Goal: Task Accomplishment & Management: Manage account settings

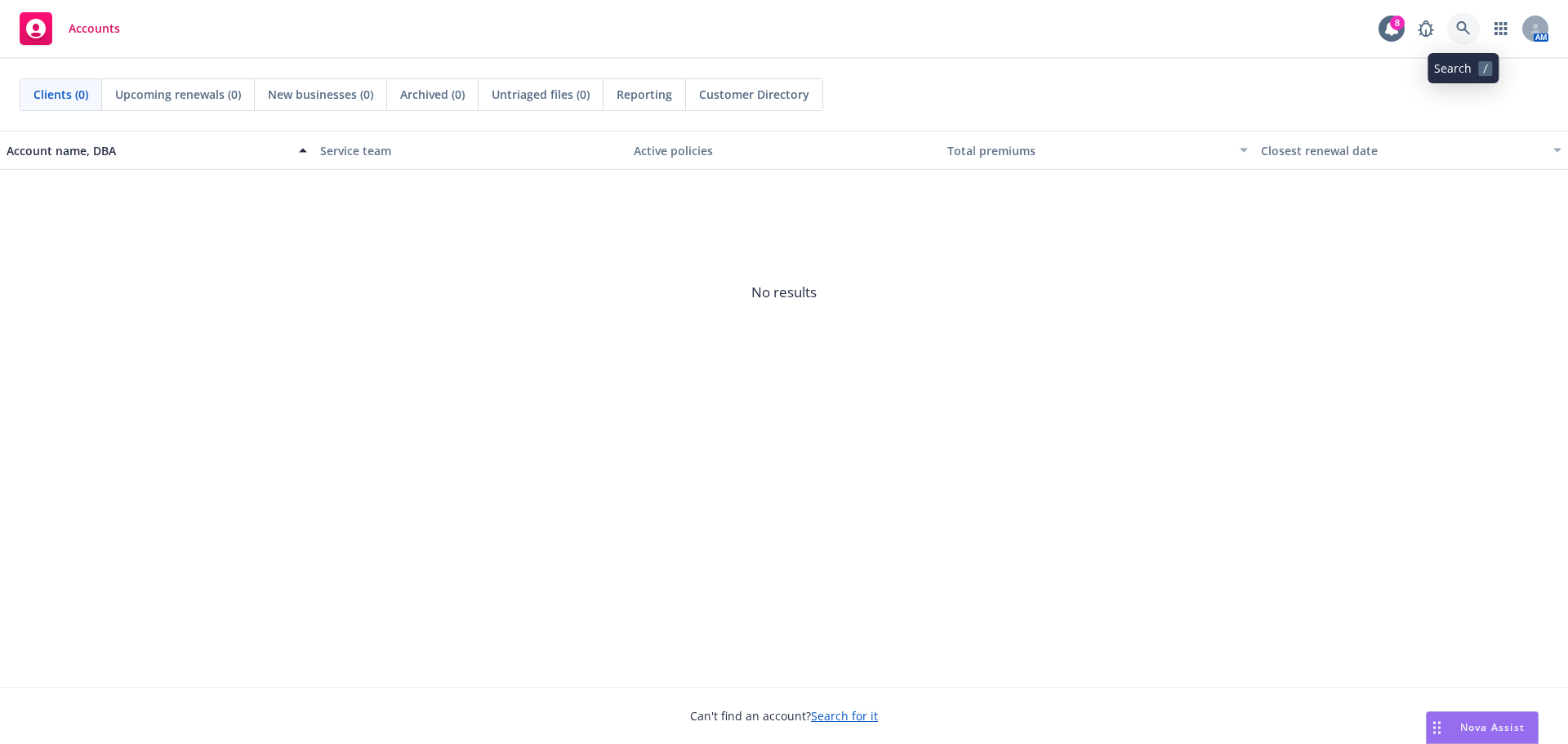
click at [1464, 25] on icon at bounding box center [1462, 29] width 14 height 14
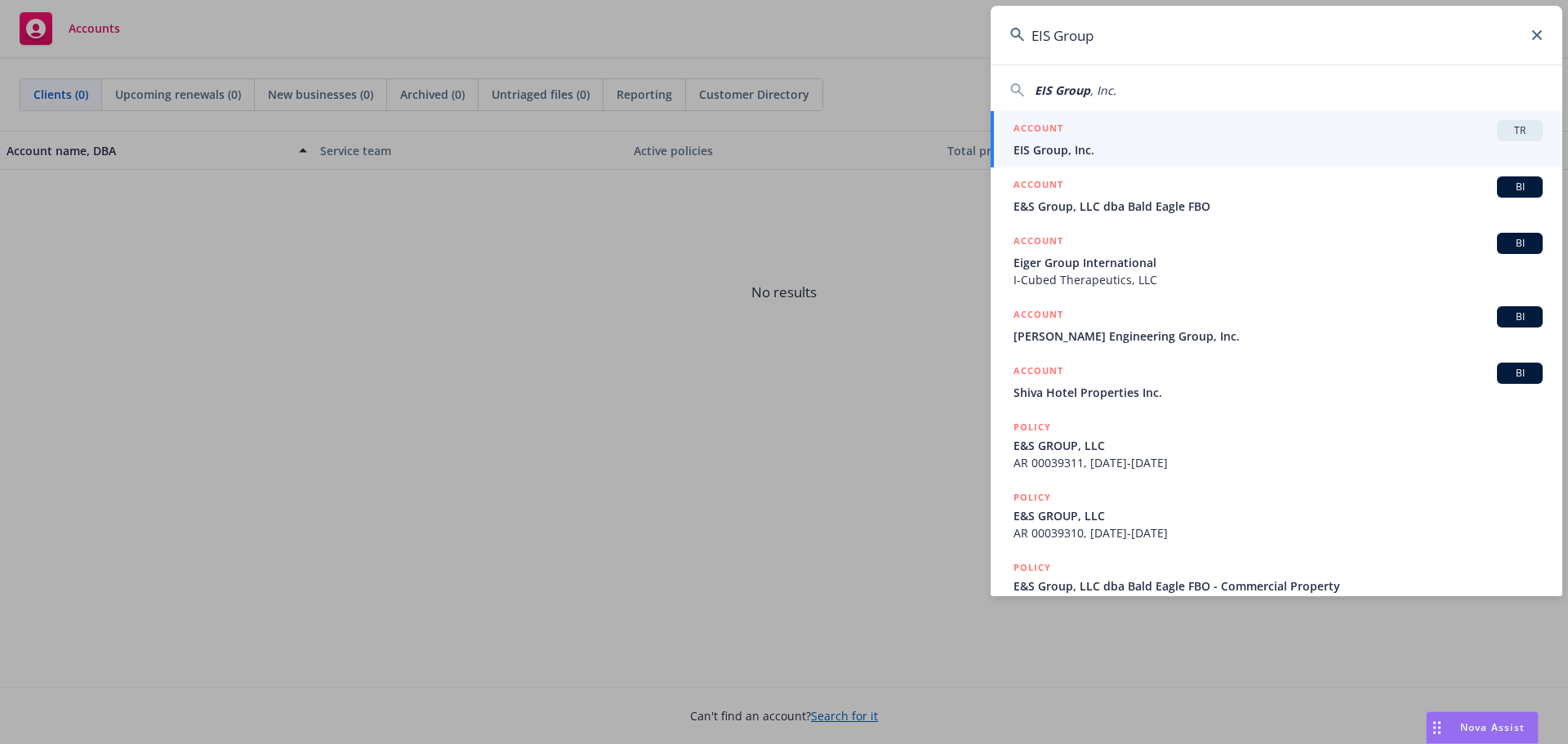
type input "EIS Group"
click at [1309, 135] on div "ACCOUNT TR" at bounding box center [1278, 131] width 529 height 22
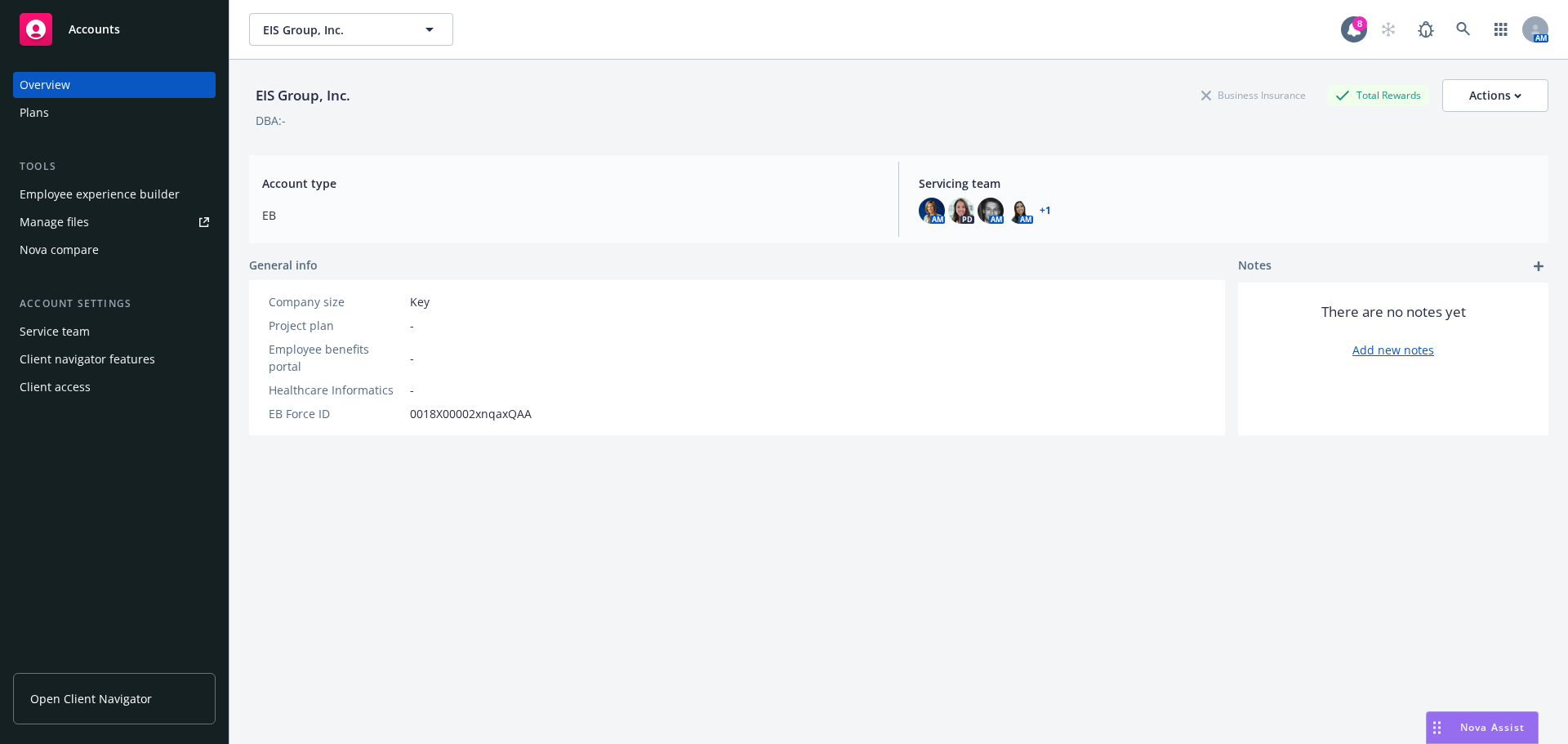
click at [92, 120] on div "Plans" at bounding box center [114, 112] width 189 height 26
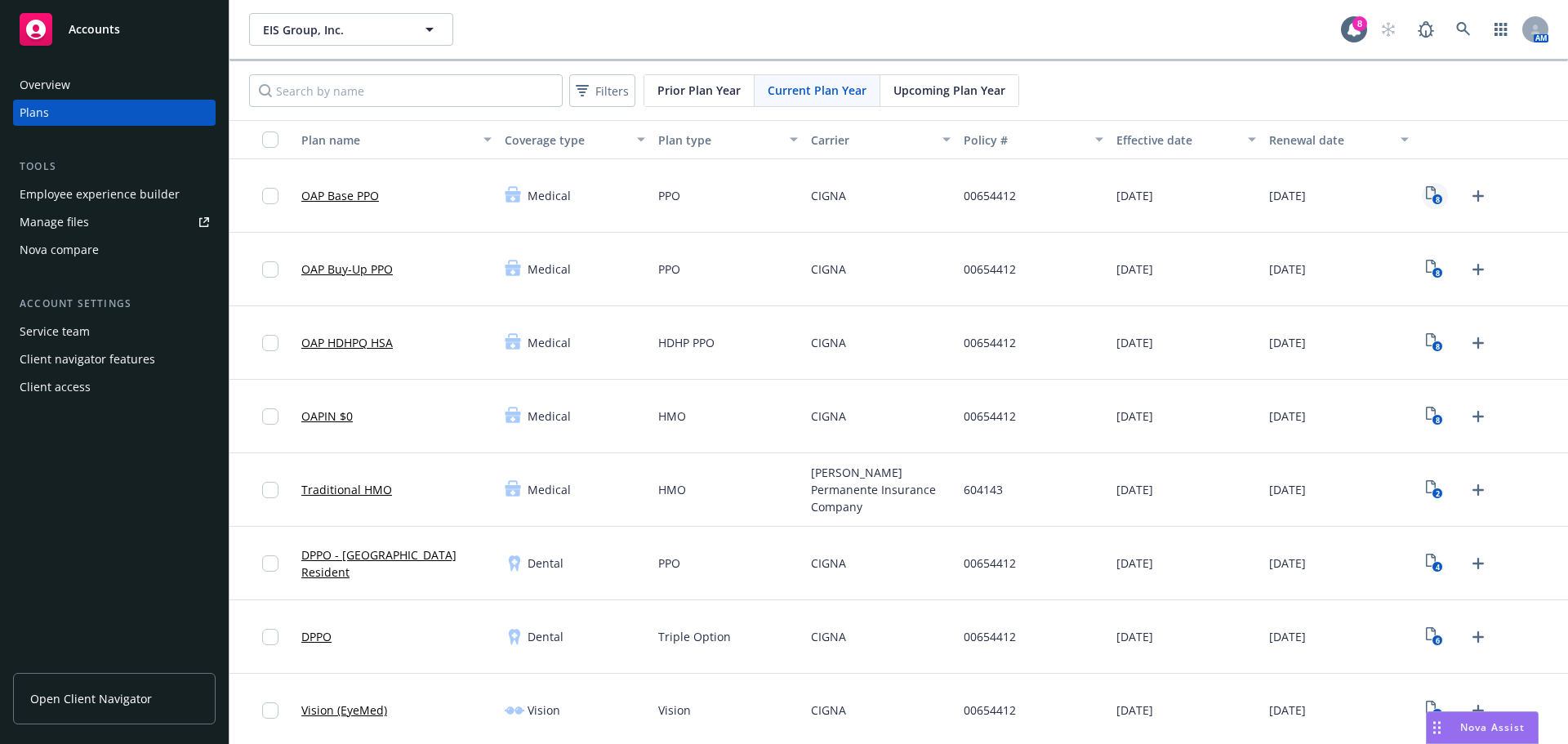
click at [1426, 194] on icon "8" at bounding box center [1434, 195] width 17 height 19
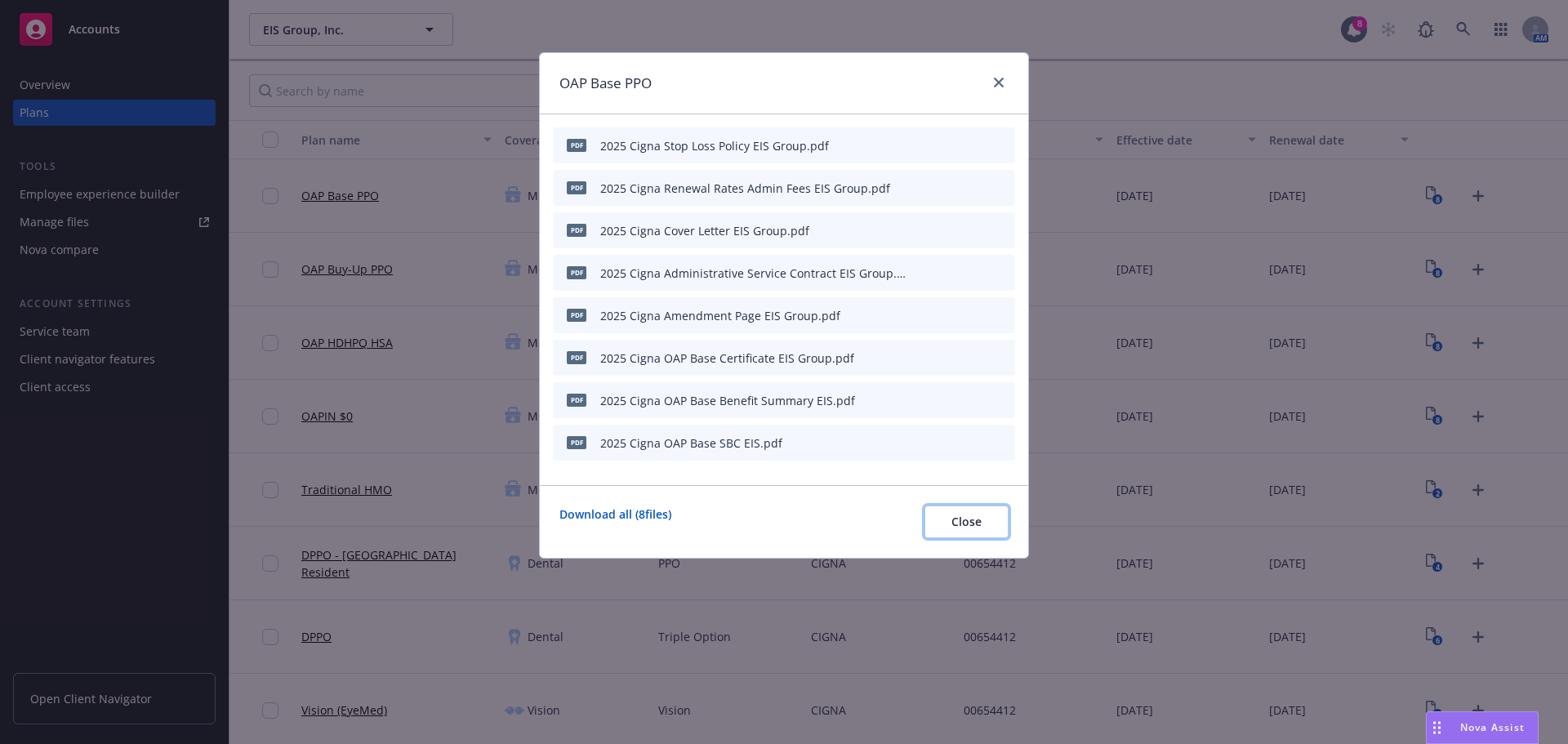
click at [970, 523] on span "Close" at bounding box center [966, 521] width 31 height 16
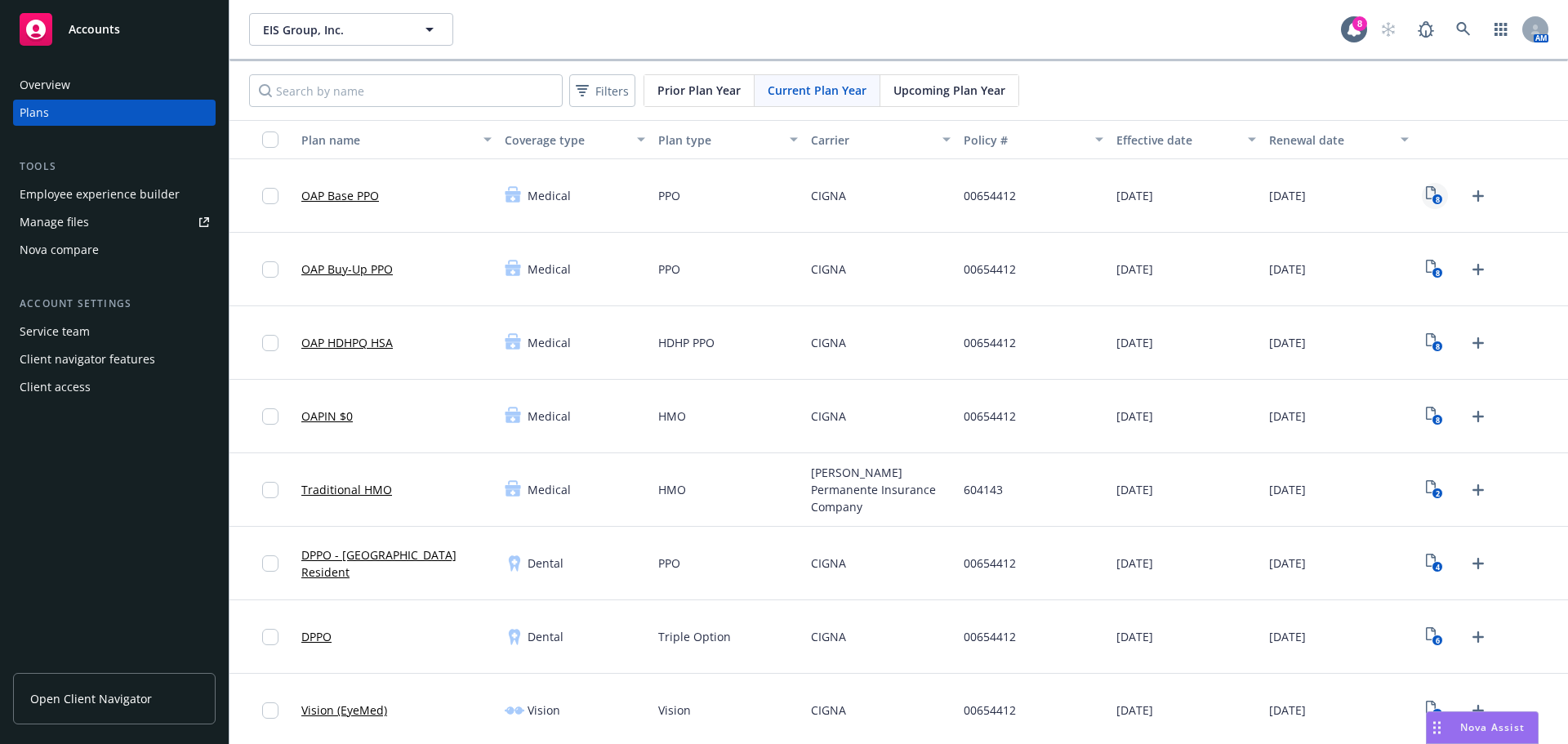
click at [1429, 188] on icon "8" at bounding box center [1434, 195] width 17 height 19
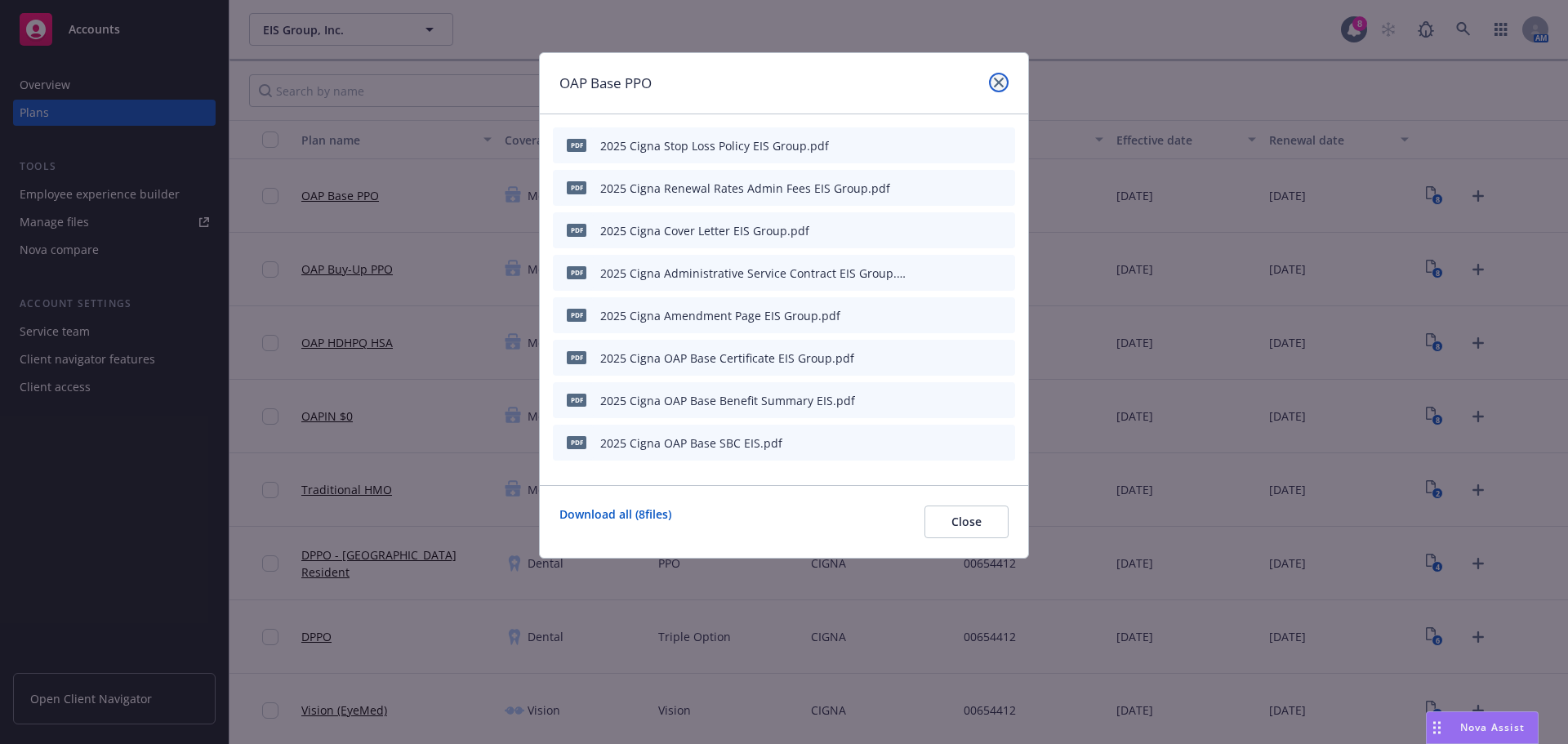
click at [991, 86] on link "close" at bounding box center [999, 83] width 20 height 20
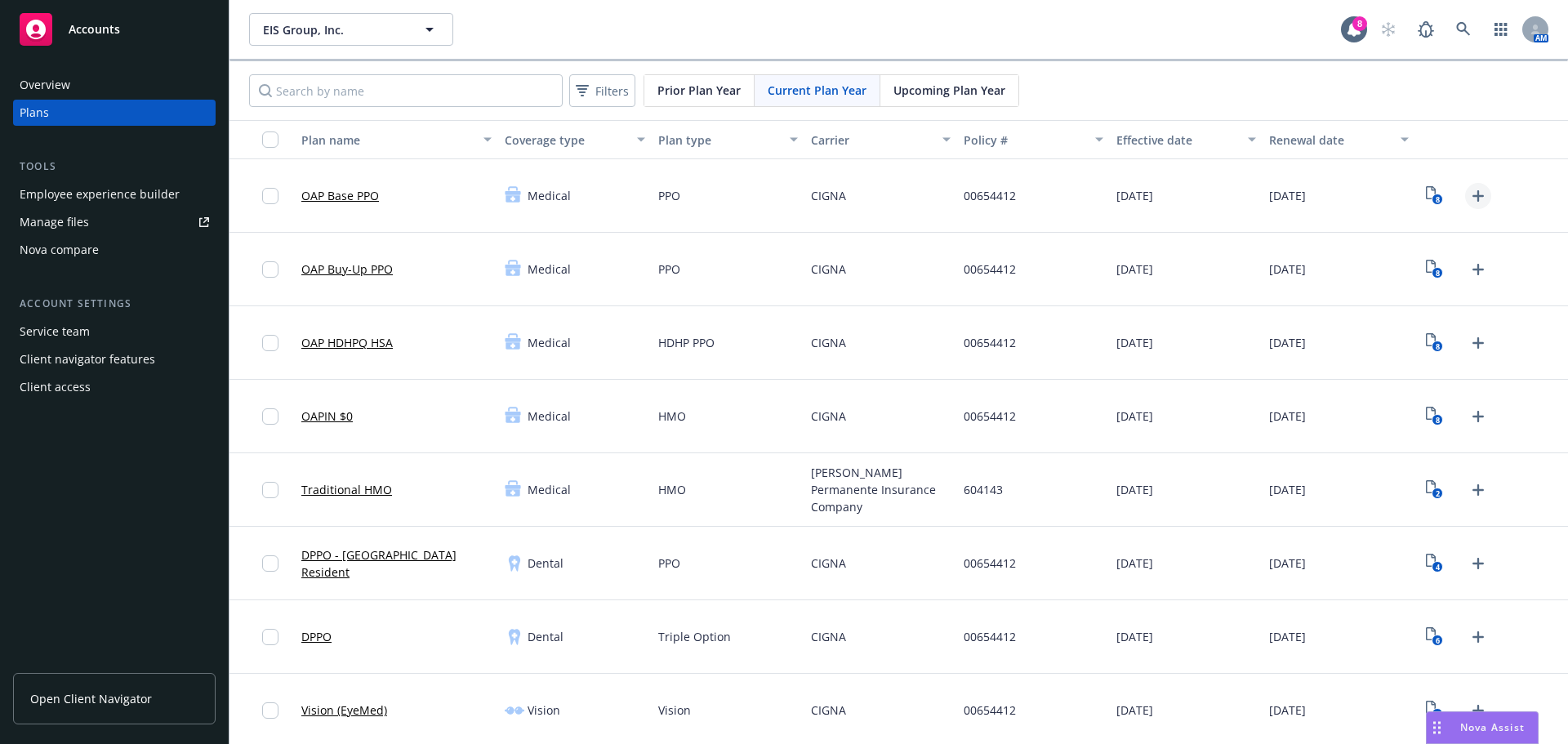
click at [1468, 192] on icon "Upload Plan Documents" at bounding box center [1478, 196] width 20 height 20
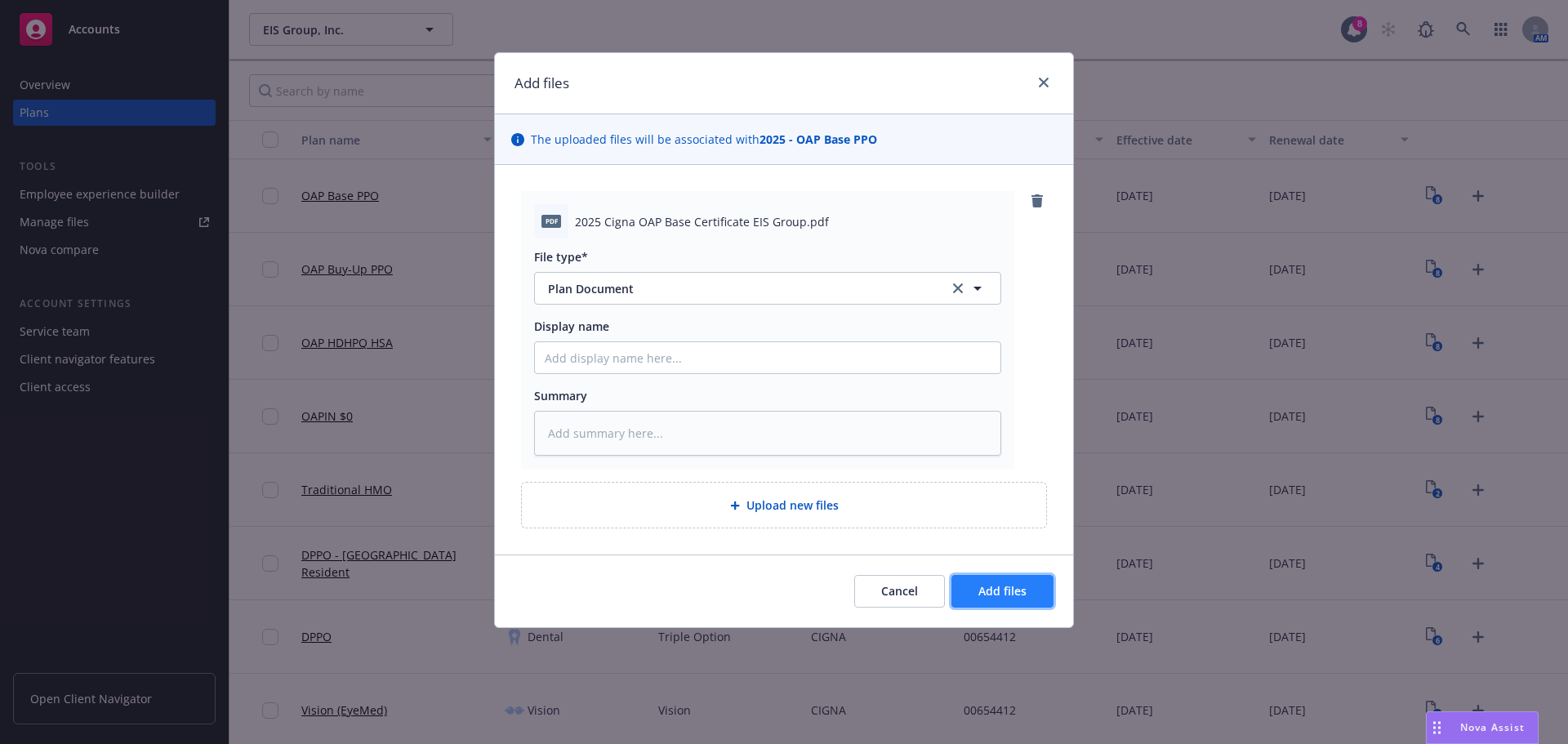
click at [1015, 592] on span "Add files" at bounding box center [1002, 591] width 48 height 16
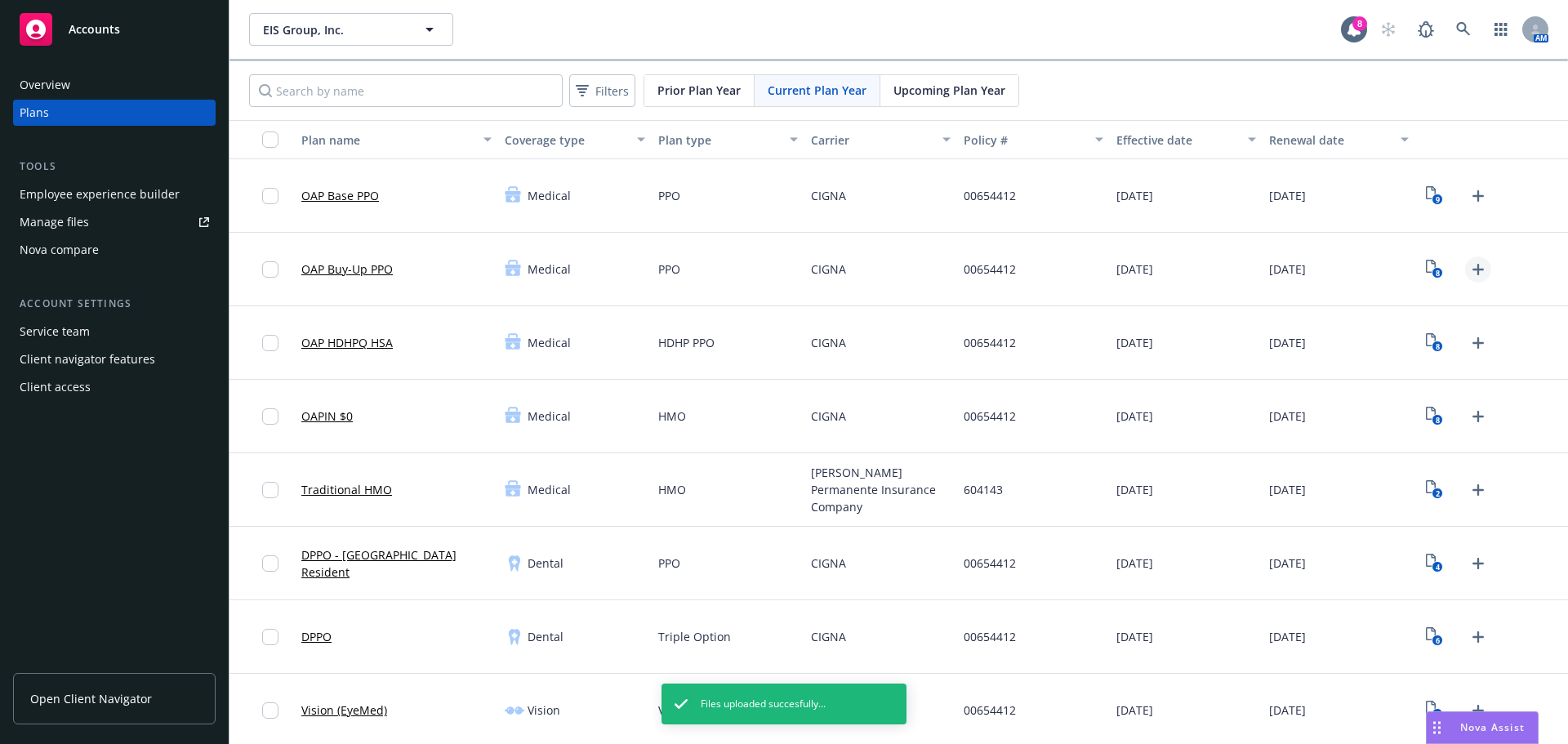
click at [1468, 265] on icon "Upload Plan Documents" at bounding box center [1478, 269] width 20 height 20
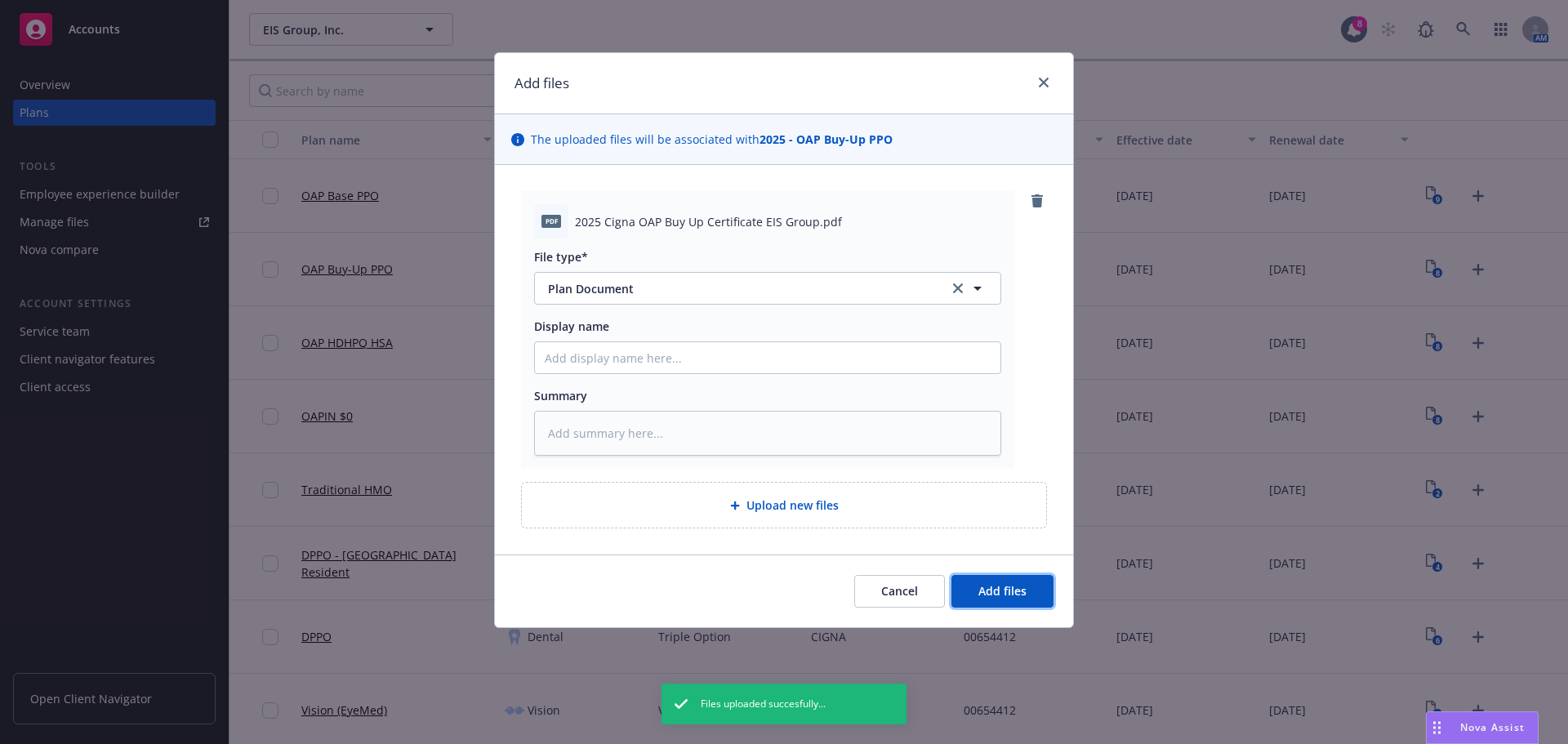
click at [1026, 589] on button "Add files" at bounding box center [1002, 591] width 102 height 33
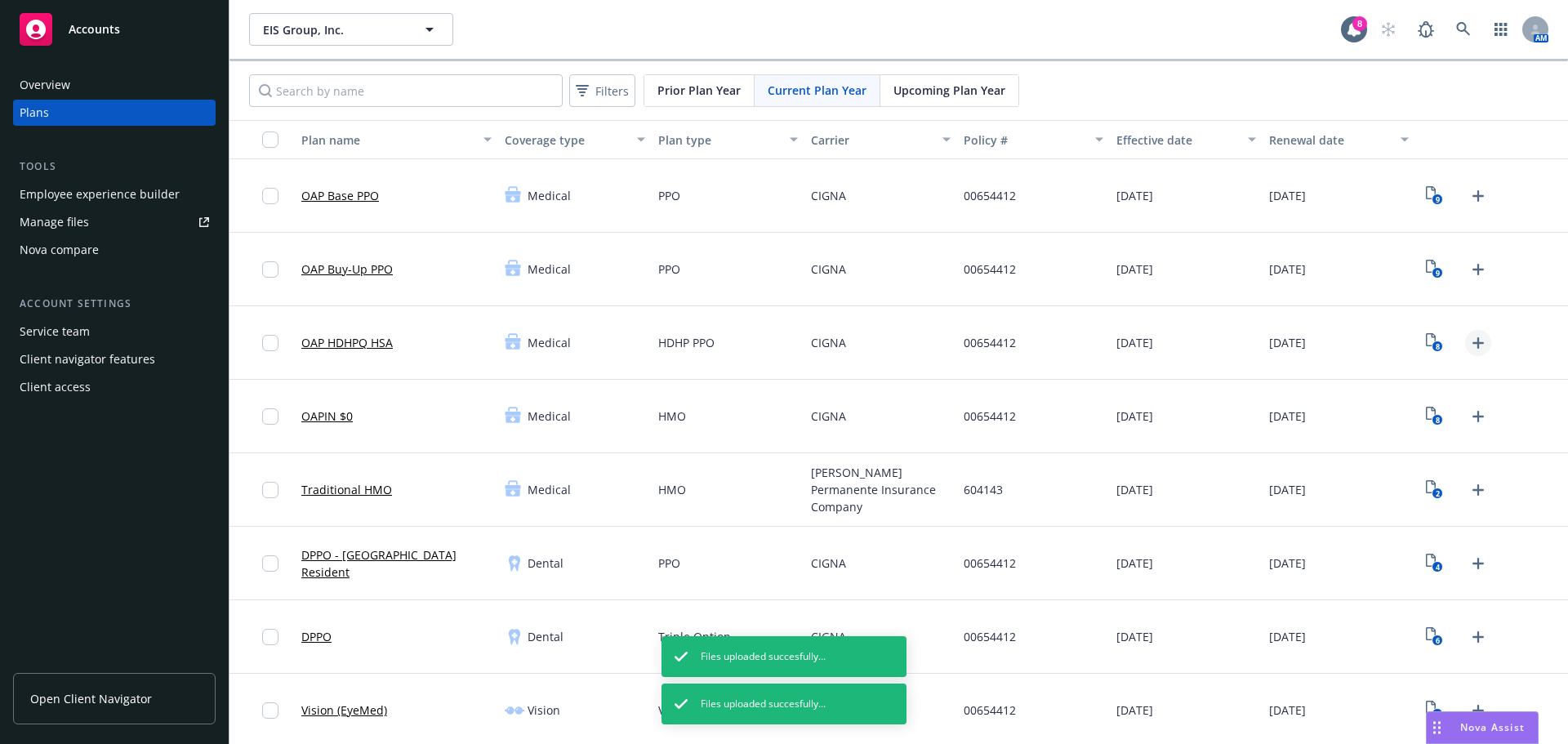
click at [1468, 340] on icon "Upload Plan Documents" at bounding box center [1478, 343] width 20 height 20
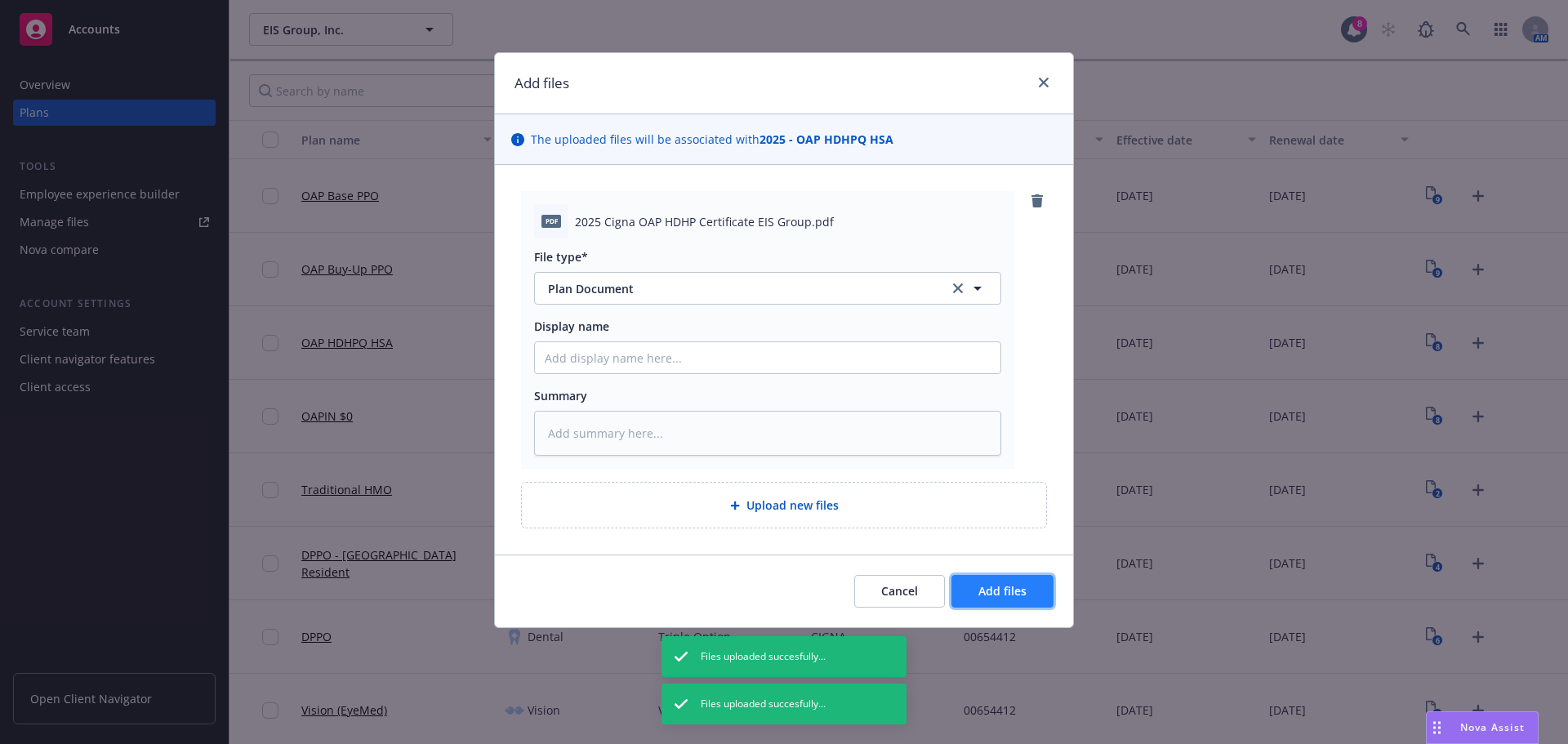
click at [1016, 588] on span "Add files" at bounding box center [1002, 591] width 48 height 16
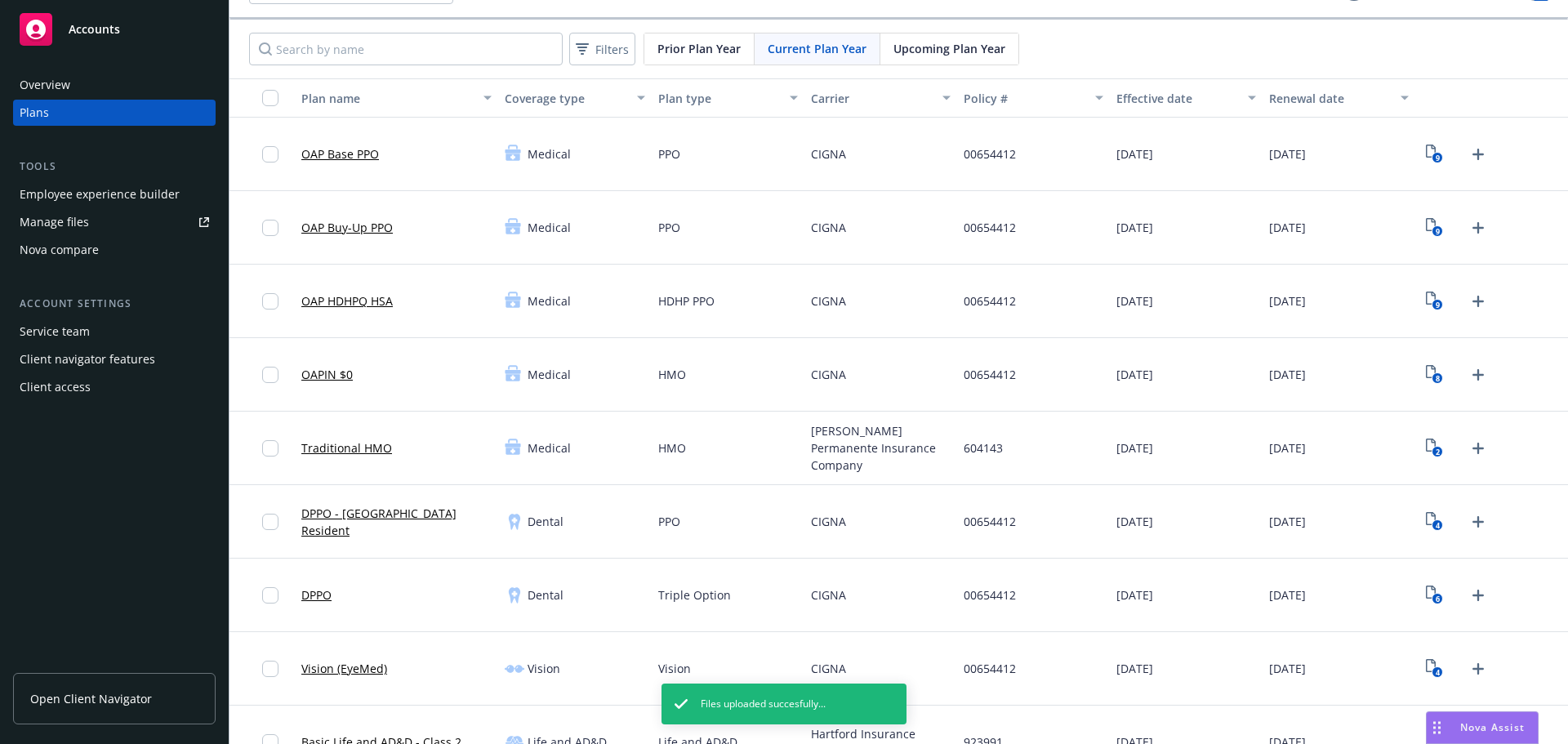
scroll to position [82, 0]
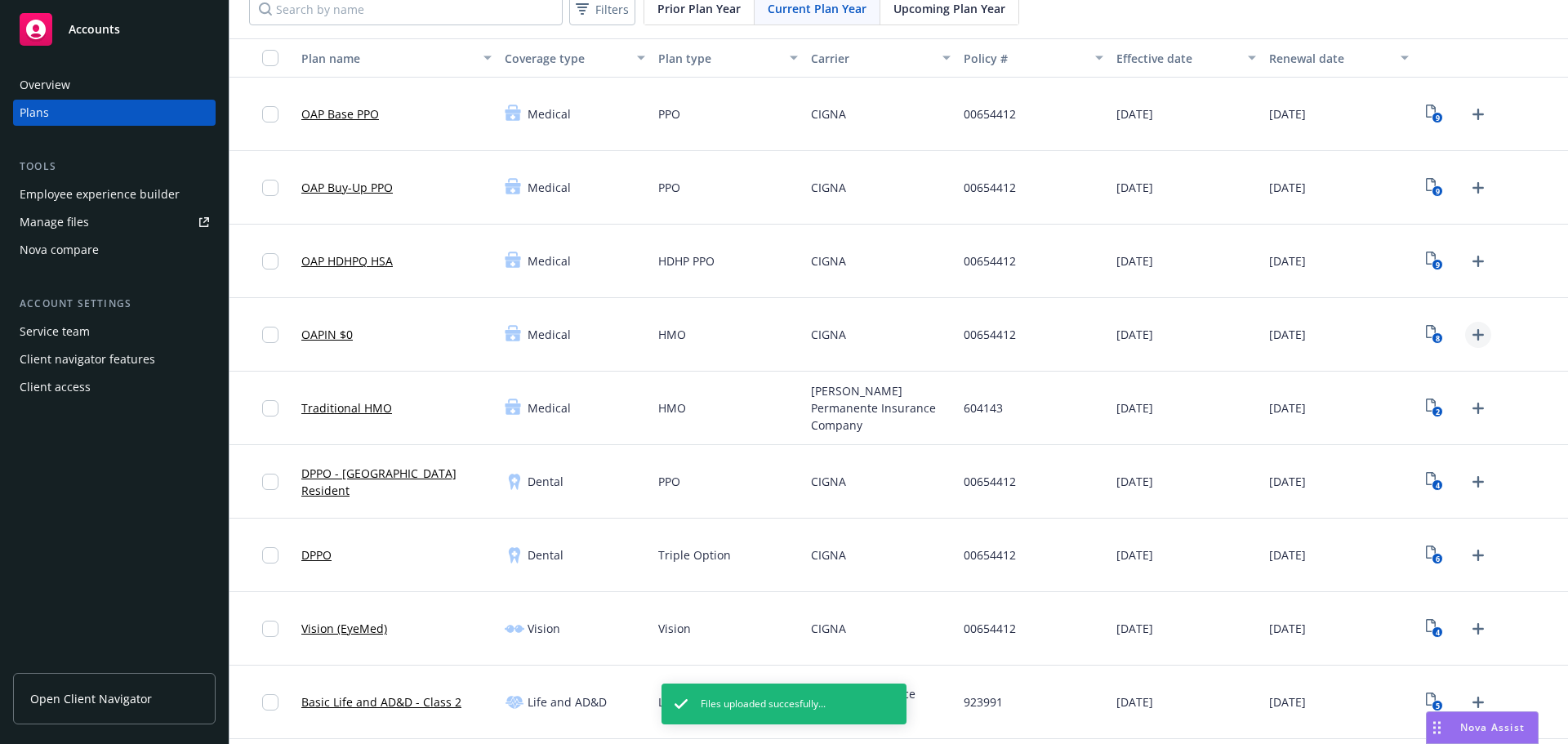
click at [1472, 330] on icon "Upload Plan Documents" at bounding box center [1478, 335] width 12 height 12
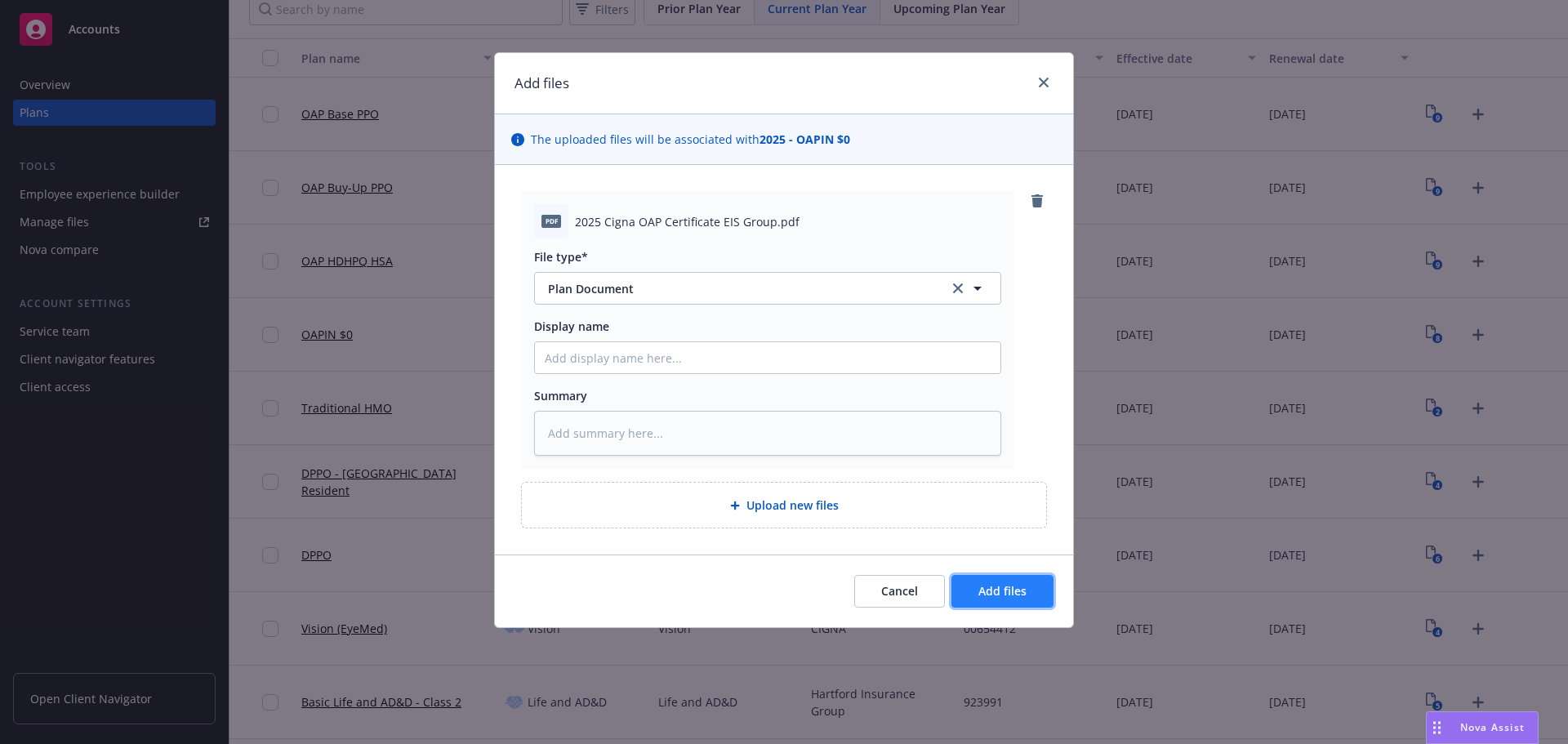
click at [982, 579] on button "Add files" at bounding box center [1002, 591] width 102 height 33
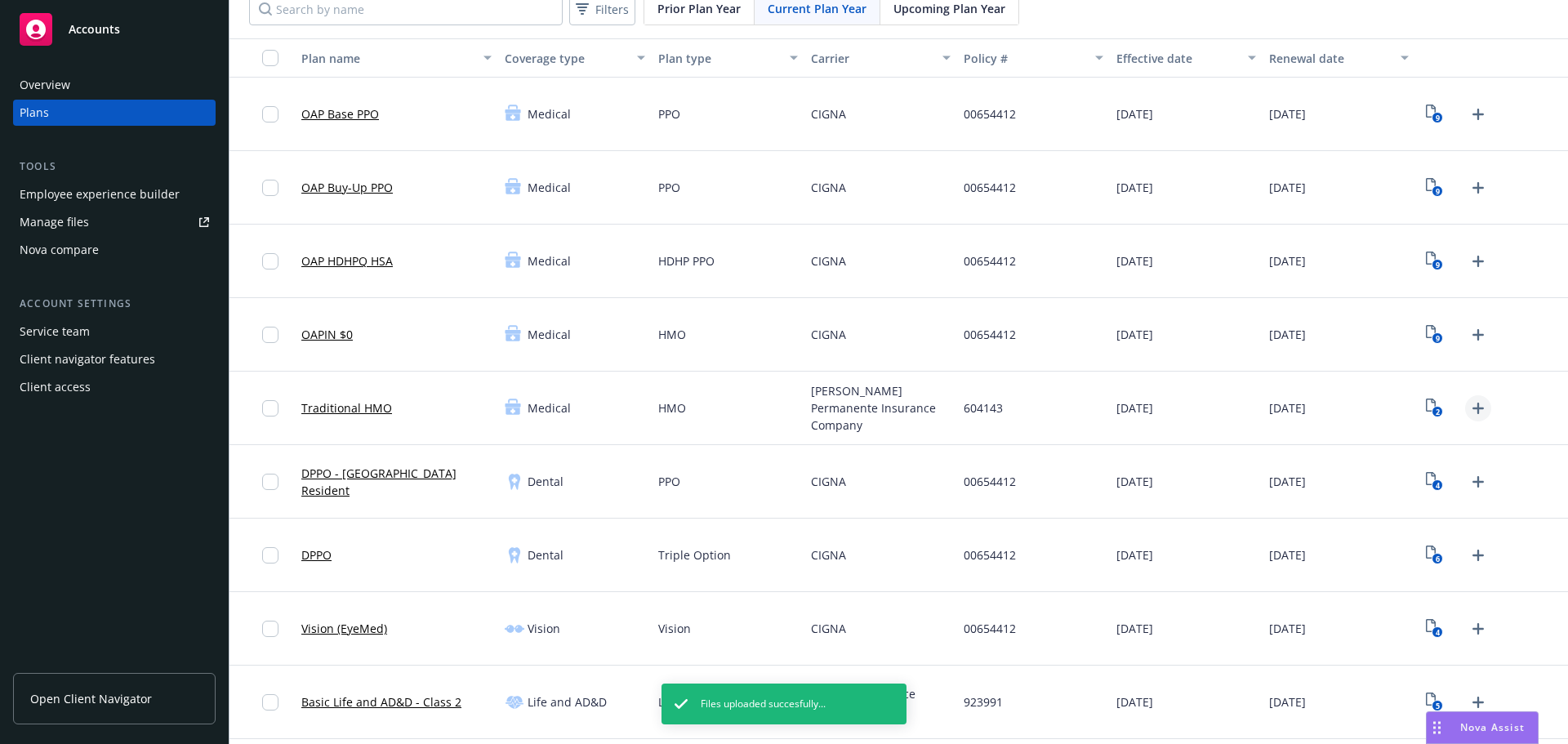
click at [1468, 412] on icon "Upload Plan Documents" at bounding box center [1478, 409] width 20 height 20
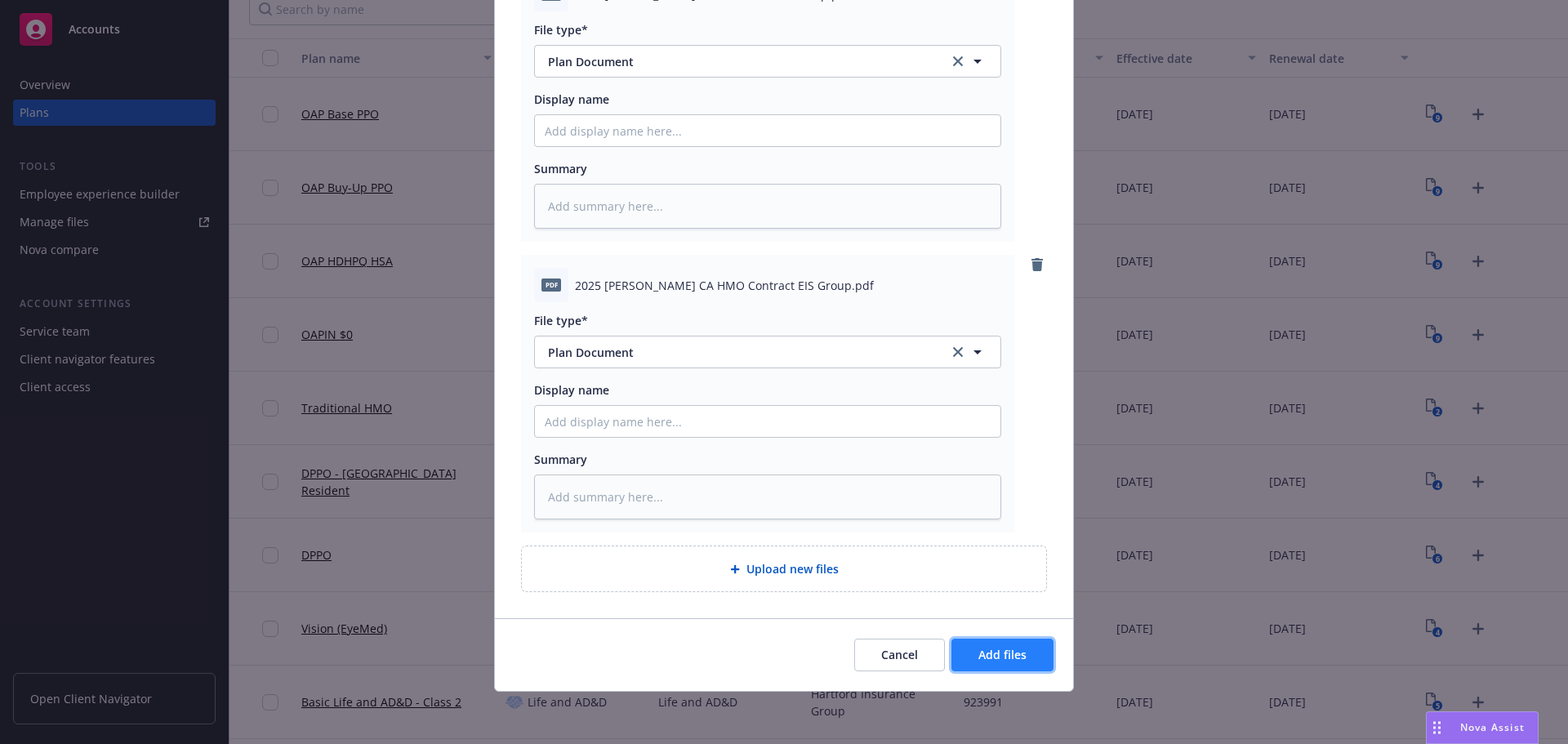
click at [1032, 661] on button "Add files" at bounding box center [1002, 654] width 102 height 33
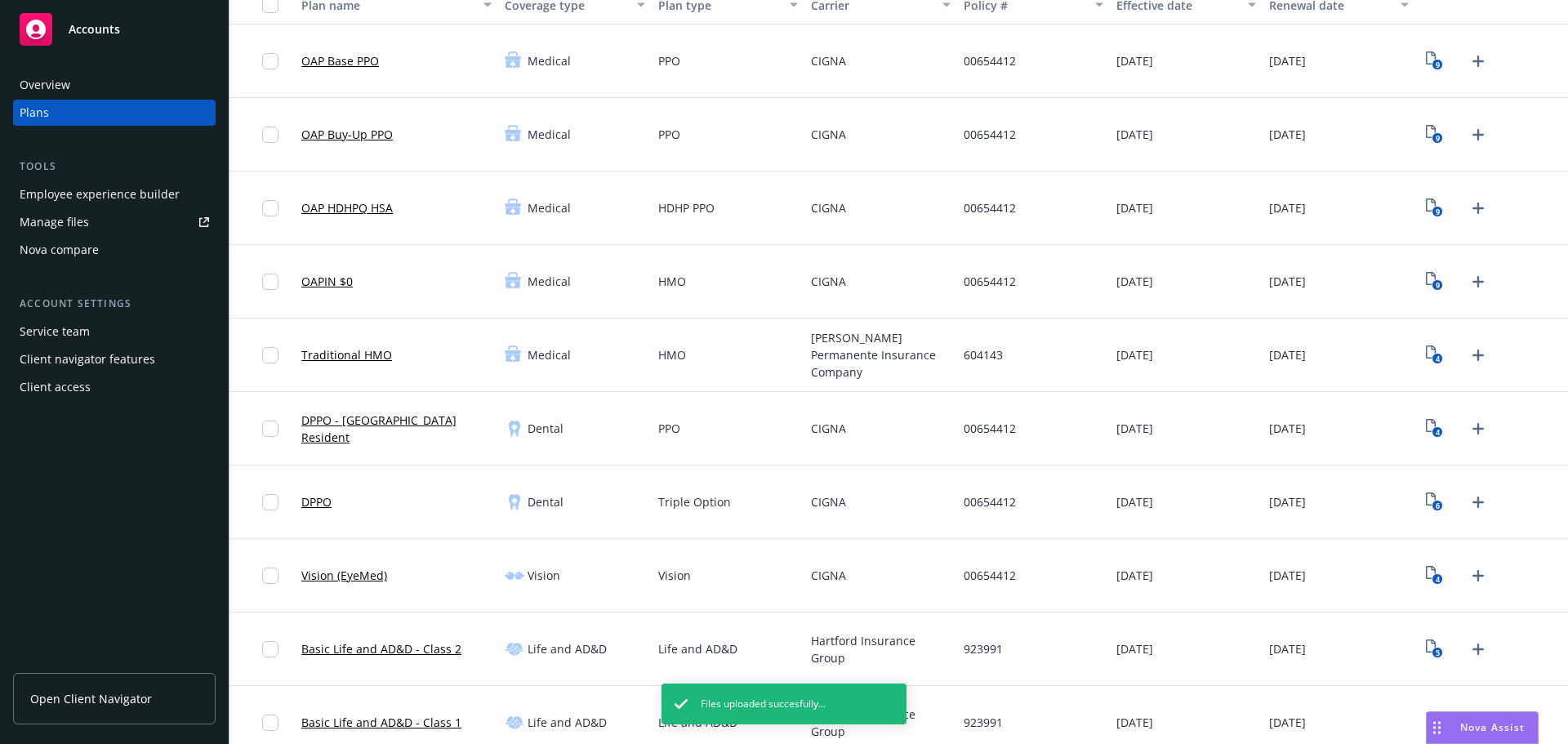
scroll to position [163, 0]
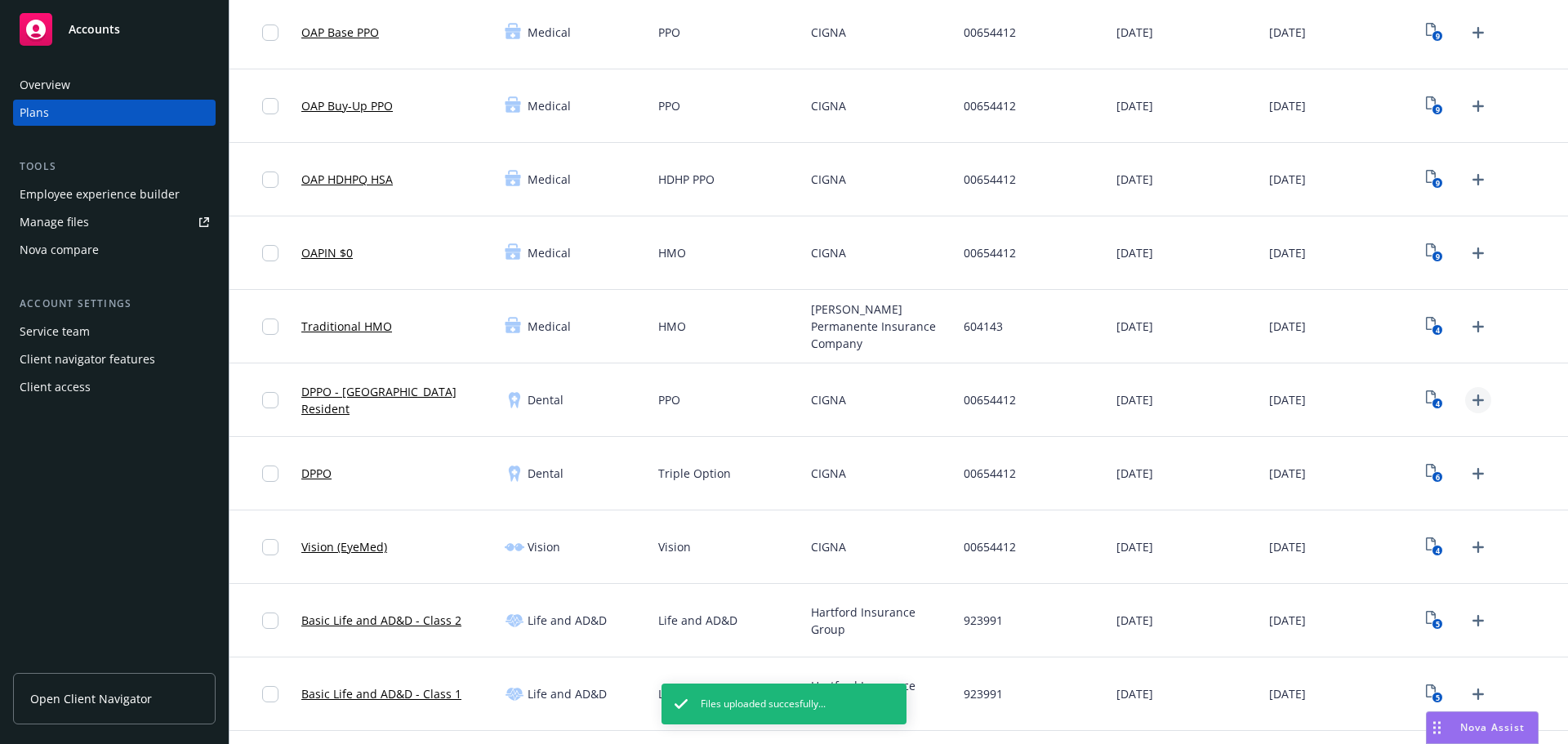
click at [1472, 394] on icon "Upload Plan Documents" at bounding box center [1478, 401] width 20 height 20
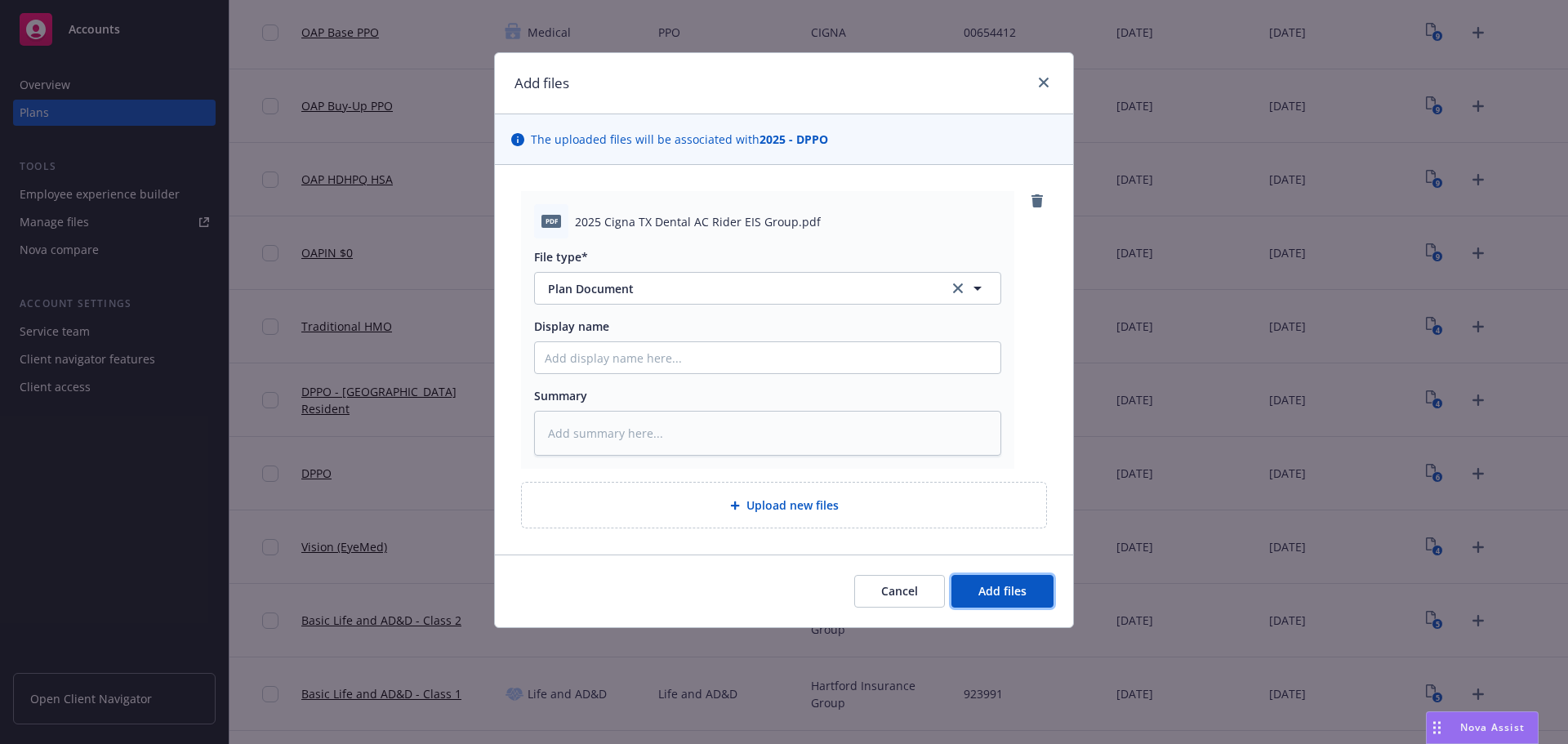
click at [1024, 580] on button "Add files" at bounding box center [1002, 591] width 102 height 33
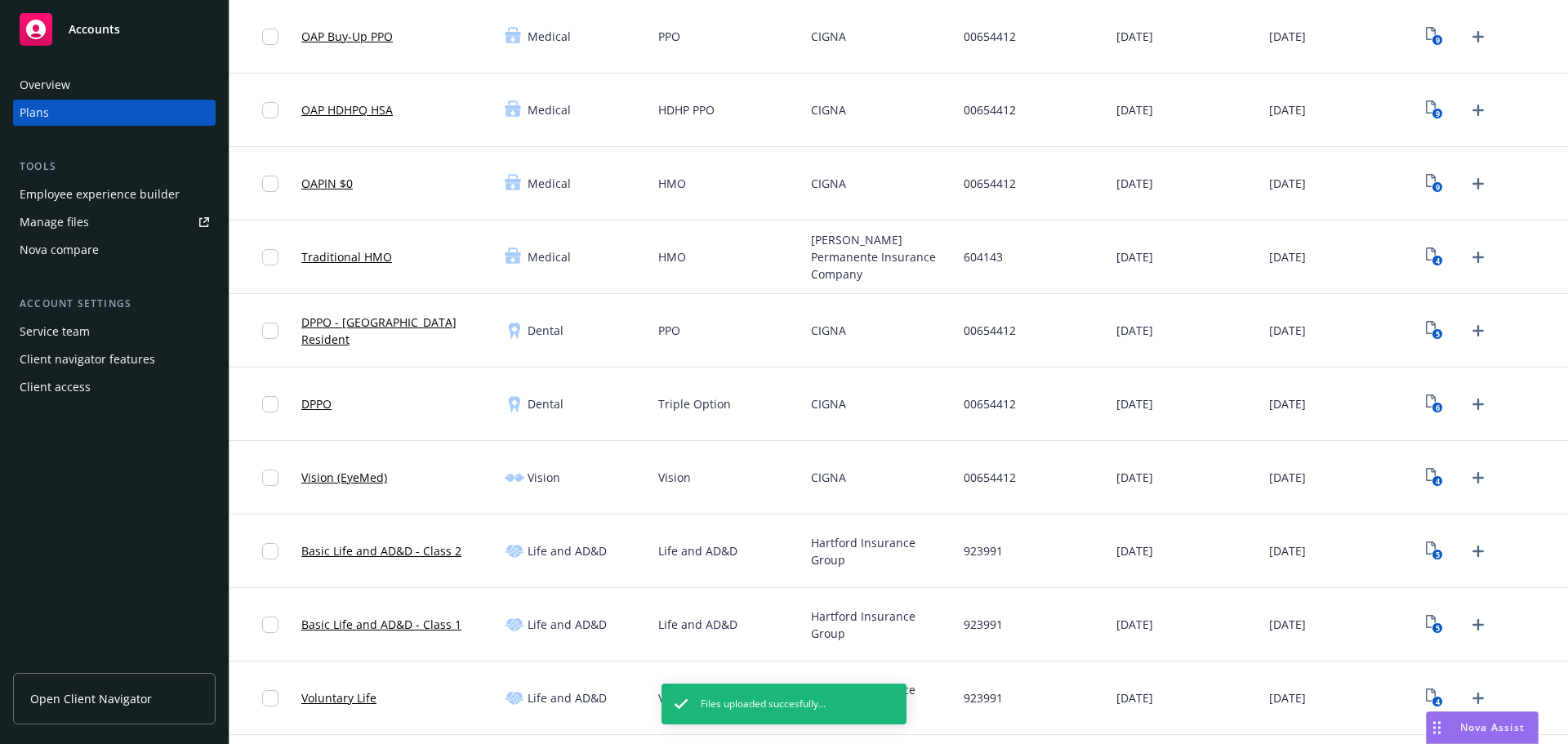
scroll to position [327, 0]
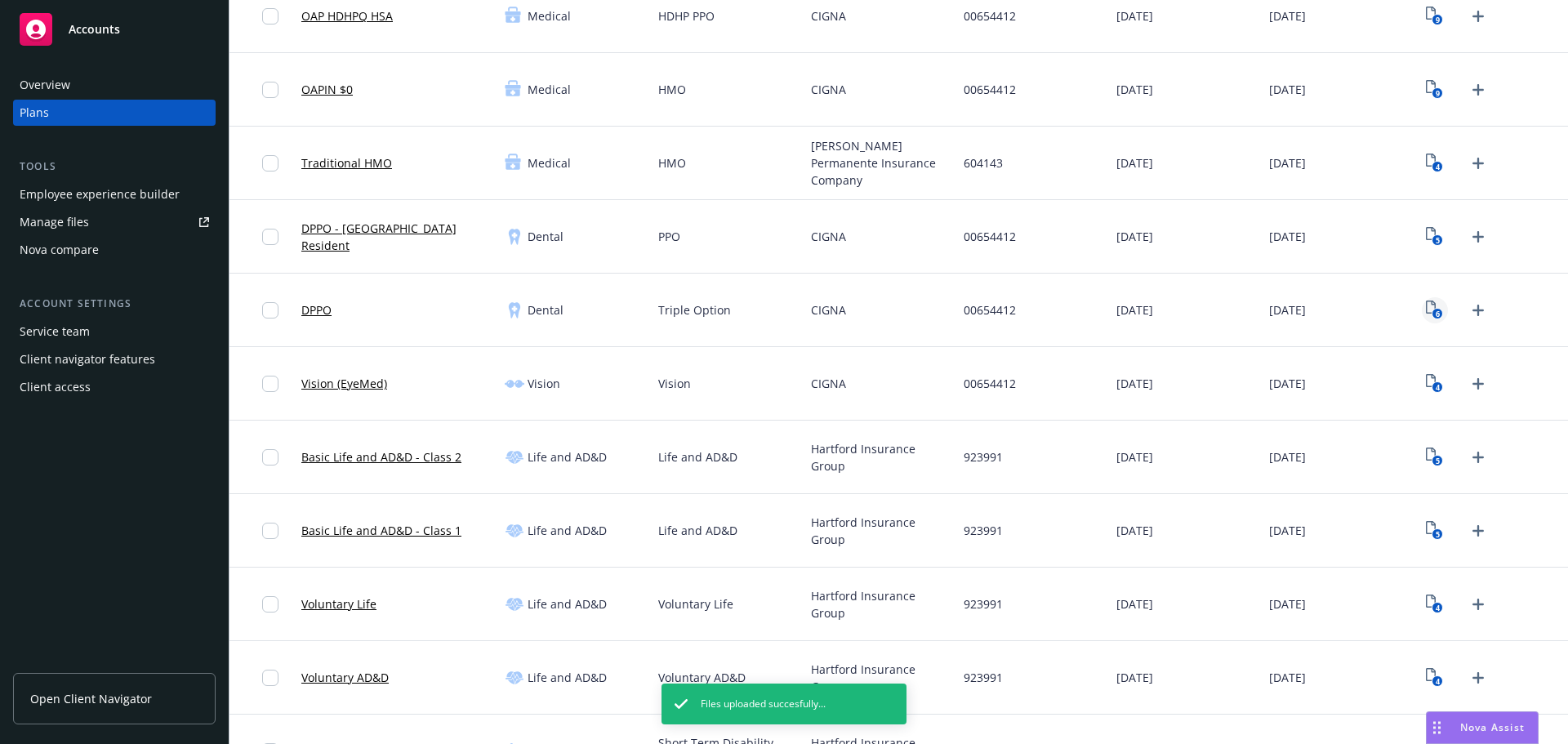
click at [1426, 304] on icon "View Plan Documents" at bounding box center [1431, 307] width 10 height 13
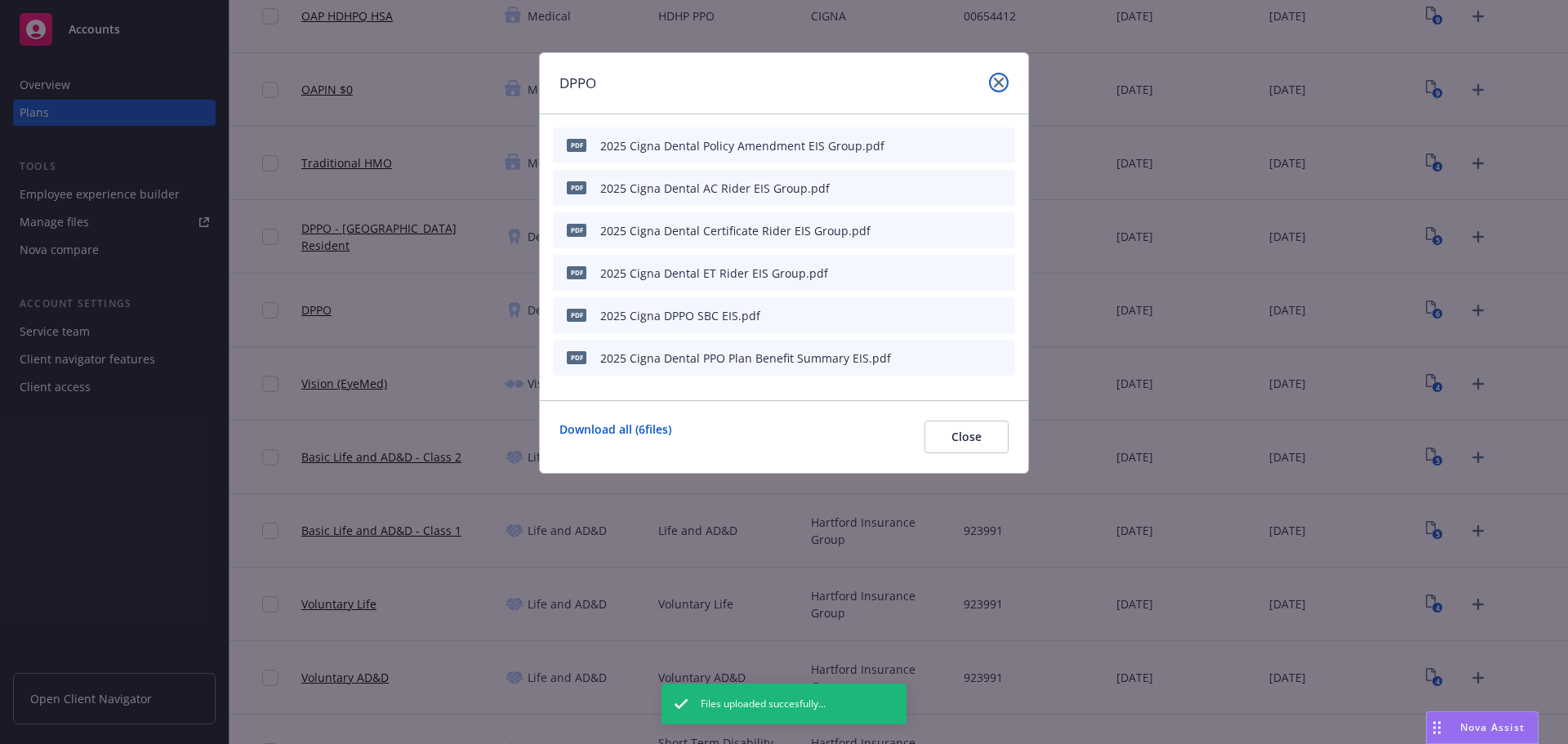
click at [1005, 77] on link "close" at bounding box center [999, 83] width 20 height 20
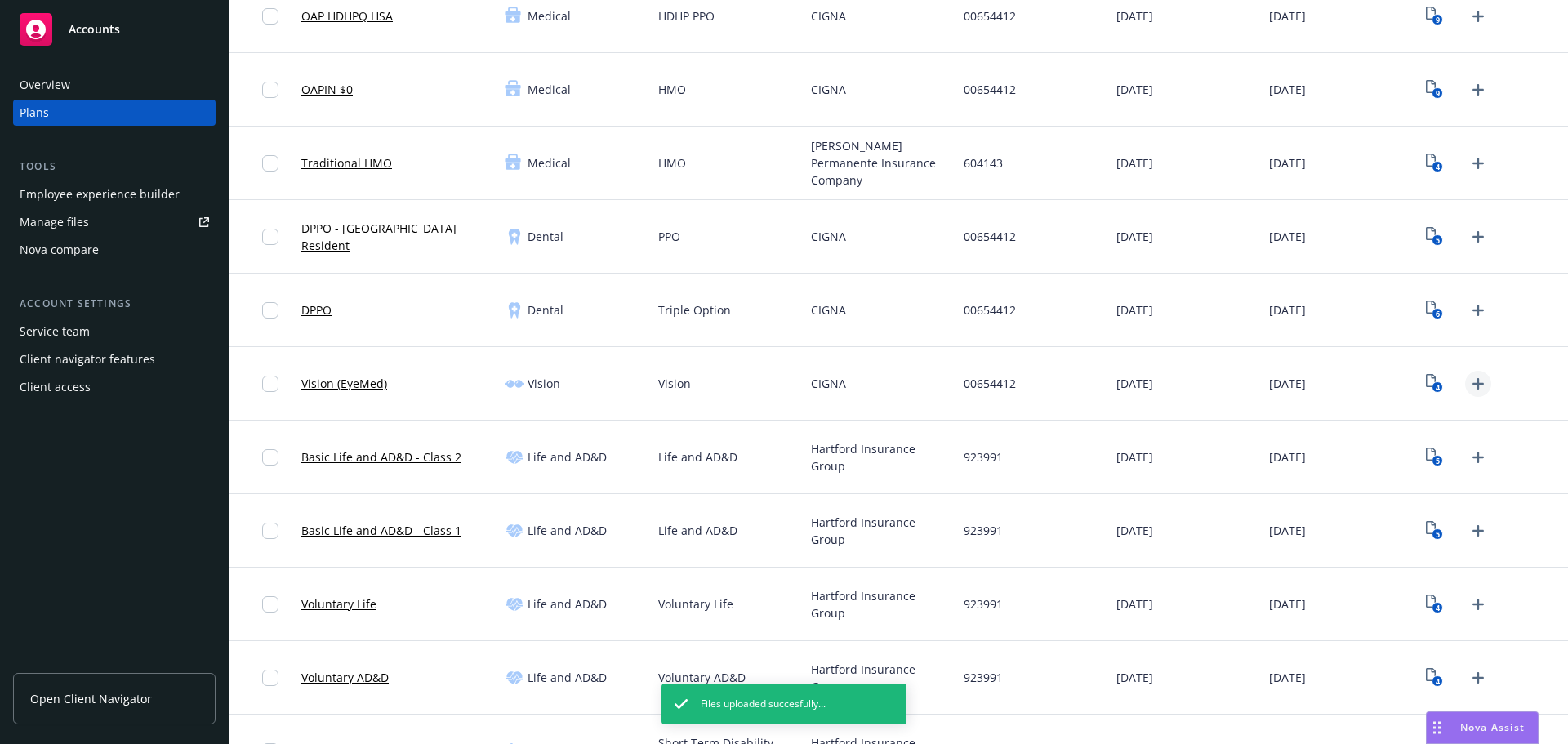
click at [1468, 385] on icon "Upload Plan Documents" at bounding box center [1478, 384] width 20 height 20
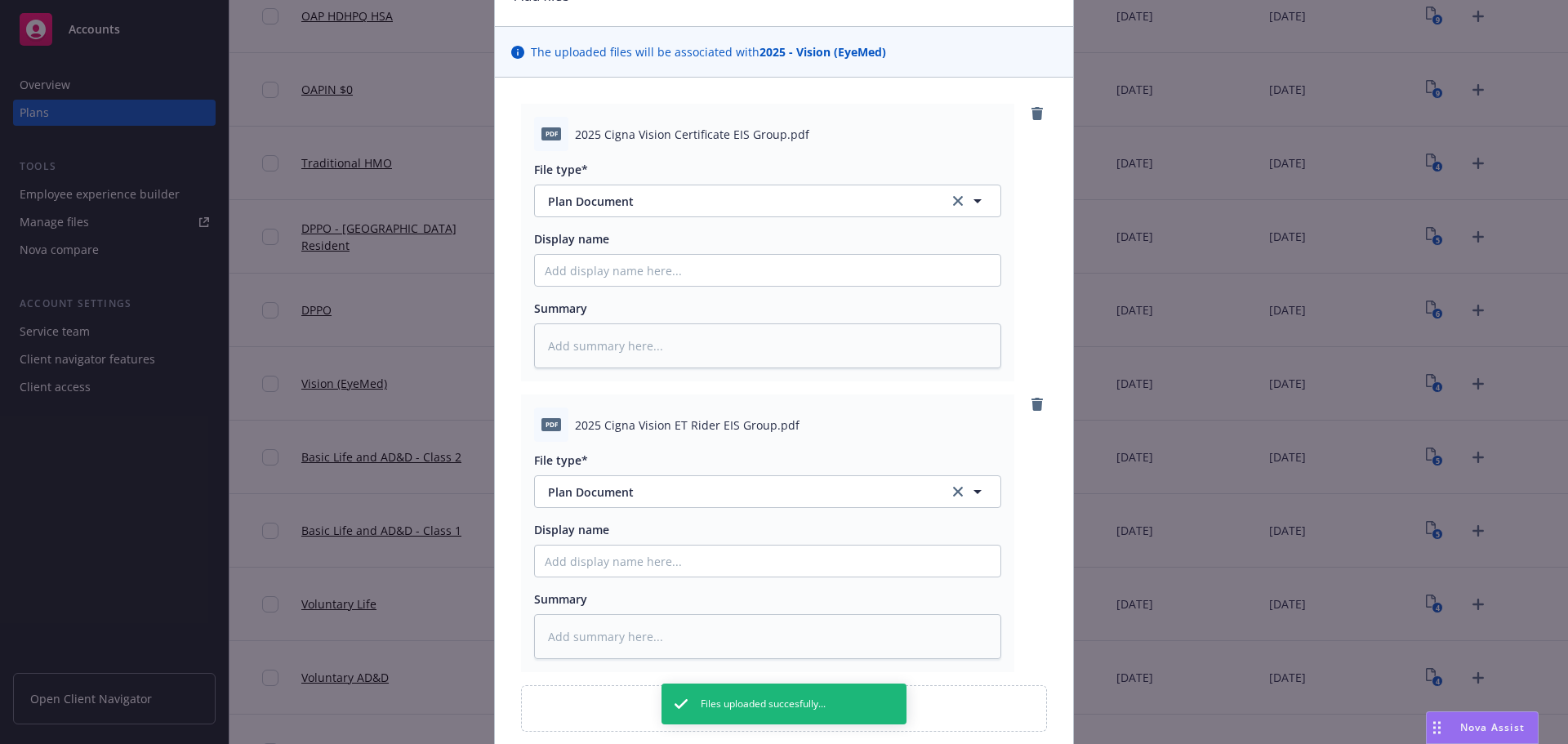
scroll to position [227, 0]
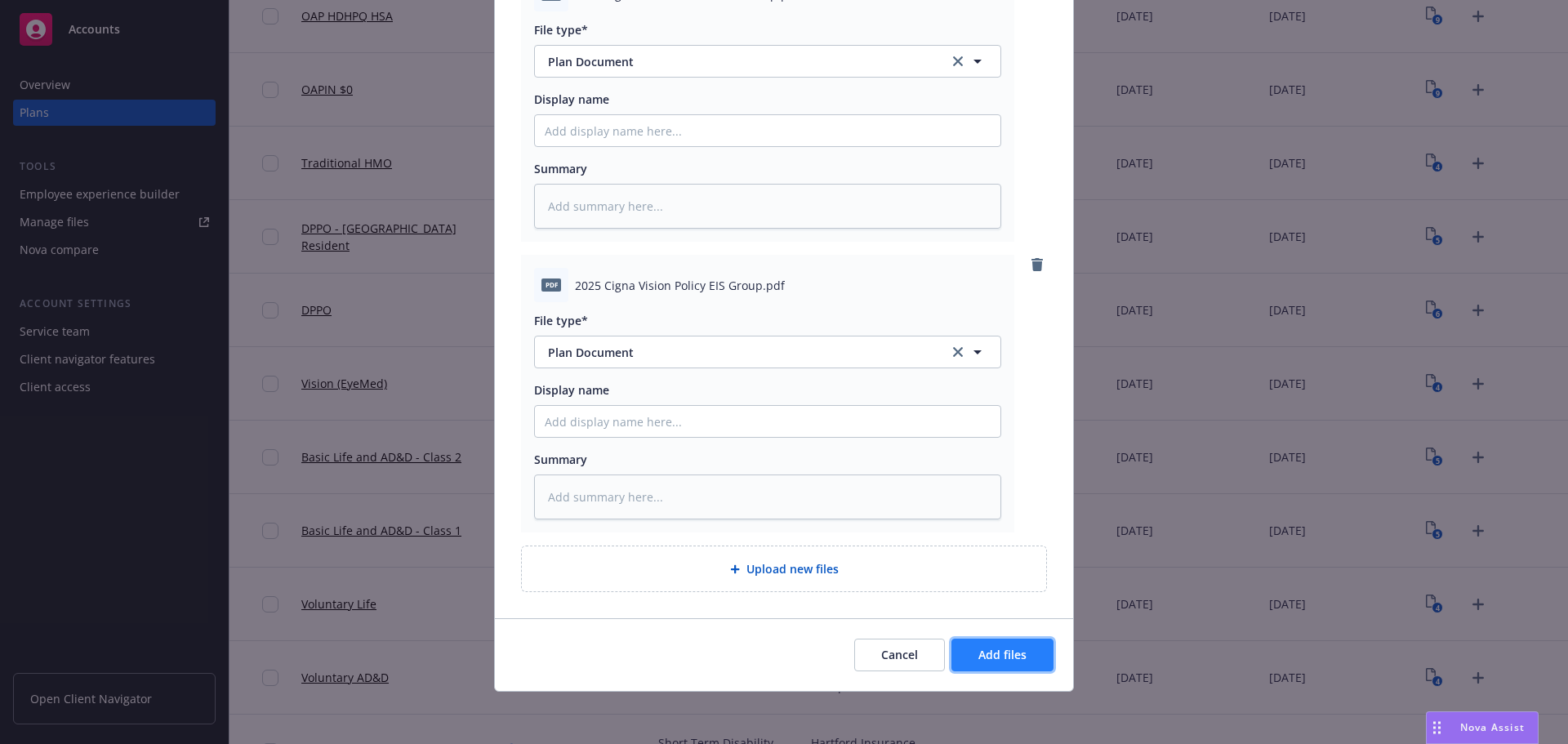
click at [999, 655] on span "Add files" at bounding box center [1002, 654] width 48 height 16
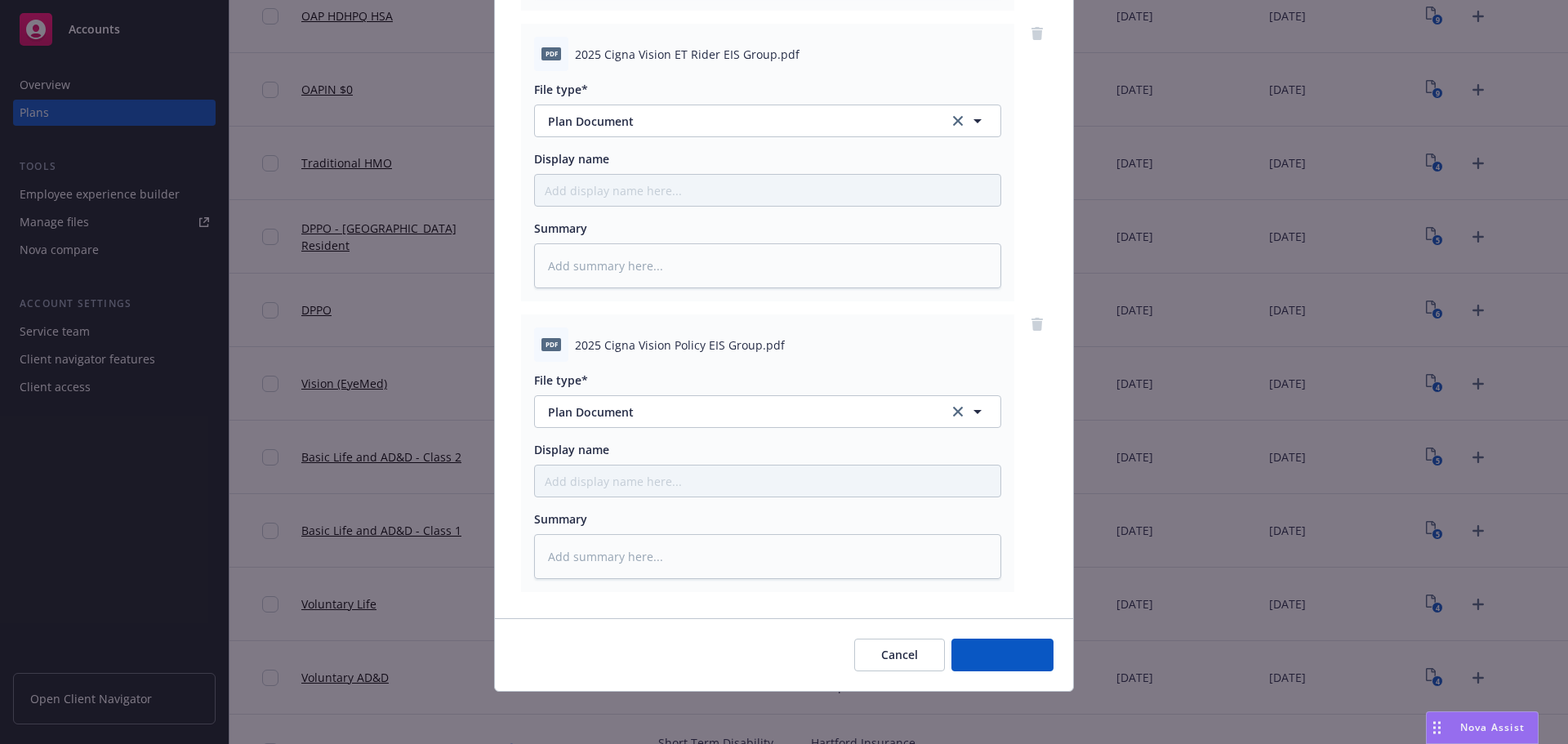
scroll to position [458, 0]
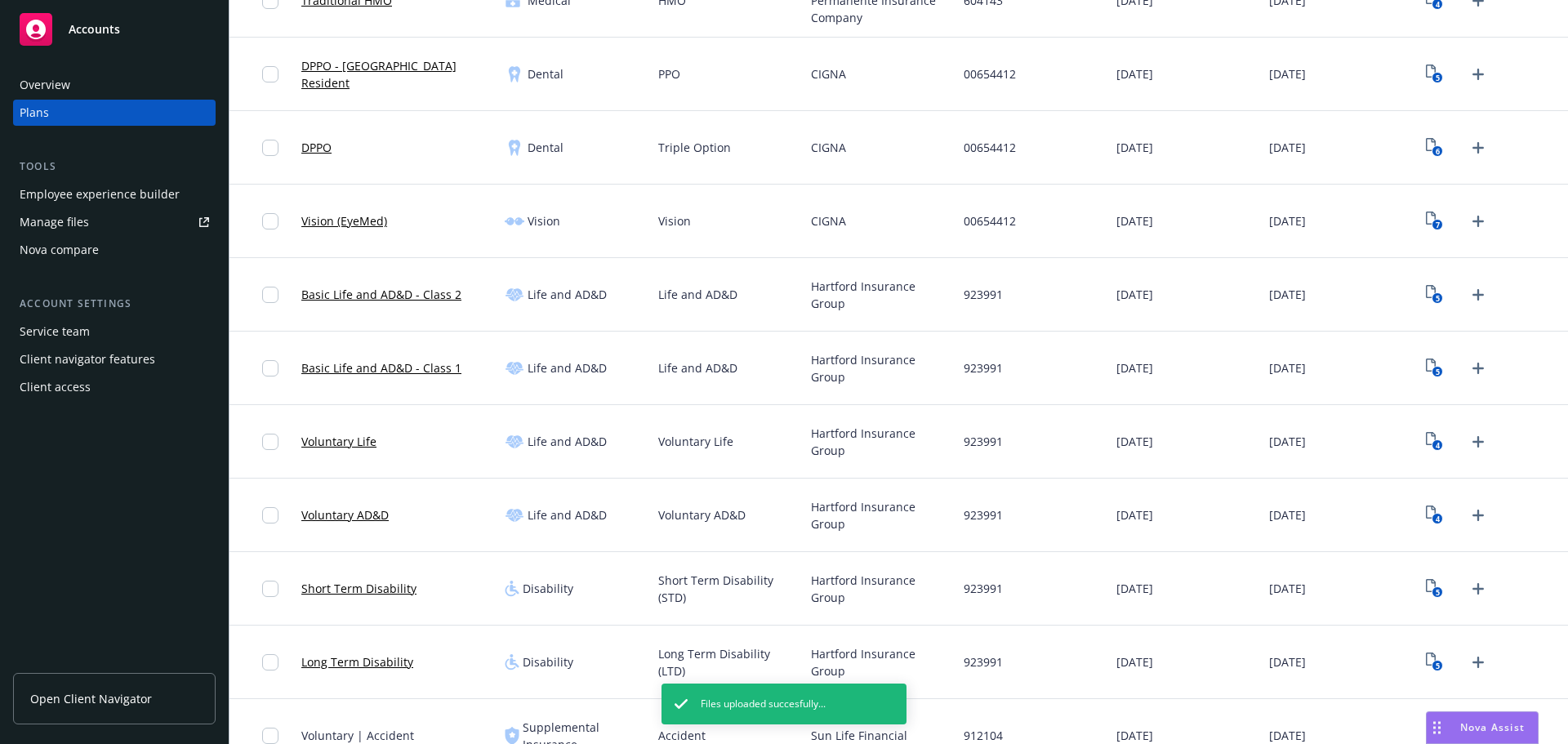
scroll to position [489, 0]
click at [1429, 71] on icon "5" at bounding box center [1434, 73] width 17 height 19
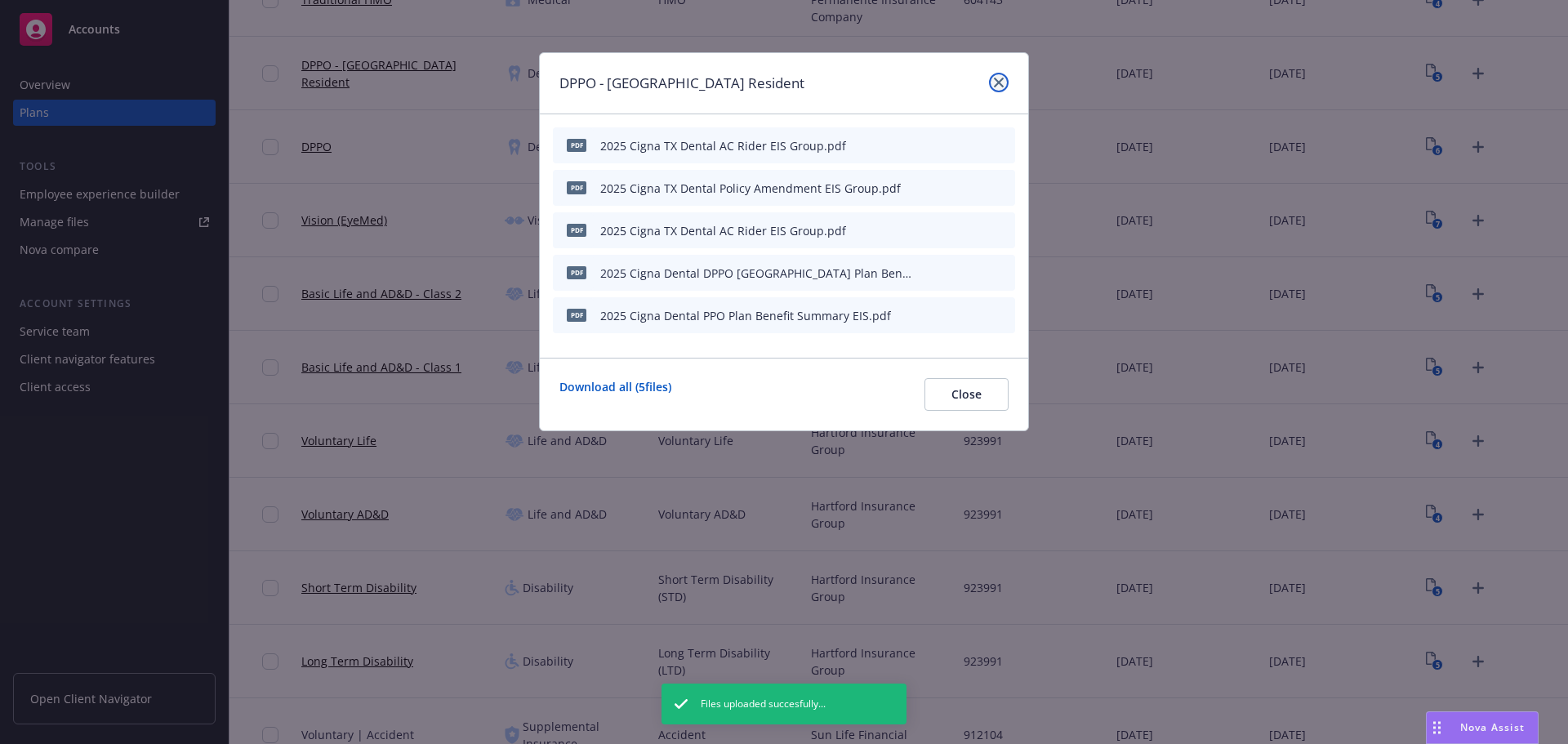
click at [1005, 83] on link "close" at bounding box center [999, 83] width 20 height 20
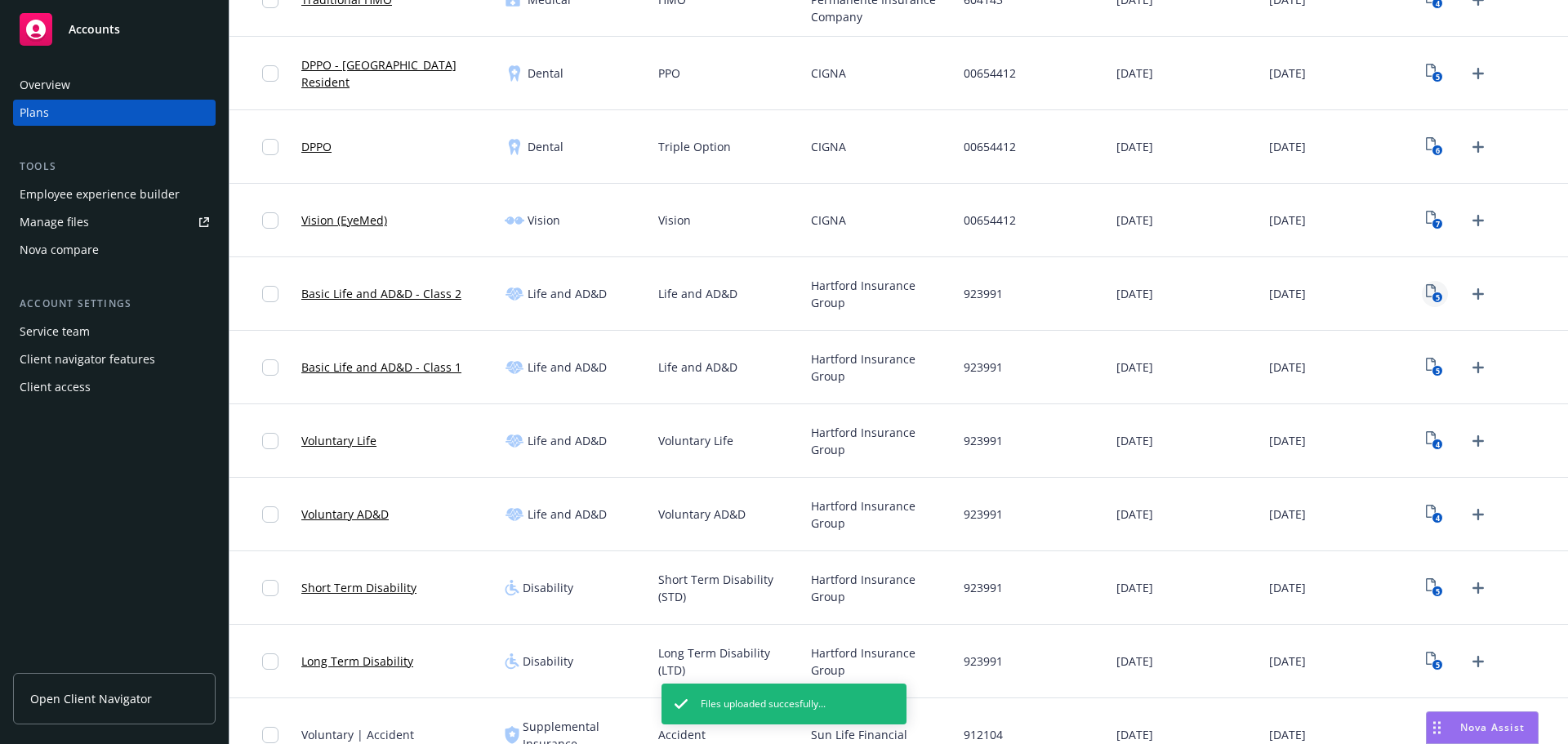
click at [1426, 295] on icon "5" at bounding box center [1434, 293] width 17 height 19
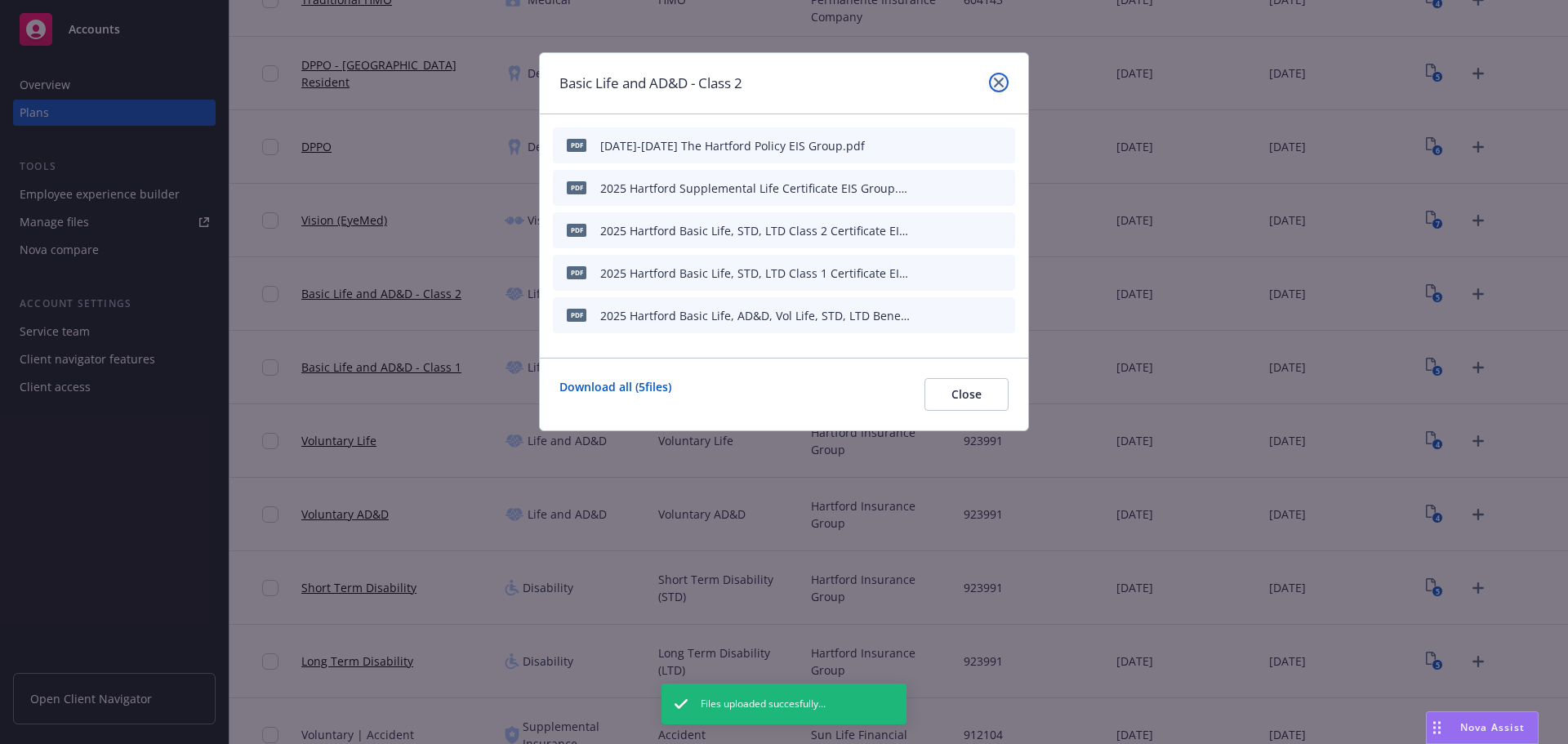
click at [996, 81] on icon "close" at bounding box center [999, 83] width 10 height 10
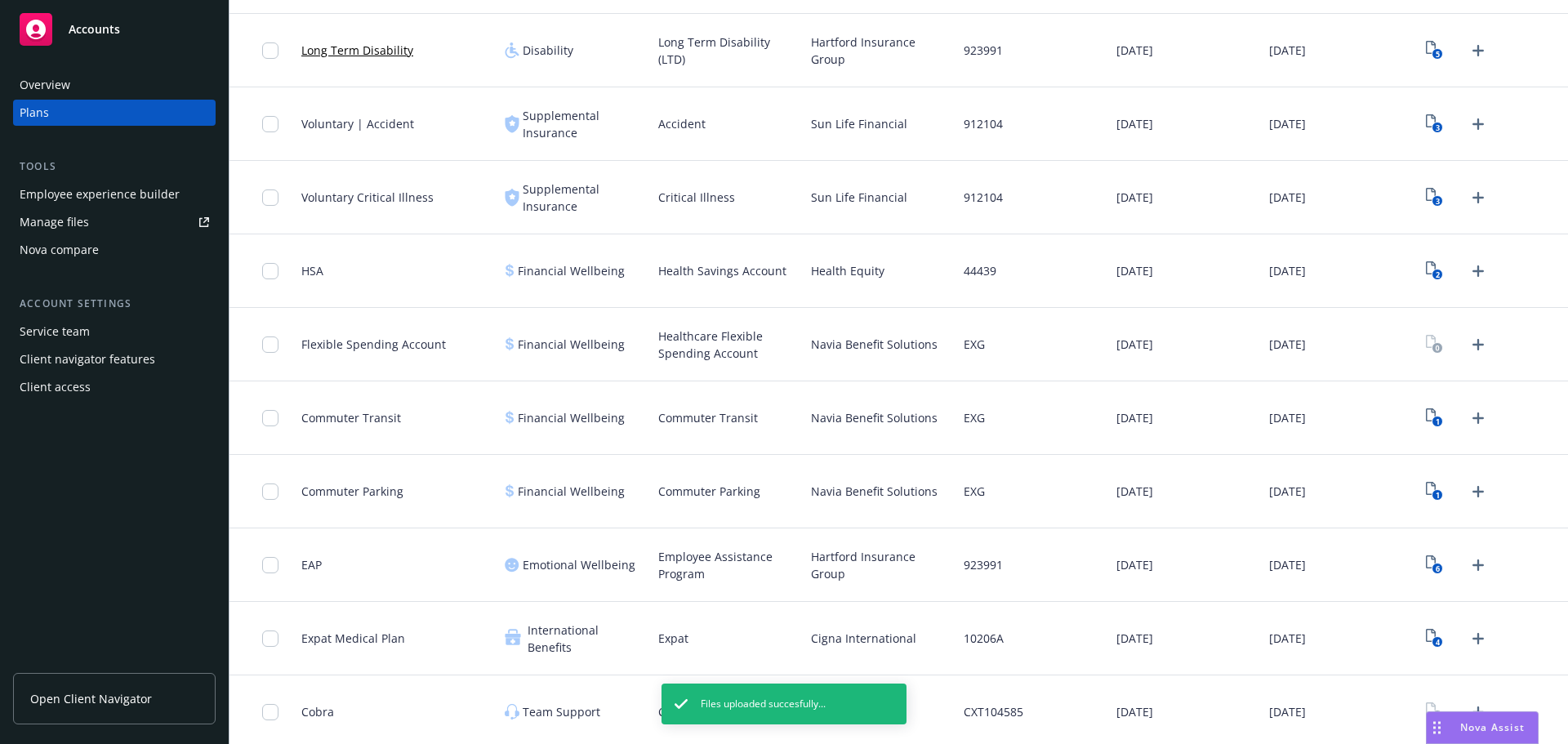
scroll to position [1105, 0]
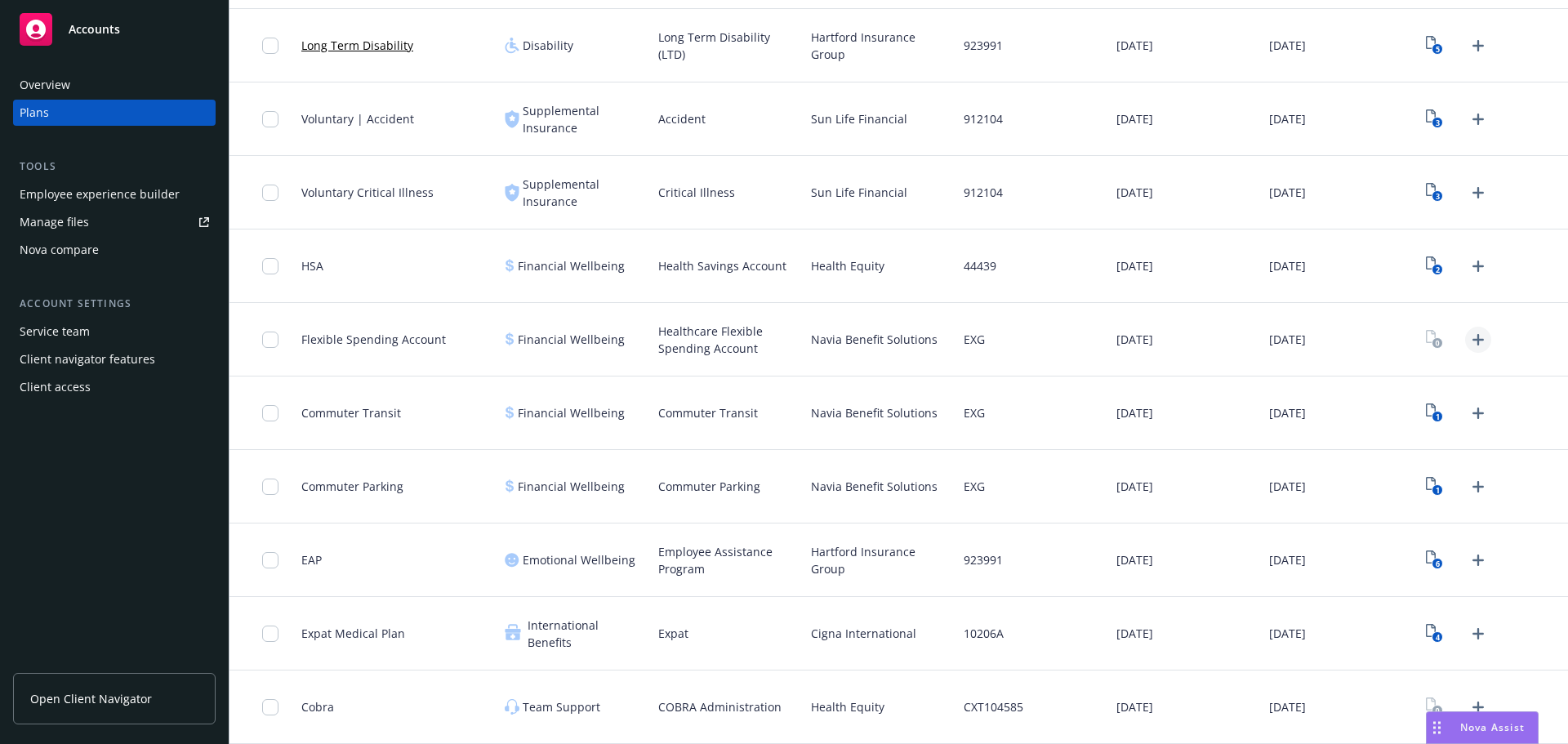
click at [1468, 338] on icon "Upload Plan Documents" at bounding box center [1478, 339] width 20 height 20
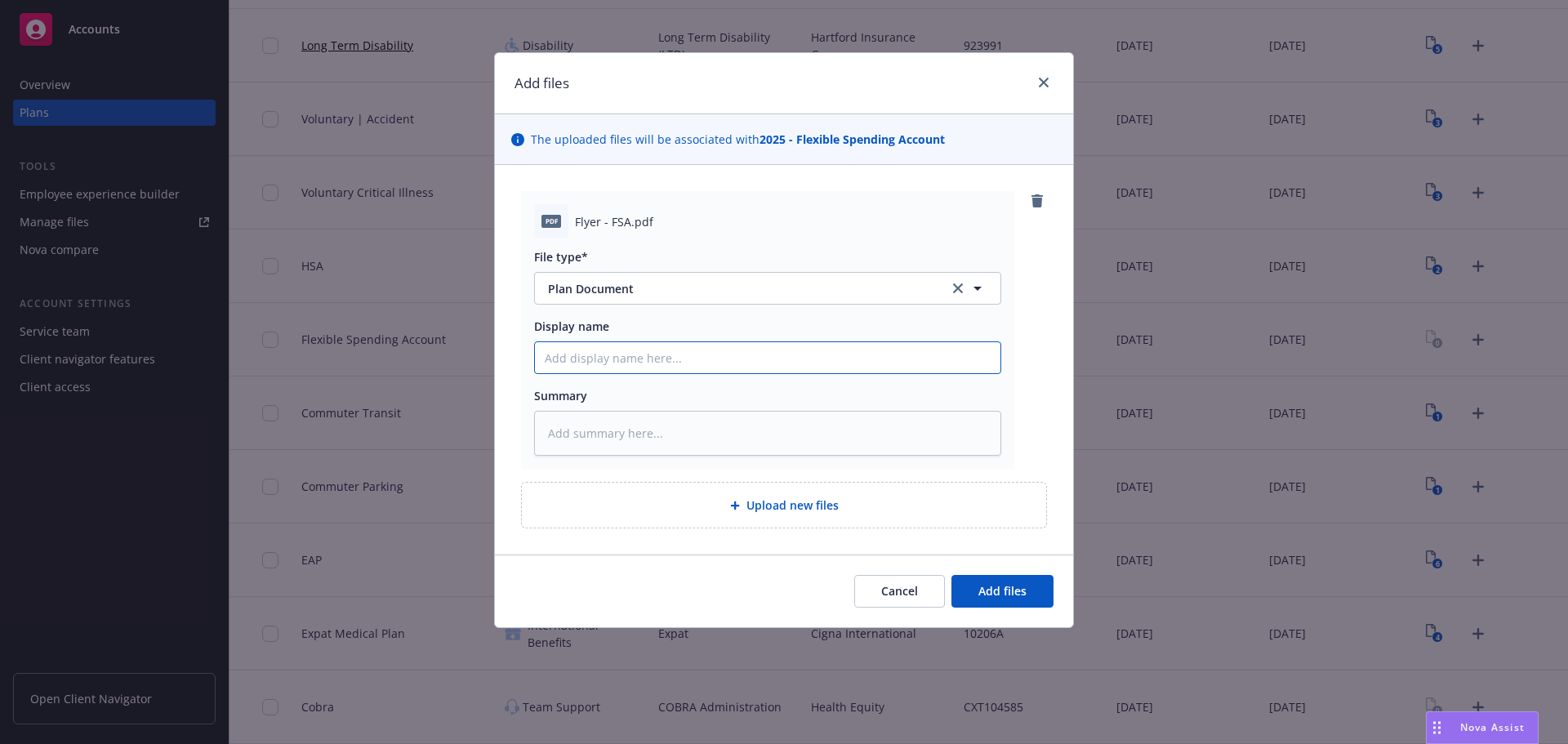
click at [670, 358] on input "Display name" at bounding box center [768, 357] width 466 height 31
type textarea "x"
type input "N"
type textarea "x"
type input "Na"
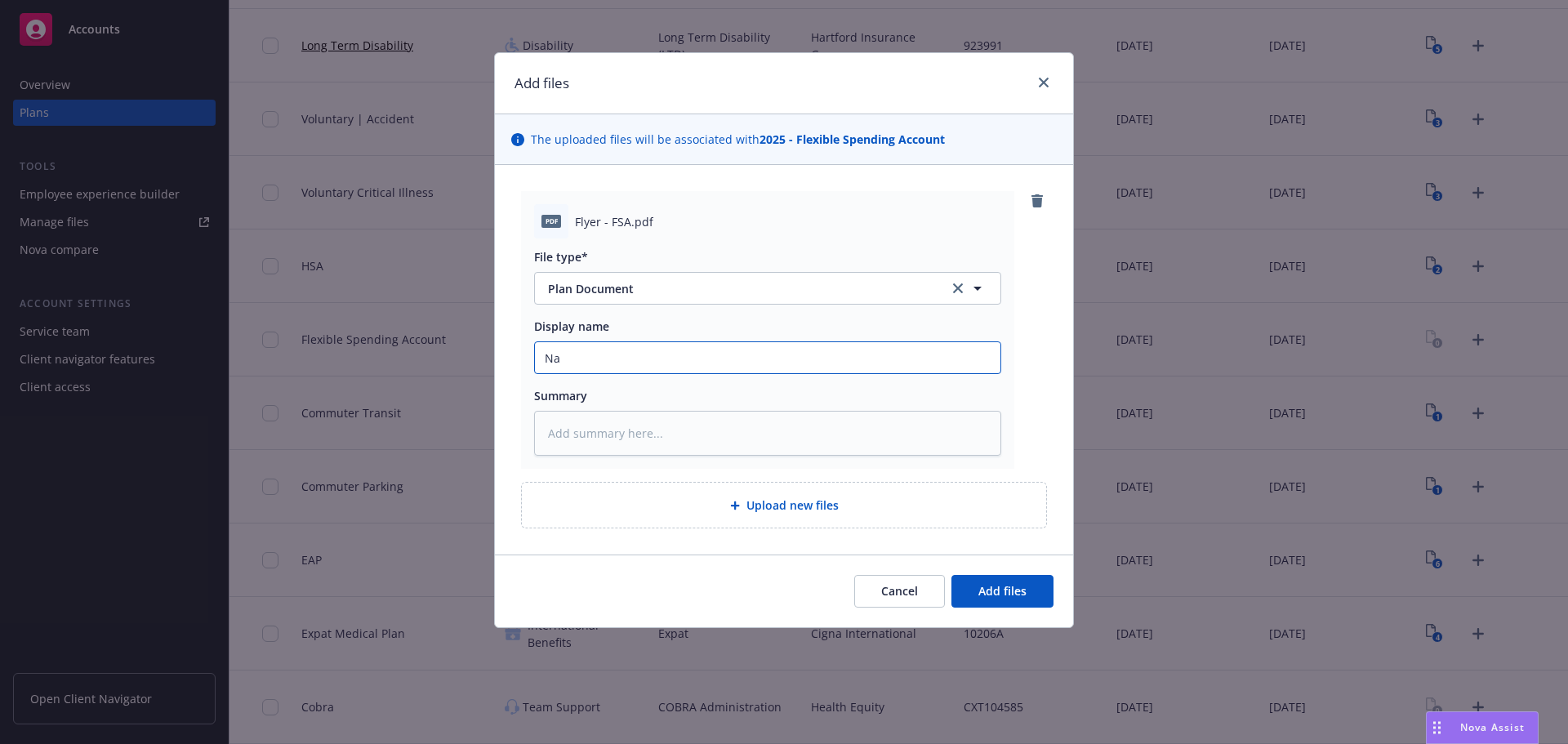
type textarea "x"
type input "Nav"
type textarea "x"
type input "Navi"
type textarea "x"
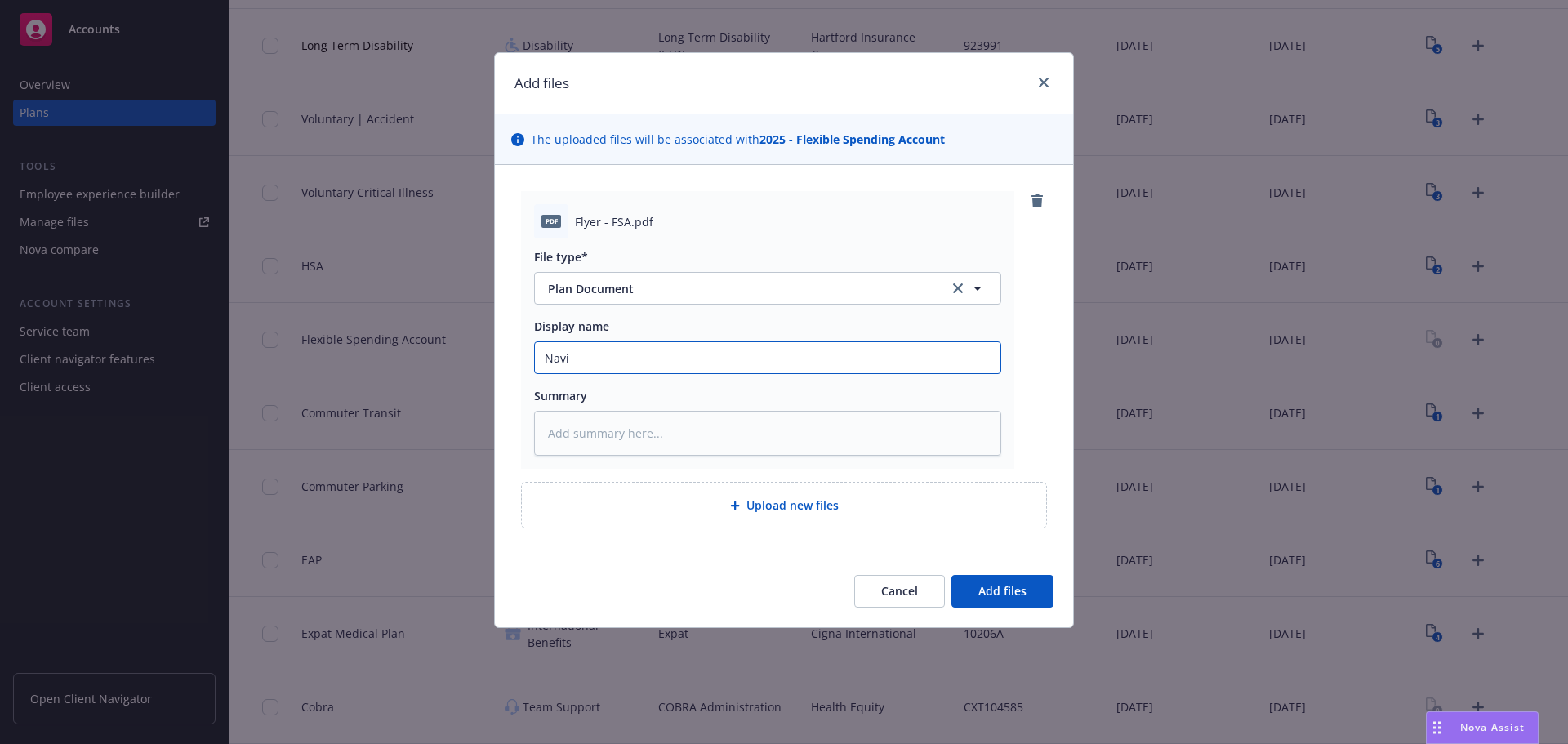
type input "Navia"
type textarea "x"
type input "Navia"
type textarea "x"
type input "Navia G"
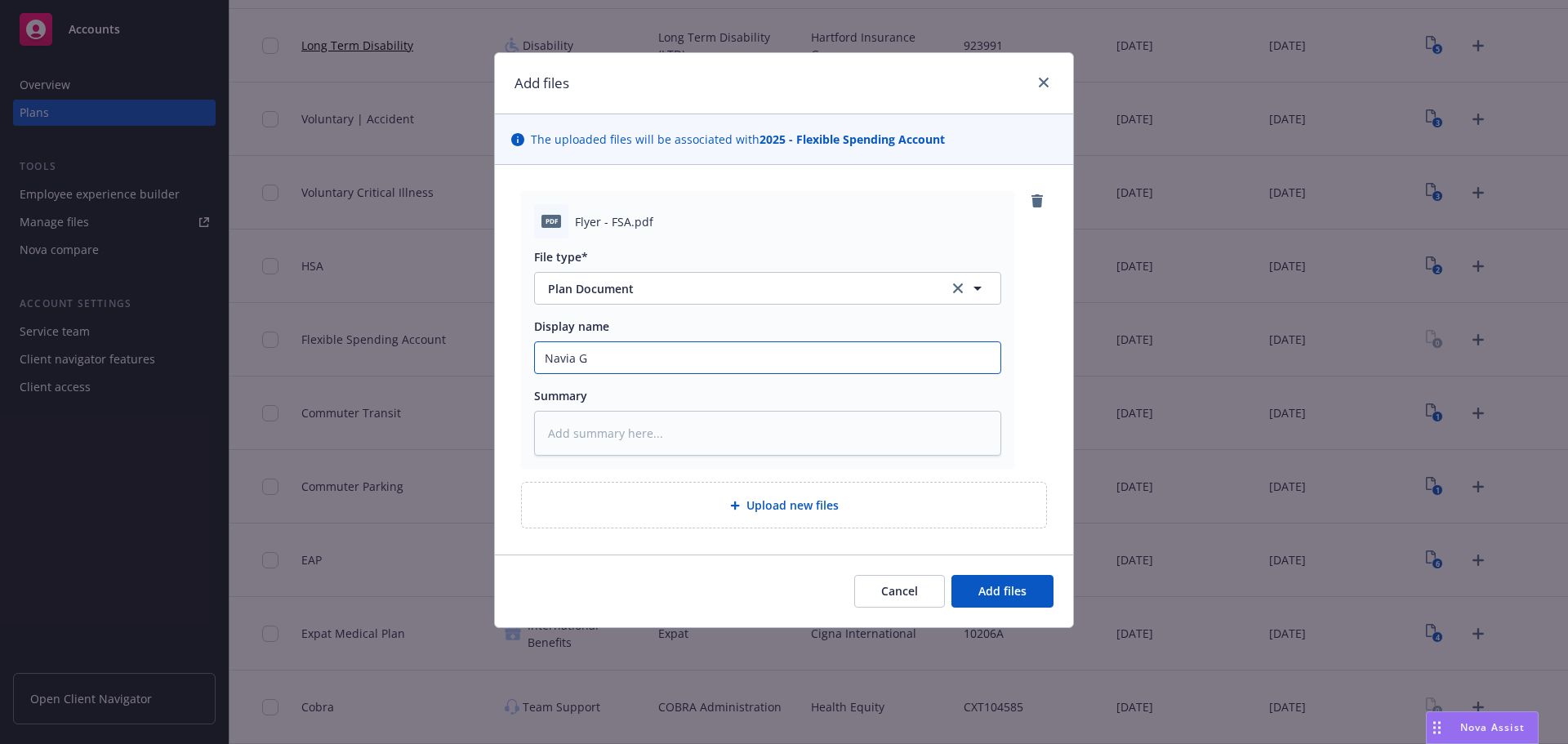
type textarea "x"
type input "Navia G"
type textarea "x"
type input "Navia"
type textarea "x"
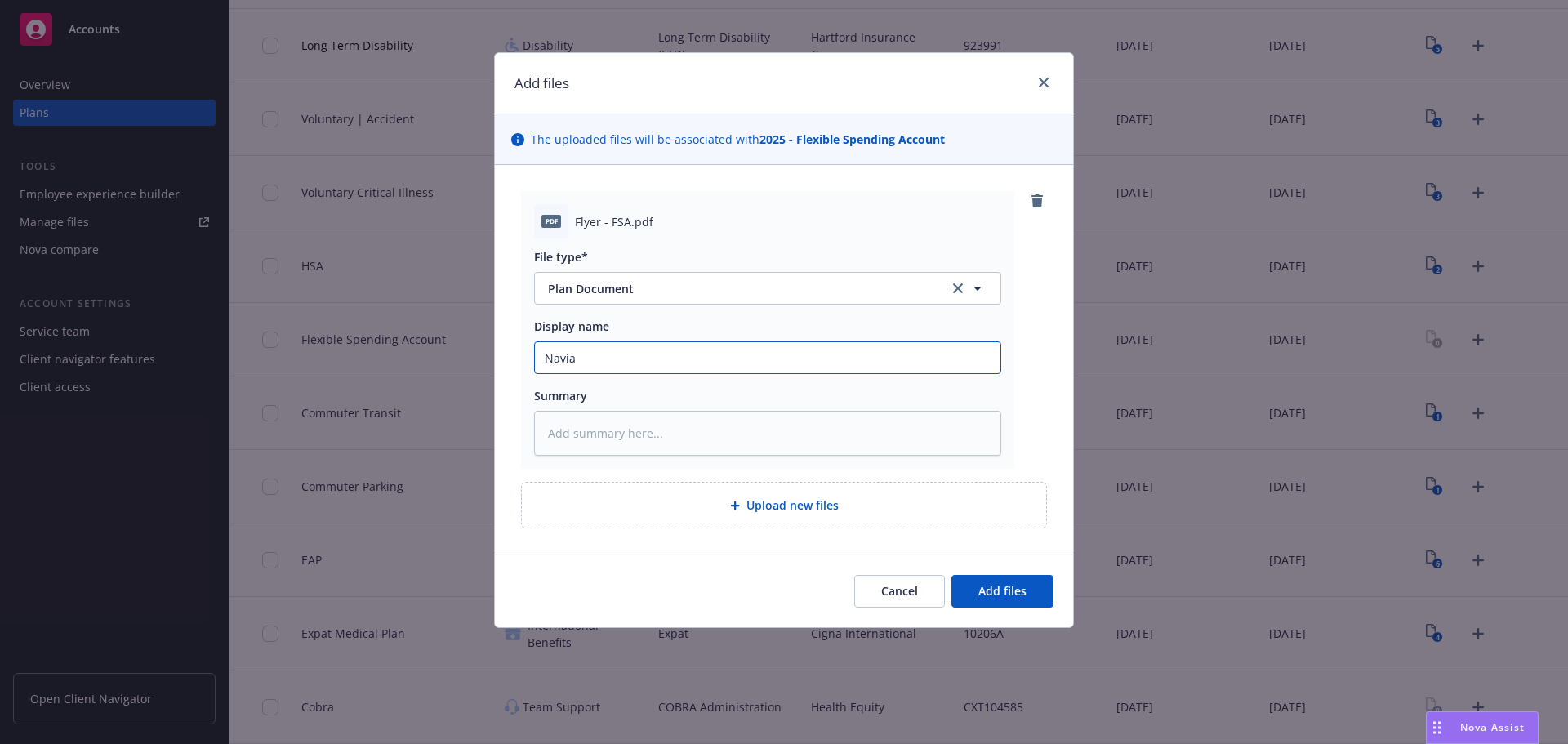
type input "Navia F"
type textarea "x"
type input "Navia FS"
type textarea "x"
type input "Navia FSA"
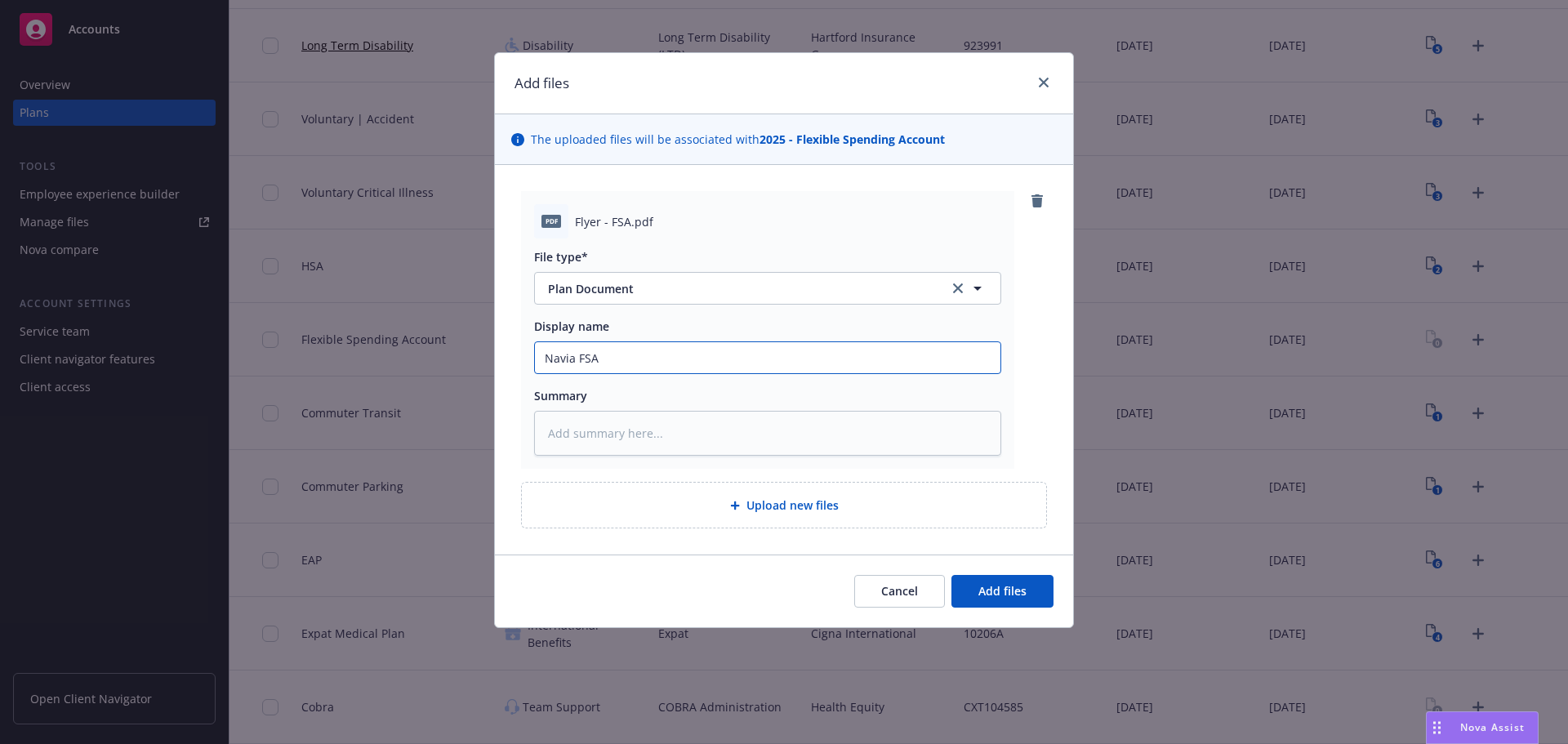
type textarea "x"
type input "Navia FSA"
type textarea "x"
type input "Navia FSA F"
type textarea "x"
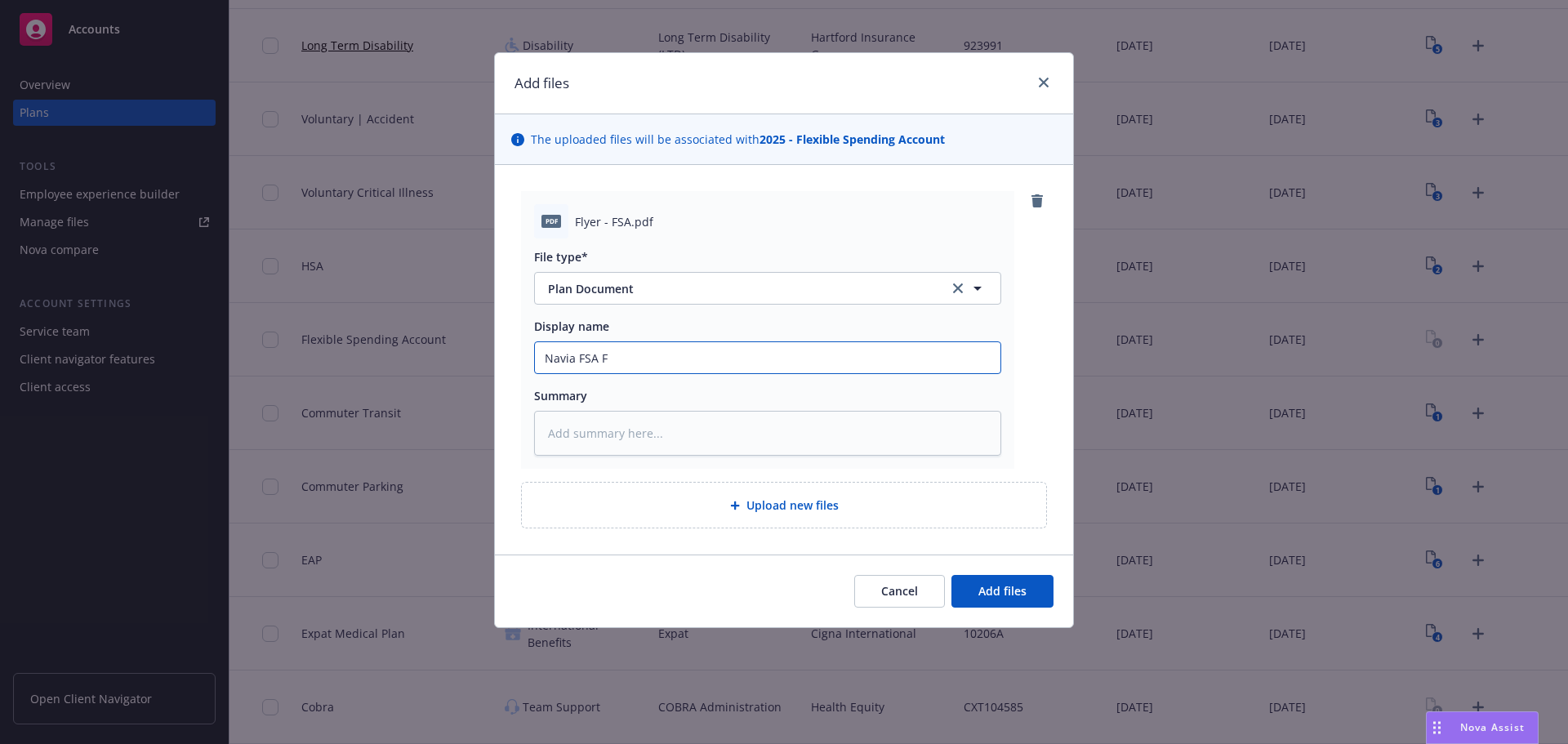
type input "Navia FSA Fl"
type textarea "x"
type input "Navia FSA Fly"
type textarea "x"
type input "Navia FSA Flye"
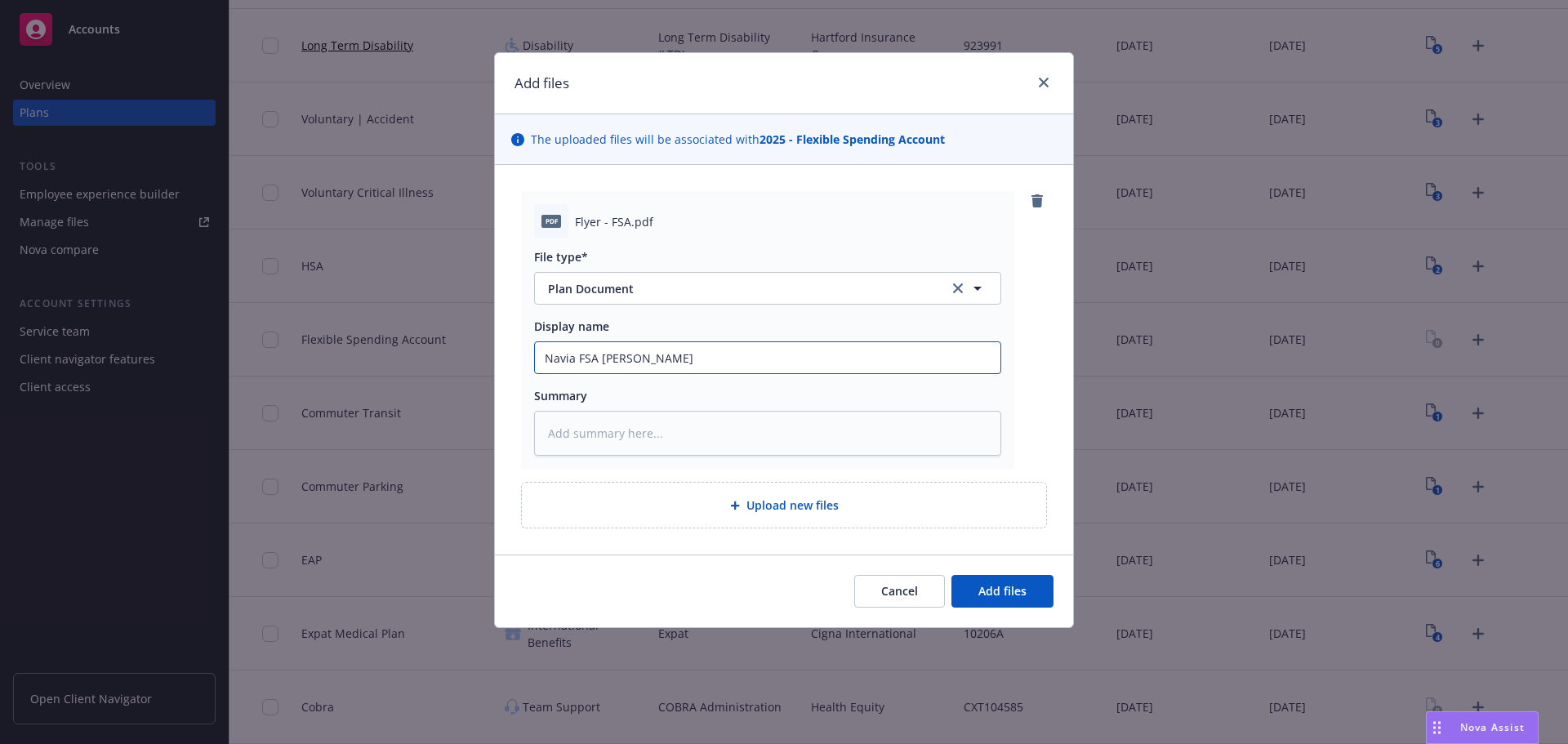
type textarea "x"
type input "Navia FSA Flyer"
type textarea "x"
type input "Navia FSA Flyer"
type textarea "x"
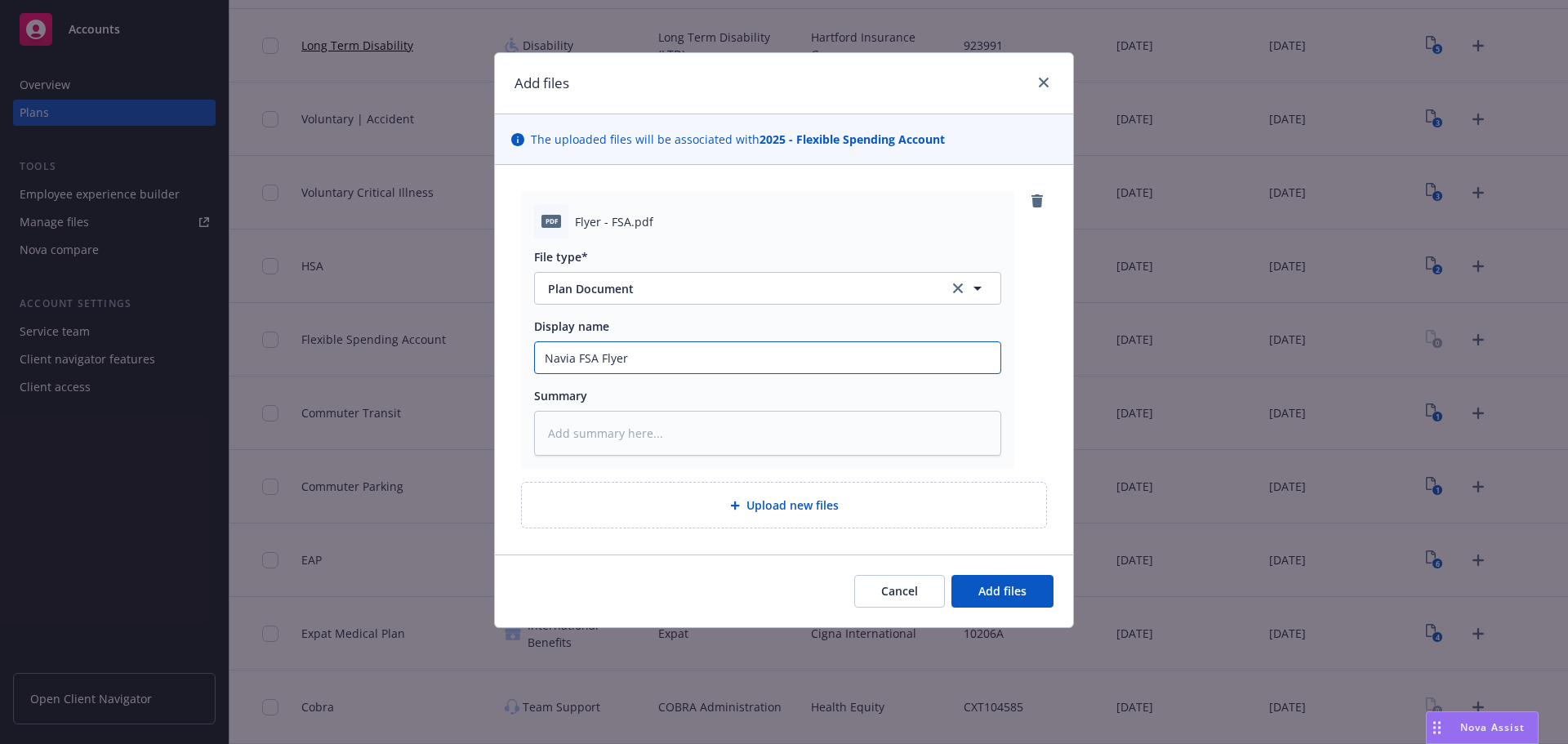
type input "Navia FSA Flyer E"
type textarea "x"
type input "Navia FSA Flyer EI"
type textarea "x"
type input "Navia FSA Flyer EIS"
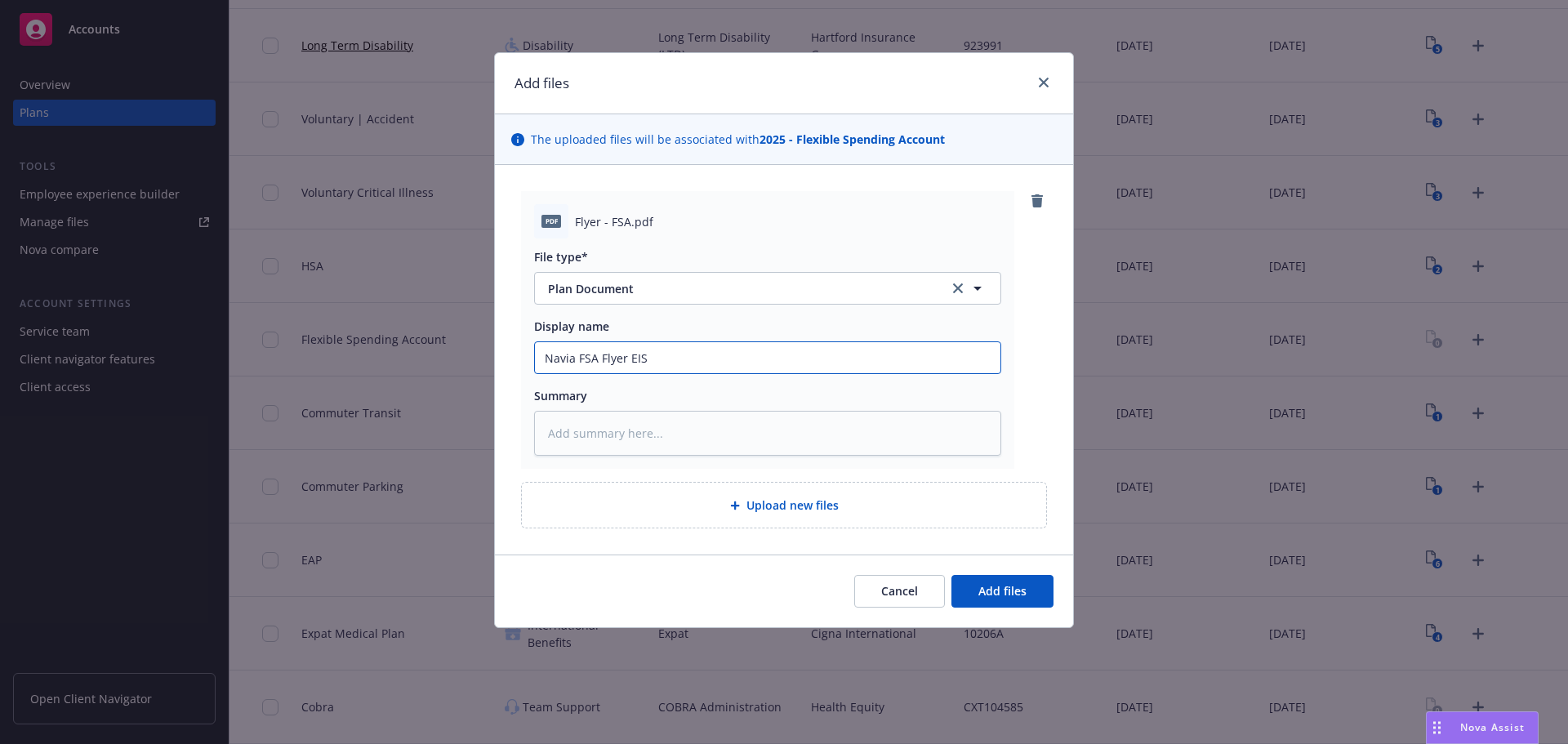
type textarea "x"
type input "Navia FSA Flyer EIS"
type textarea "x"
type input "Navia FSA Flyer EIS G"
type textarea "x"
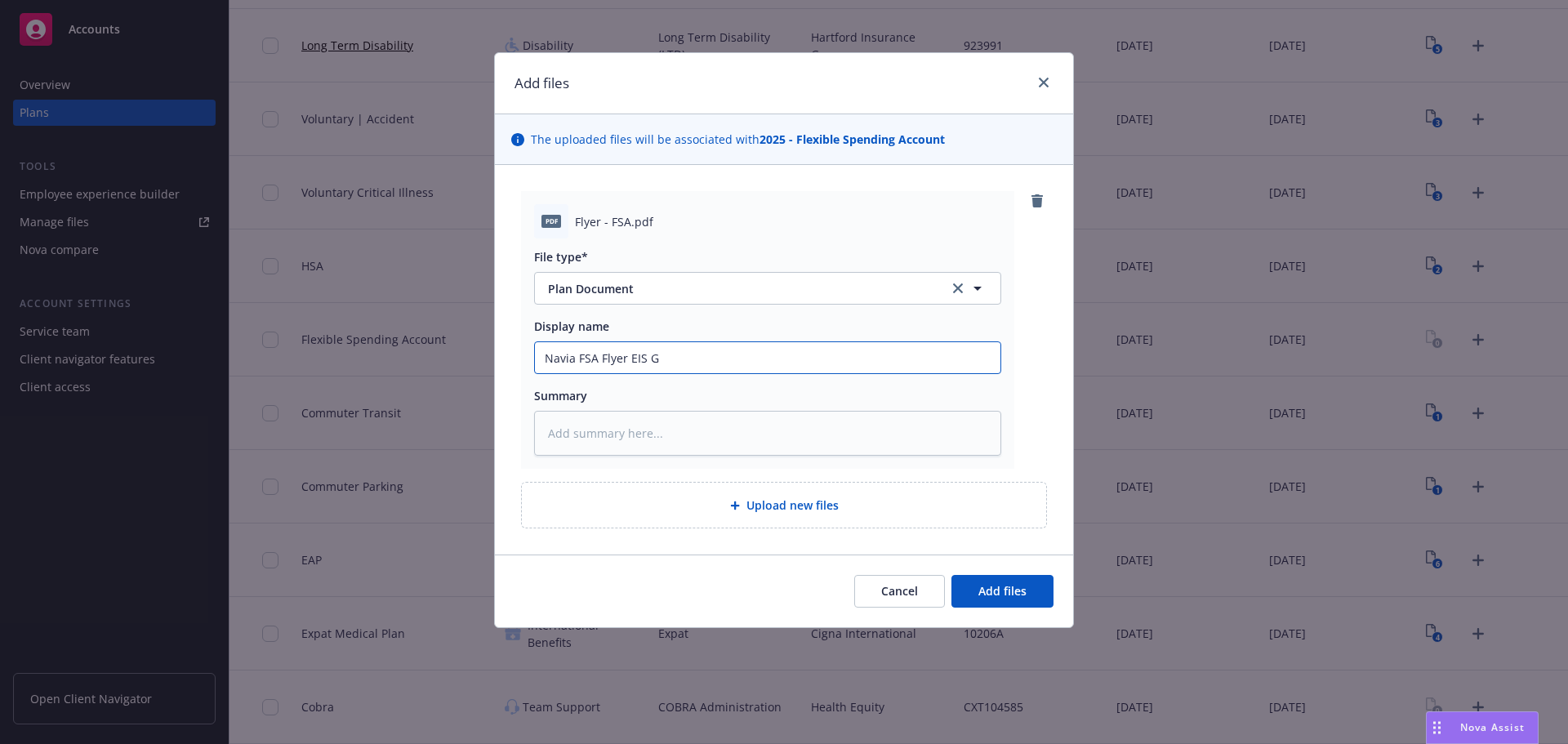
type input "Navia FSA Flyer EIS Gr"
type textarea "x"
type input "Navia FSA Flyer EIS Gro"
type textarea "x"
type input "Navia FSA Flyer EIS Group"
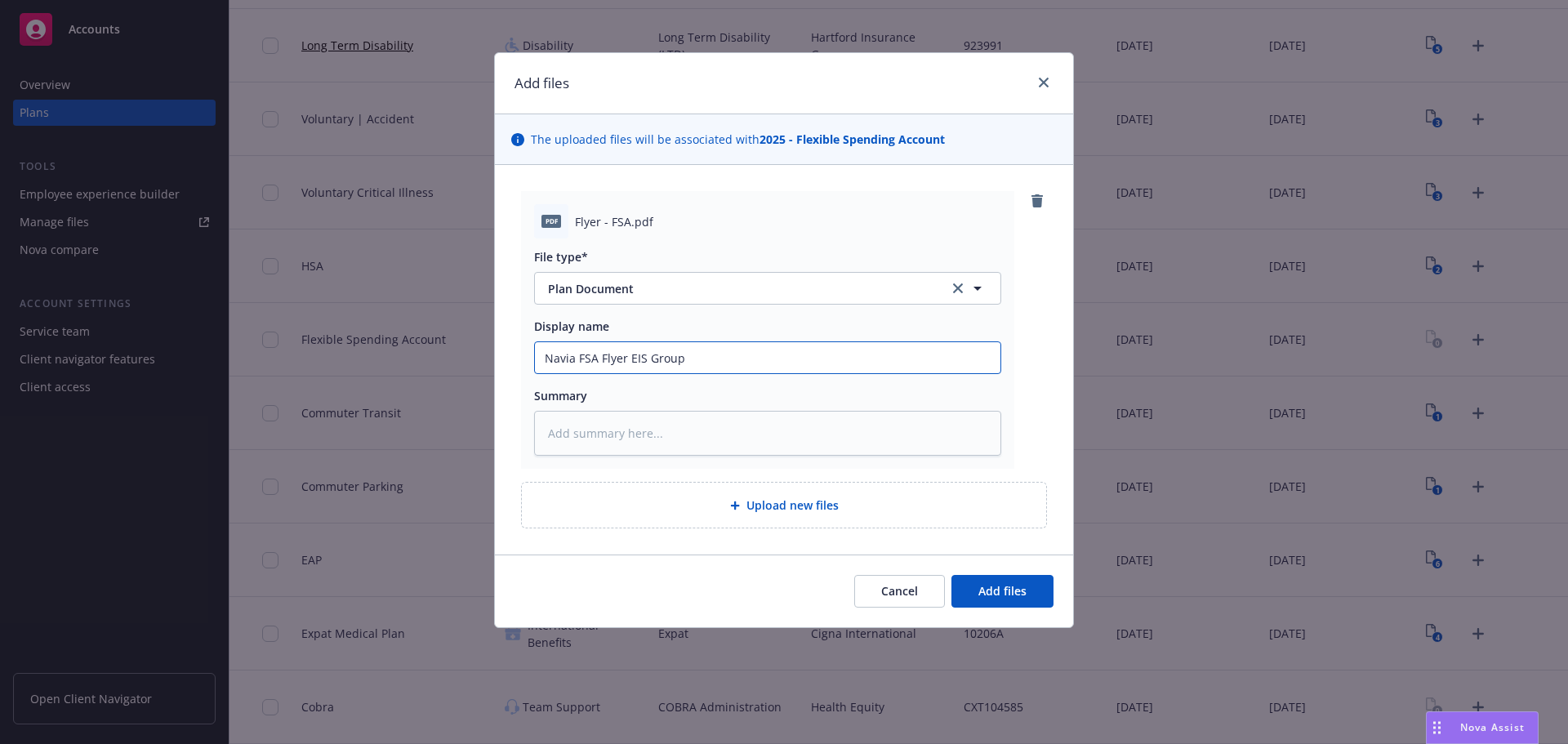
type textarea "x"
type input "Navia FSA Flyer EIS Group"
click at [1023, 594] on span "Add files" at bounding box center [1002, 591] width 48 height 16
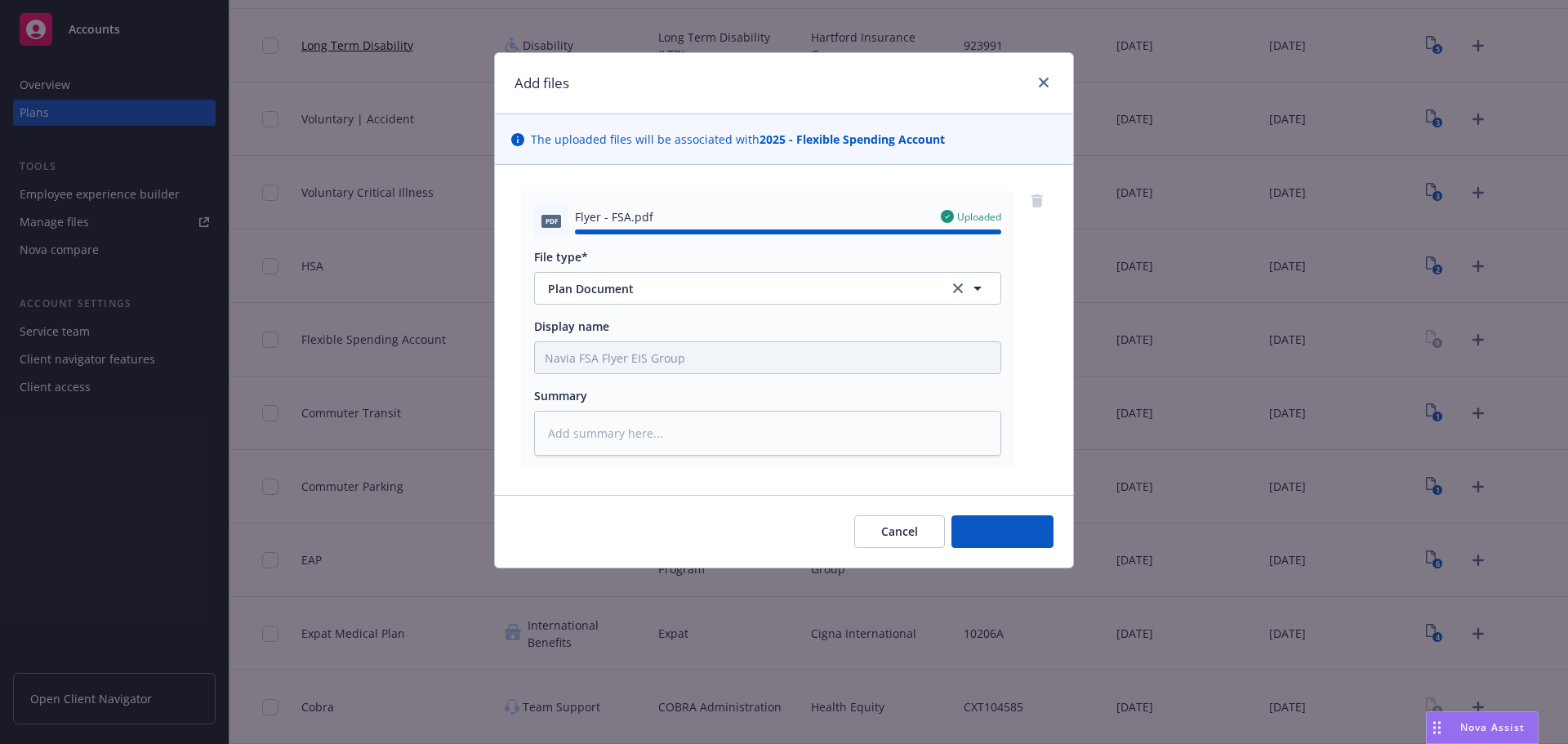
type textarea "x"
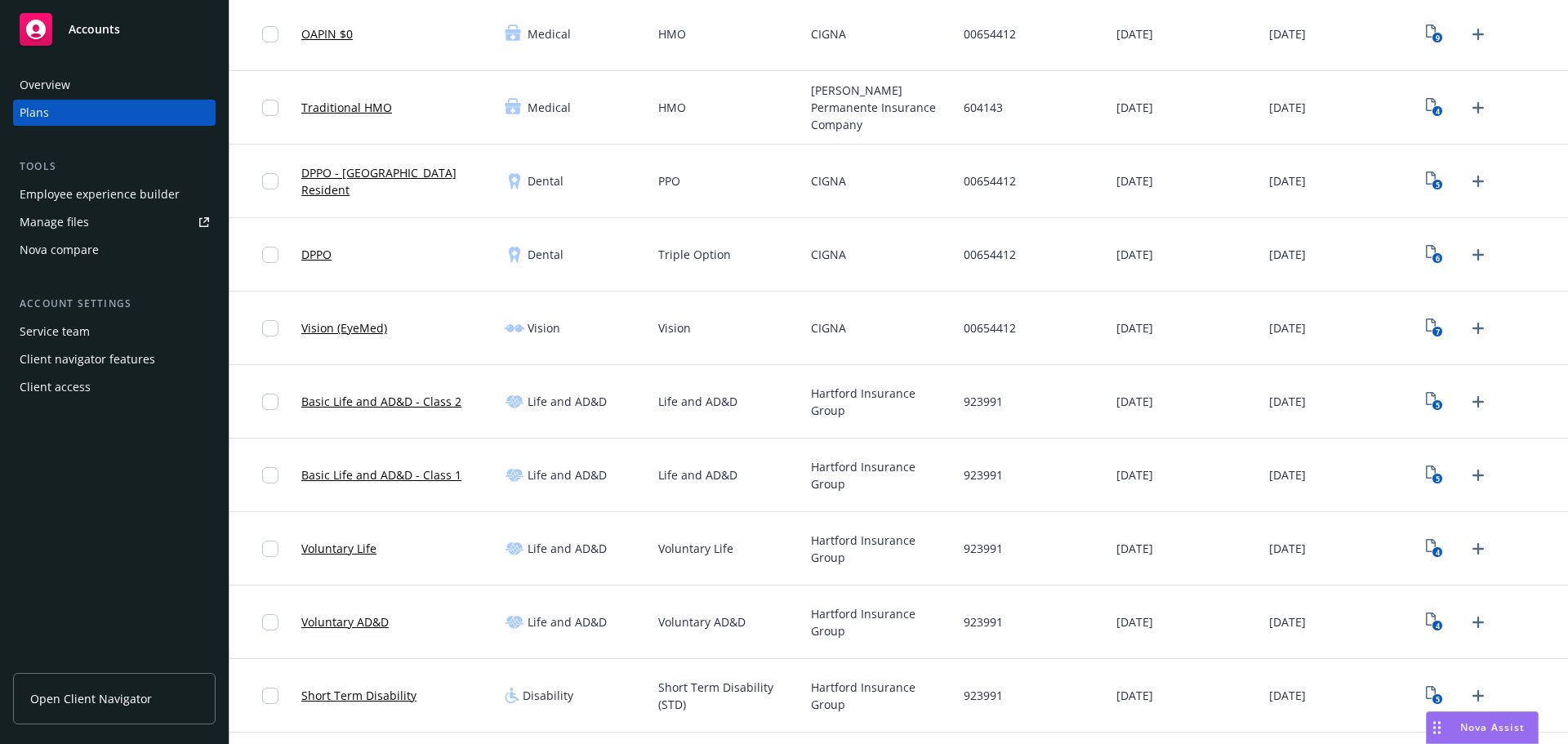
scroll to position [452, 0]
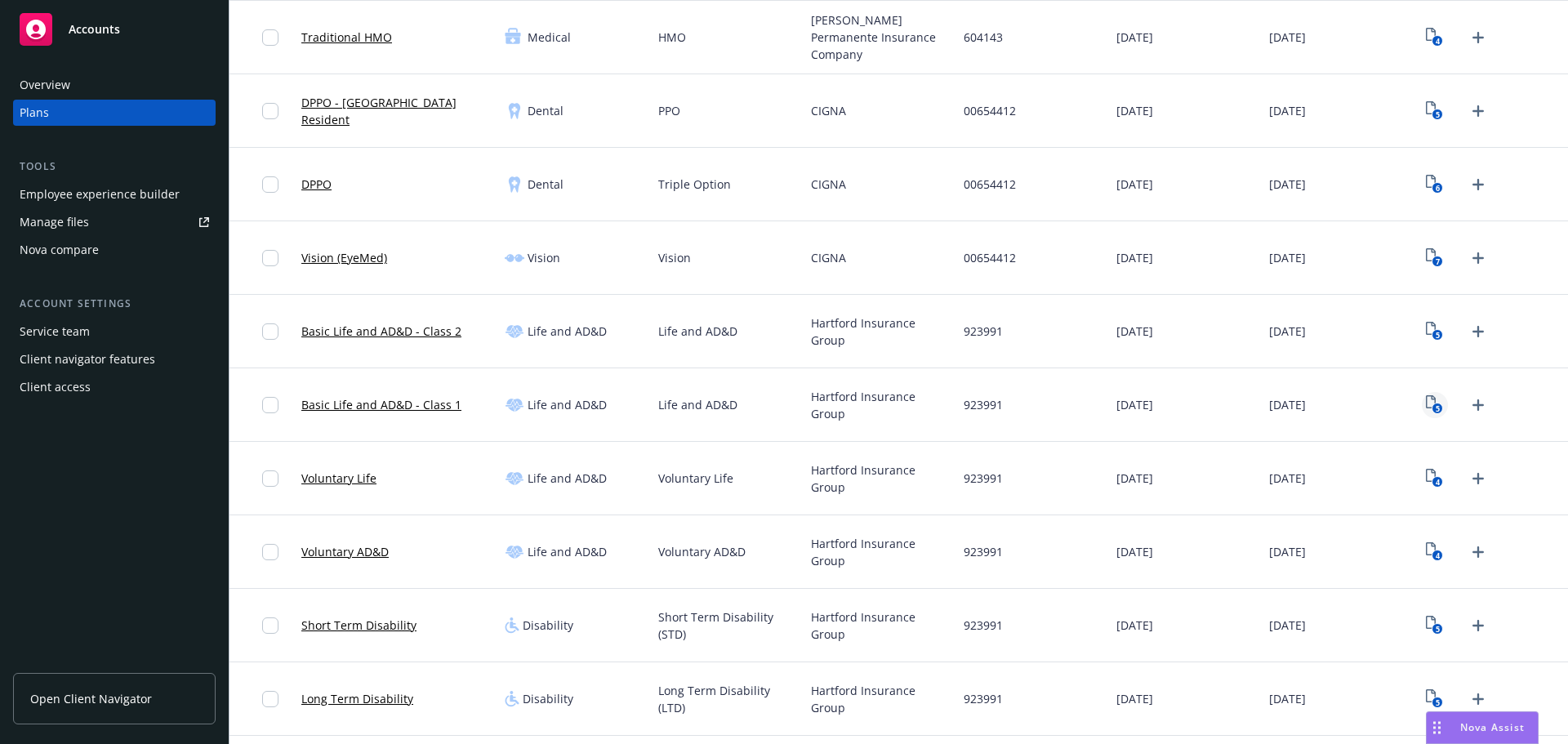
click at [1436, 407] on text "5" at bounding box center [1438, 409] width 4 height 11
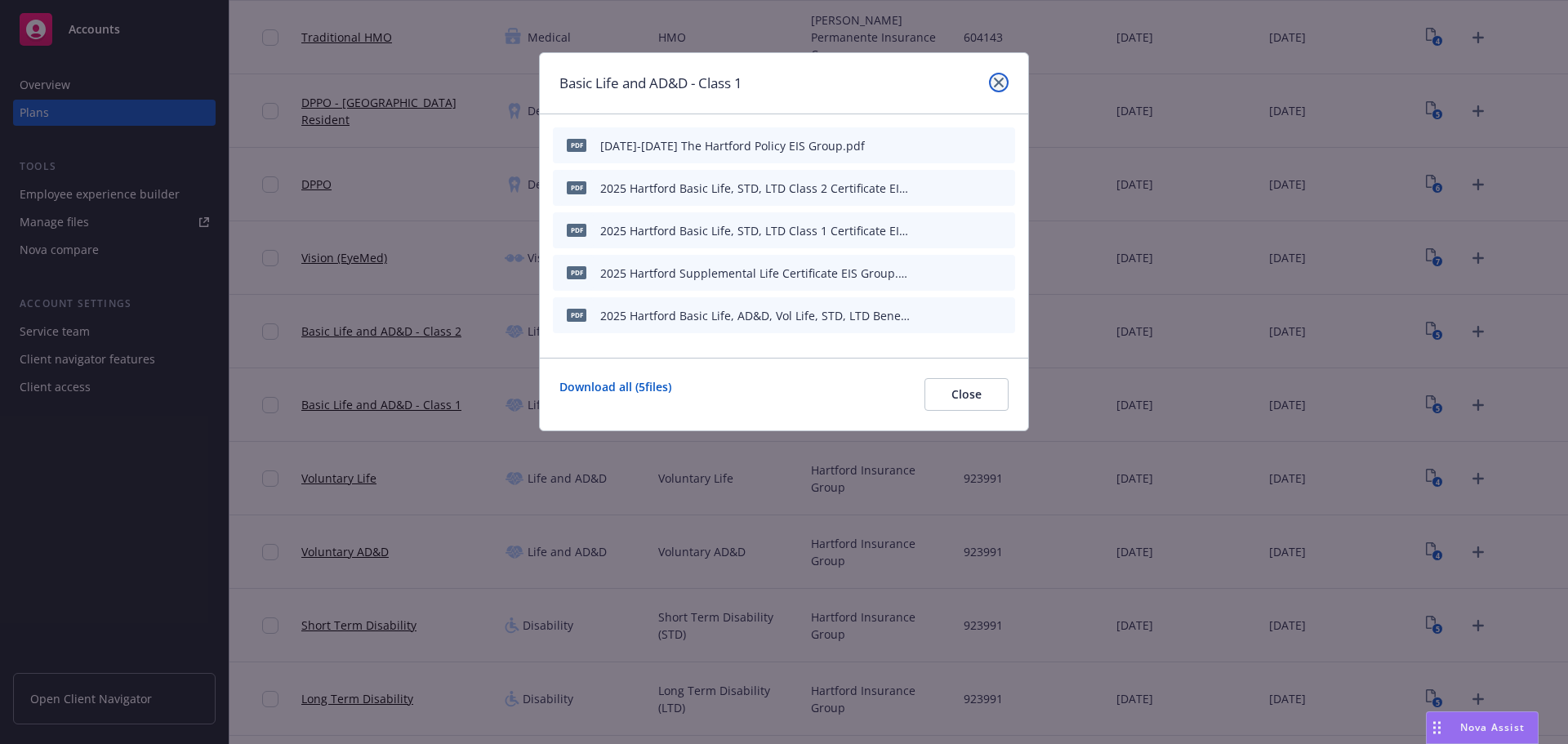
click at [1006, 79] on link "close" at bounding box center [999, 83] width 20 height 20
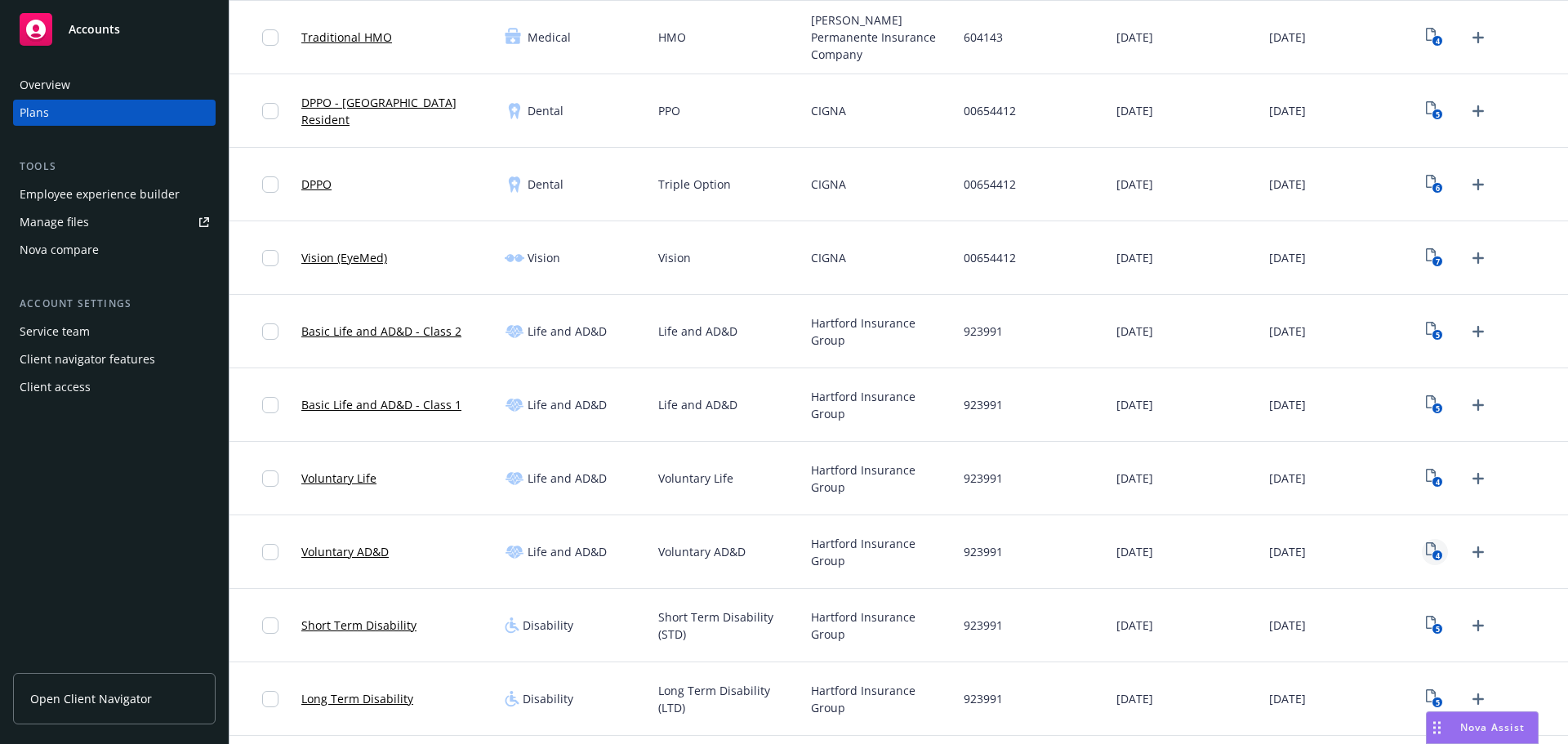
click at [1422, 564] on link "4" at bounding box center [1435, 552] width 26 height 26
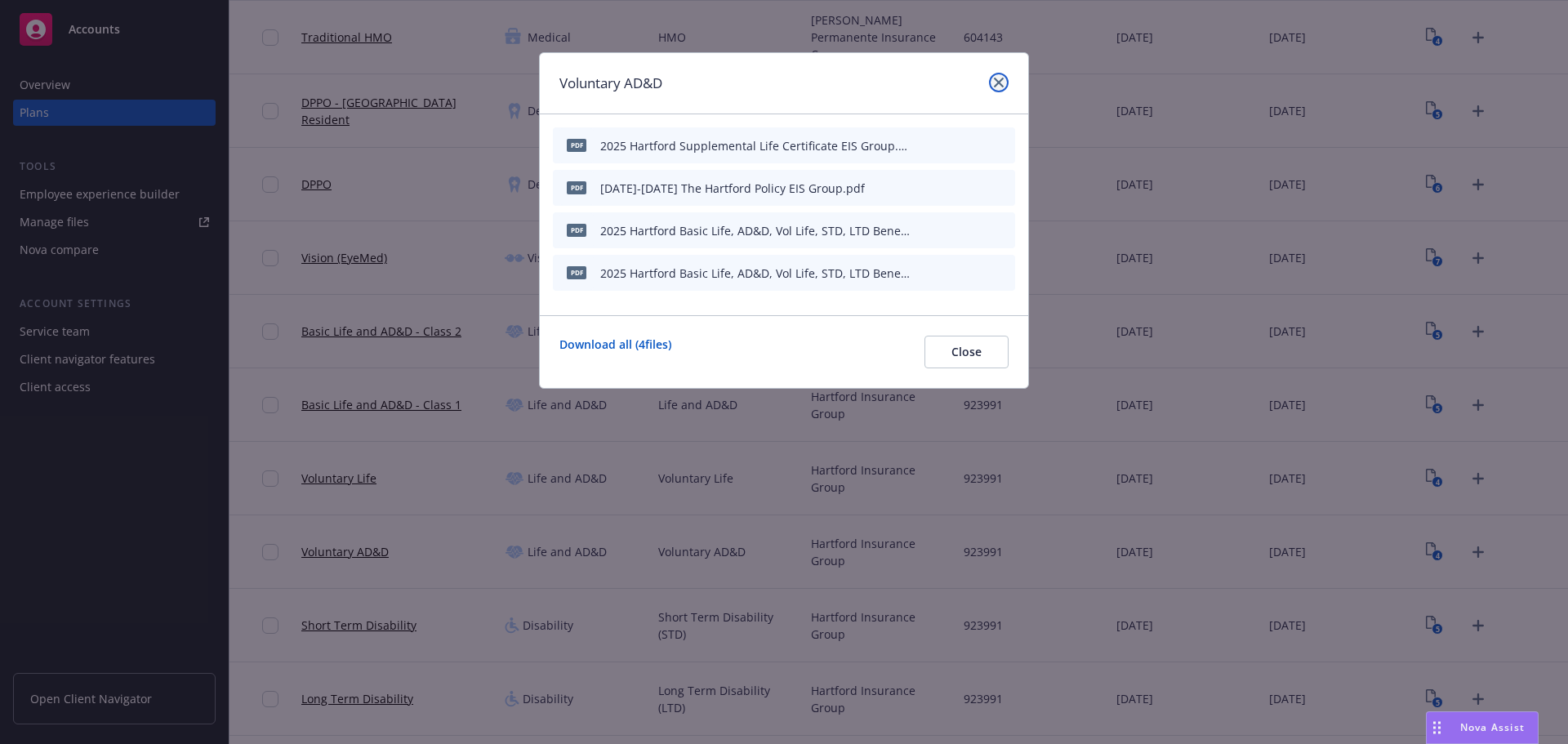
click at [1002, 83] on icon "close" at bounding box center [999, 83] width 10 height 10
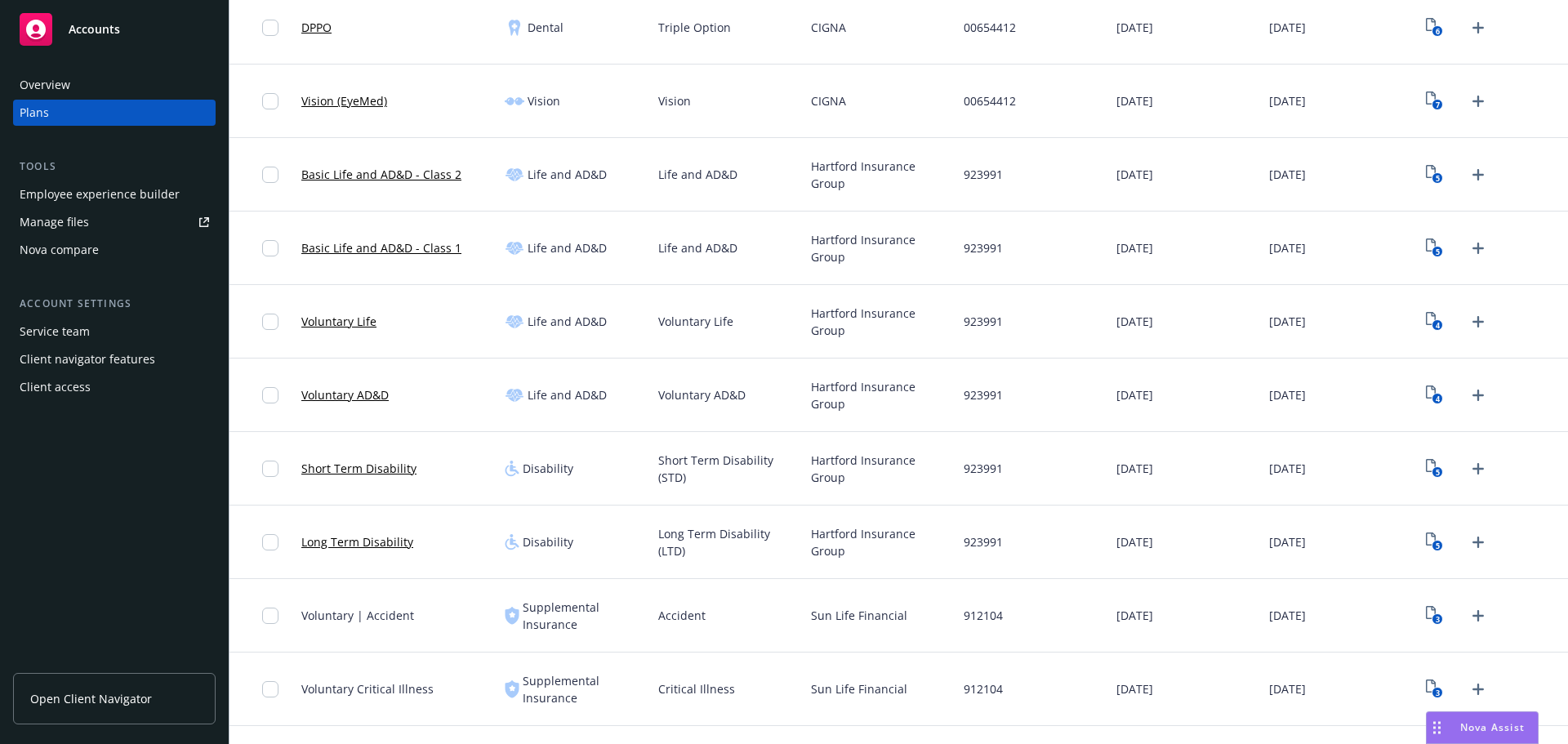
scroll to position [616, 0]
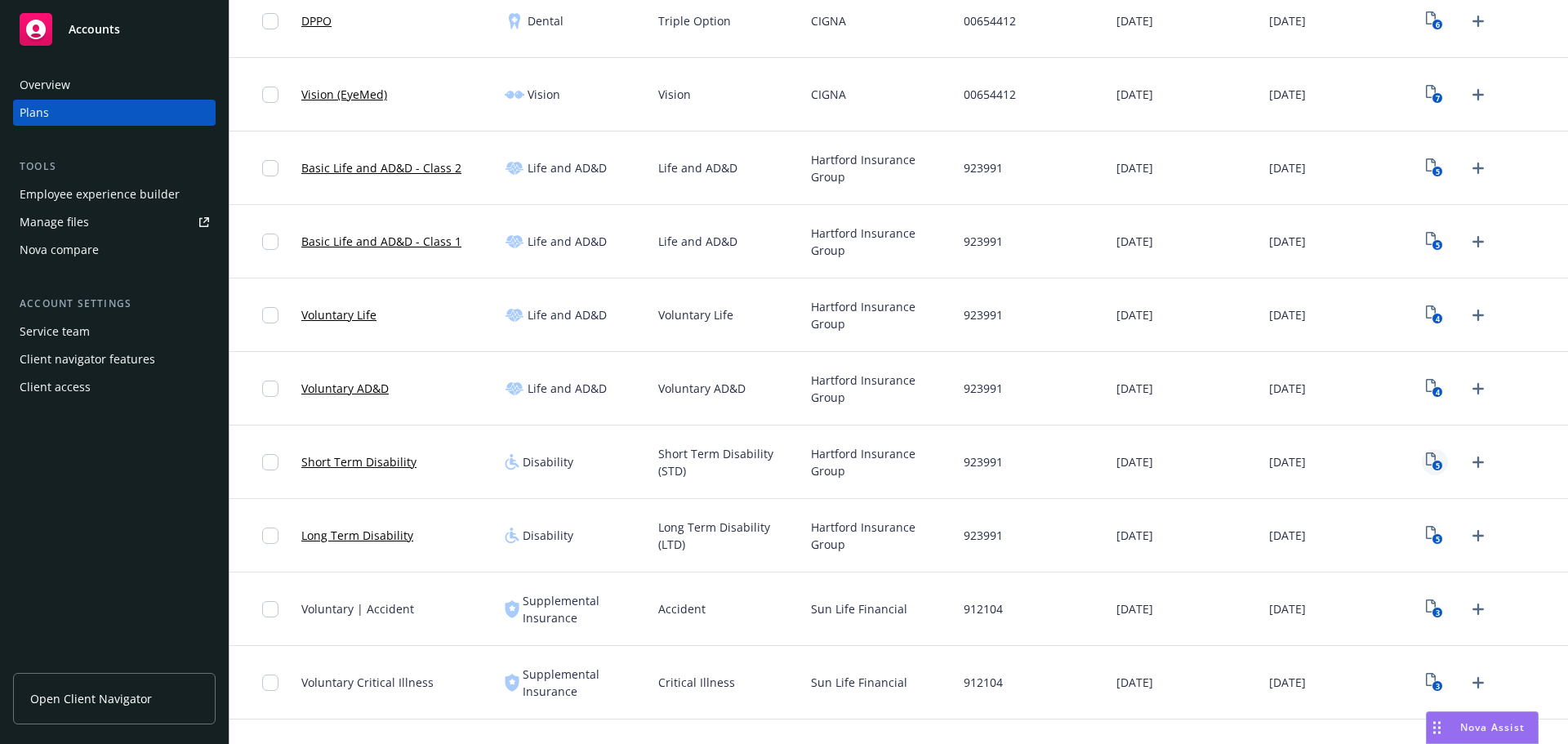
click at [1426, 453] on icon "View Plan Documents" at bounding box center [1431, 458] width 10 height 13
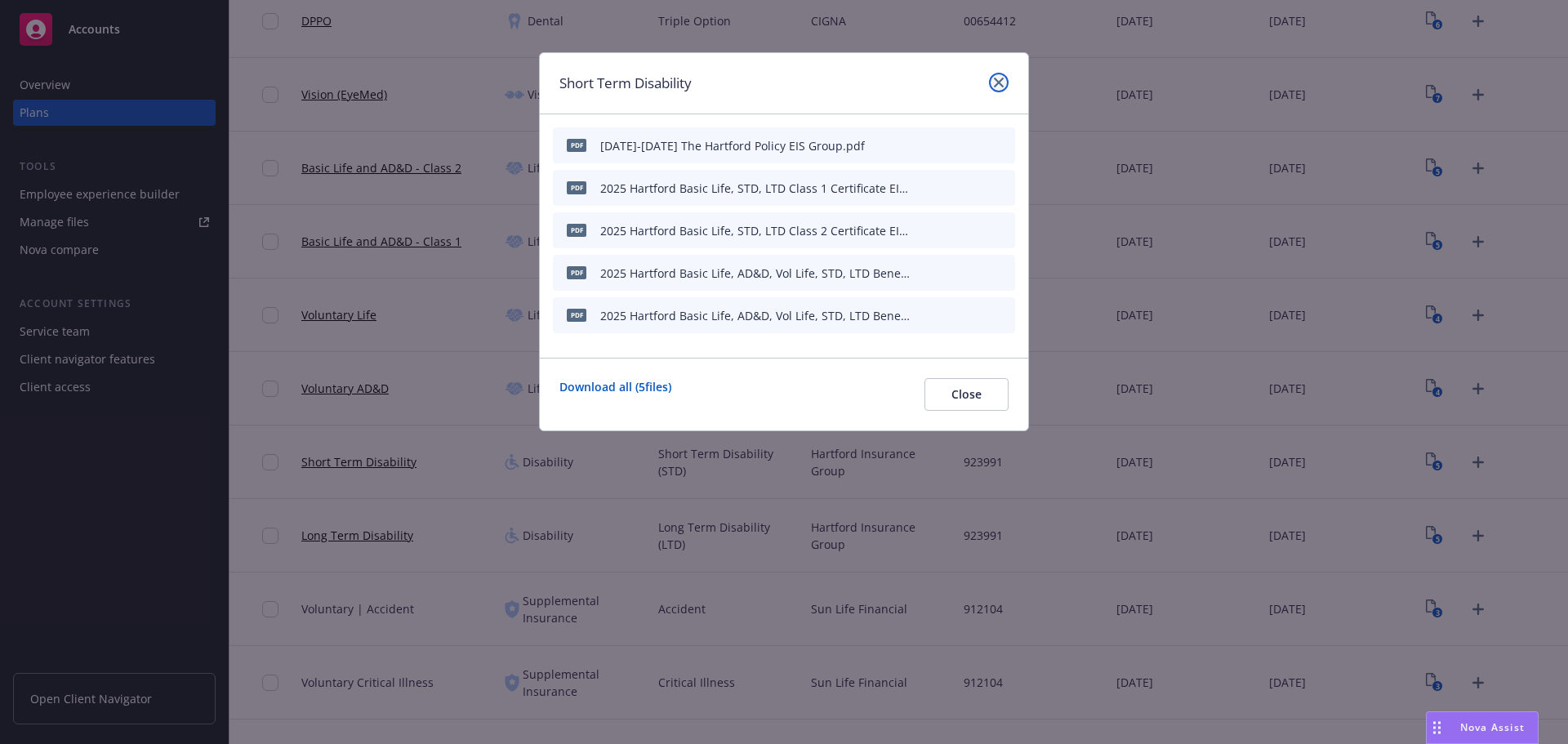
click at [996, 87] on icon "close" at bounding box center [999, 83] width 10 height 10
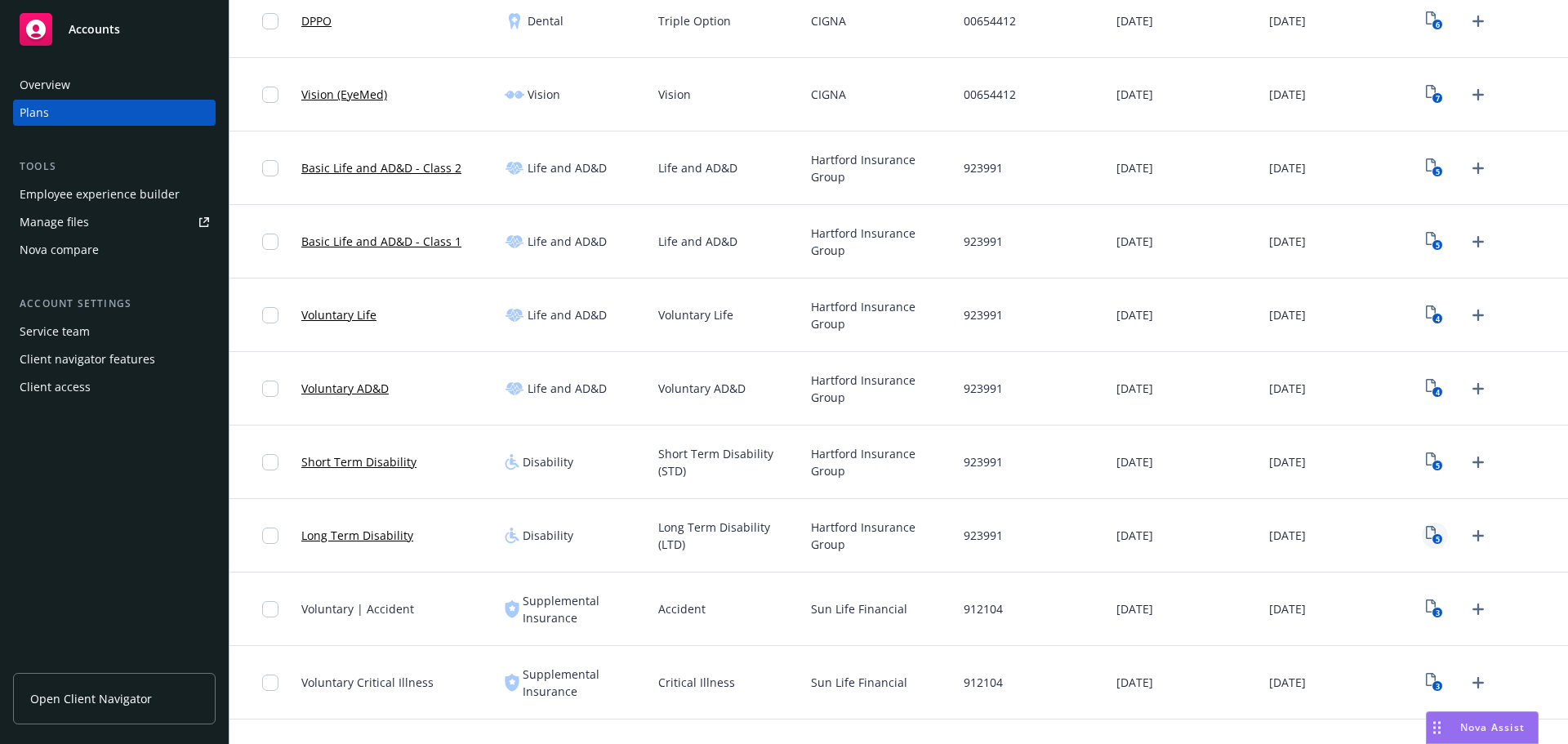
click at [1436, 538] on text "5" at bounding box center [1438, 539] width 4 height 11
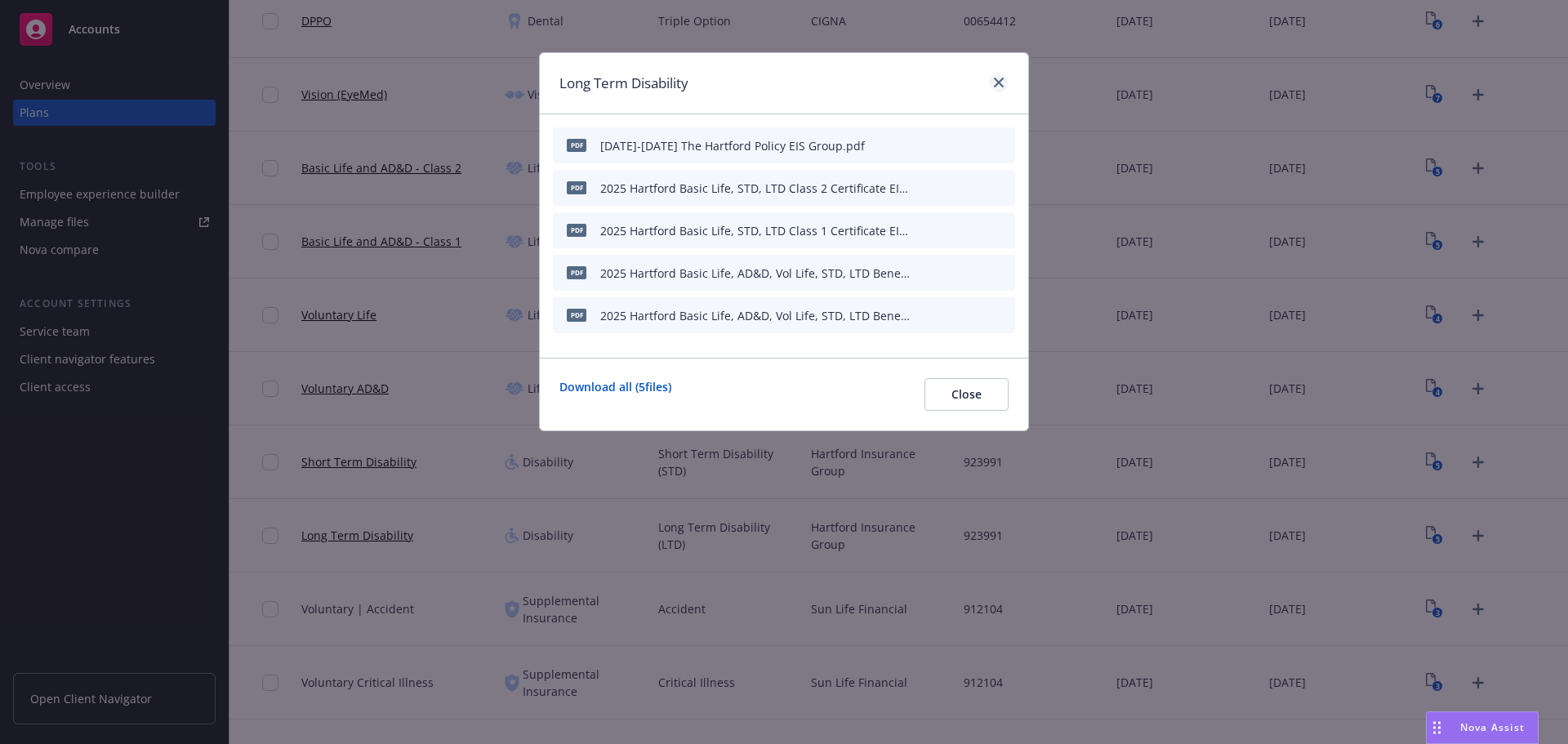
click at [1008, 82] on div "Long Term Disability" at bounding box center [784, 84] width 488 height 61
click at [994, 79] on icon "close" at bounding box center [999, 83] width 10 height 10
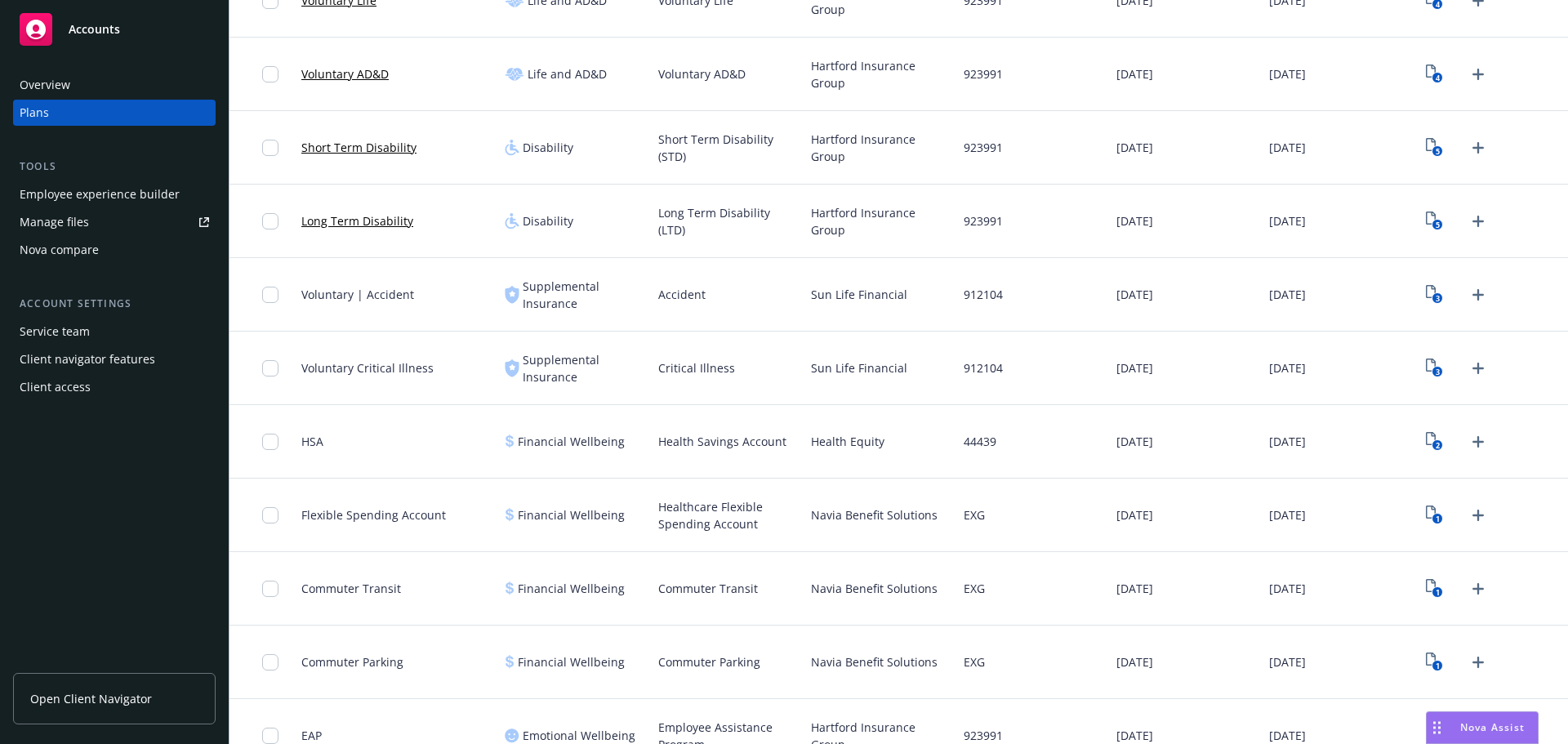
scroll to position [942, 0]
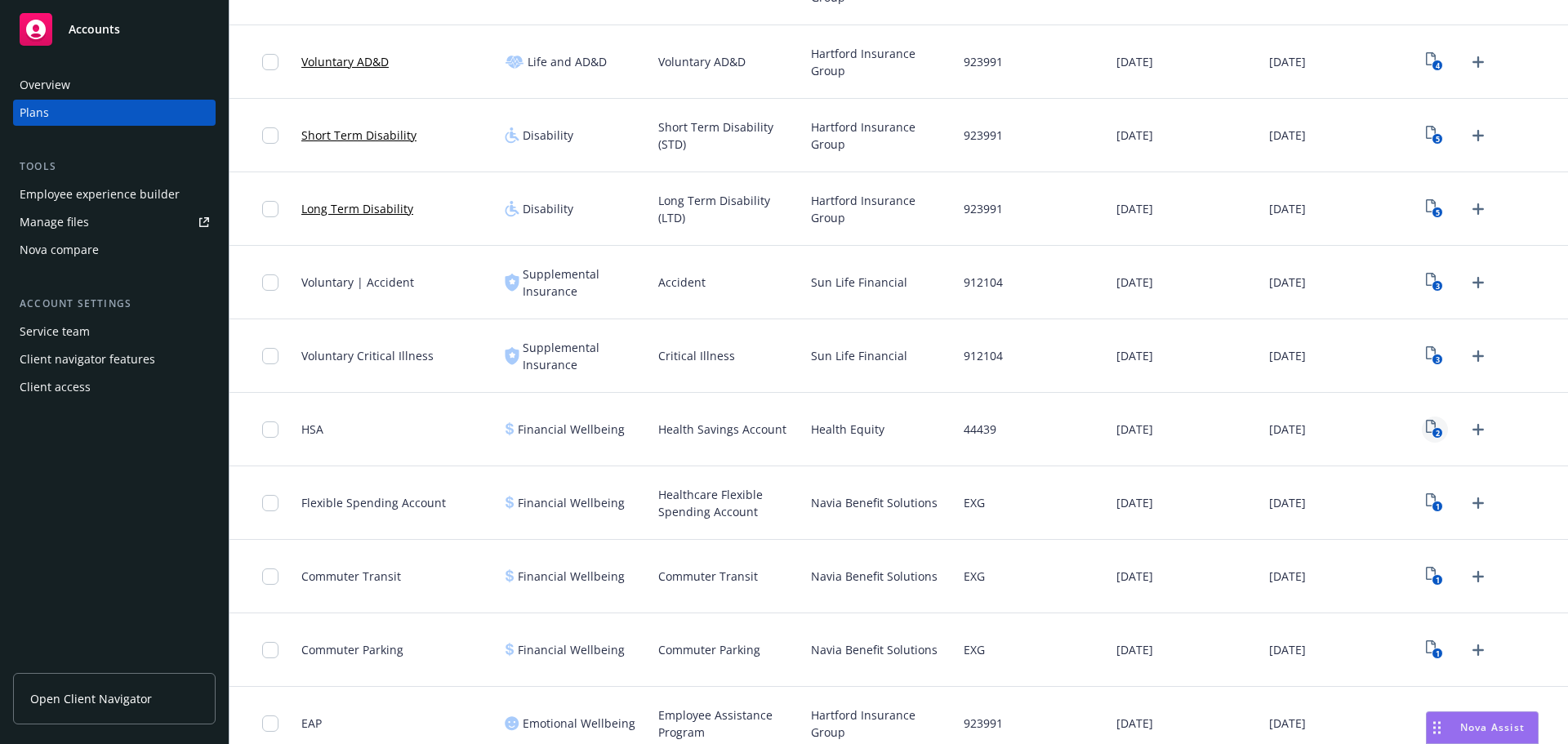
click at [1432, 435] on rect "View Plan Documents" at bounding box center [1437, 433] width 11 height 11
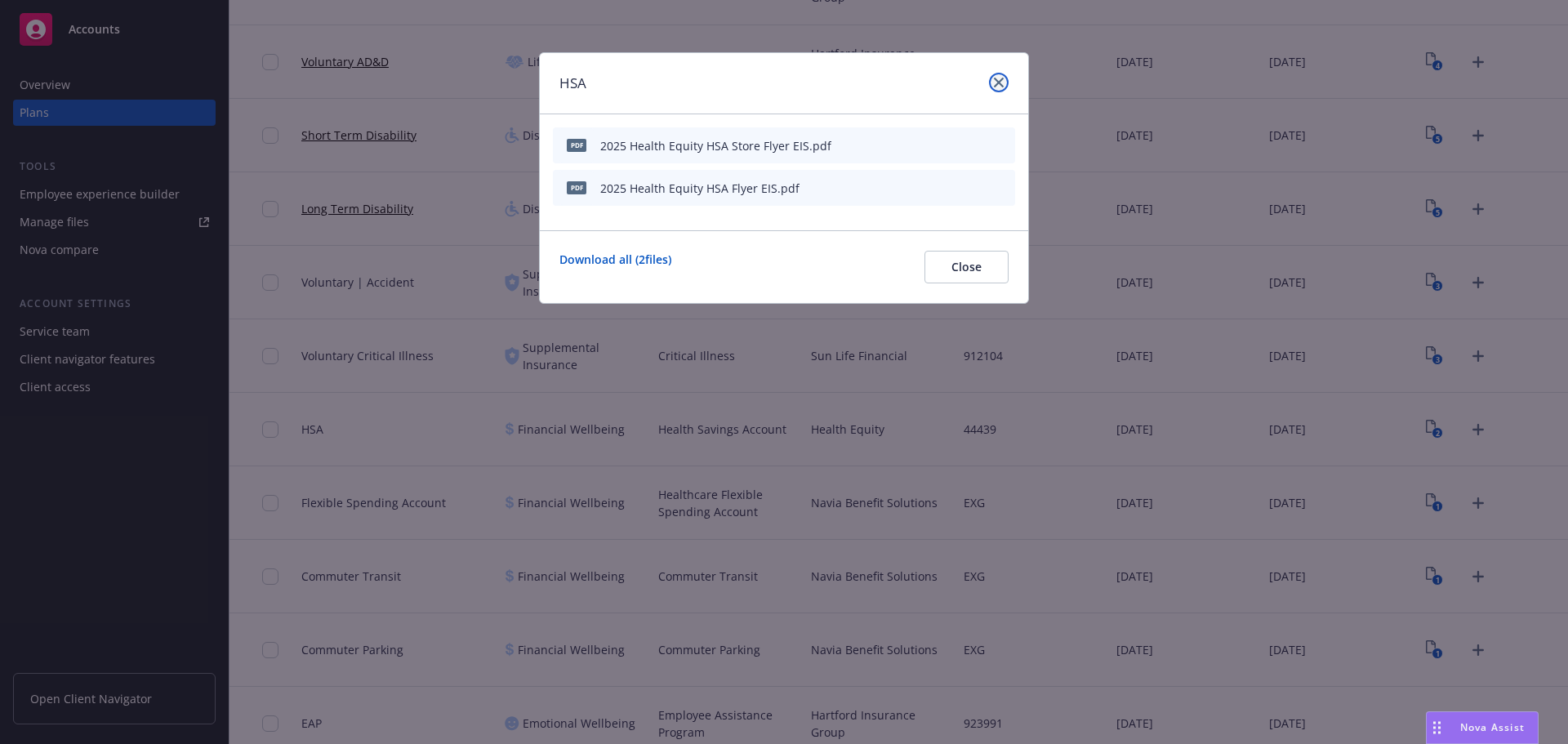
click at [997, 76] on link "close" at bounding box center [999, 83] width 20 height 20
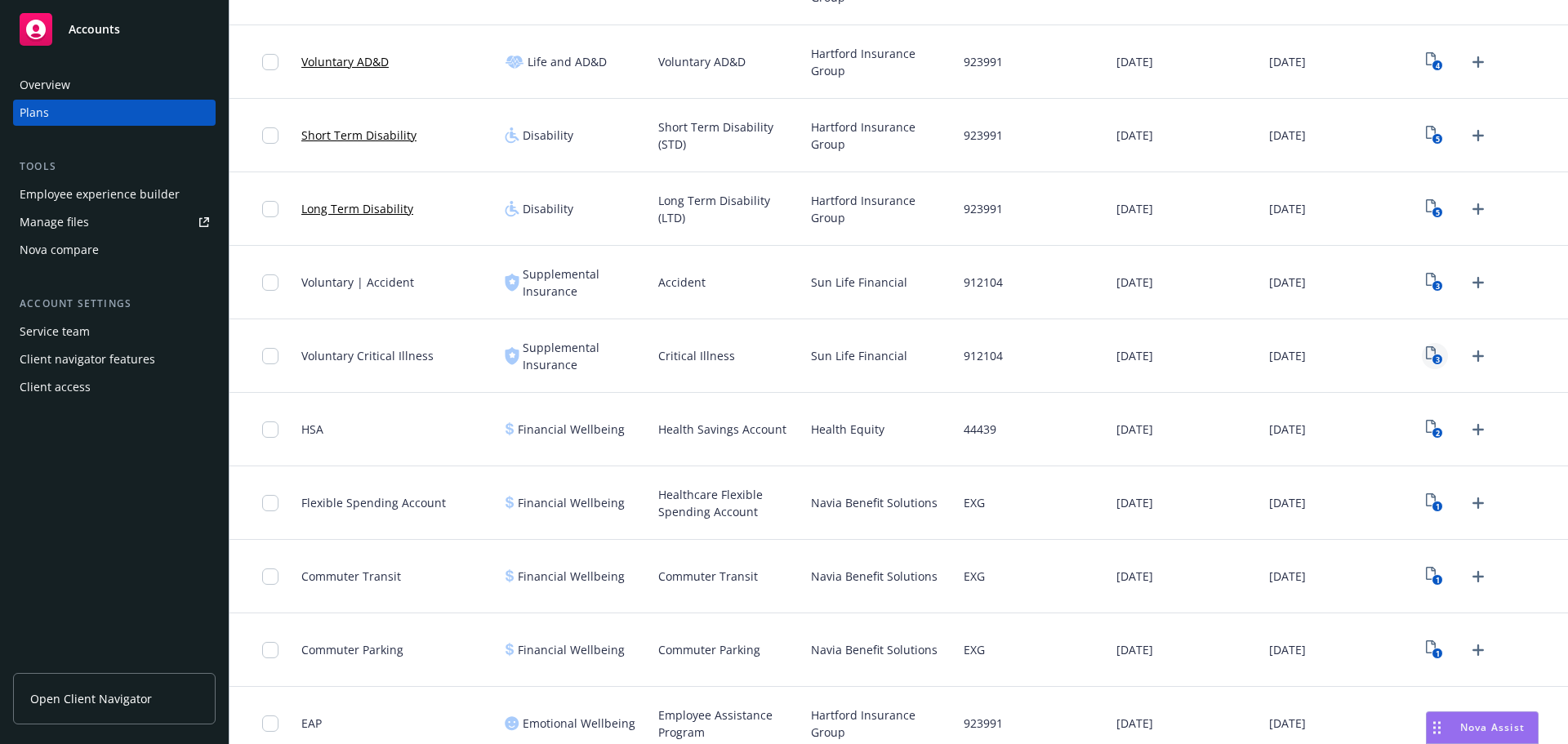
click at [1426, 360] on icon "3" at bounding box center [1434, 355] width 17 height 19
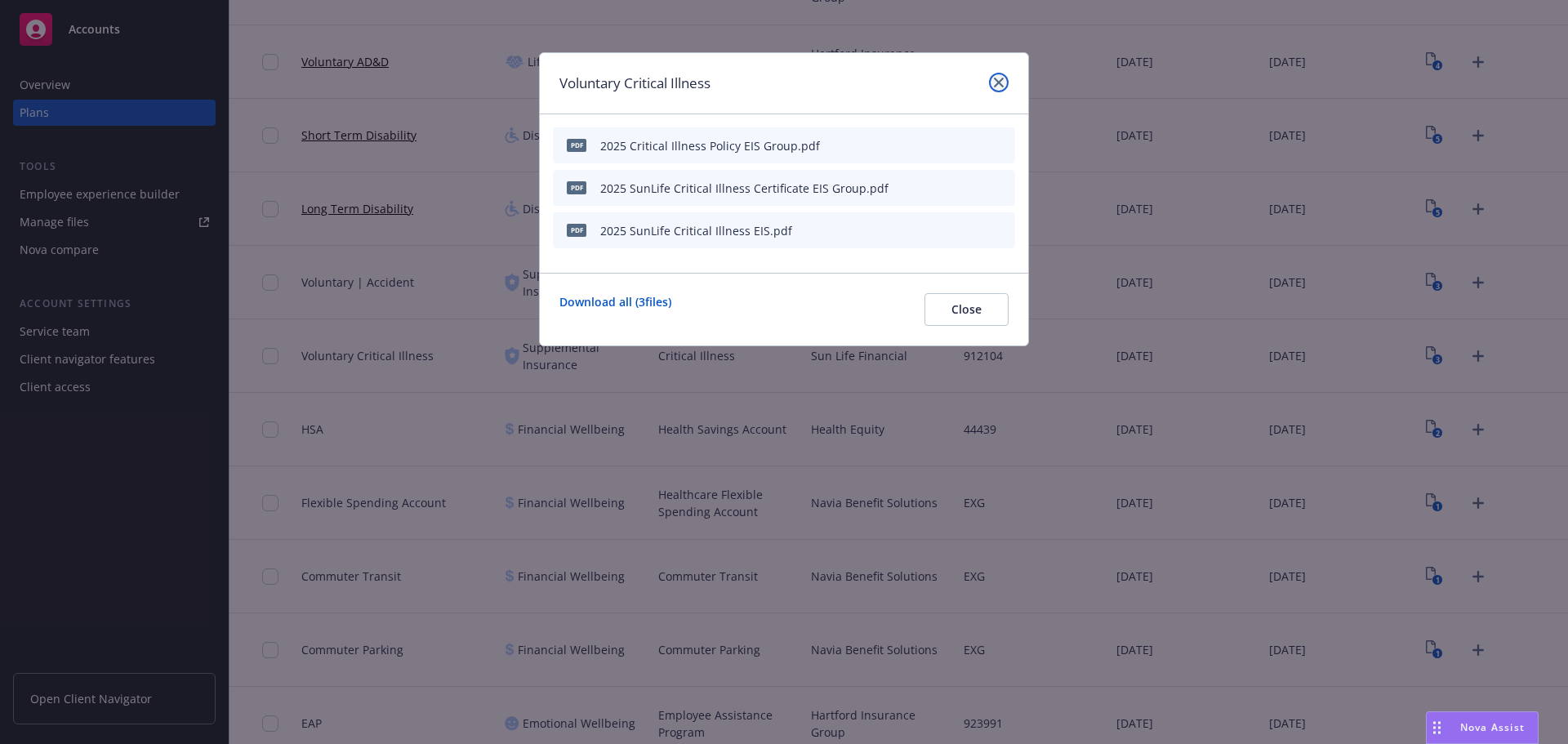
click at [1000, 83] on icon "close" at bounding box center [999, 83] width 10 height 10
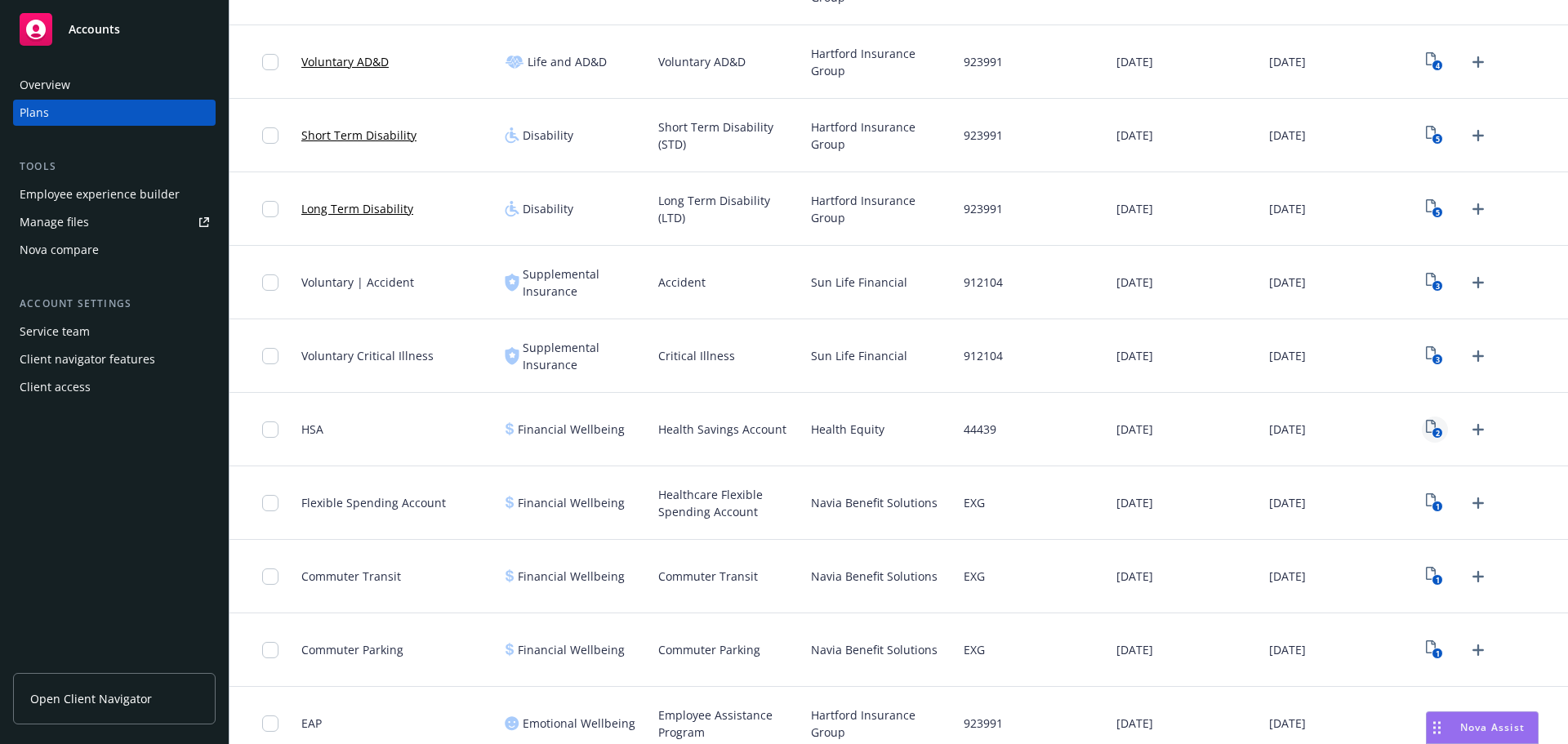
click at [1426, 428] on icon "2" at bounding box center [1434, 428] width 17 height 19
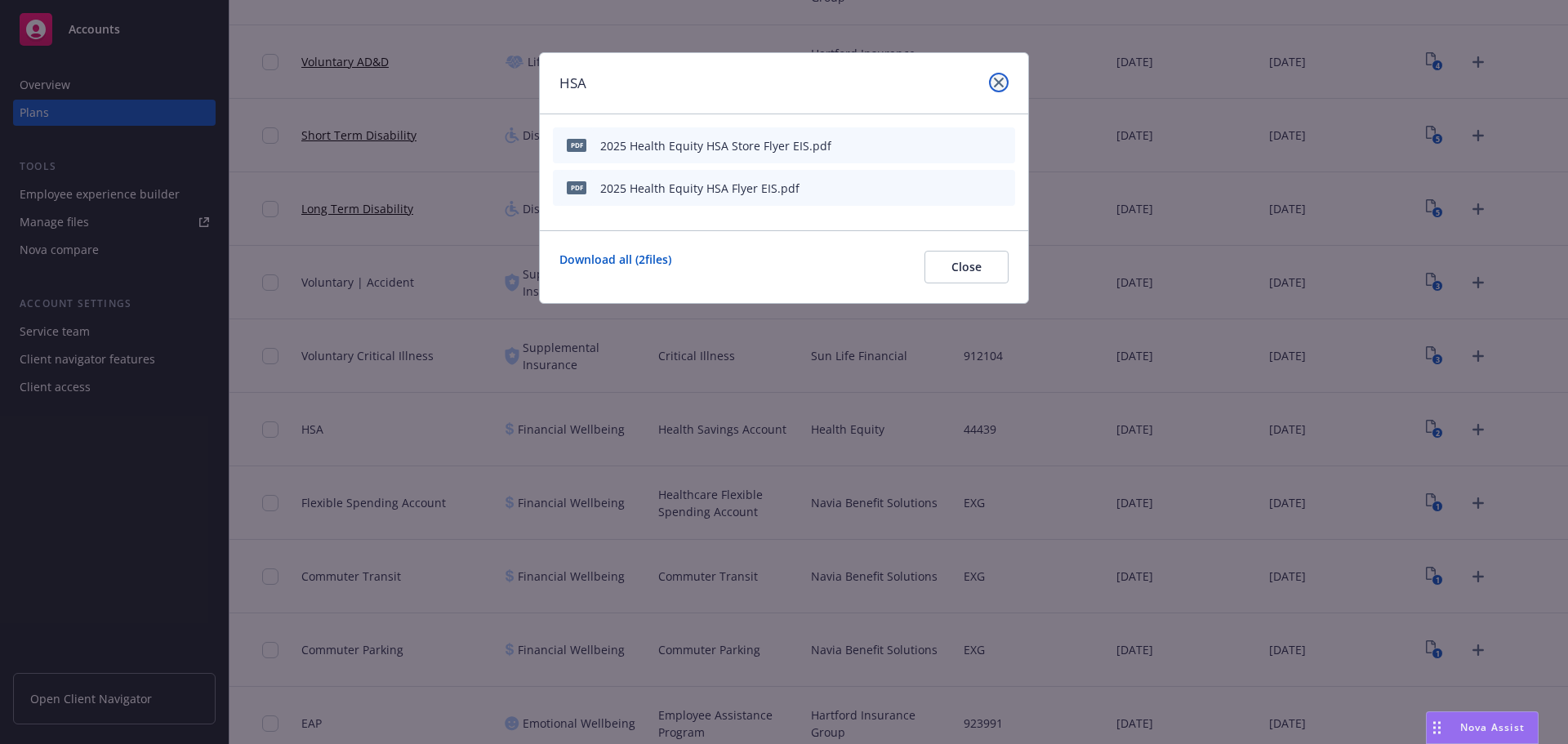
click at [1003, 80] on icon "close" at bounding box center [999, 83] width 10 height 10
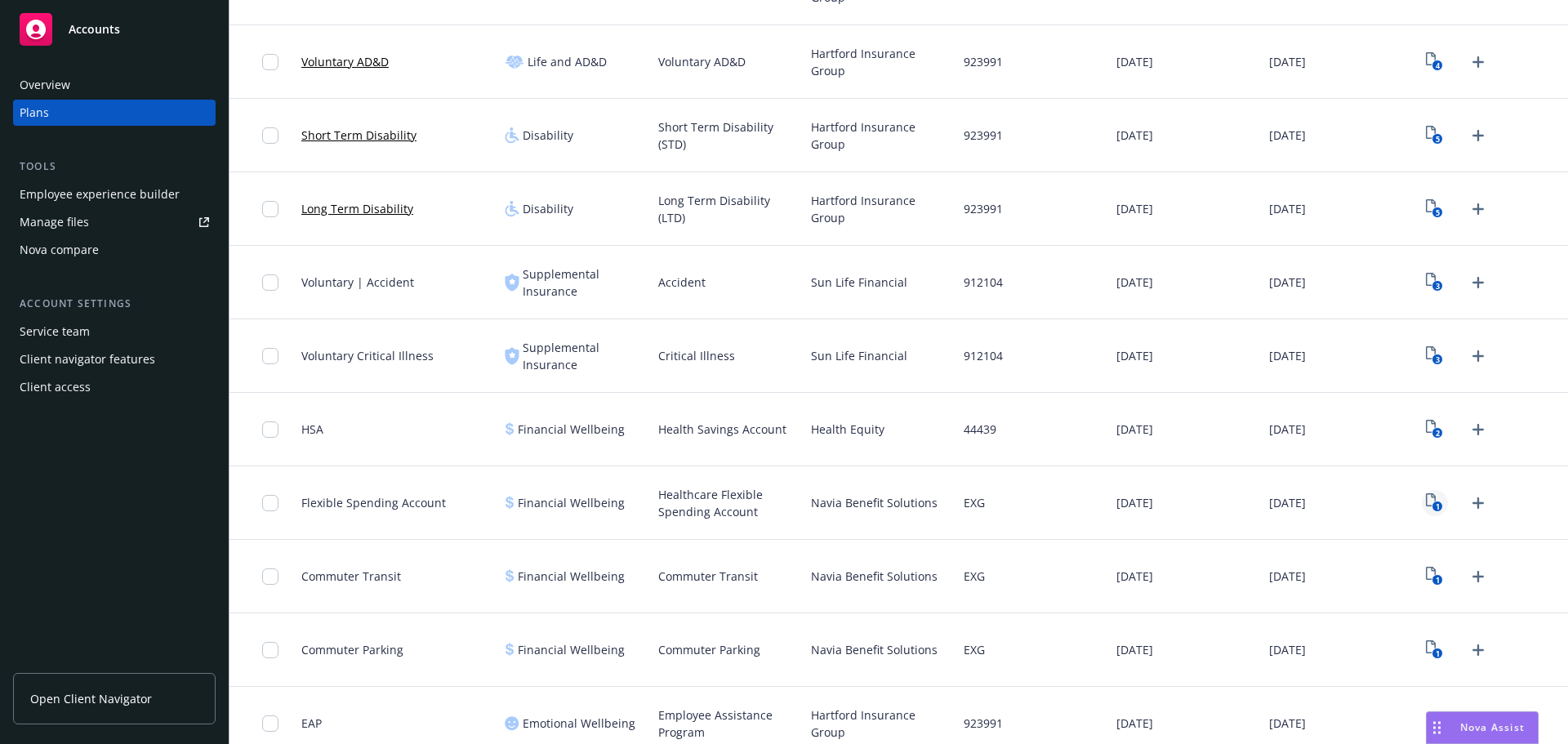
click at [1426, 502] on icon "1" at bounding box center [1434, 502] width 17 height 19
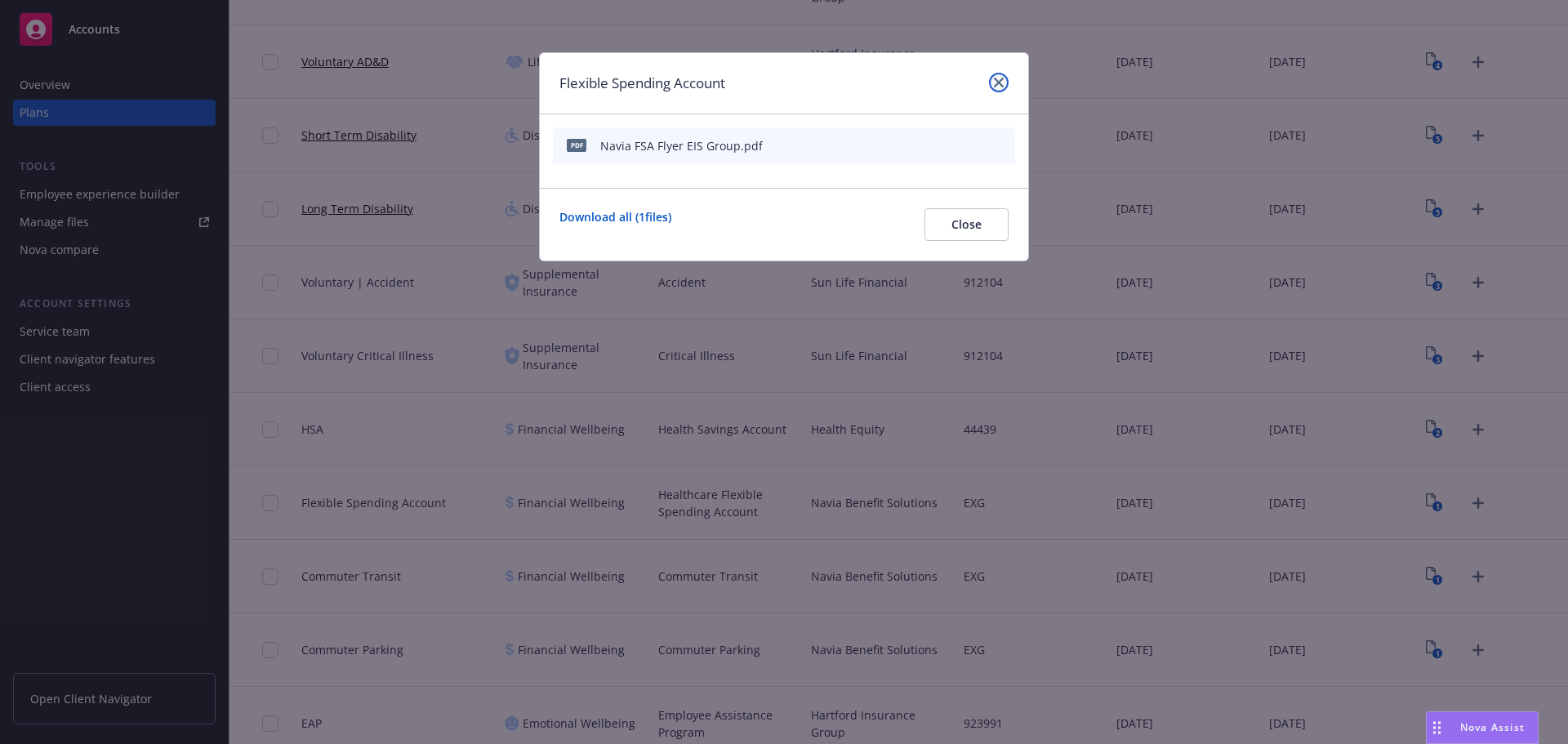
click at [1006, 82] on link "close" at bounding box center [999, 83] width 20 height 20
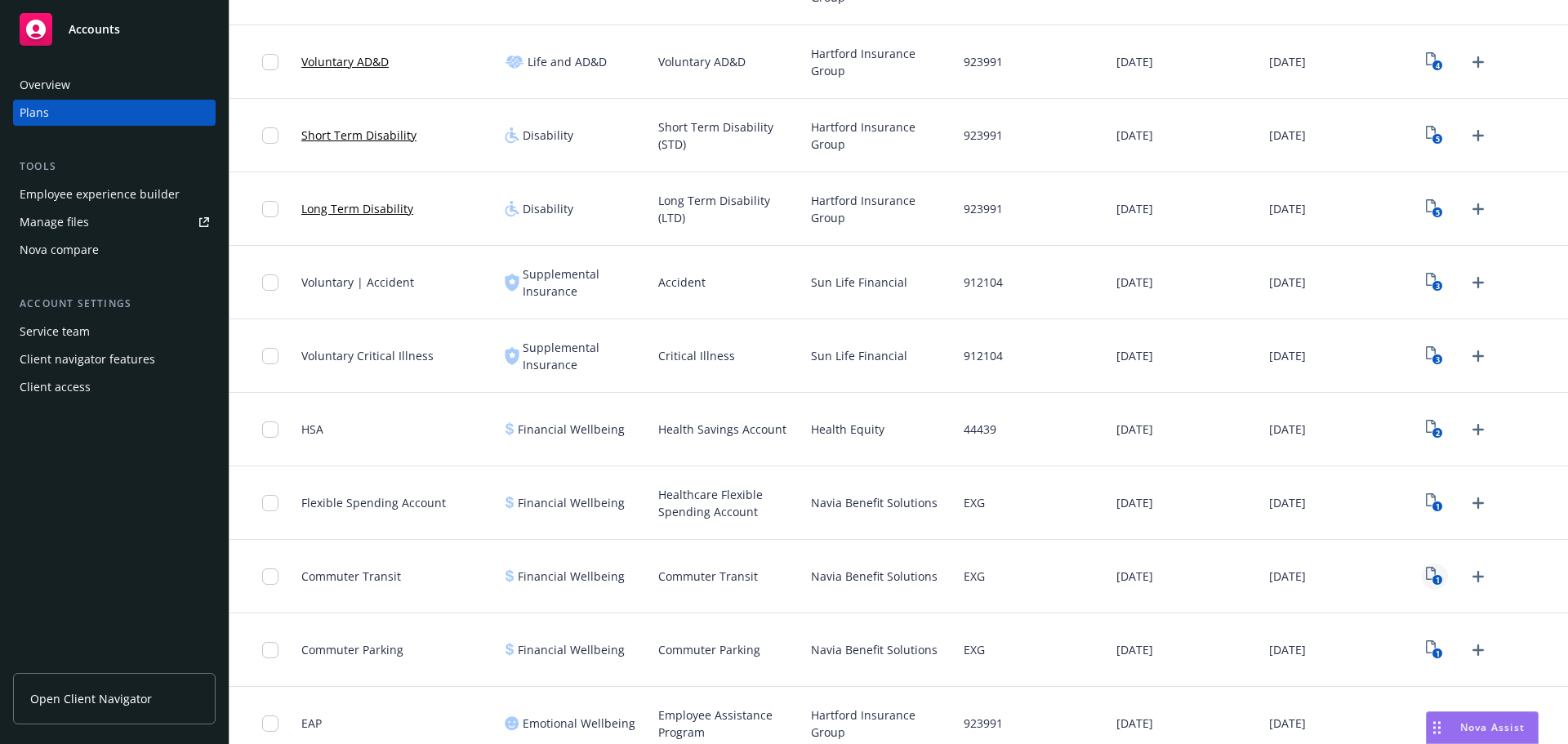
click at [1426, 574] on icon "1" at bounding box center [1434, 575] width 17 height 19
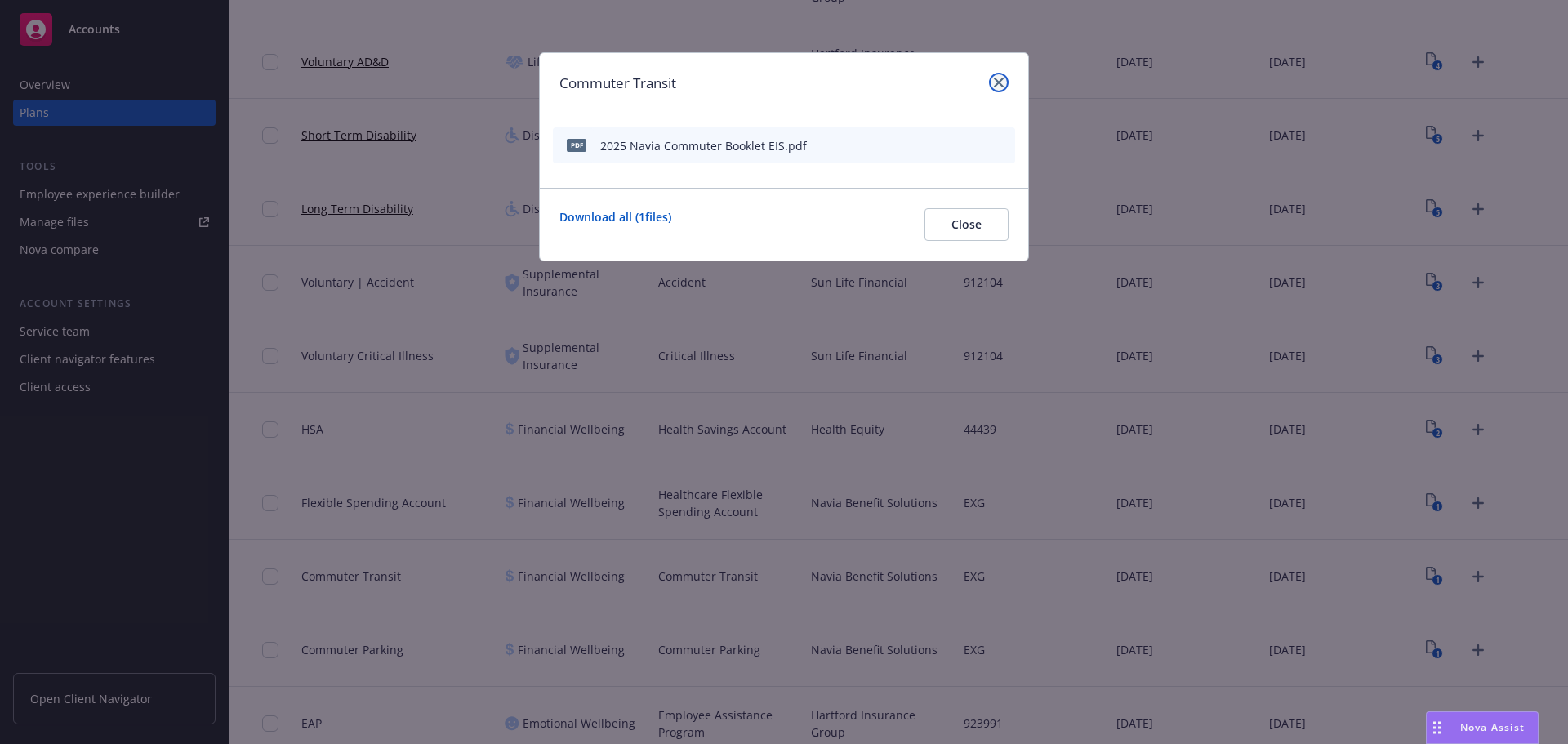
click at [1004, 81] on link "close" at bounding box center [999, 83] width 20 height 20
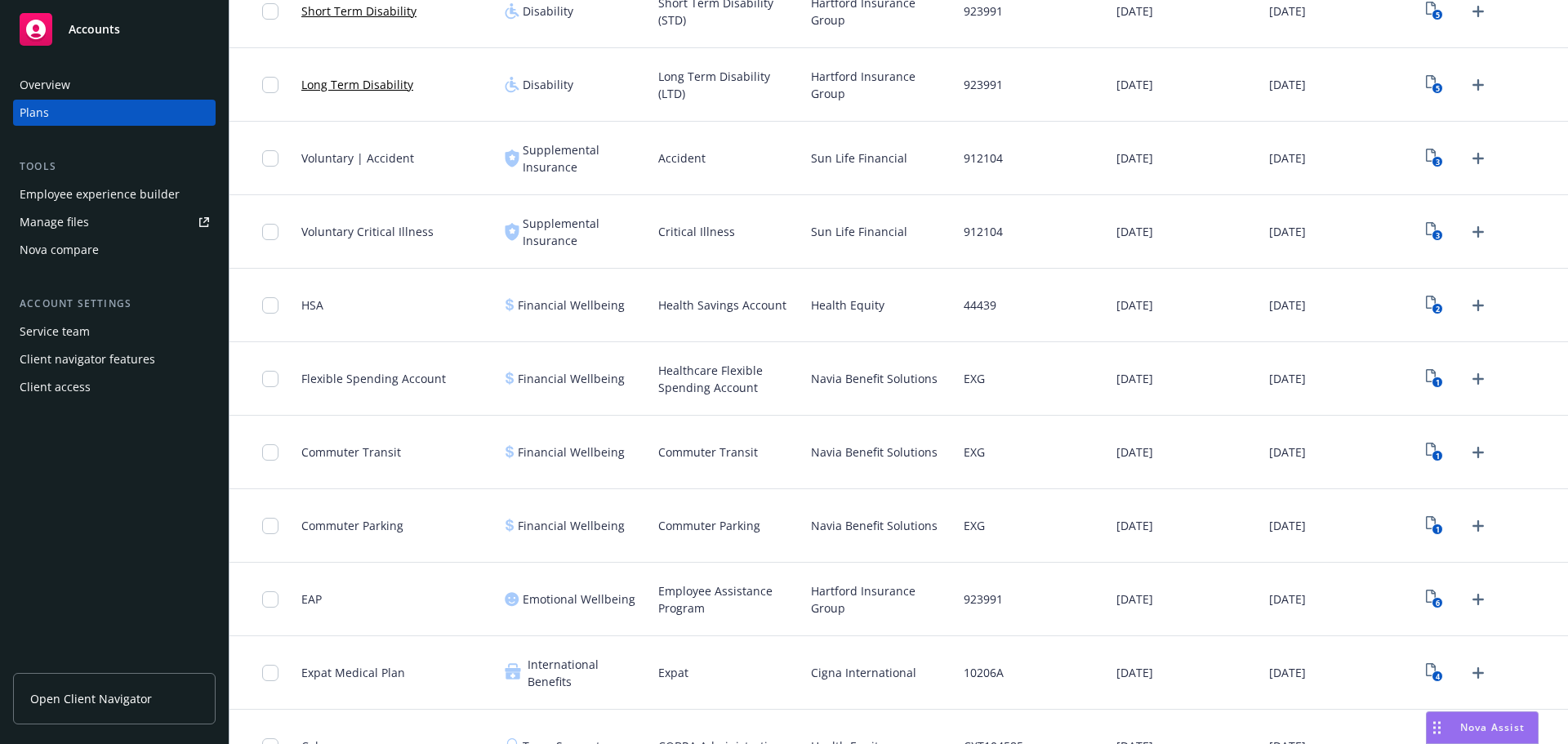
scroll to position [1105, 0]
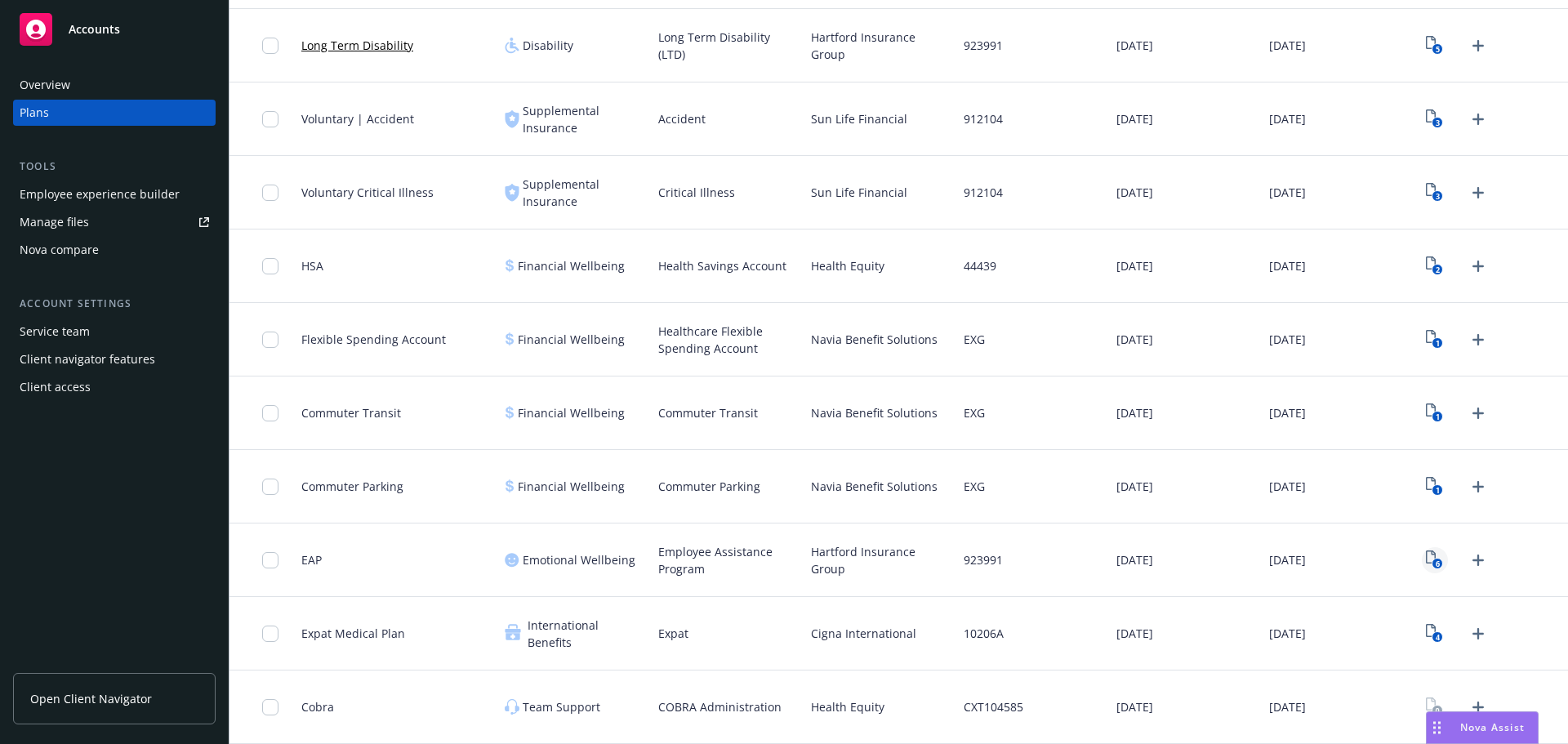
click at [1436, 560] on text "6" at bounding box center [1438, 563] width 4 height 11
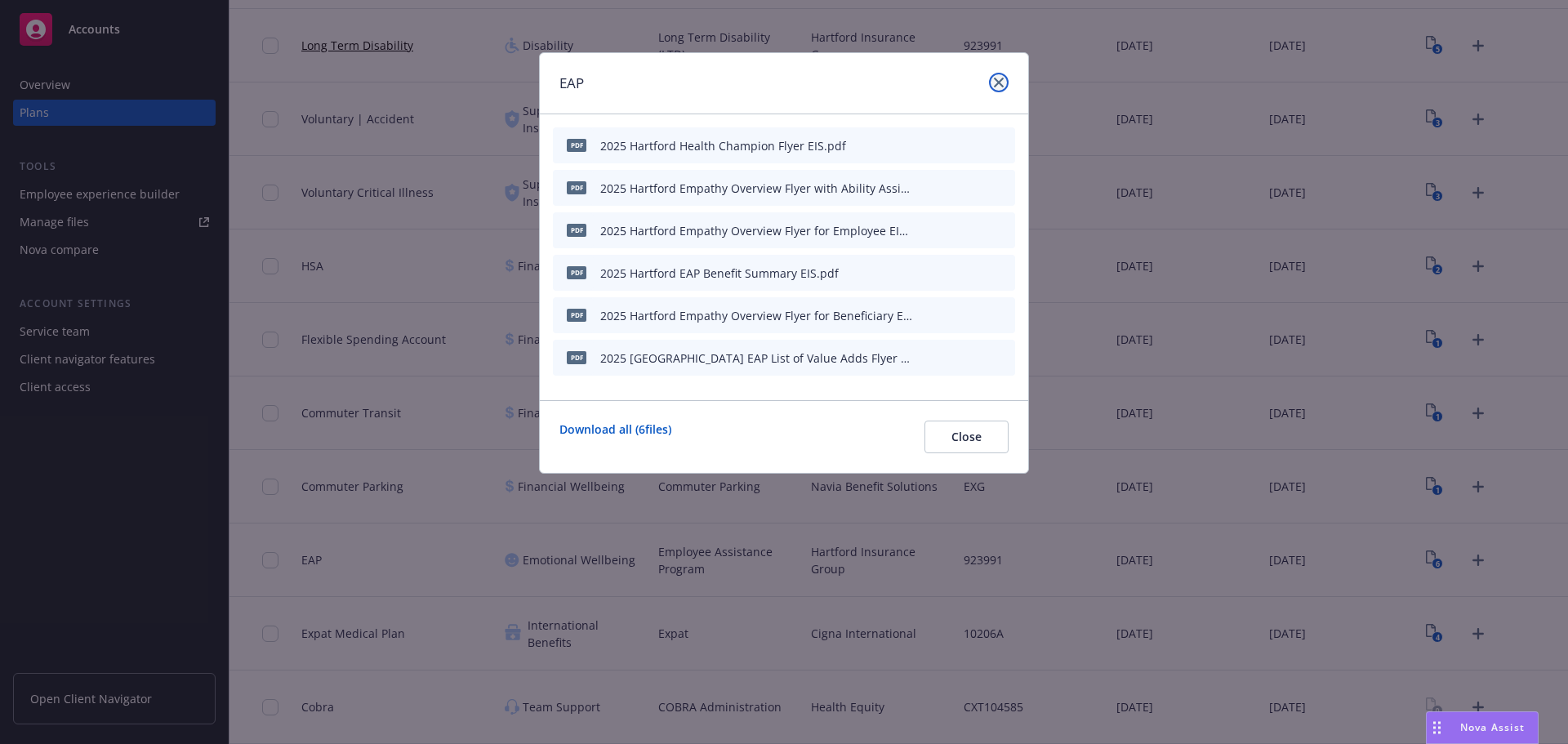
click at [1001, 81] on icon "close" at bounding box center [999, 83] width 10 height 10
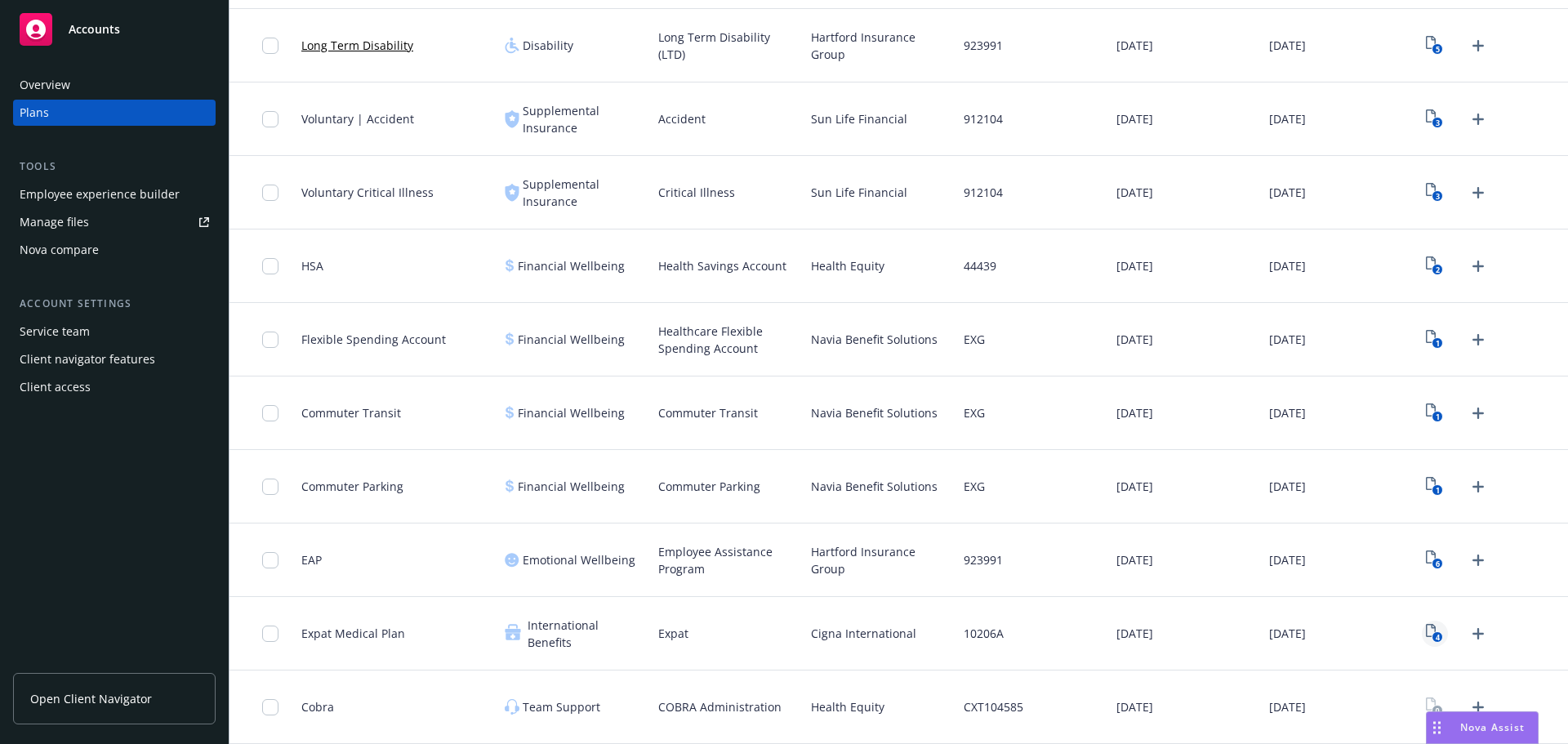
click at [1426, 635] on icon "4" at bounding box center [1434, 632] width 17 height 19
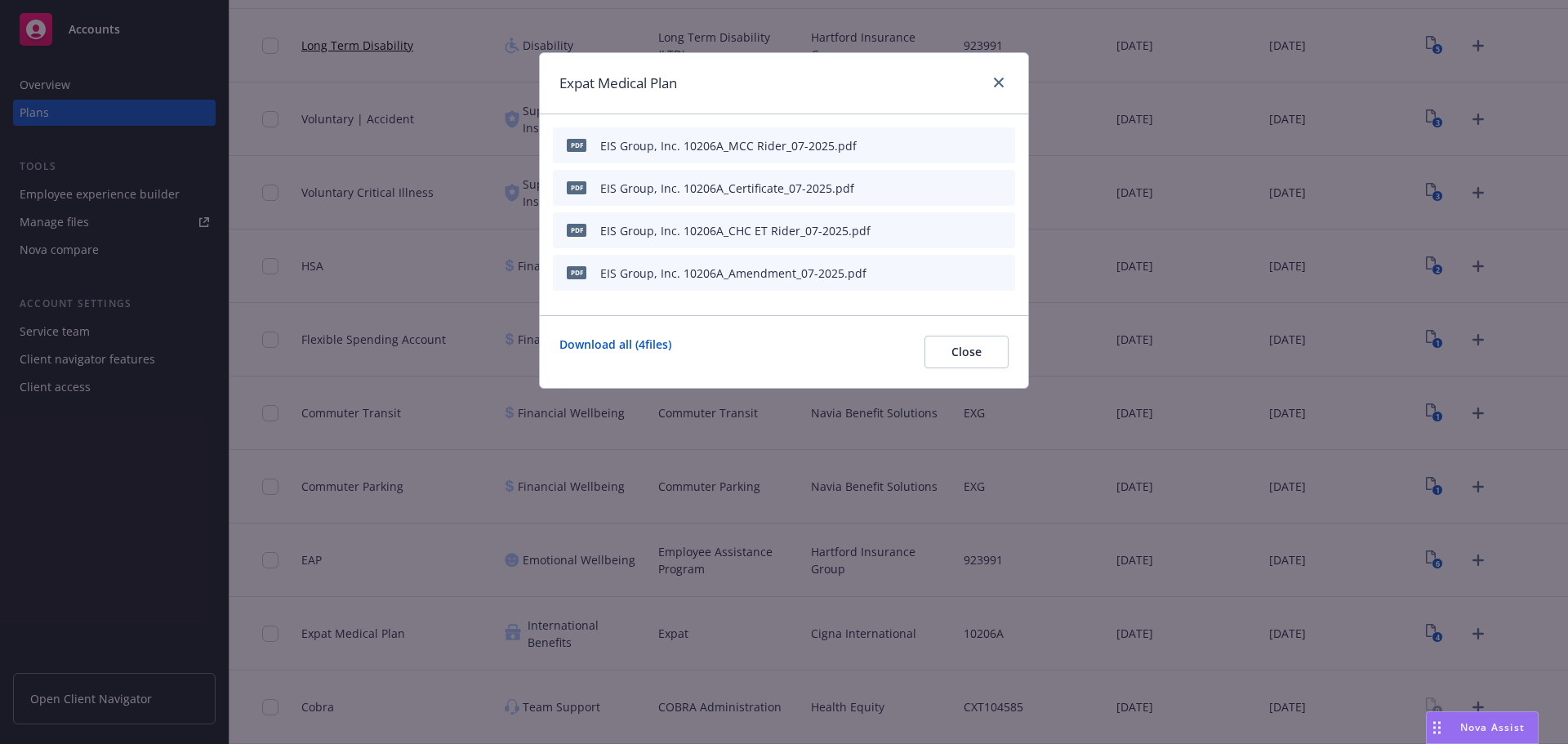
click at [977, 147] on icon "preview file" at bounding box center [973, 145] width 15 height 12
click at [928, 144] on button "button" at bounding box center [922, 145] width 13 height 13
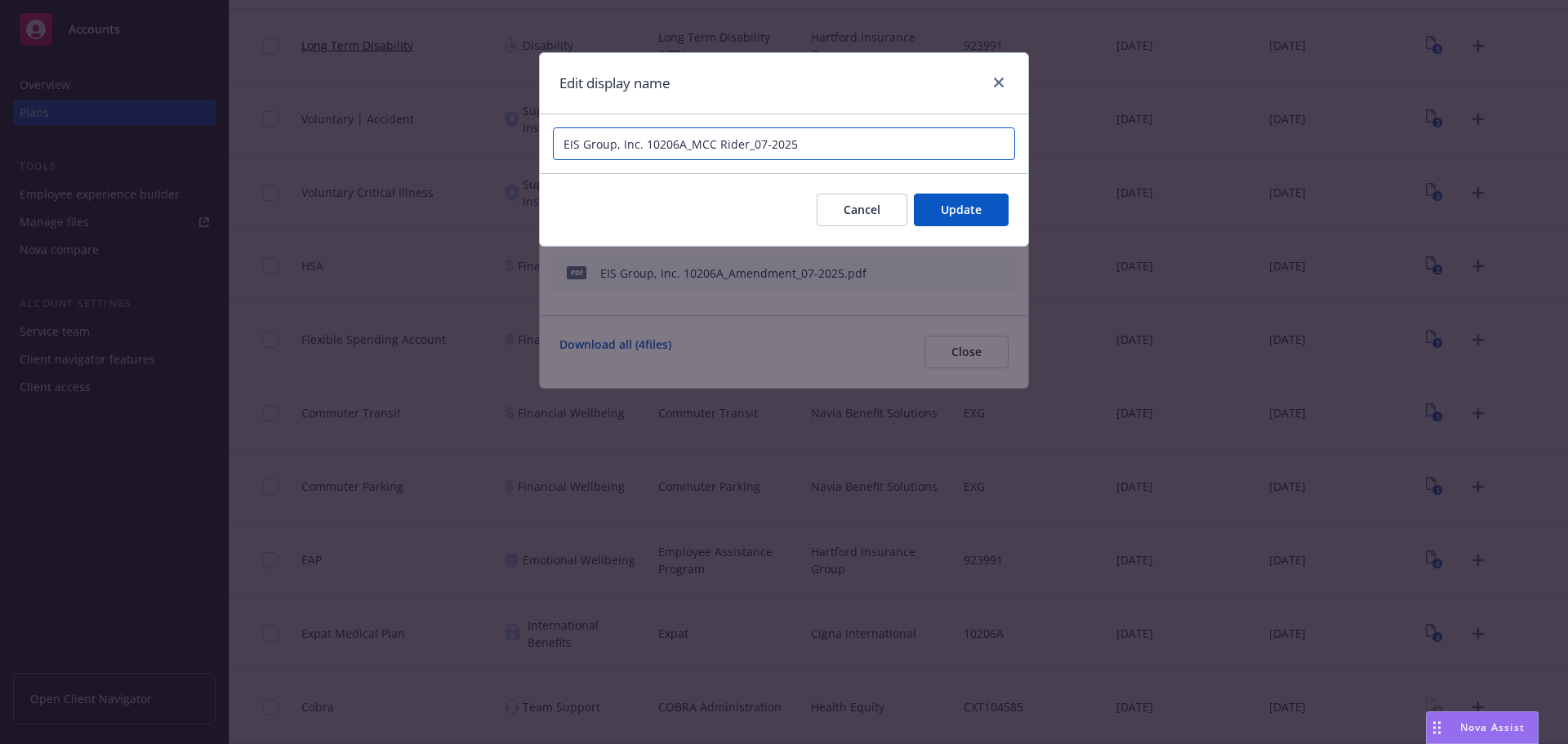
drag, startPoint x: 816, startPoint y: 139, endPoint x: 480, endPoint y: 138, distance: 336.0
click at [480, 138] on div "Edit display name EIS Group, Inc. 10206A_MCC Rider_07-2025 Cancel Update" at bounding box center [784, 372] width 1568 height 744
type input "2025 Cigna Certificate Rider"
drag, startPoint x: 844, startPoint y: 175, endPoint x: 856, endPoint y: 215, distance: 41.8
click at [850, 191] on div "Cancel Update" at bounding box center [784, 209] width 488 height 73
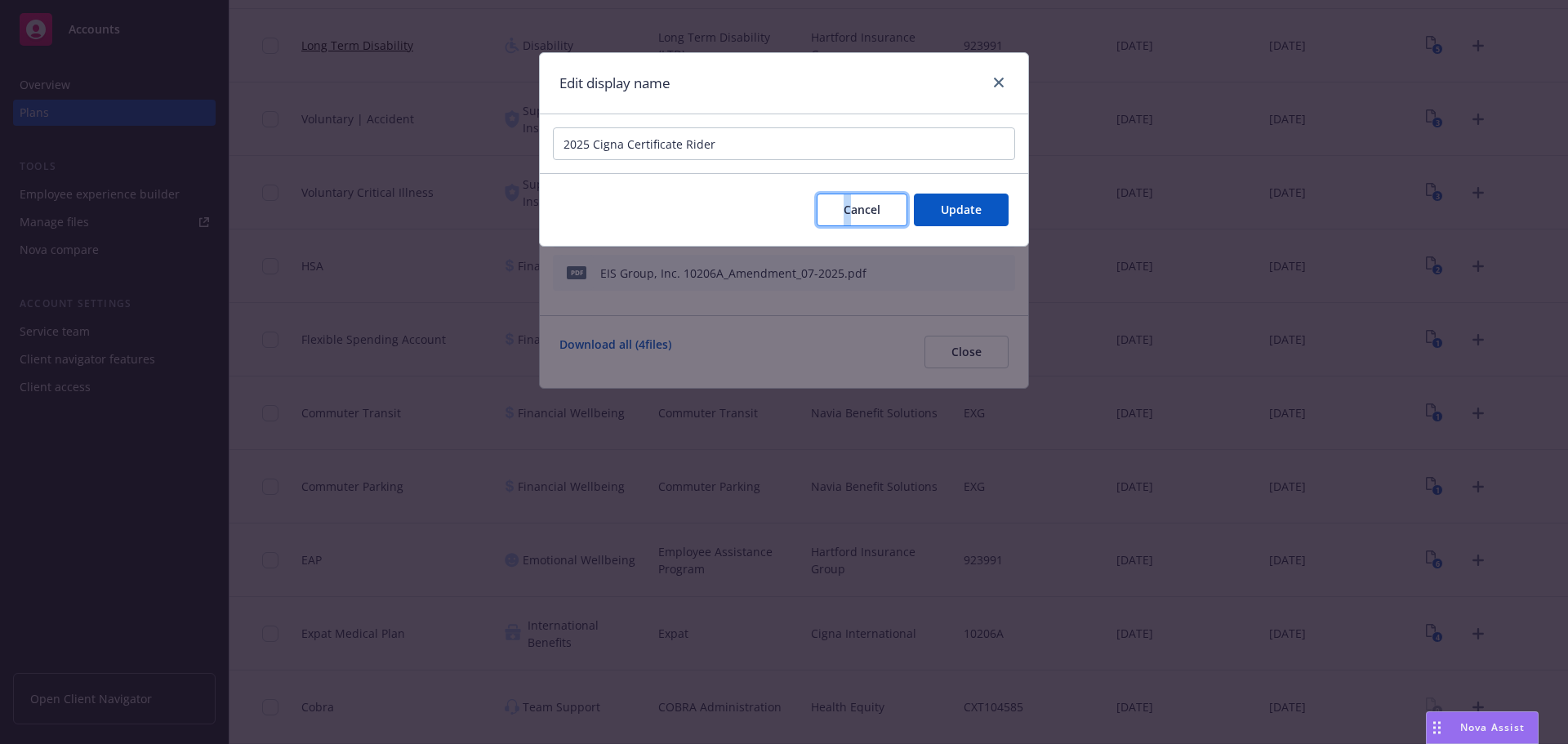
click at [856, 215] on span "Cancel" at bounding box center [861, 209] width 37 height 16
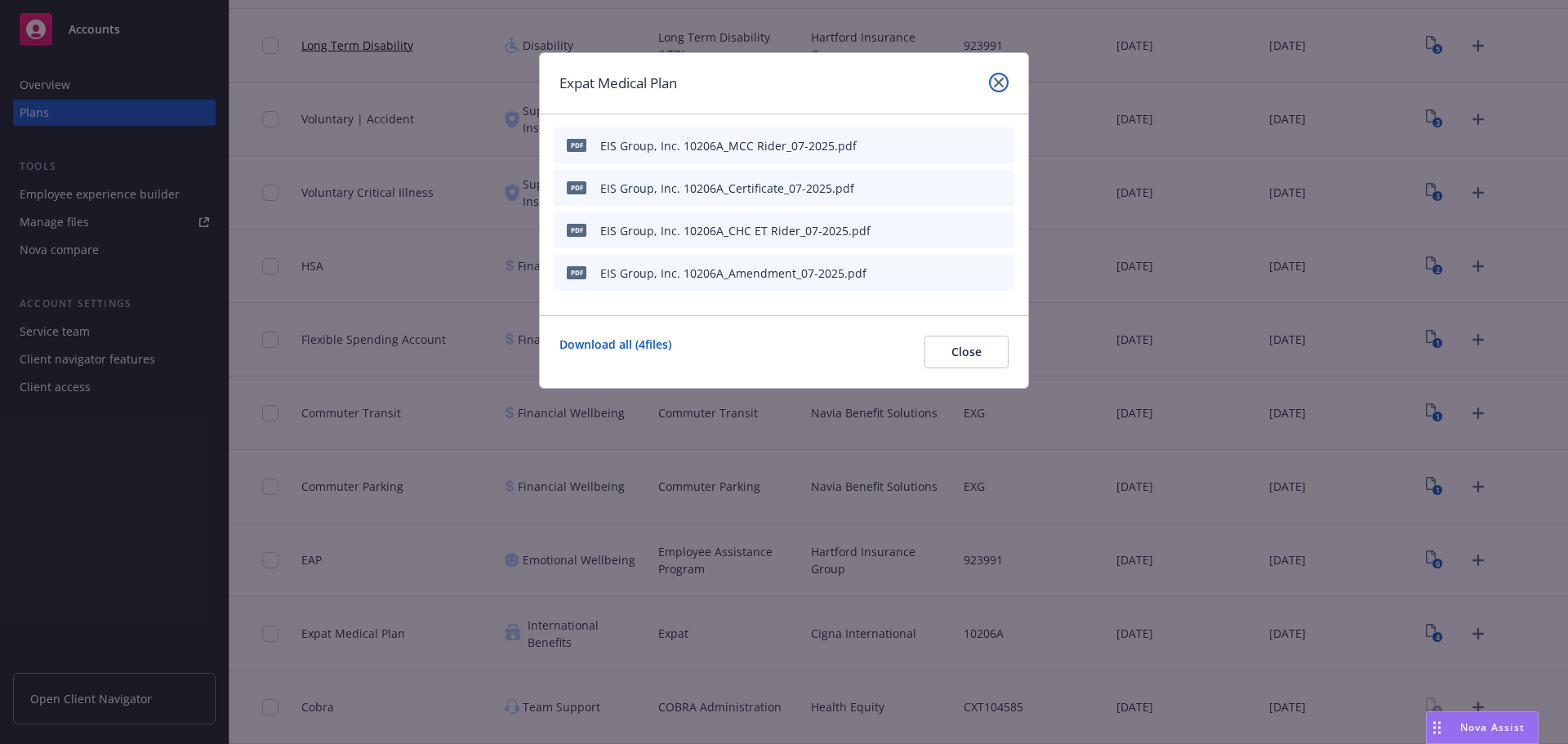
click at [1004, 88] on link "close" at bounding box center [999, 83] width 20 height 20
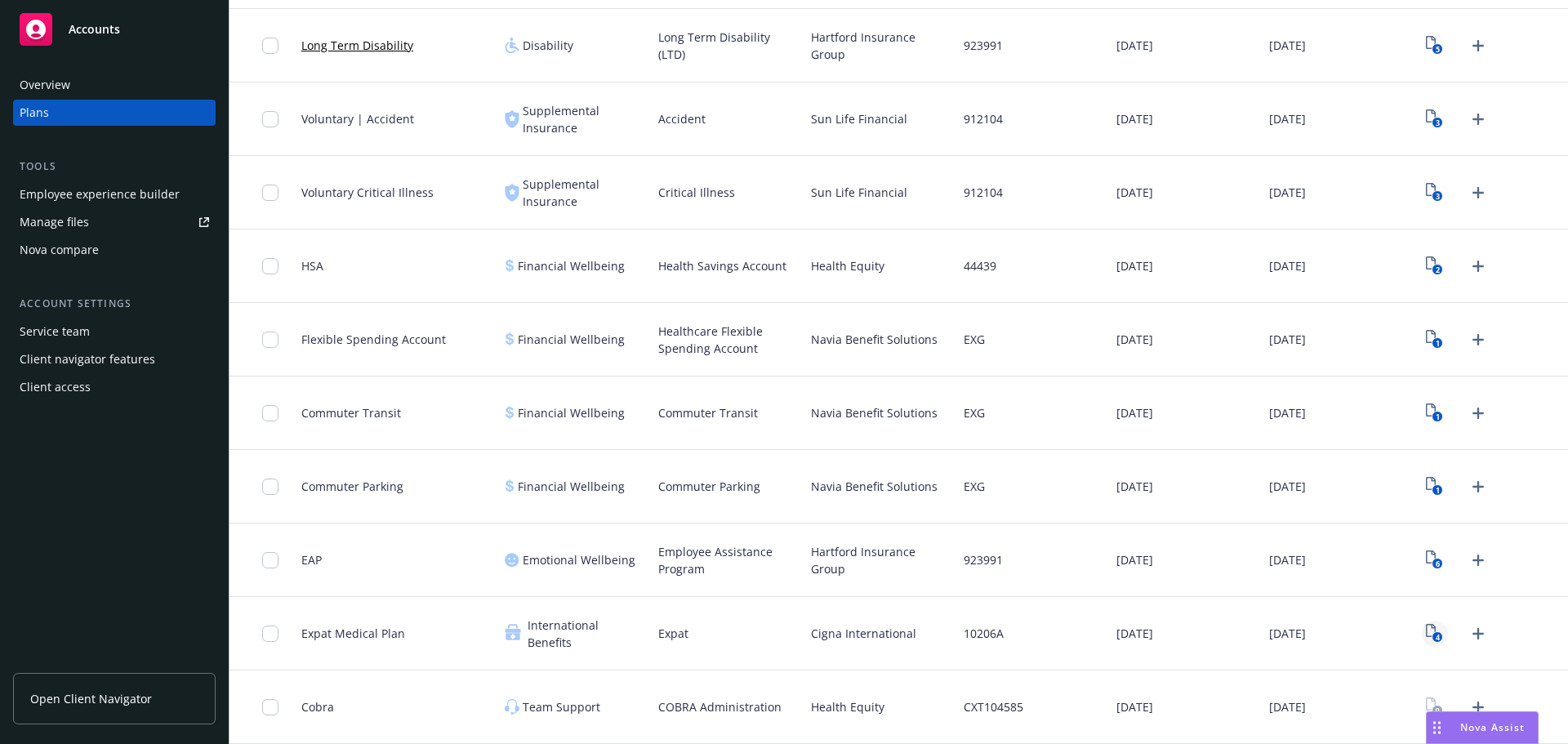
click at [1422, 627] on link "4" at bounding box center [1435, 633] width 26 height 26
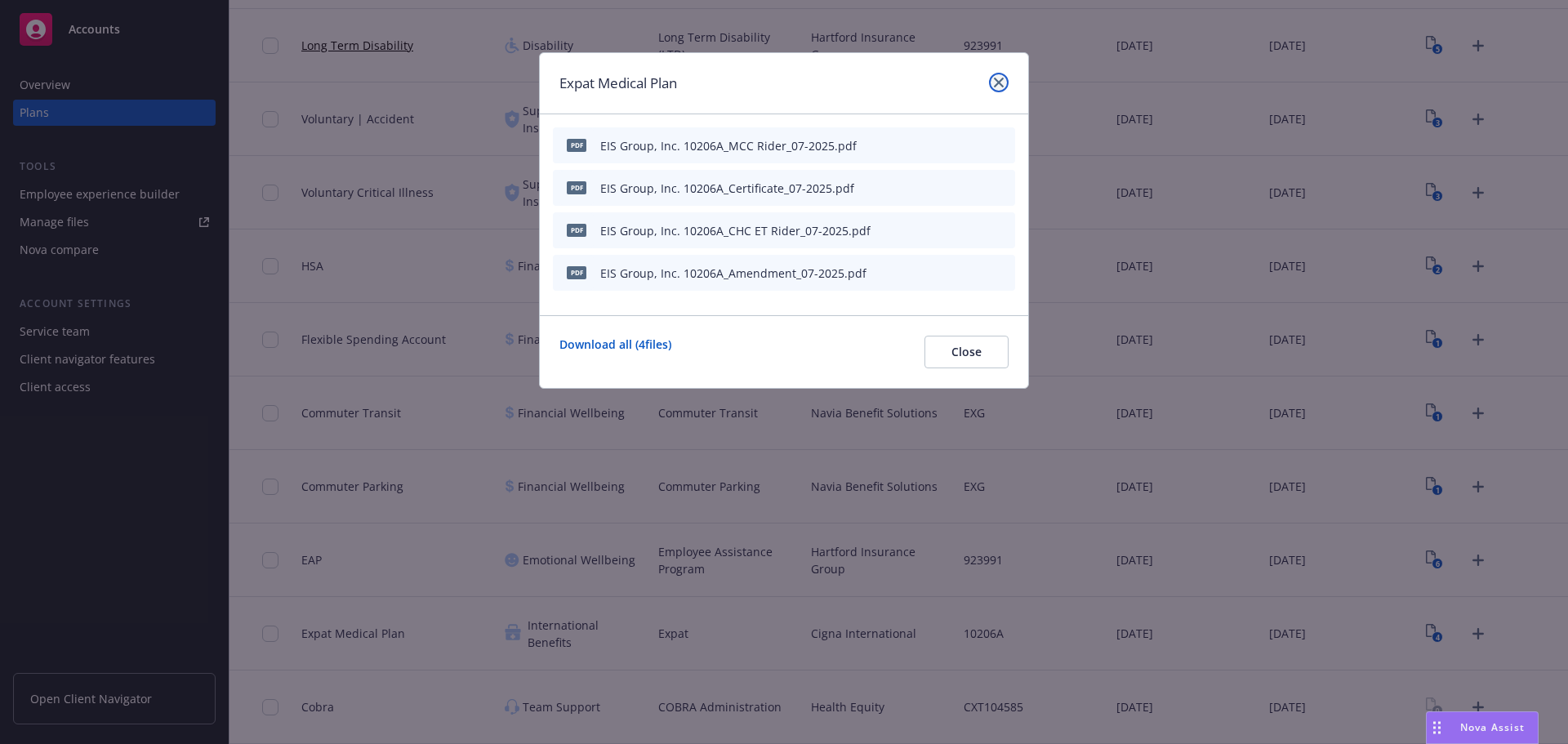
click at [996, 79] on icon "close" at bounding box center [999, 83] width 10 height 10
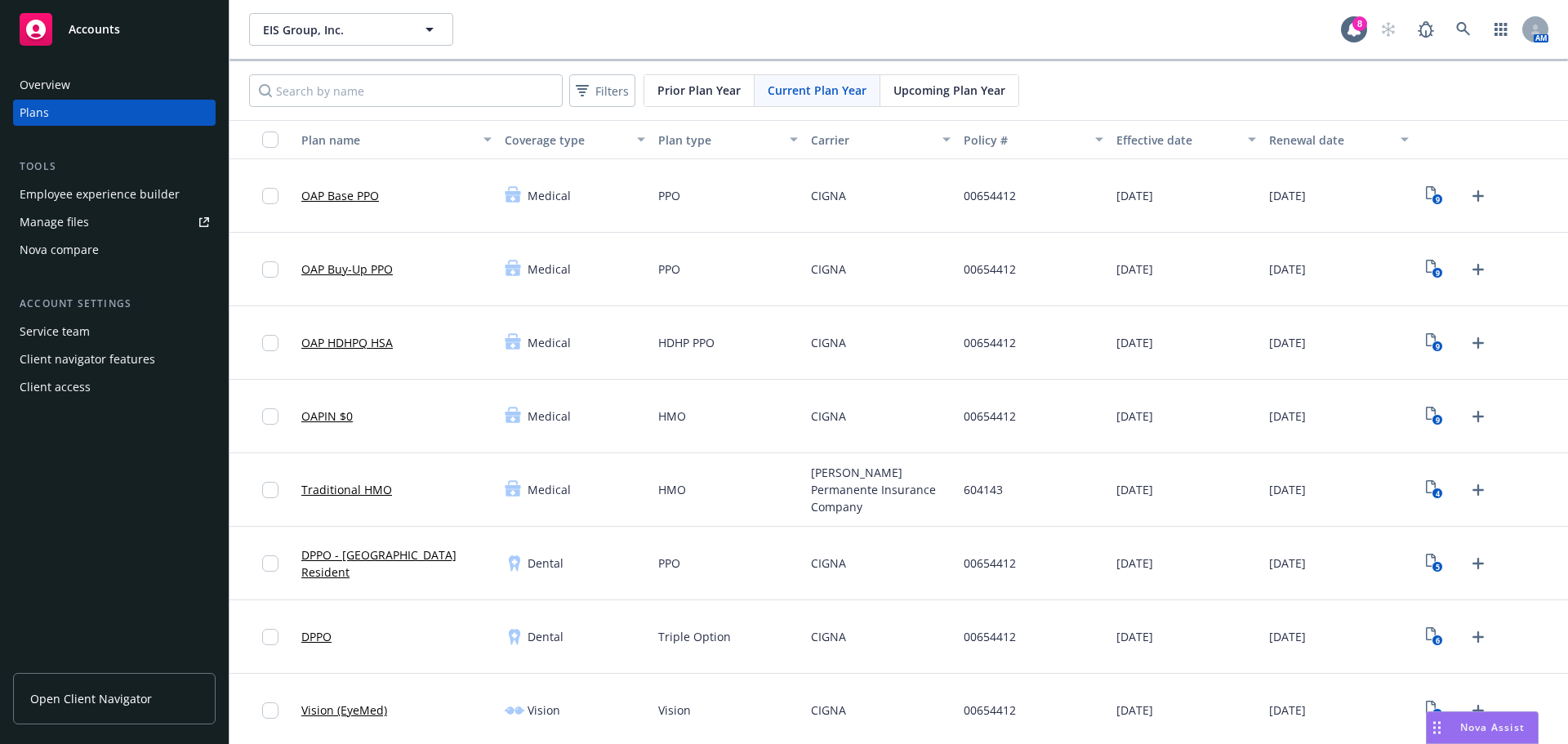
click at [55, 185] on div "Employee experience builder" at bounding box center [100, 194] width 160 height 26
click at [105, 189] on div "Employee experience builder" at bounding box center [100, 194] width 160 height 26
click at [128, 193] on div "Employee experience builder" at bounding box center [100, 194] width 160 height 26
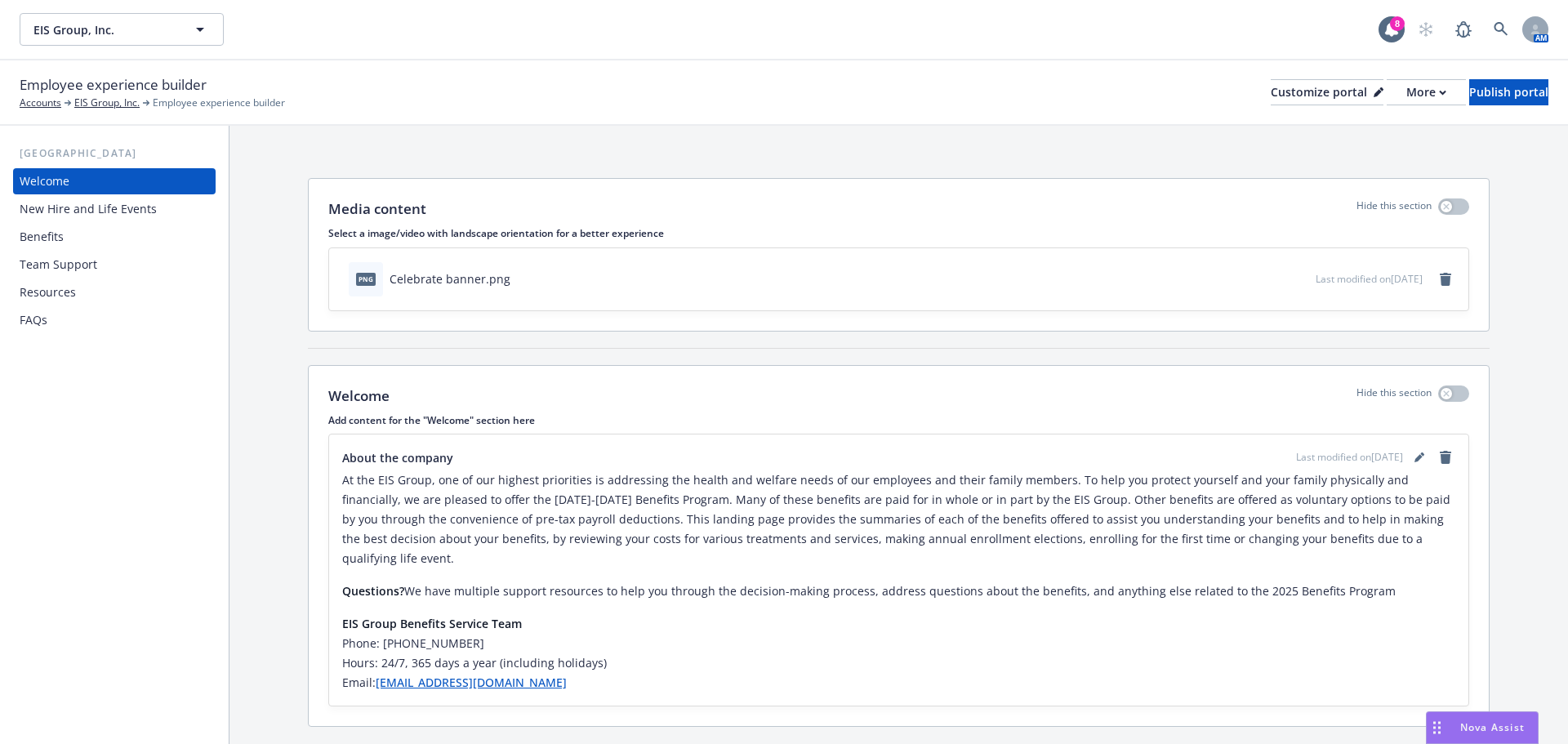
click at [121, 246] on div "Benefits" at bounding box center [114, 237] width 189 height 26
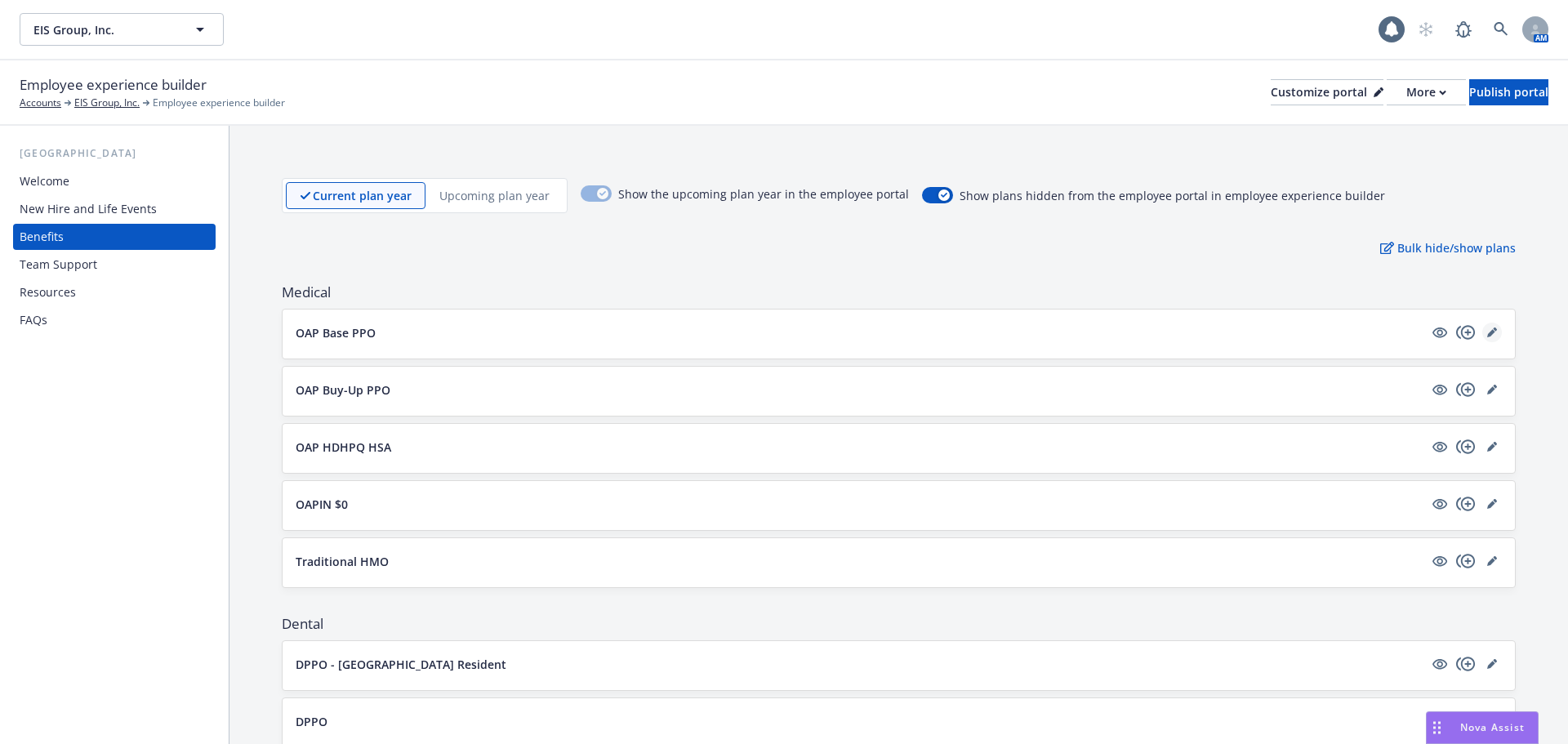
click at [1487, 332] on icon "editPencil" at bounding box center [1491, 333] width 8 height 8
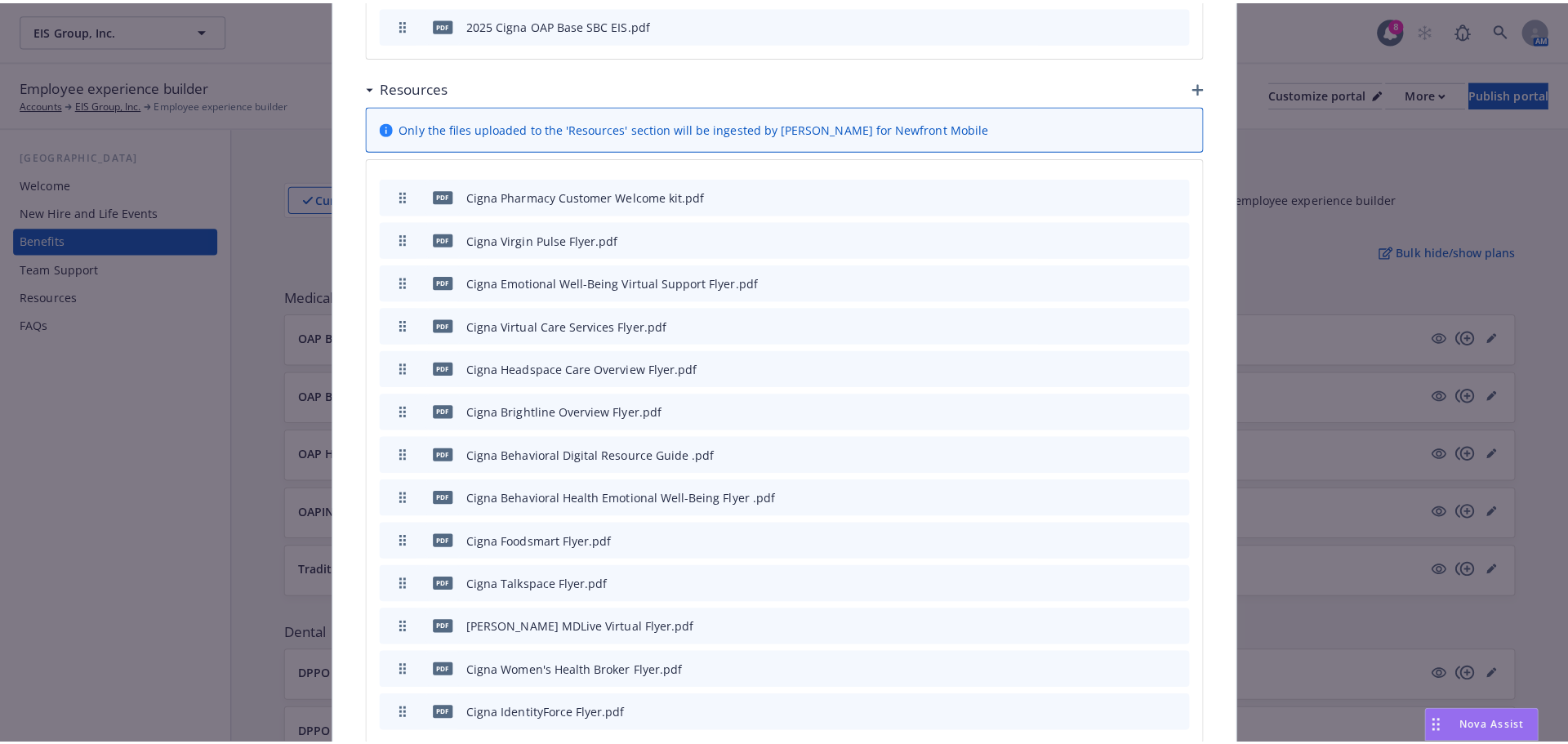
scroll to position [1192, 0]
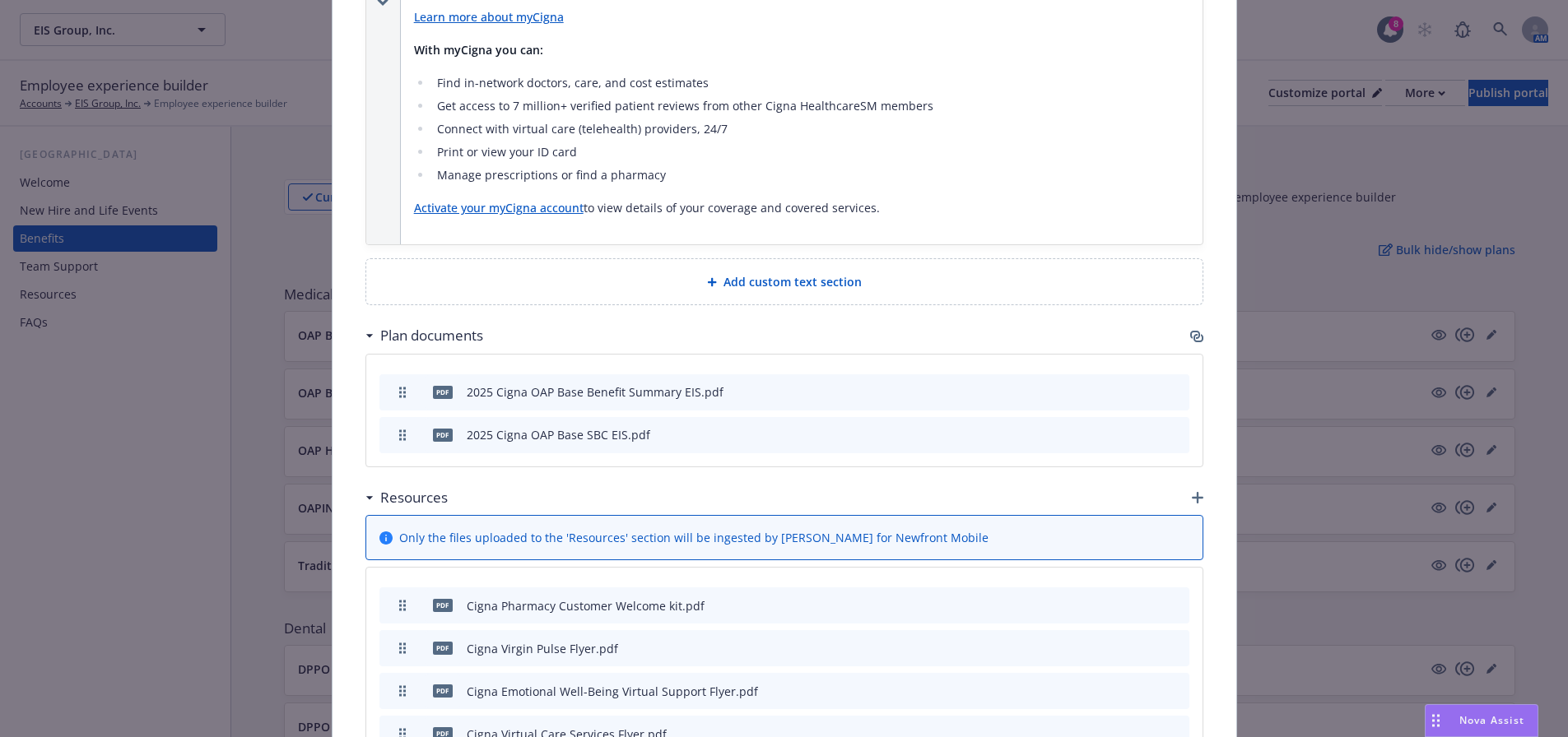
click at [1194, 334] on icon "button" at bounding box center [1199, 338] width 10 height 8
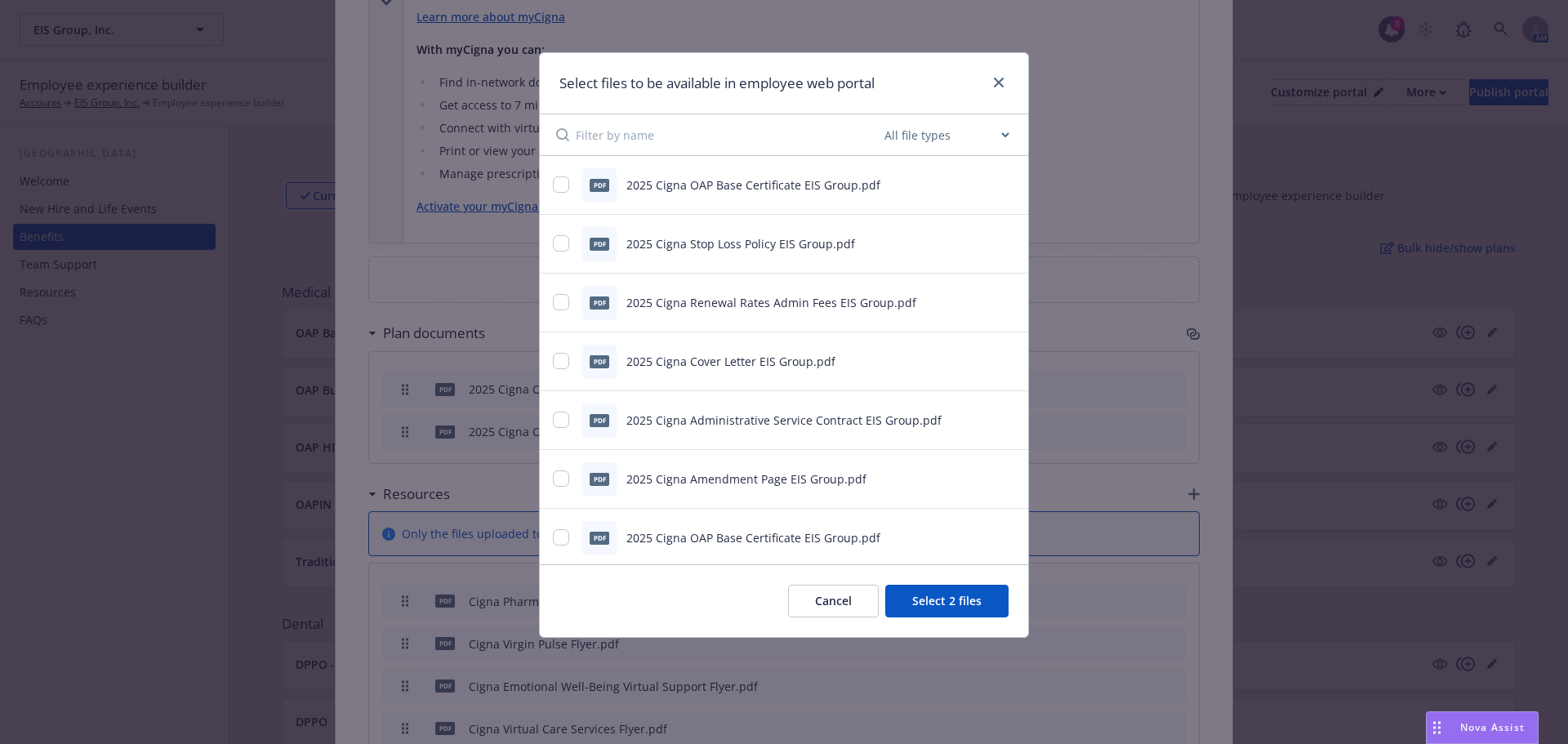
scroll to position [160, 0]
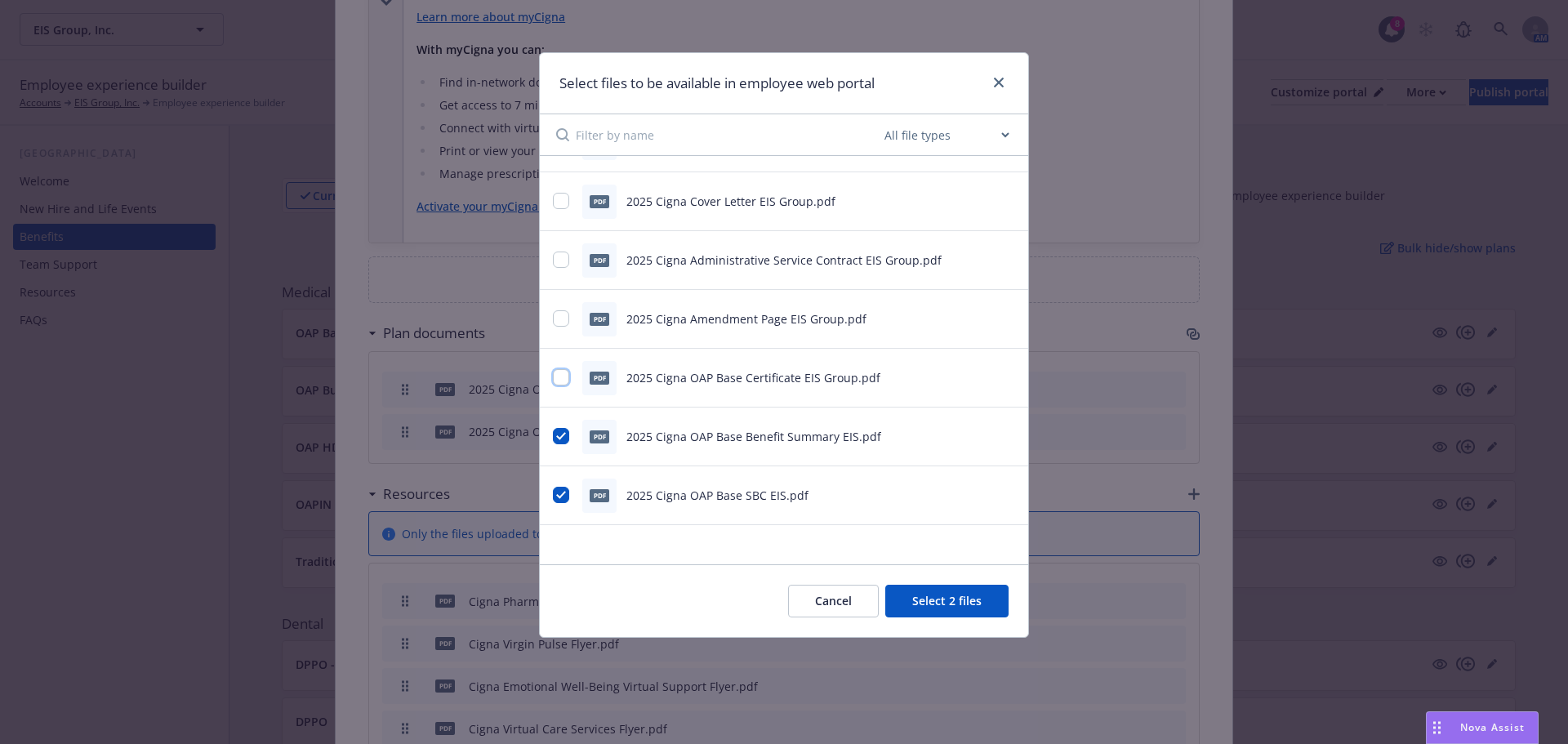
click at [559, 376] on input "checkbox" at bounding box center [560, 377] width 17 height 17
checkbox input "true"
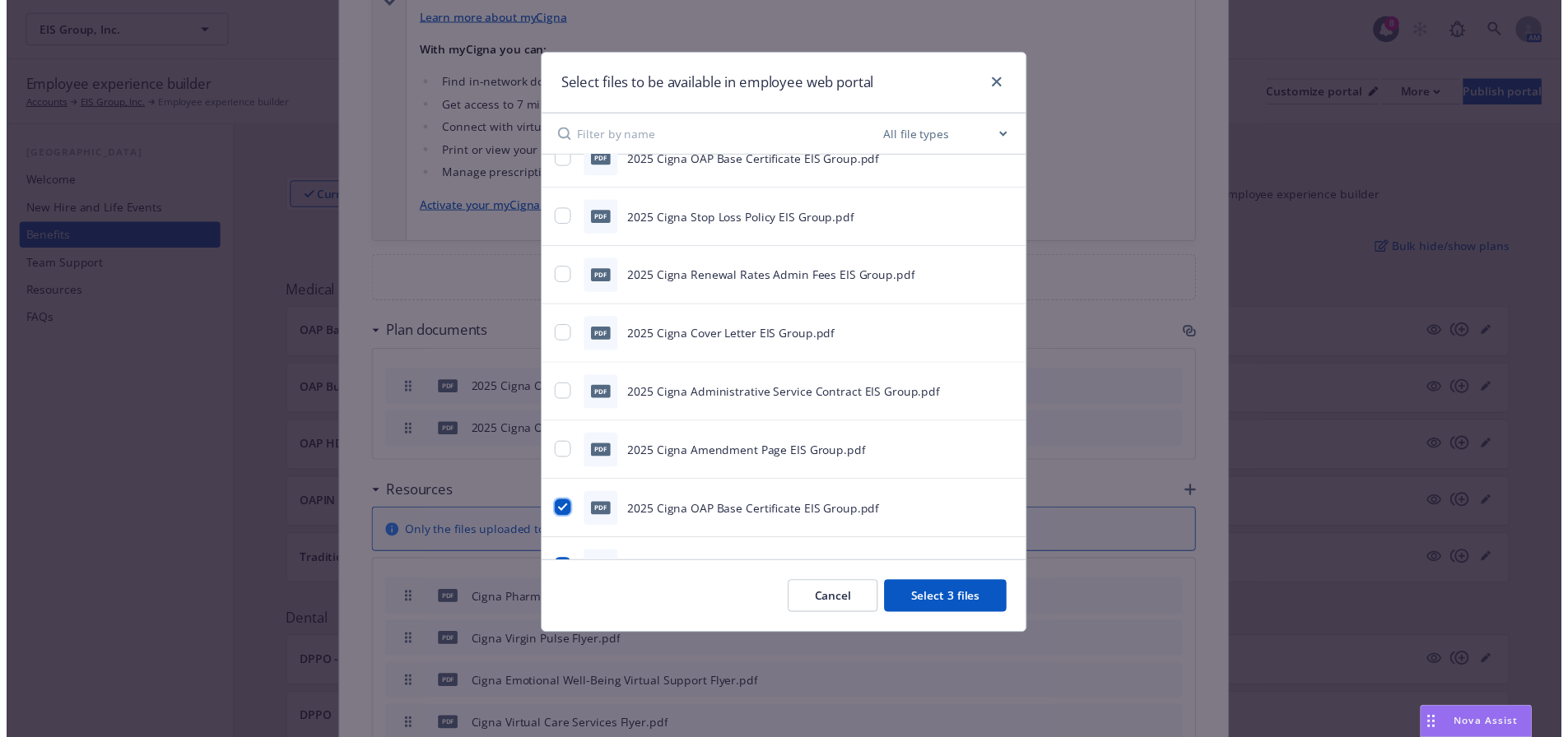
scroll to position [0, 0]
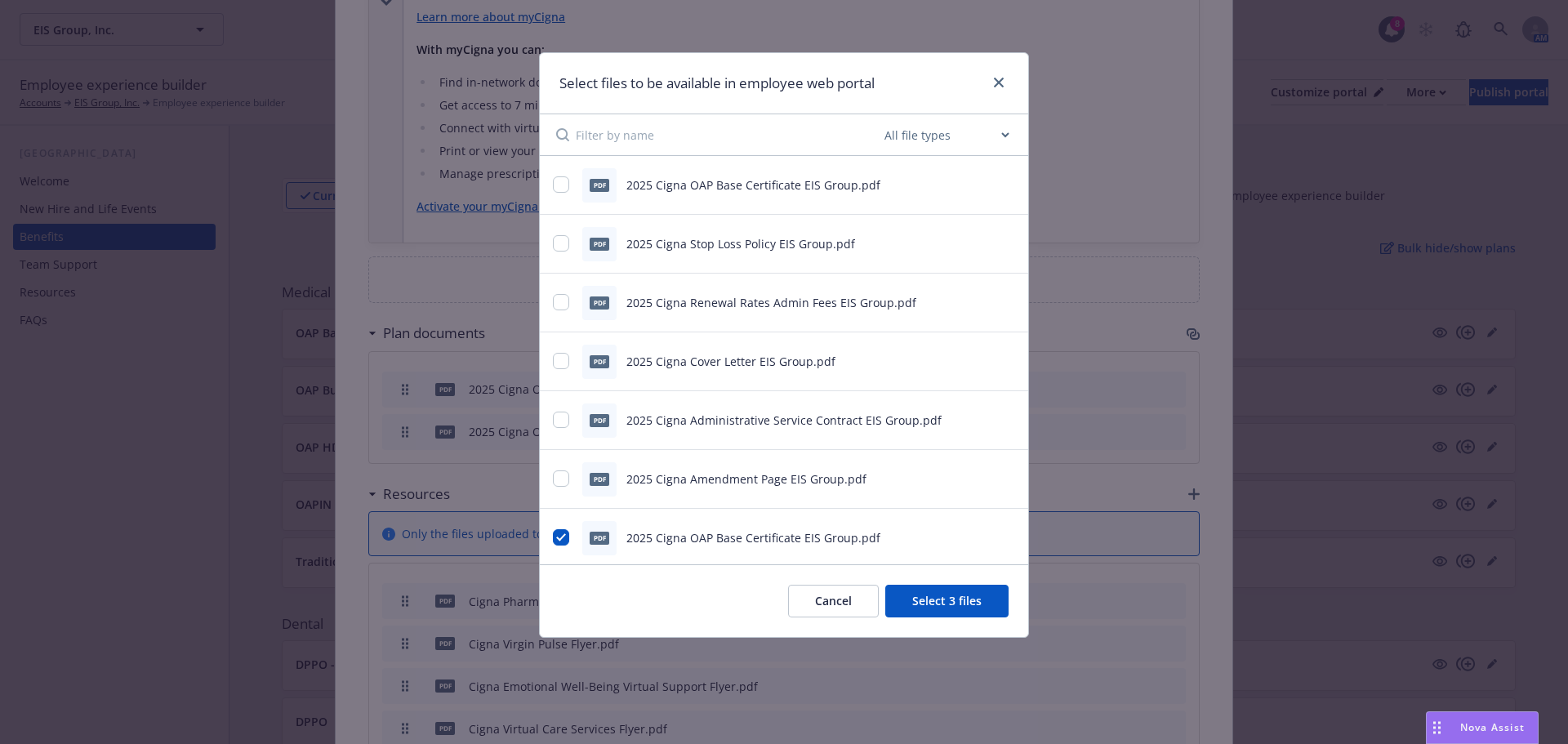
click at [965, 614] on button "Select 3 files" at bounding box center [946, 600] width 123 height 33
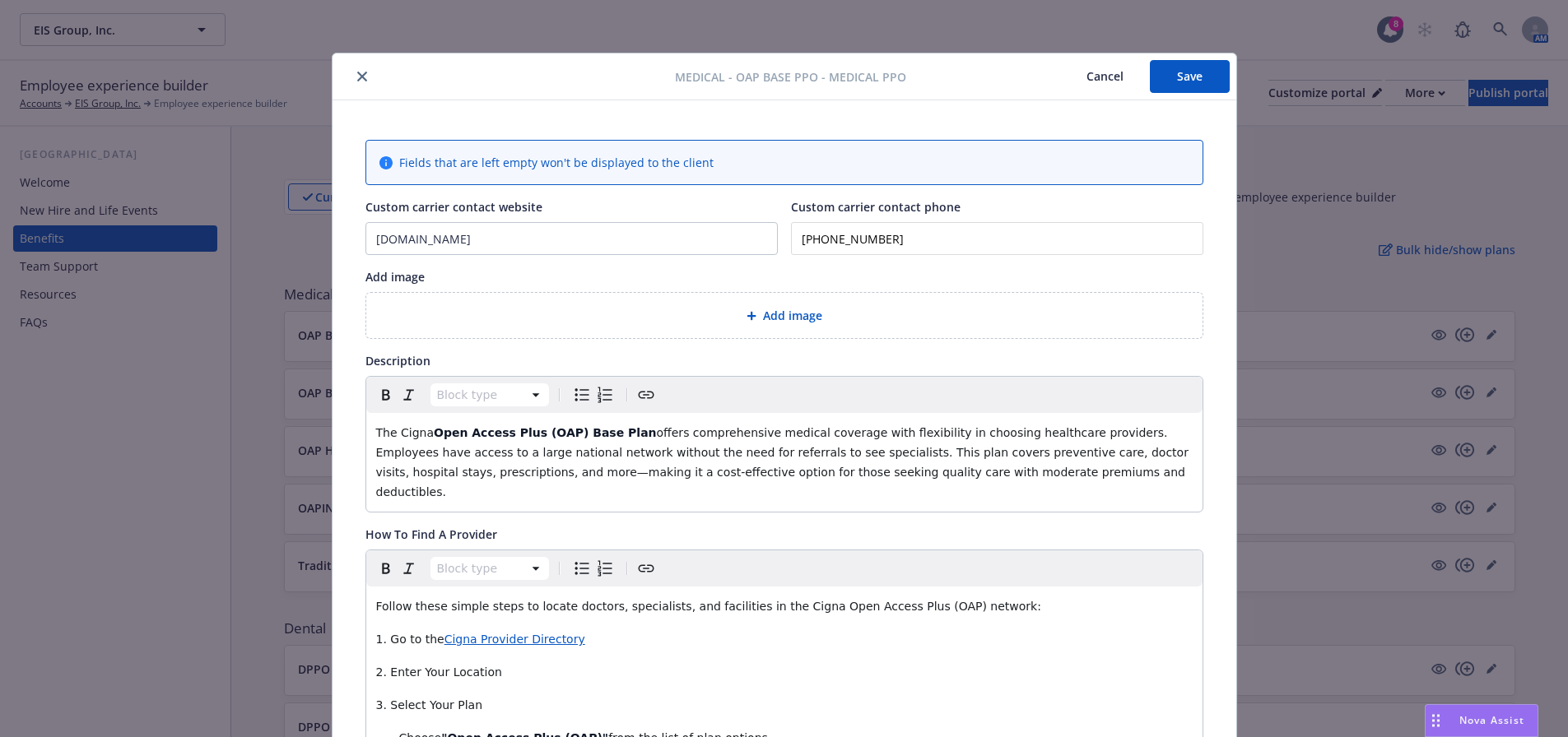
click at [1161, 84] on button "Save" at bounding box center [1190, 76] width 80 height 33
click at [355, 71] on button "close" at bounding box center [362, 77] width 20 height 20
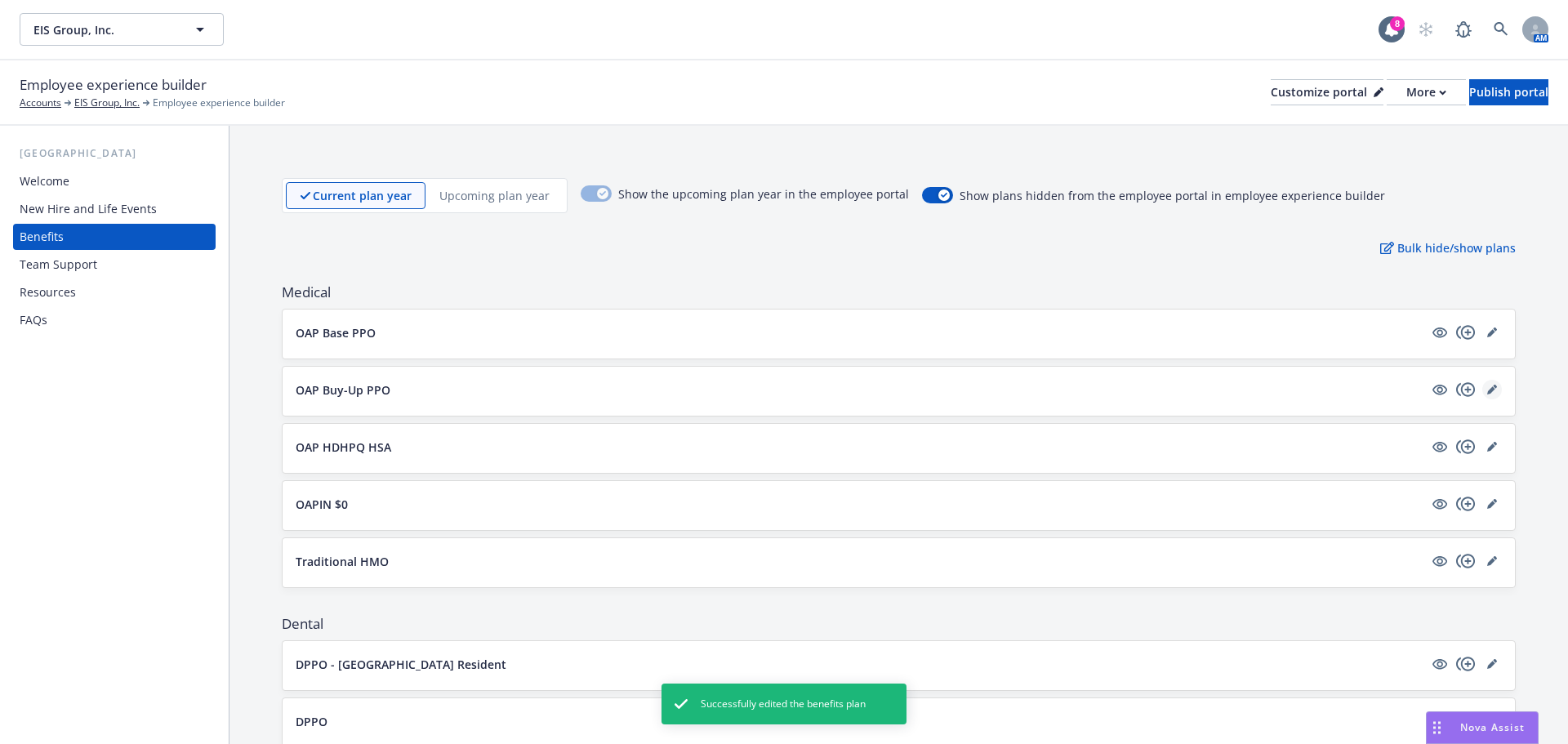
click at [1482, 396] on link "editPencil" at bounding box center [1492, 390] width 20 height 20
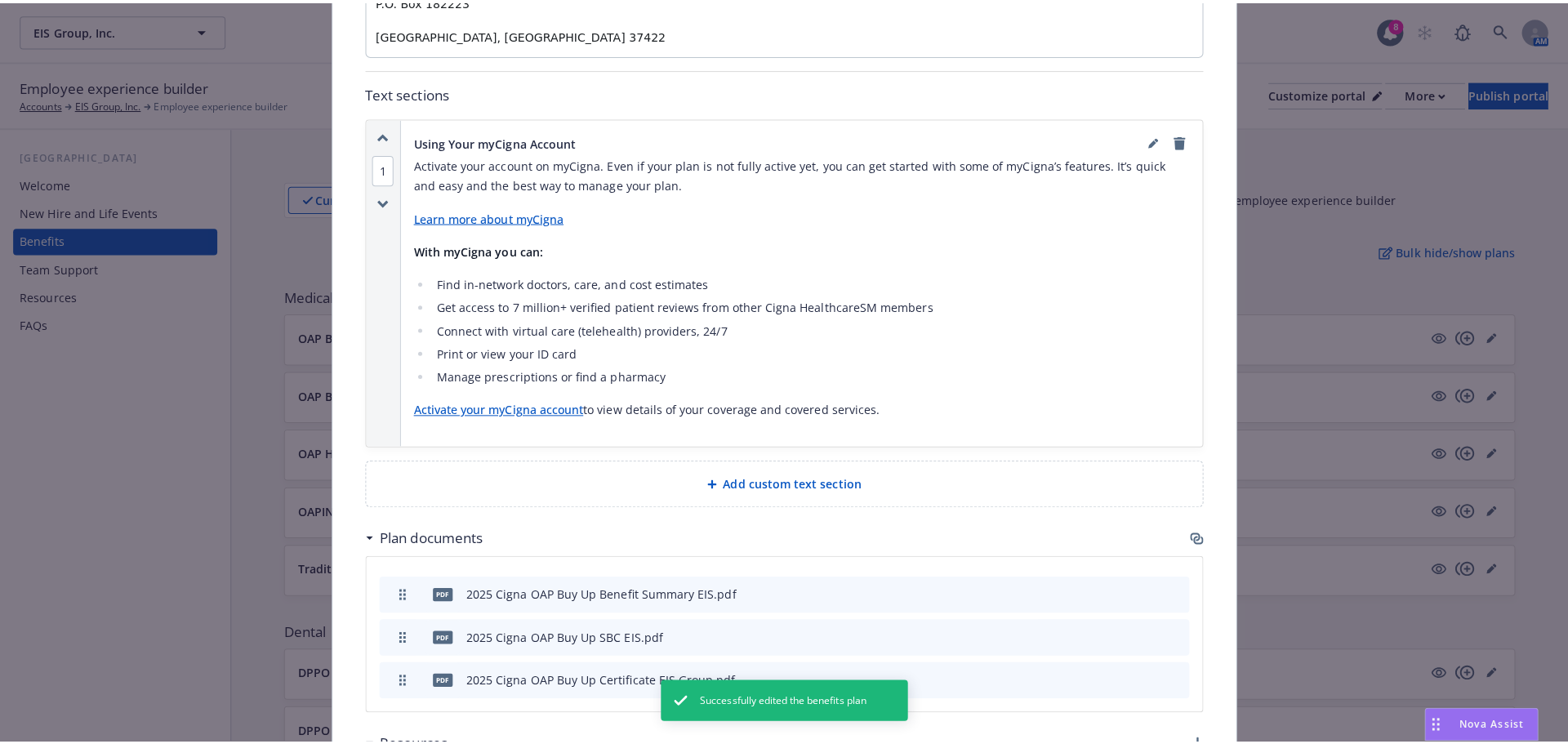
scroll to position [1356, 0]
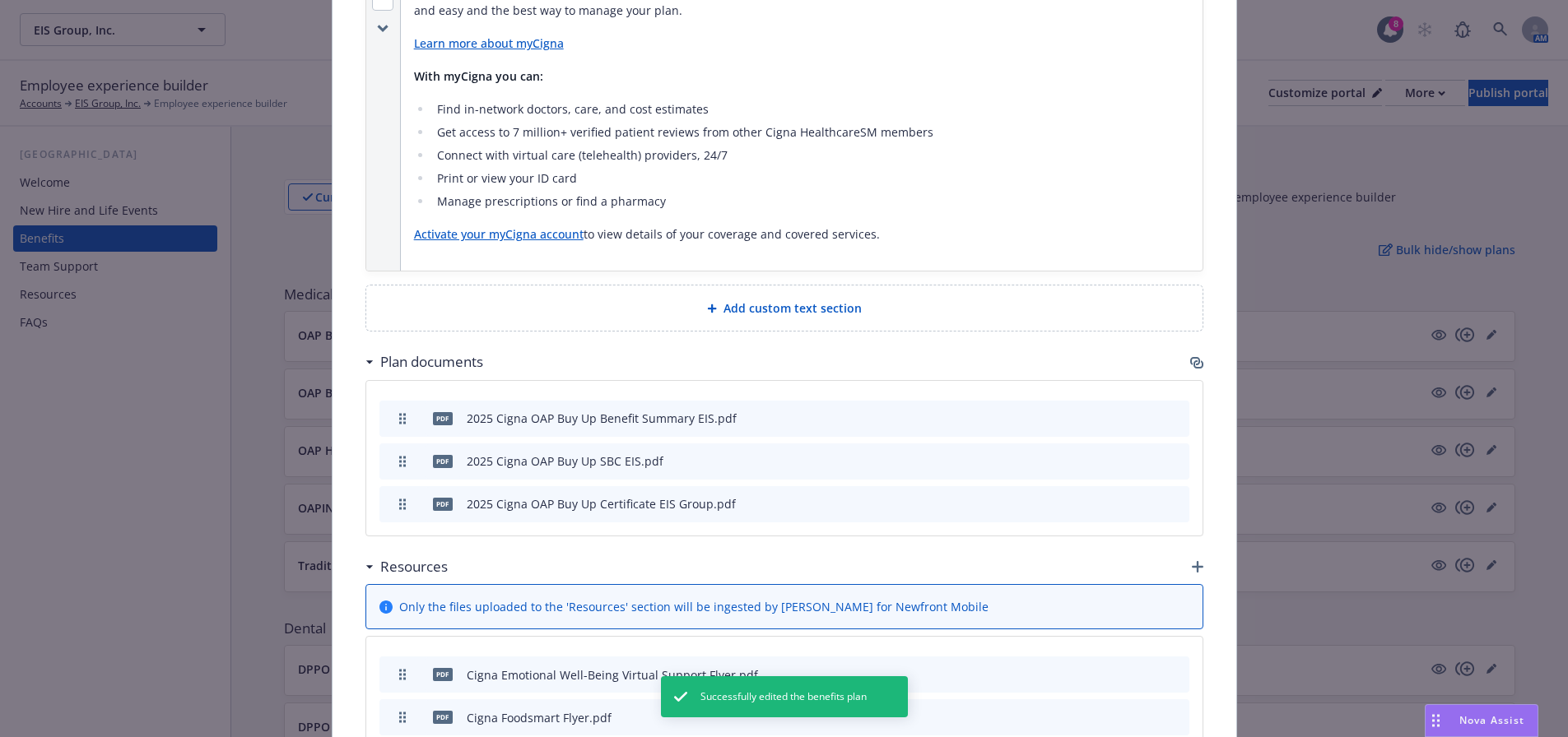
click at [1195, 356] on icon "button" at bounding box center [1196, 362] width 13 height 13
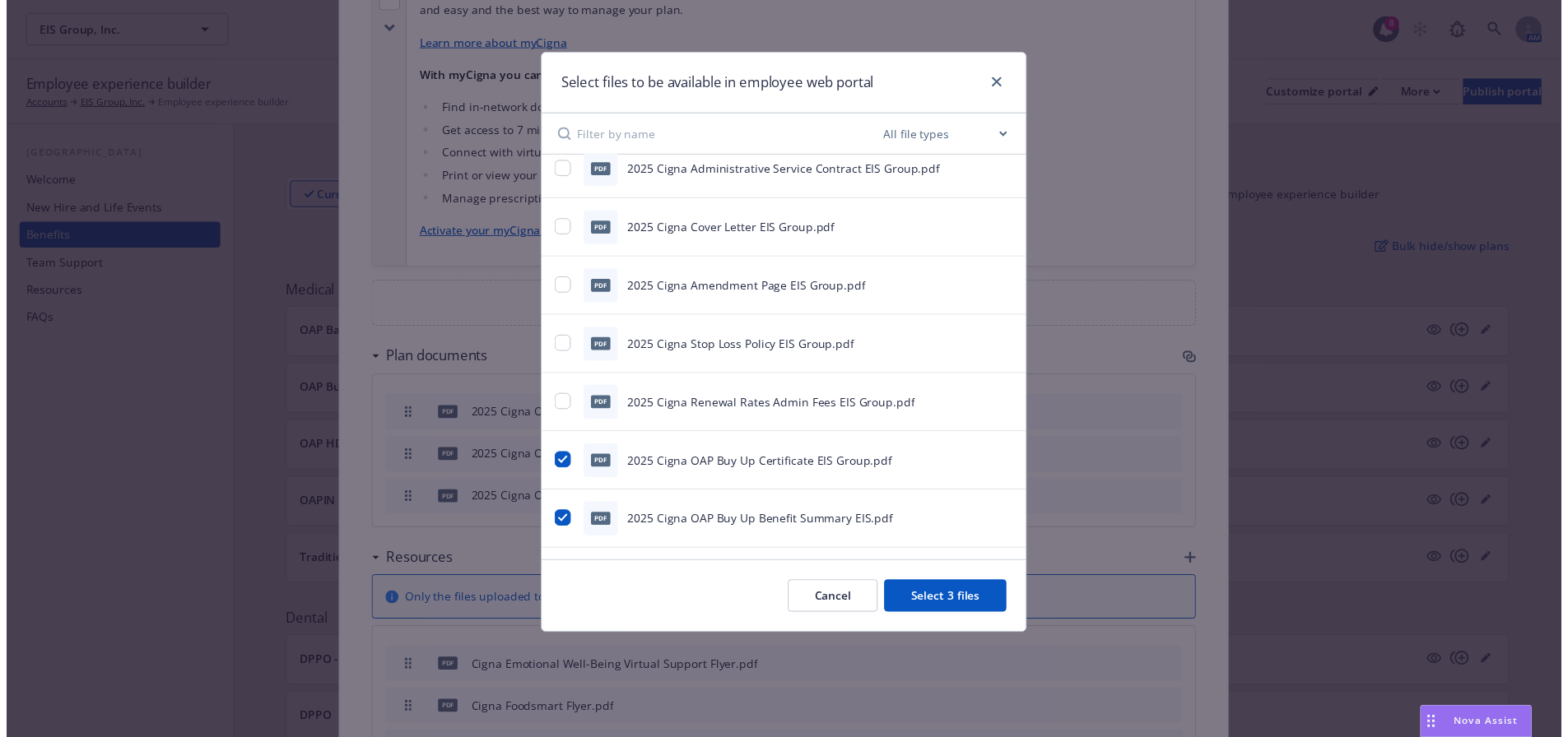
scroll to position [0, 0]
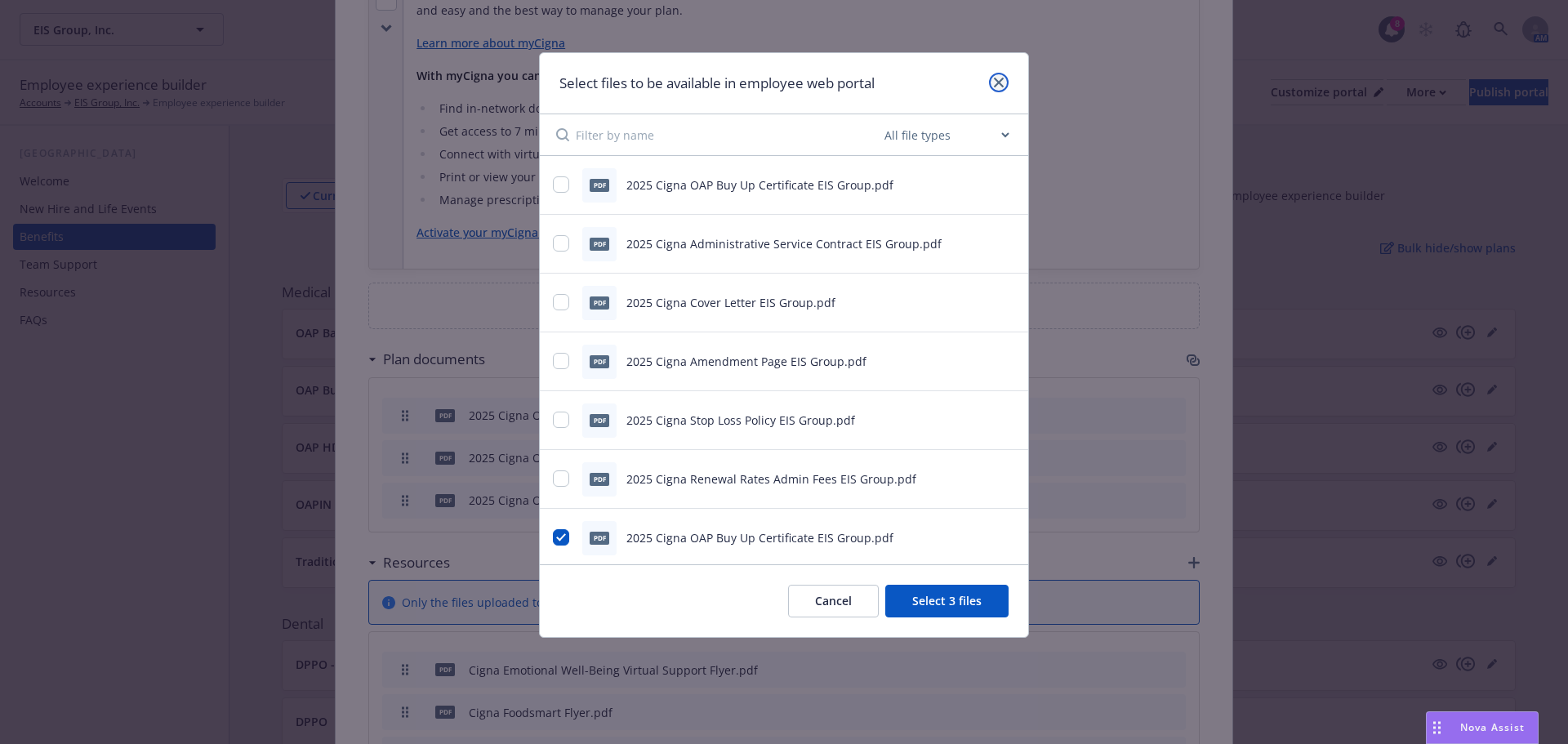
click at [1001, 83] on icon "close" at bounding box center [999, 83] width 10 height 10
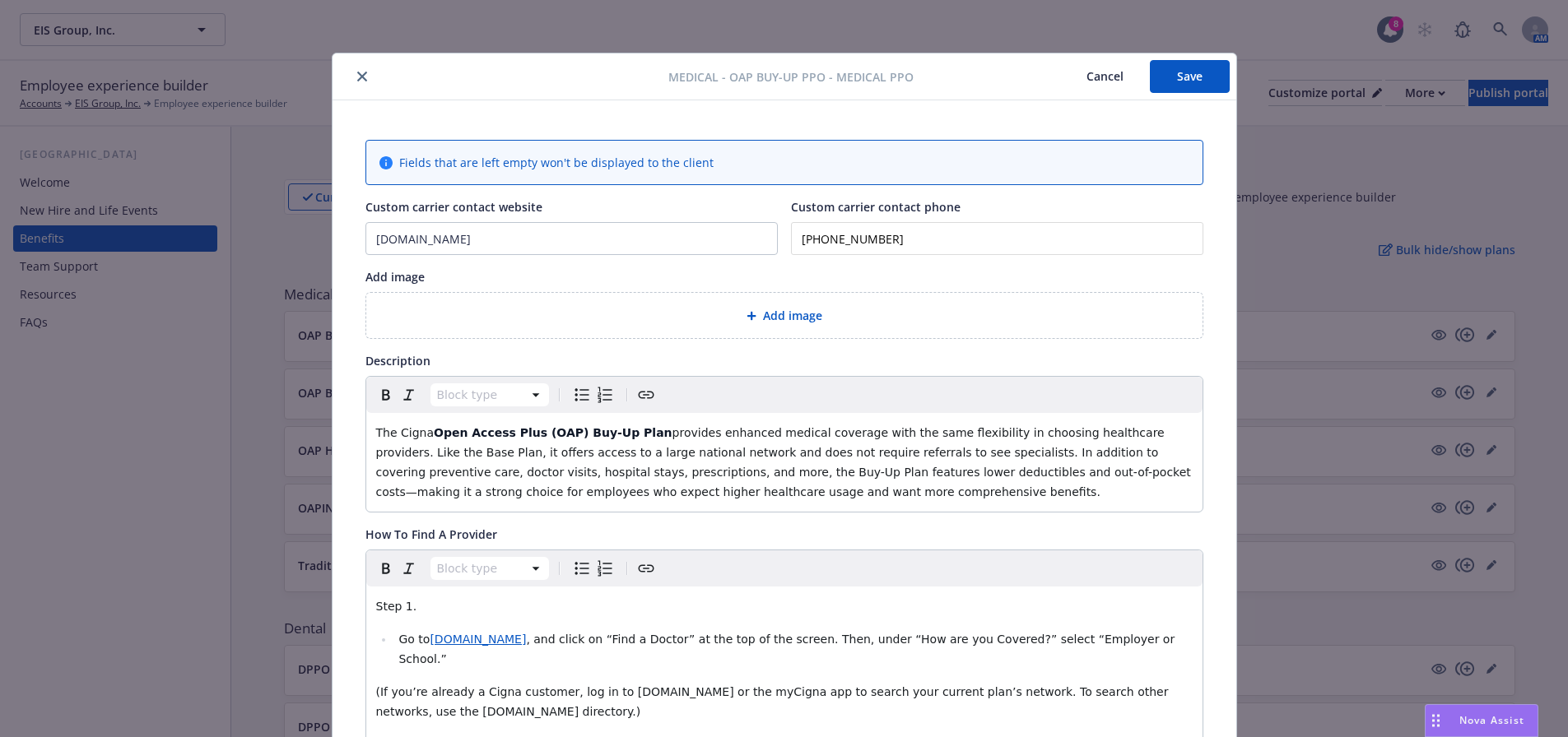
click at [360, 79] on button "close" at bounding box center [362, 77] width 20 height 20
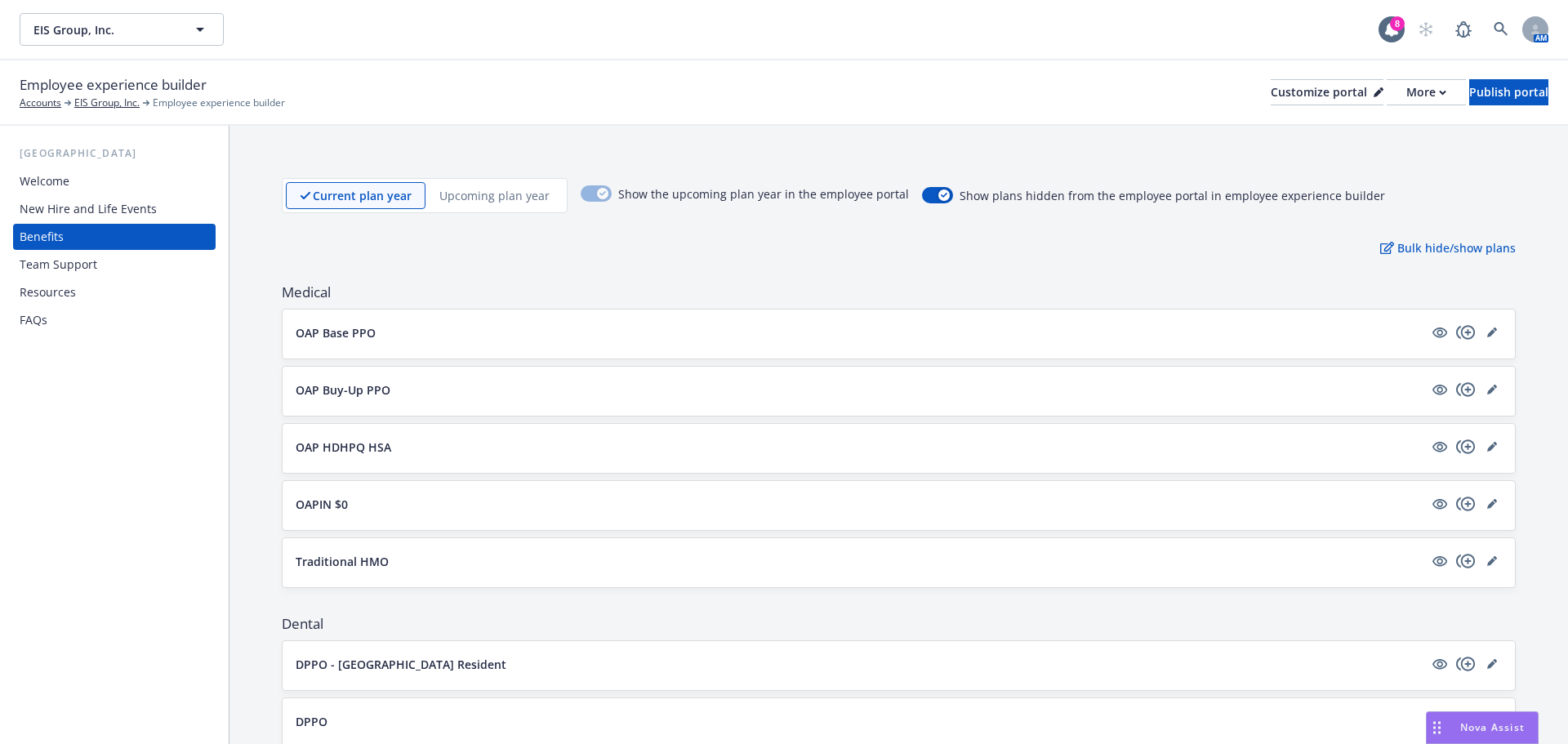
click at [1476, 436] on div "OAP HDHPQ HSA" at bounding box center [898, 448] width 1232 height 49
click at [1482, 441] on link "editPencil" at bounding box center [1492, 447] width 20 height 20
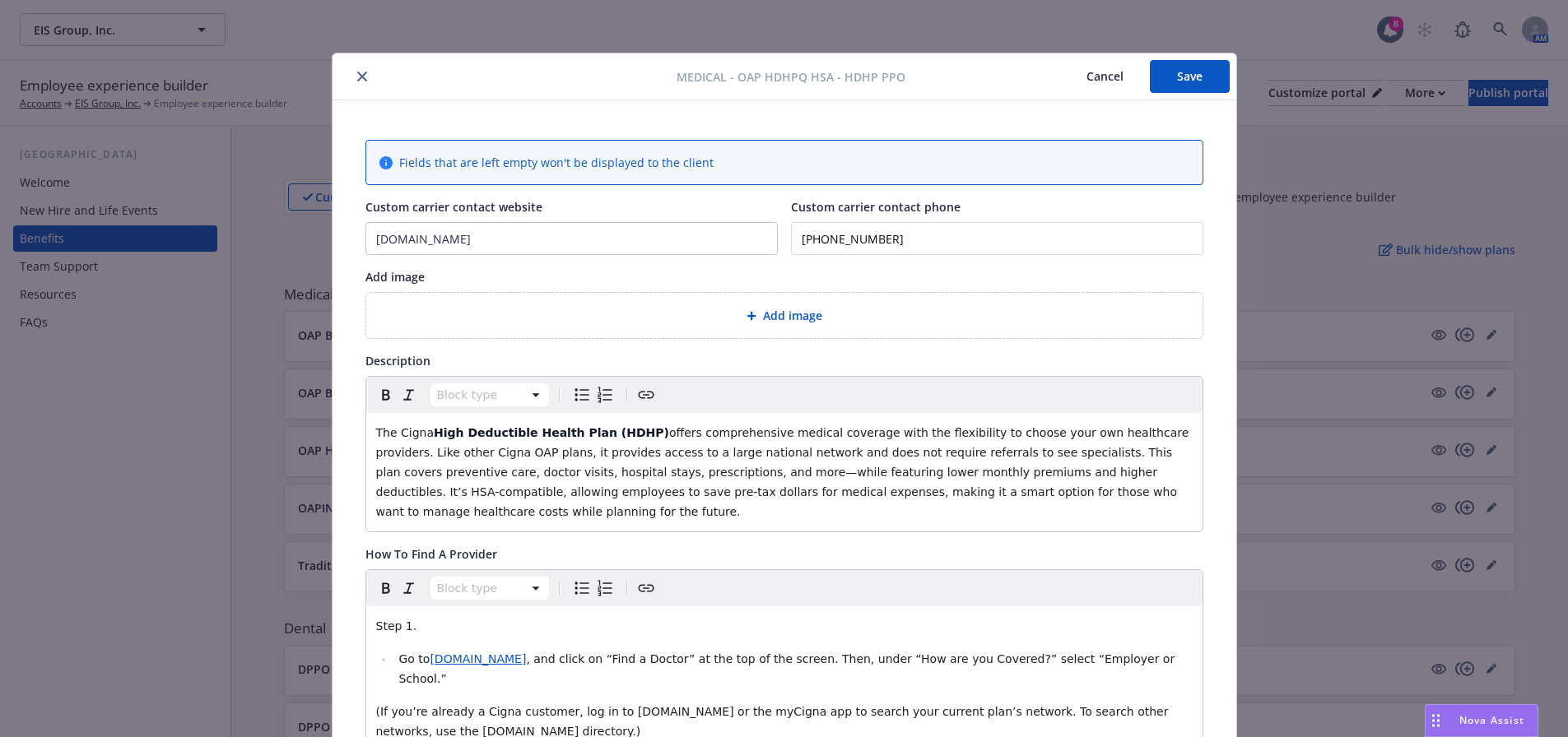
click at [354, 71] on button "close" at bounding box center [362, 77] width 20 height 20
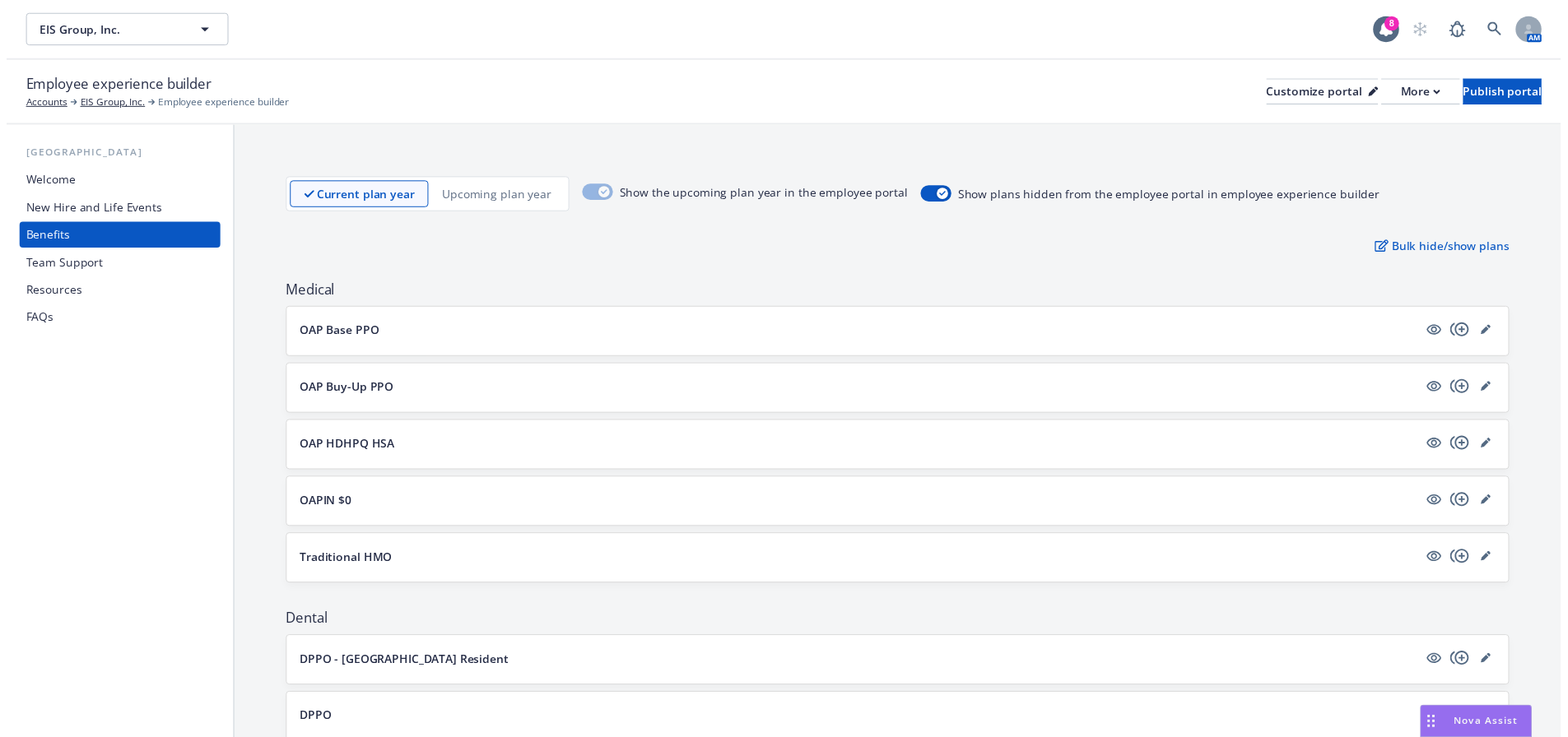
scroll to position [164, 0]
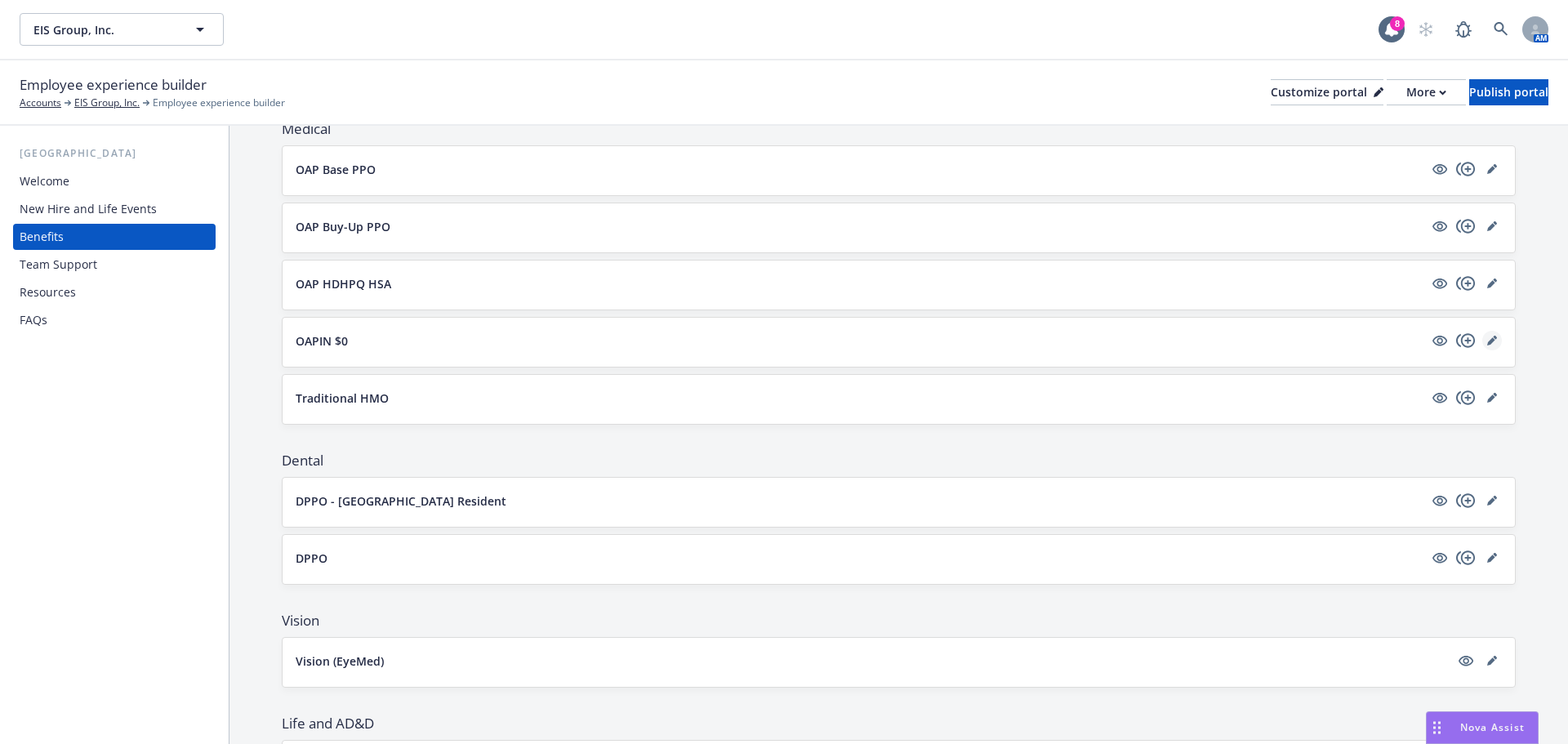
click at [1482, 332] on link "editPencil" at bounding box center [1492, 340] width 20 height 20
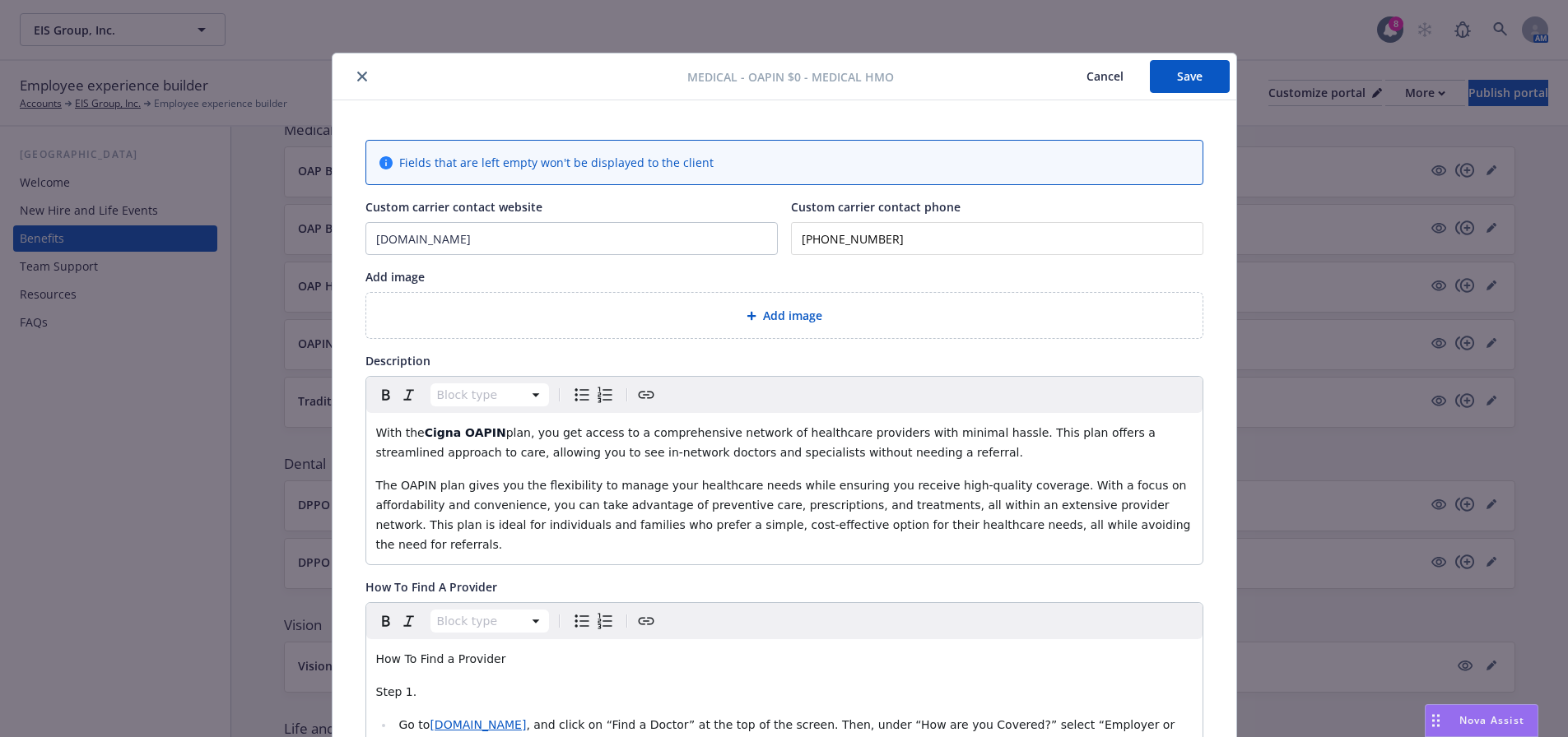
click at [352, 67] on button "close" at bounding box center [362, 77] width 20 height 20
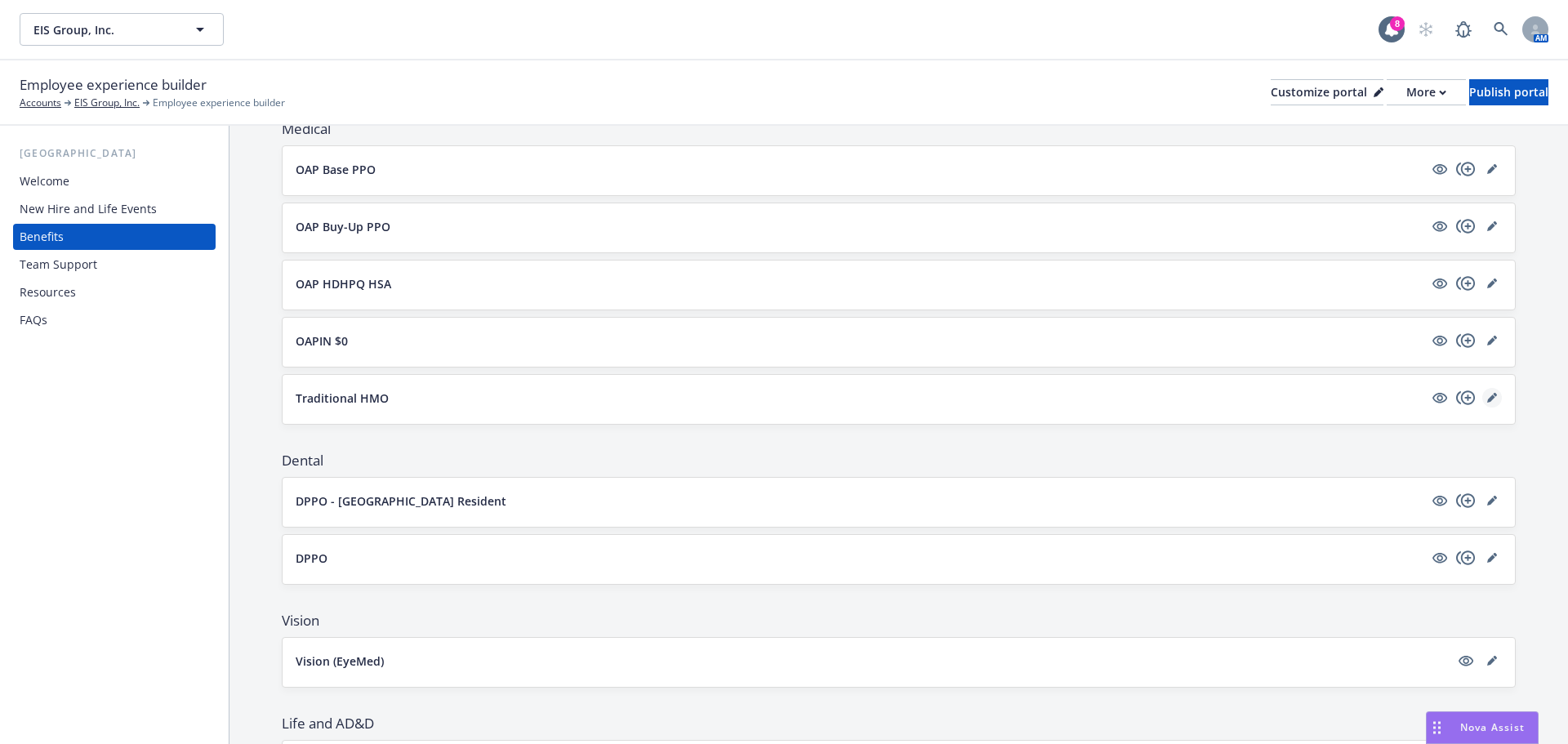
click at [1485, 398] on link "editPencil" at bounding box center [1492, 398] width 20 height 20
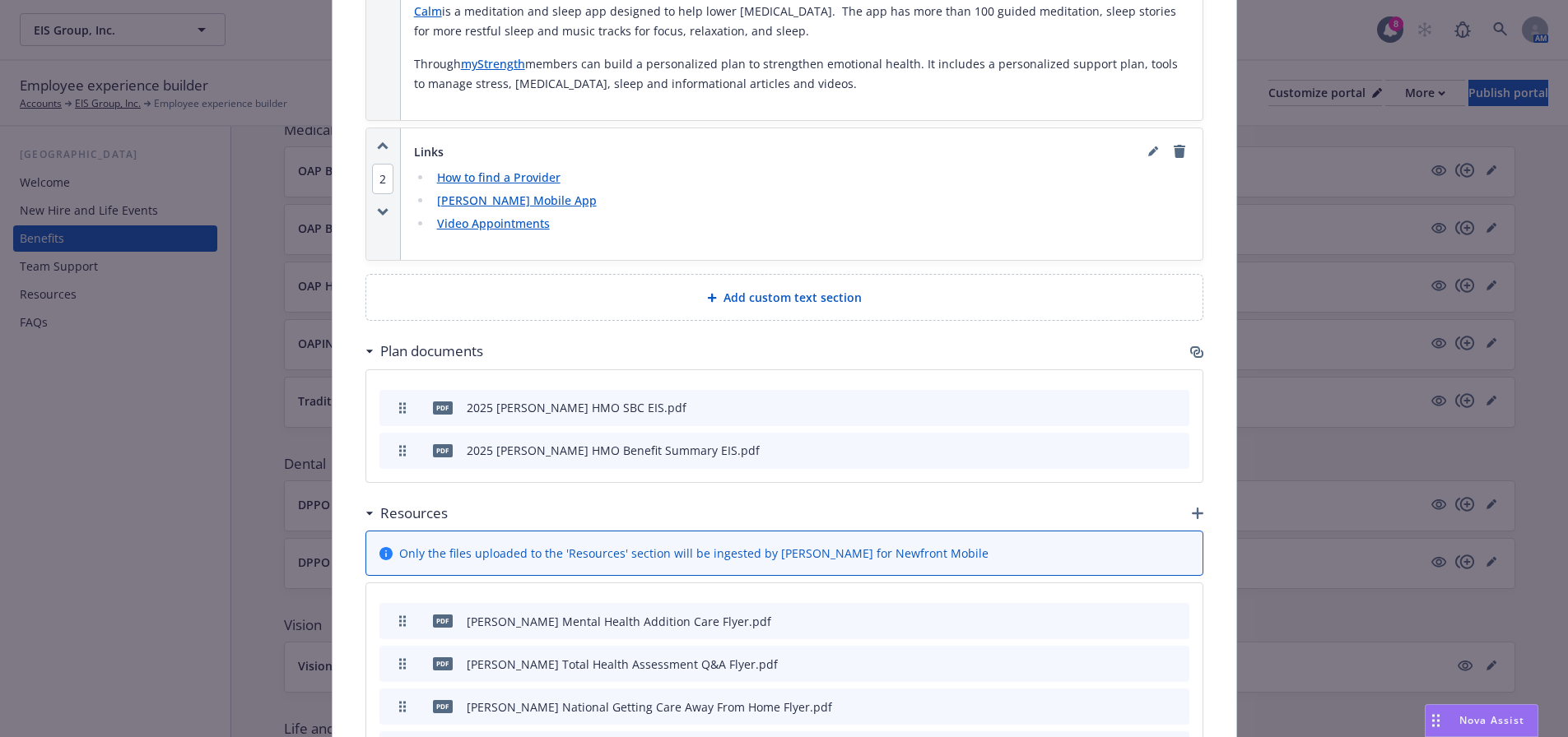
scroll to position [1284, 0]
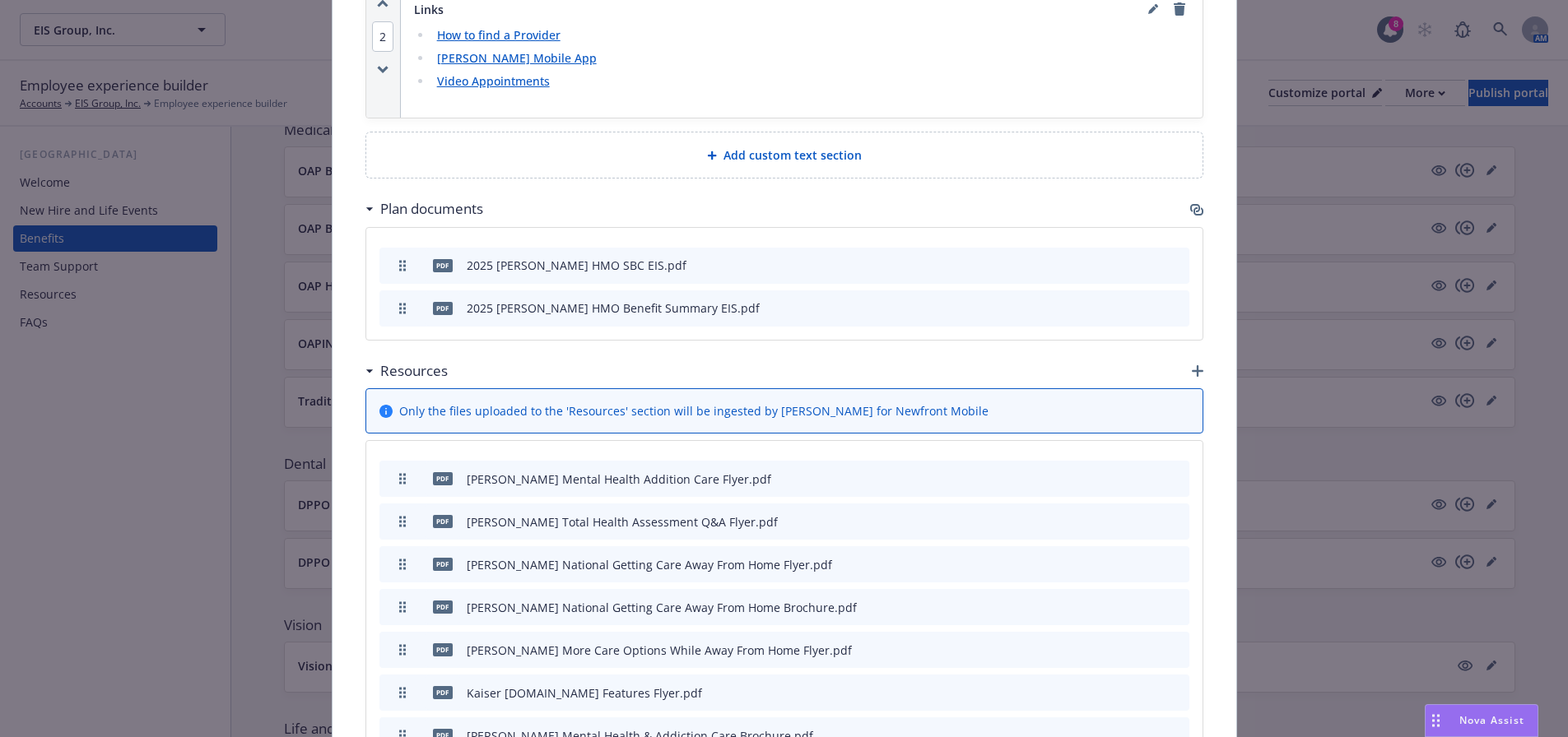
click at [1194, 210] on icon "button" at bounding box center [1199, 212] width 10 height 8
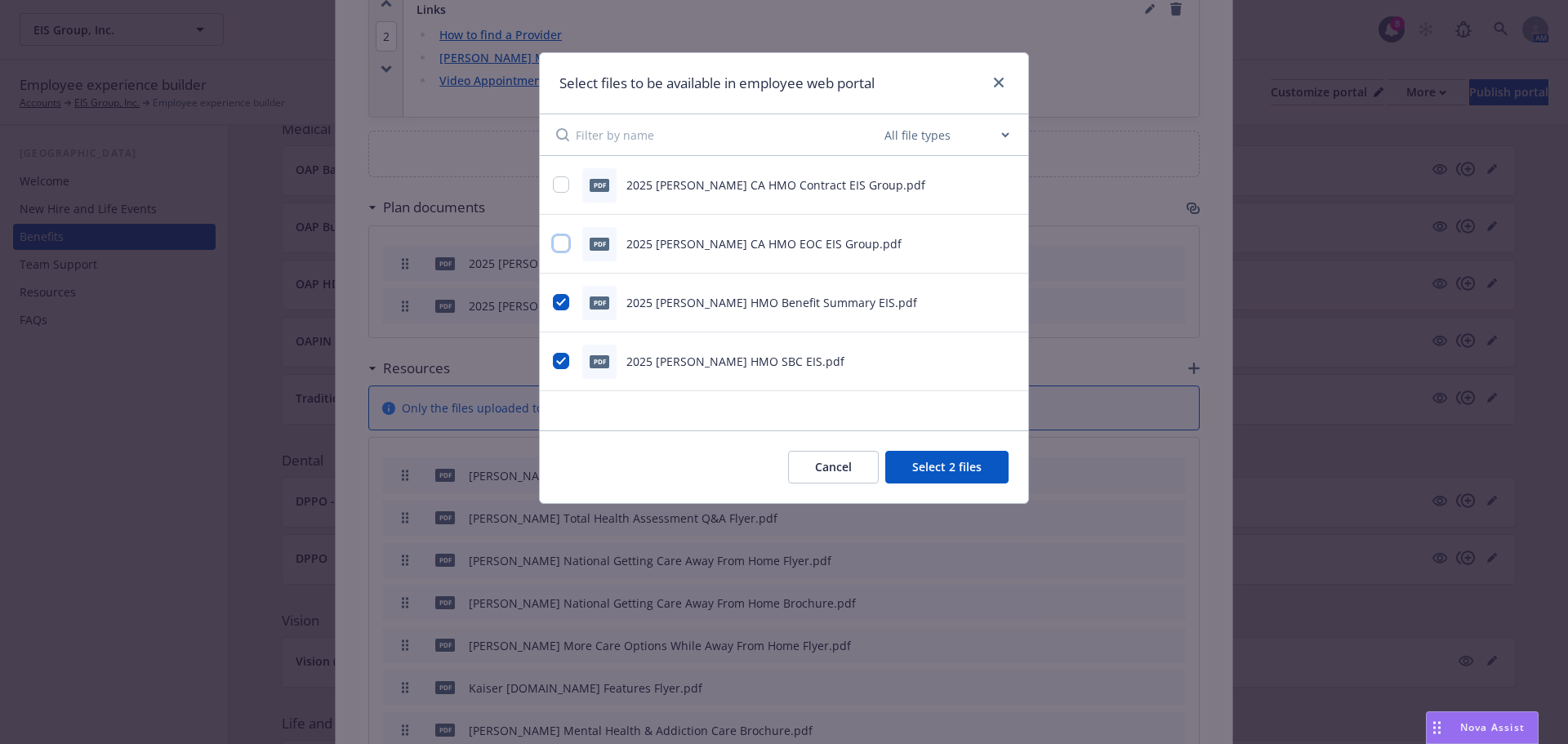
click at [564, 242] on input "checkbox" at bounding box center [560, 243] width 17 height 17
checkbox input "true"
click at [935, 466] on button "Select 3 files" at bounding box center [946, 467] width 123 height 33
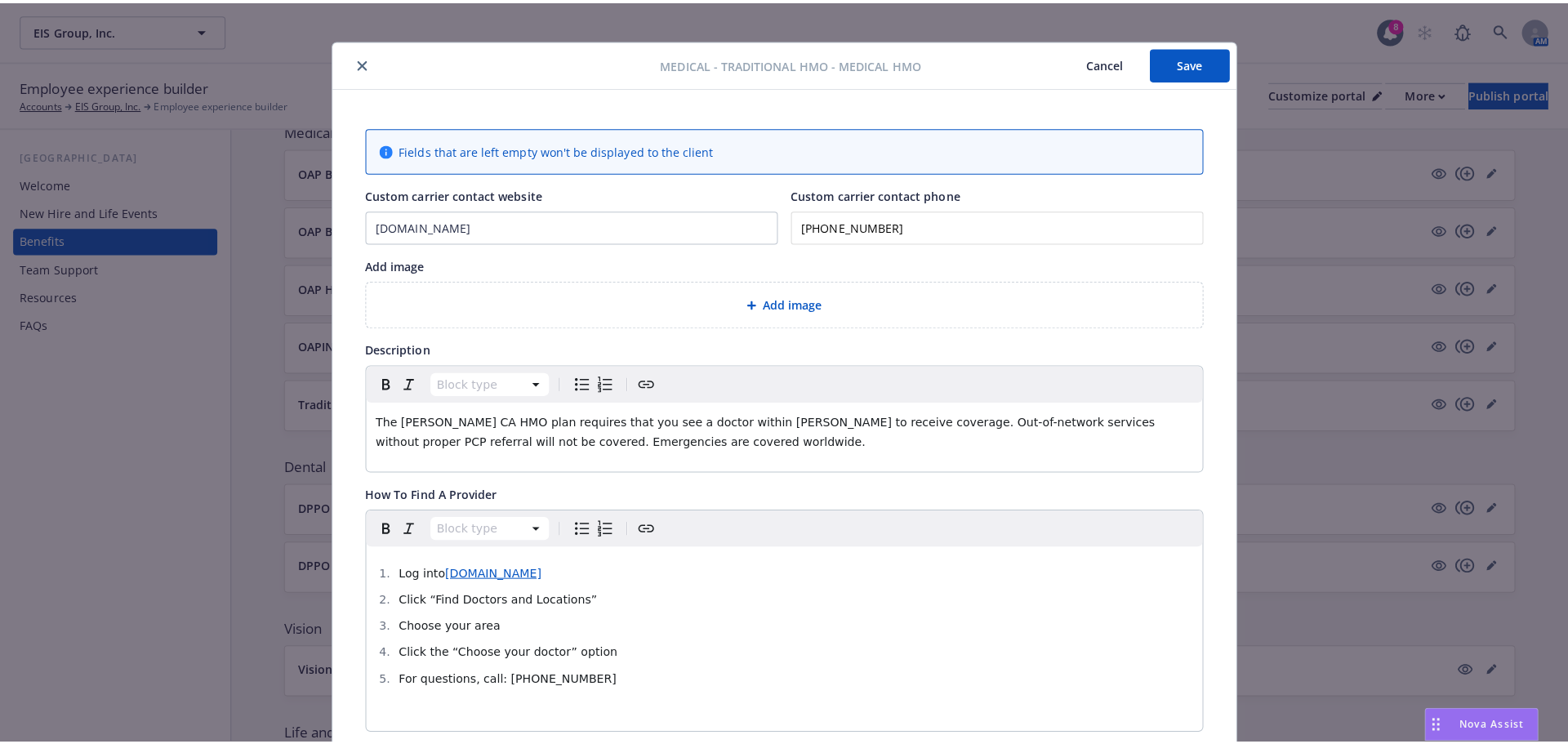
scroll to position [0, 0]
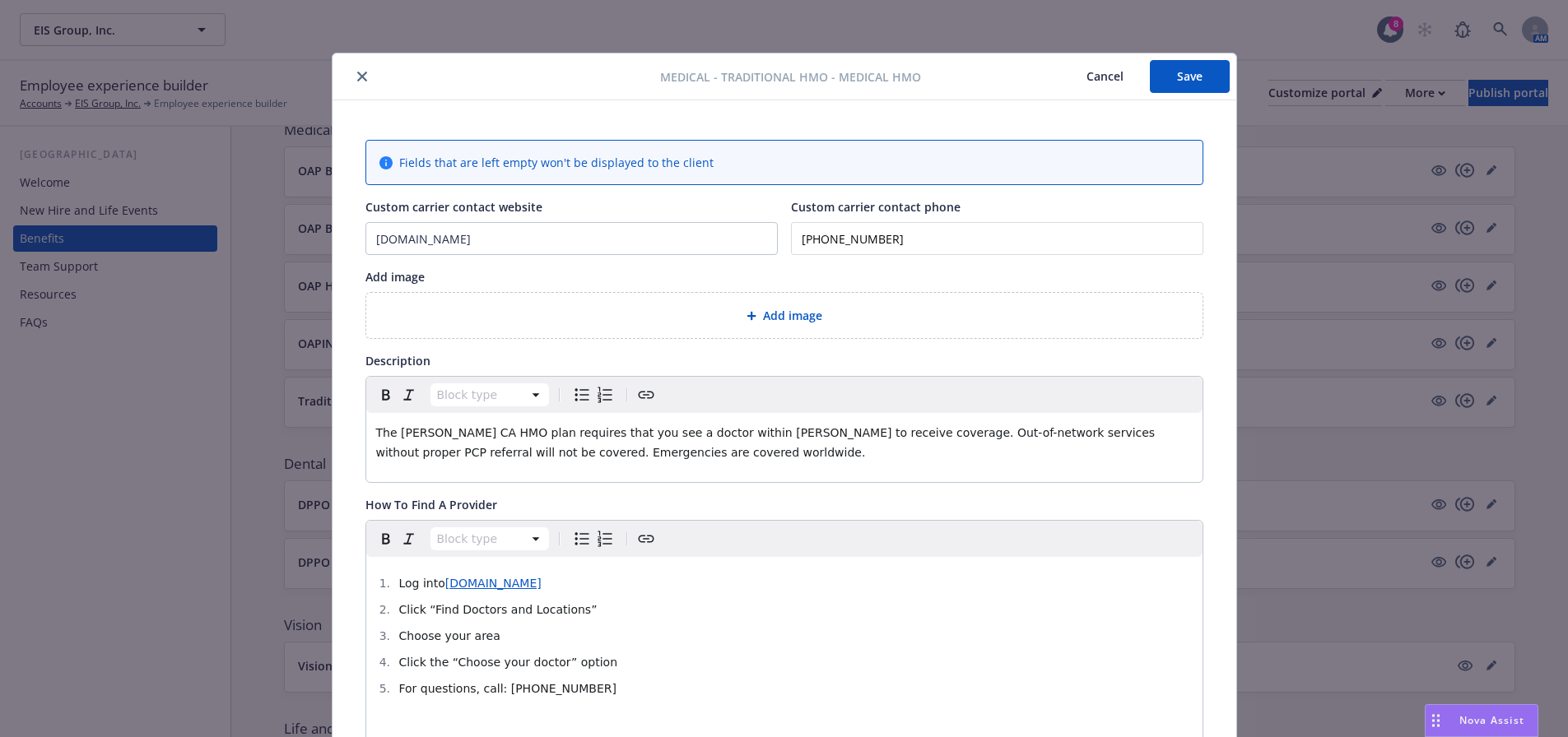
click at [1181, 82] on button "Save" at bounding box center [1190, 76] width 80 height 33
click at [358, 73] on icon "close" at bounding box center [362, 77] width 10 height 10
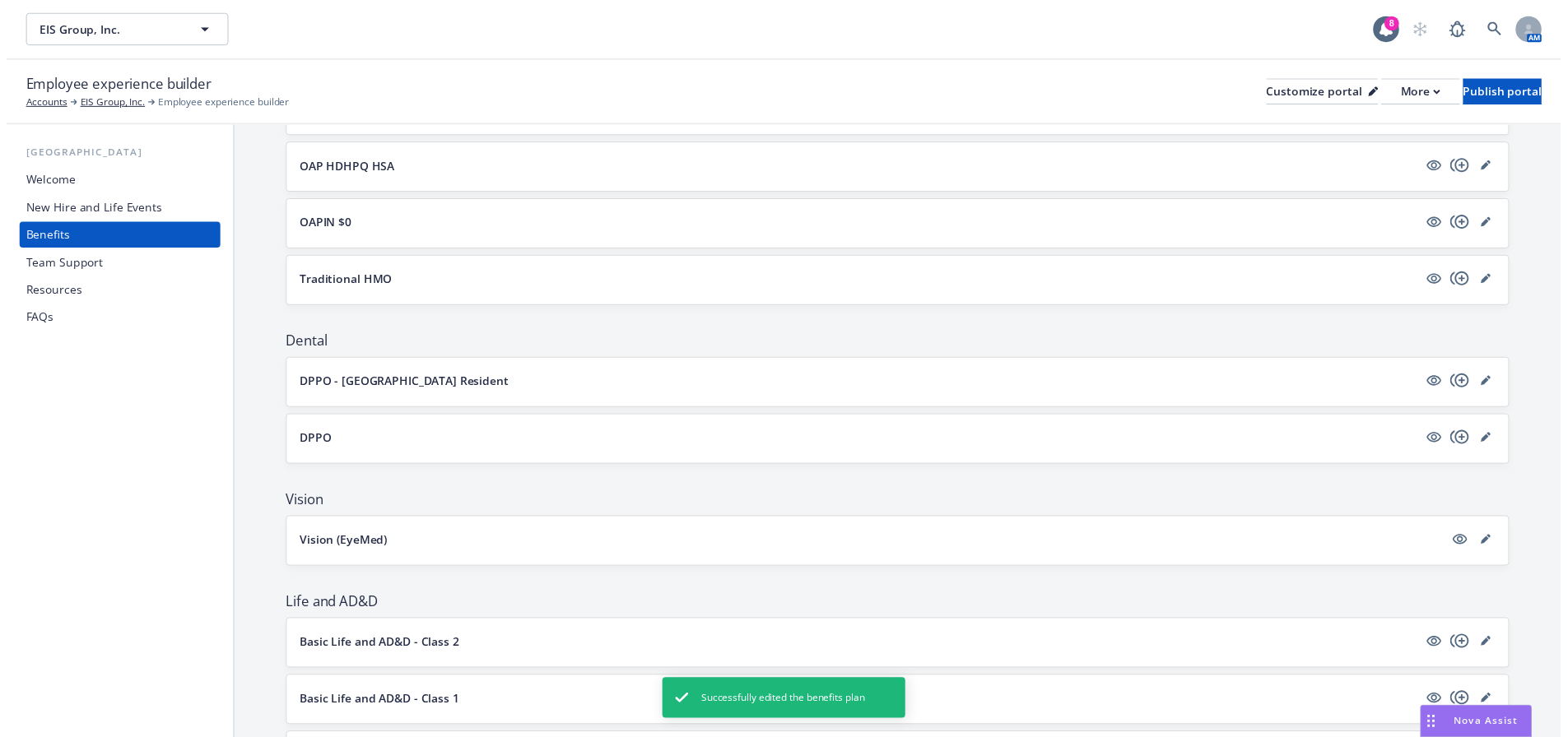
scroll to position [412, 0]
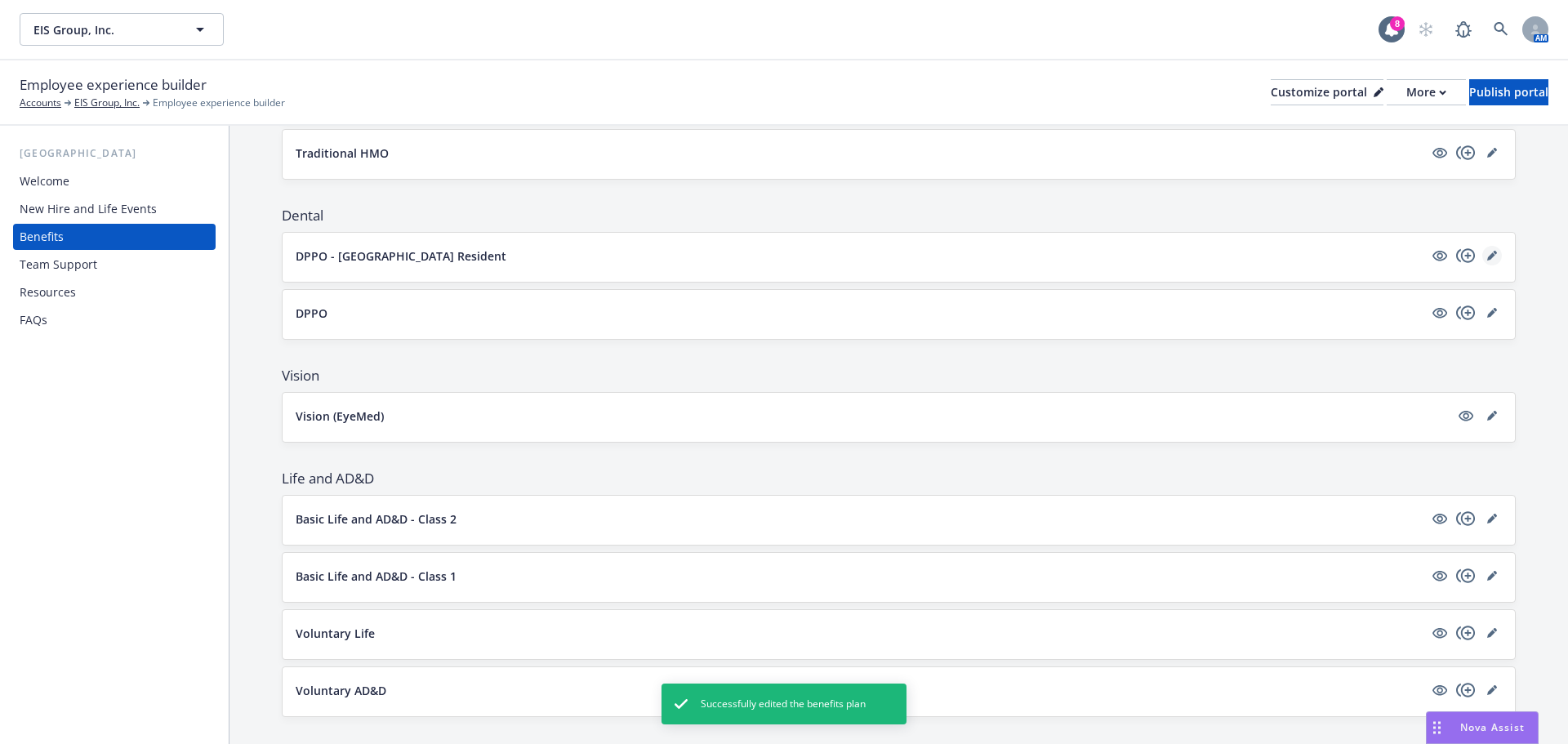
click at [1487, 253] on link "editPencil" at bounding box center [1492, 256] width 20 height 20
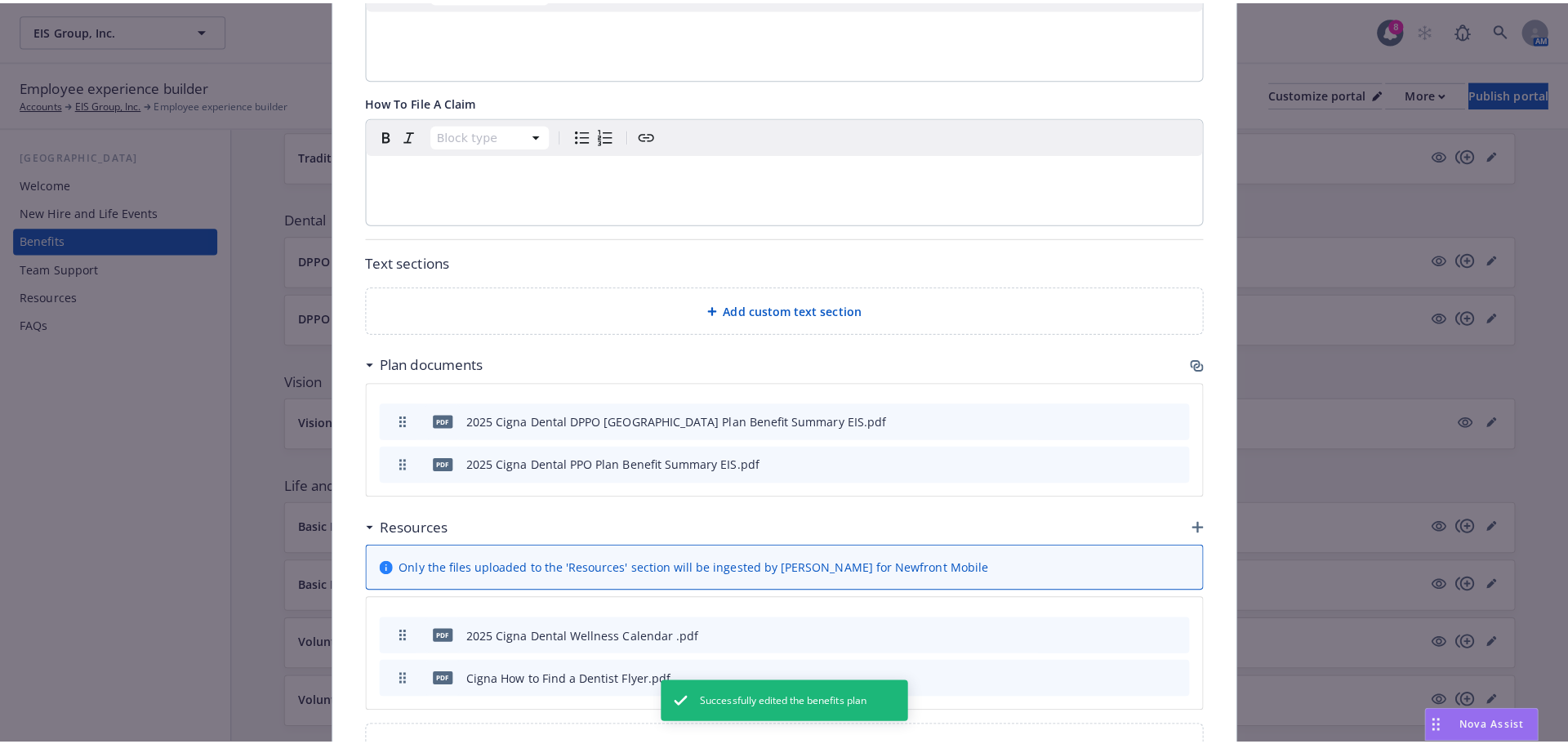
scroll to position [780, 0]
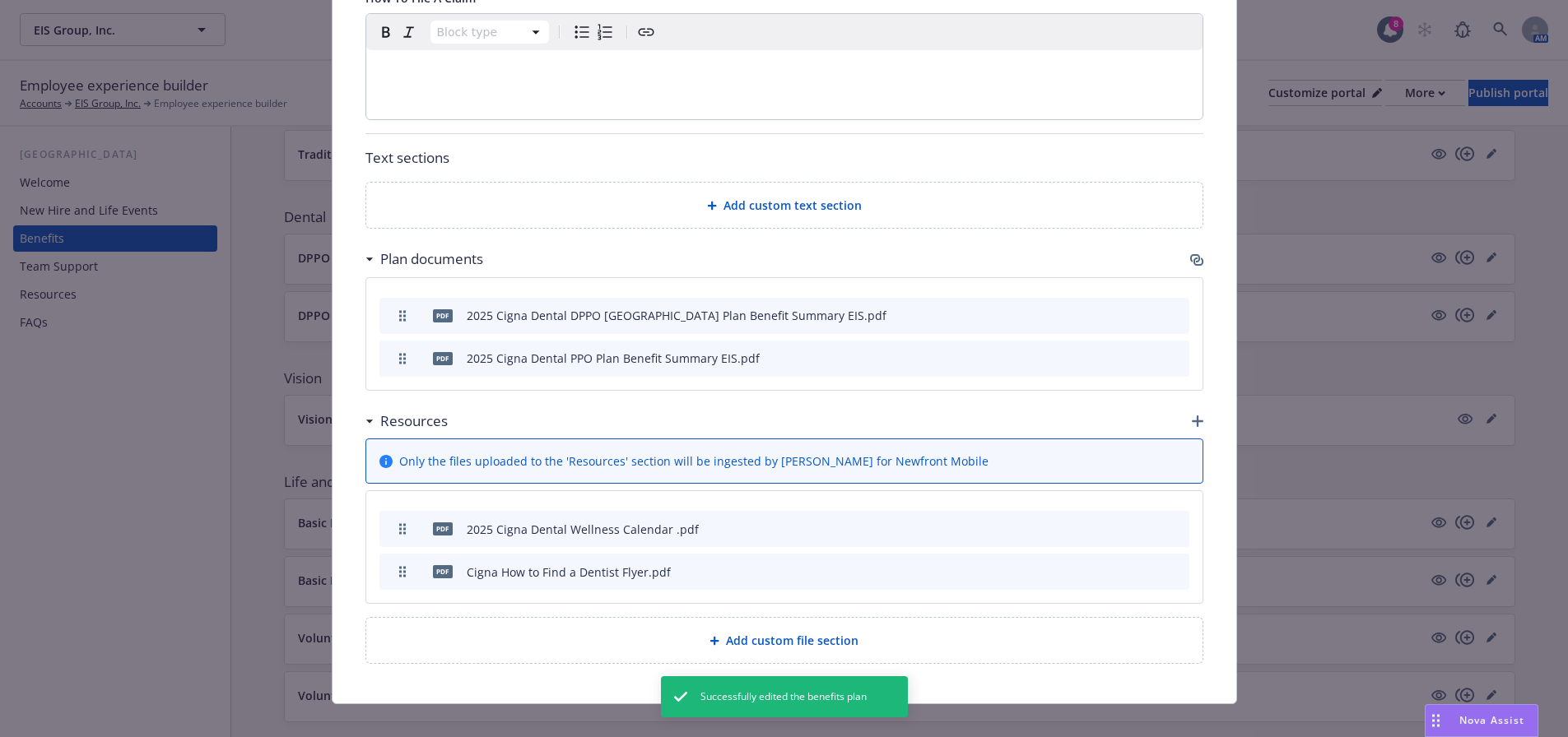
click at [1190, 254] on icon "button" at bounding box center [1196, 260] width 13 height 13
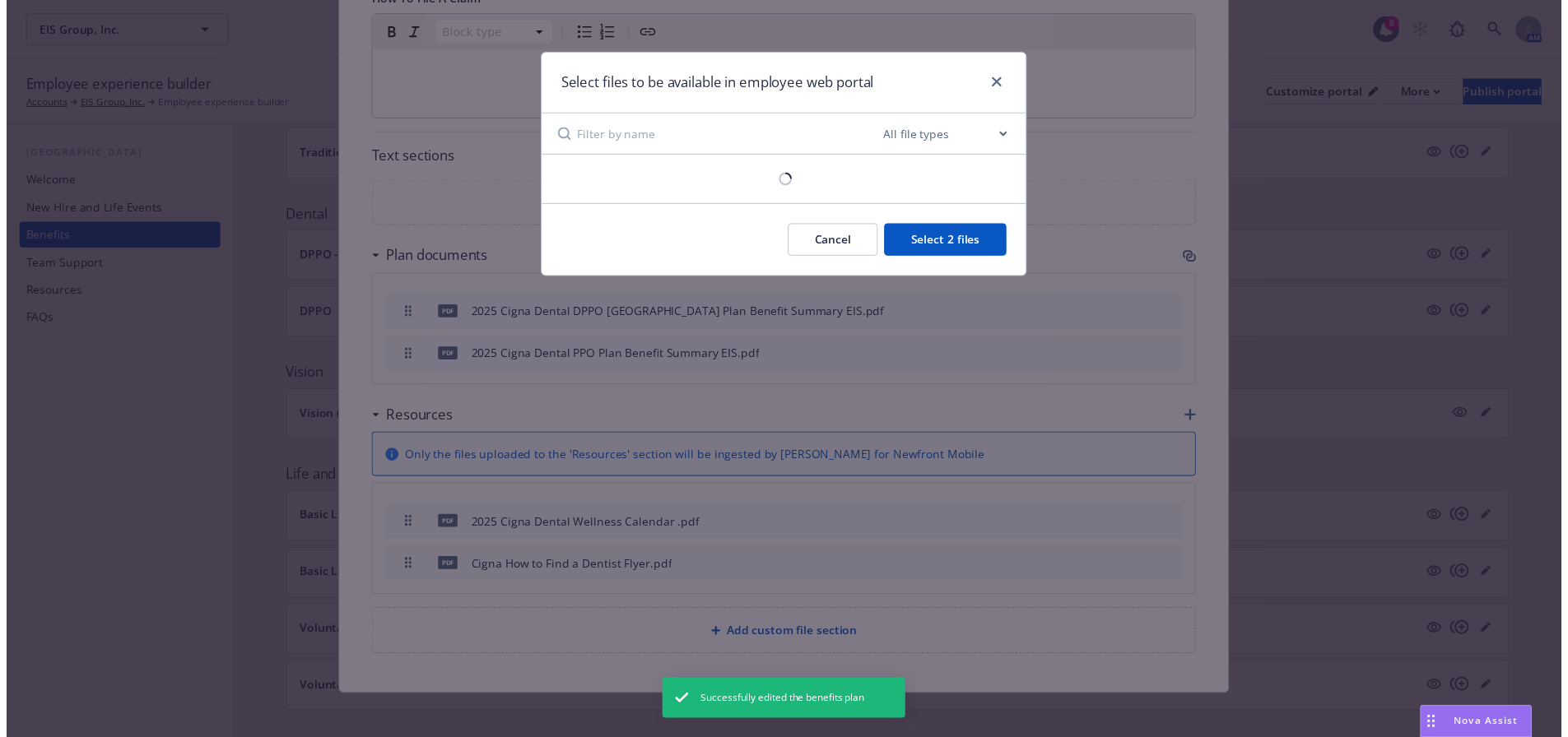
scroll to position [774, 0]
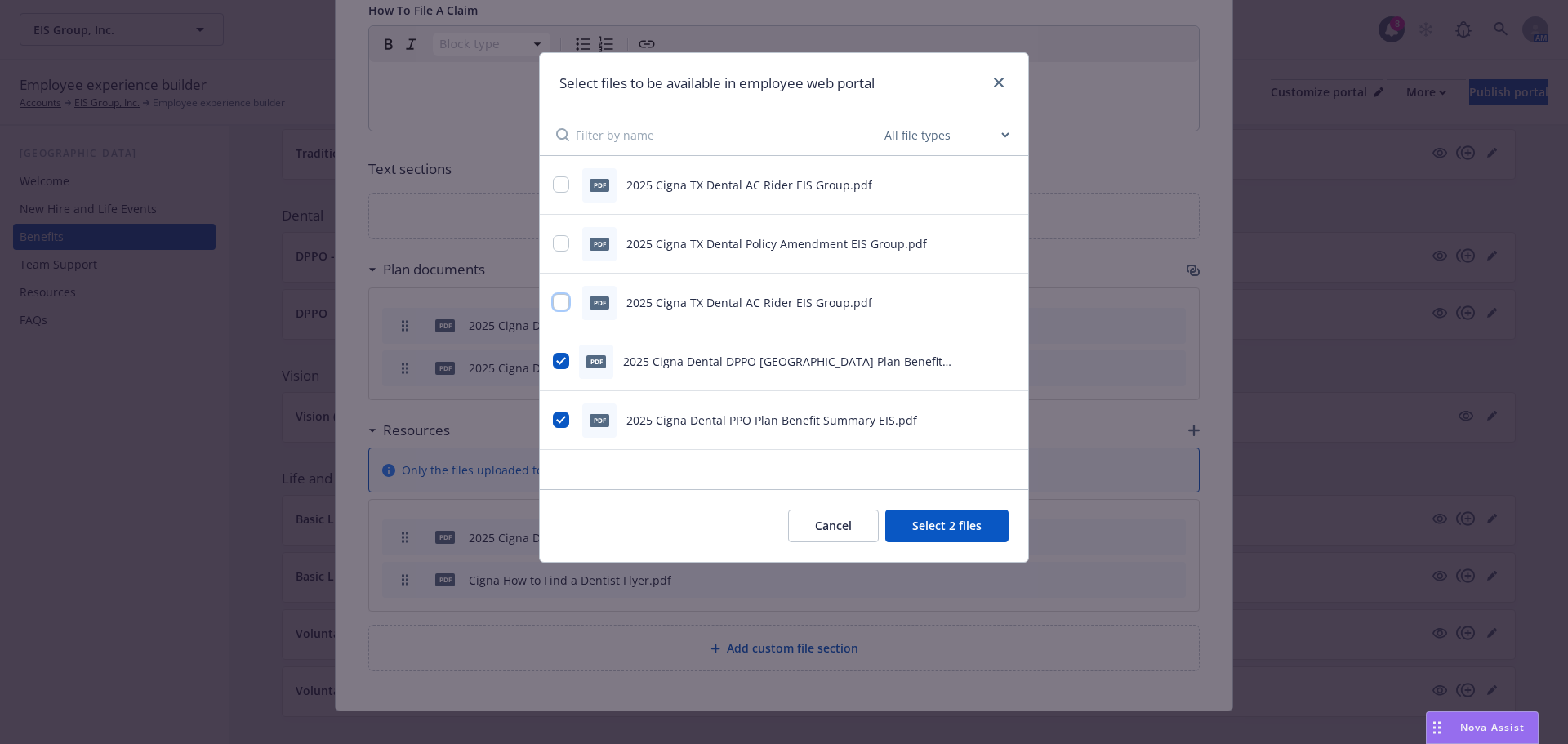
click at [559, 301] on input "checkbox" at bounding box center [560, 302] width 17 height 17
checkbox input "true"
click at [949, 529] on button "Select 3 files" at bounding box center [946, 525] width 123 height 33
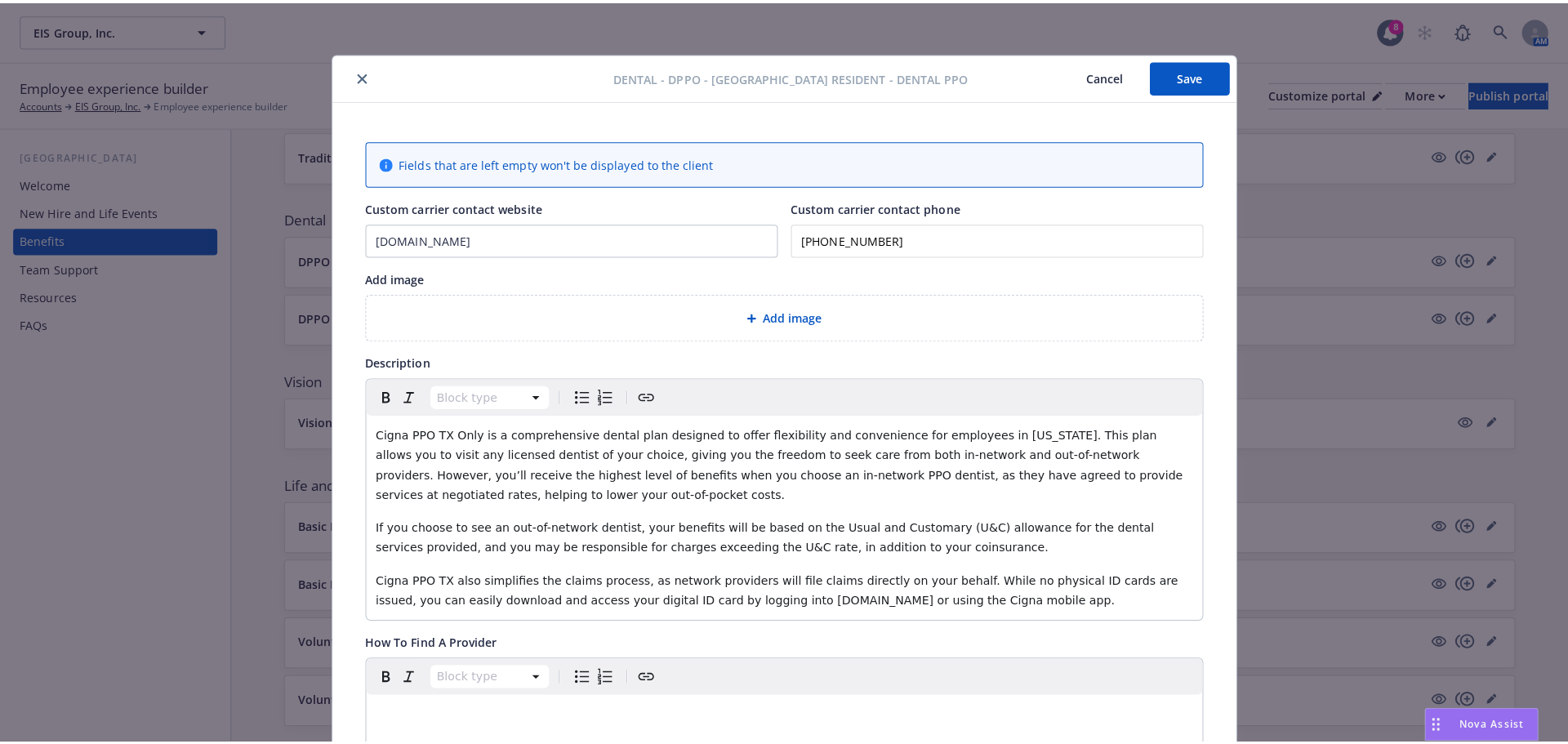
scroll to position [0, 0]
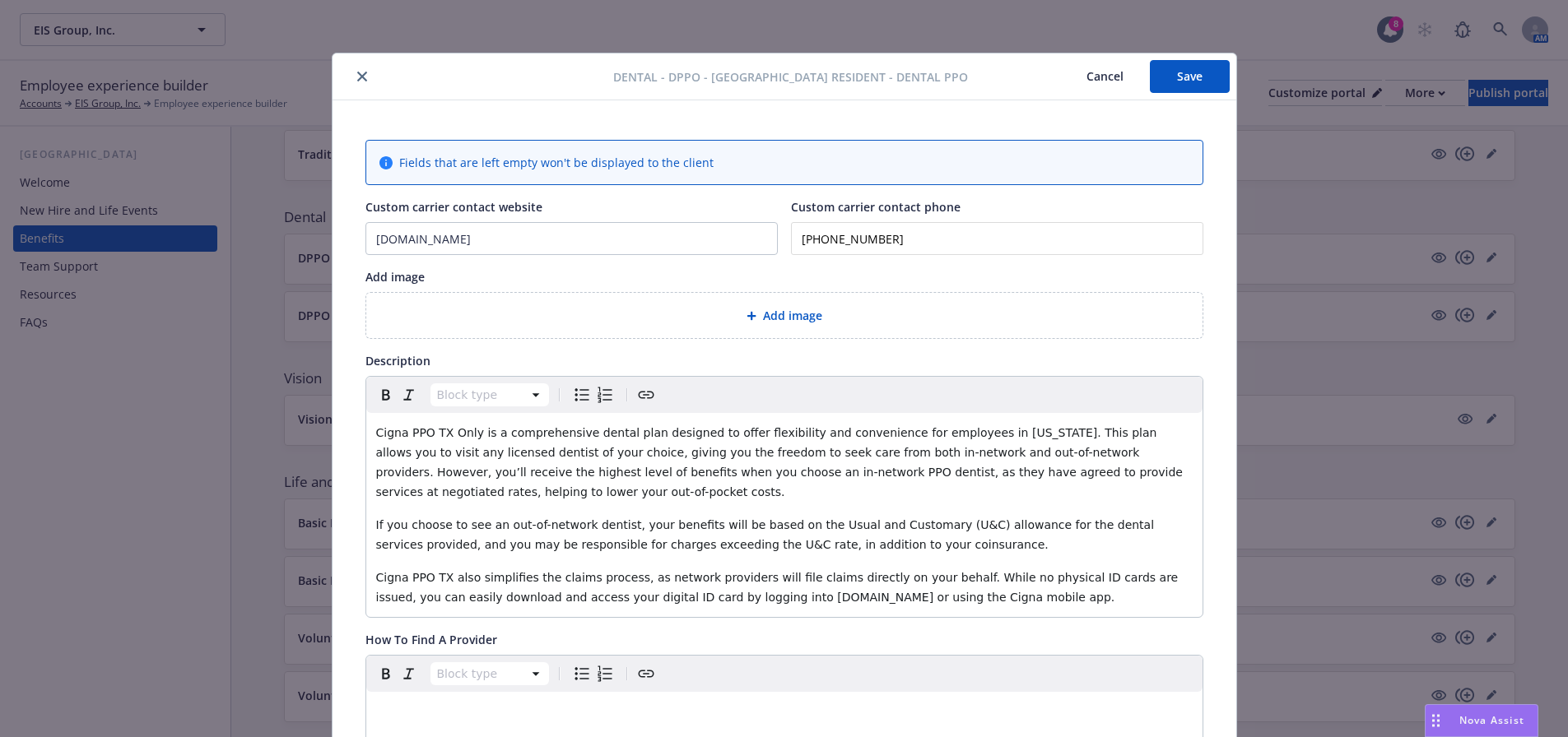
click at [1190, 61] on button "Save" at bounding box center [1190, 76] width 80 height 33
click at [352, 81] on button "close" at bounding box center [362, 77] width 20 height 20
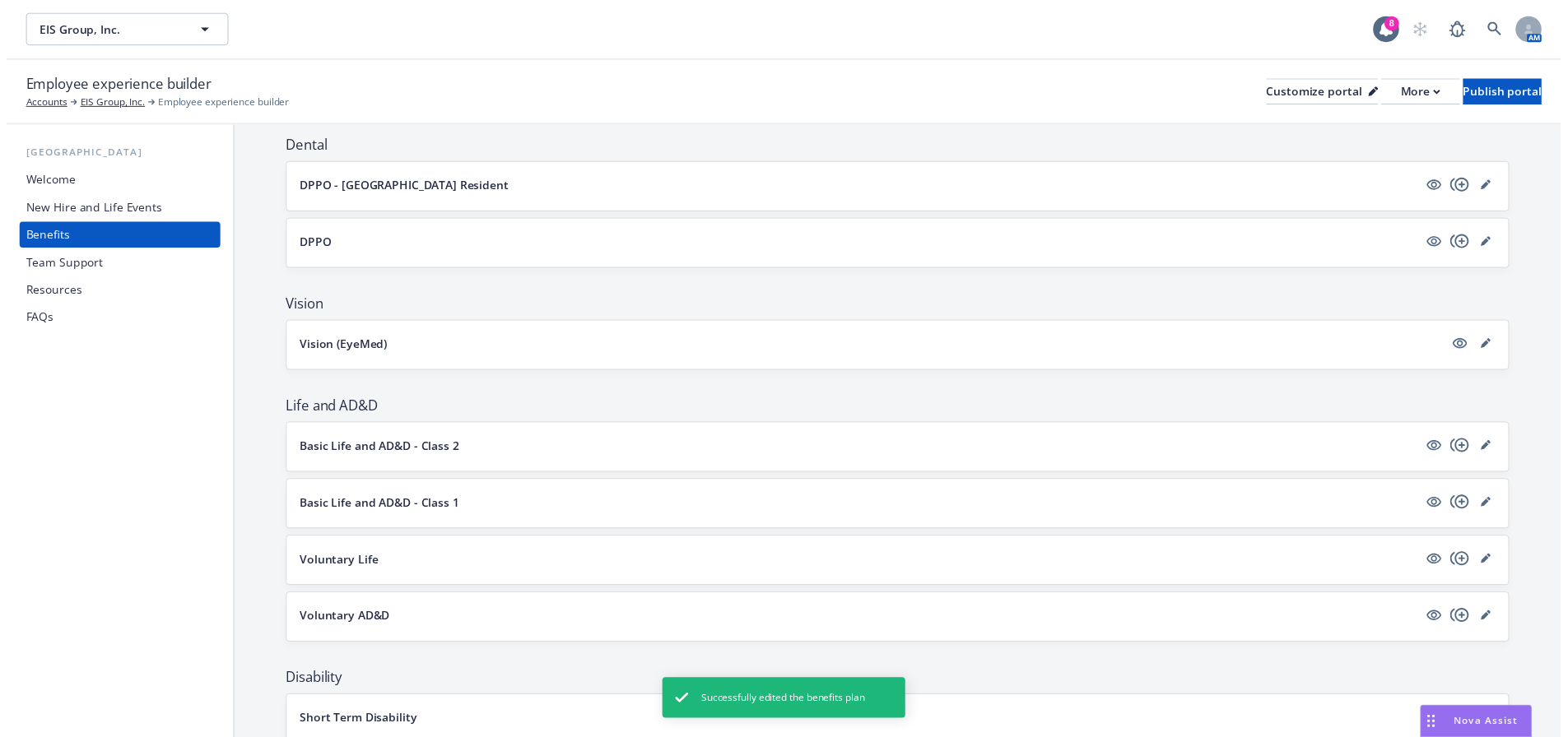
scroll to position [576, 0]
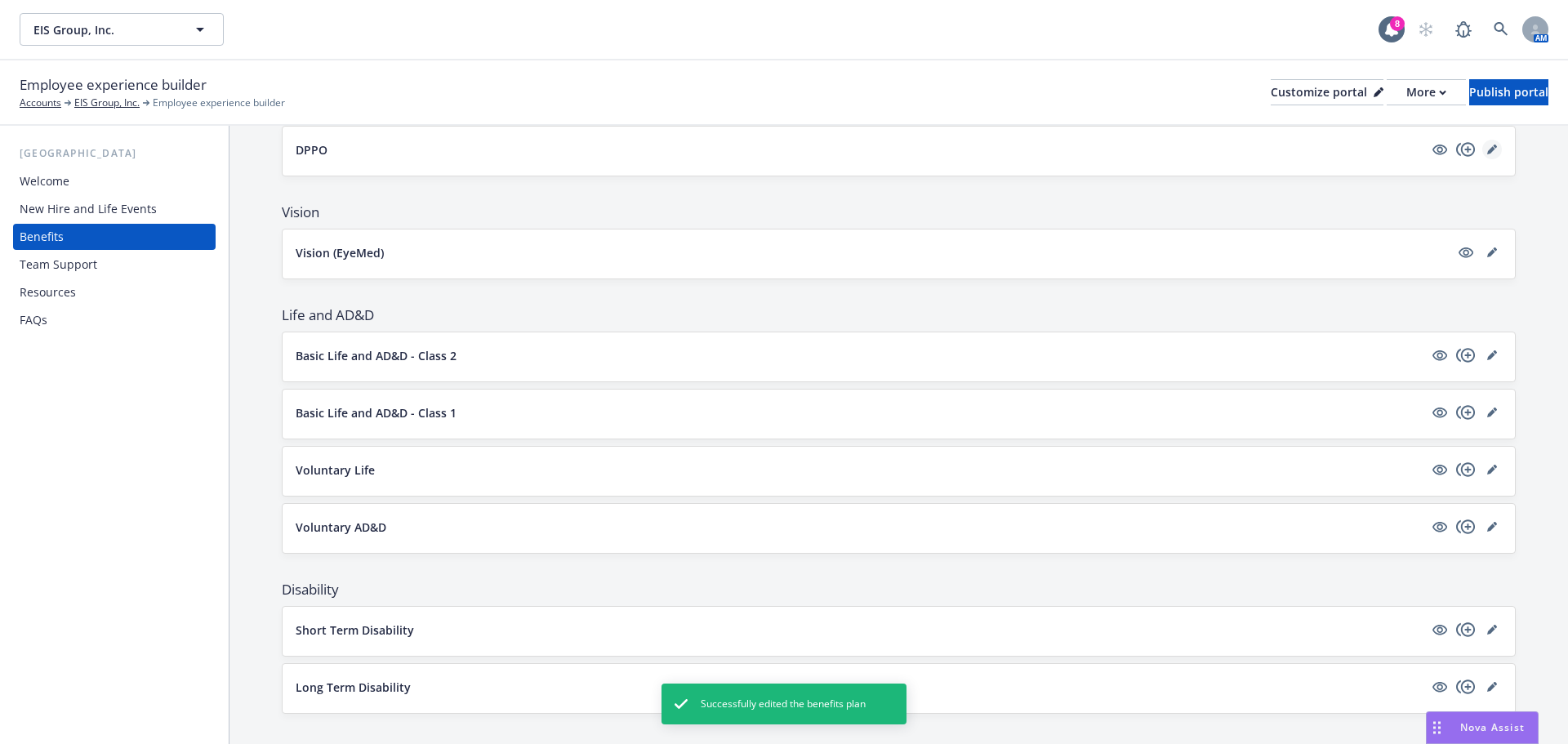
click at [1487, 151] on icon "editPencil" at bounding box center [1492, 149] width 10 height 10
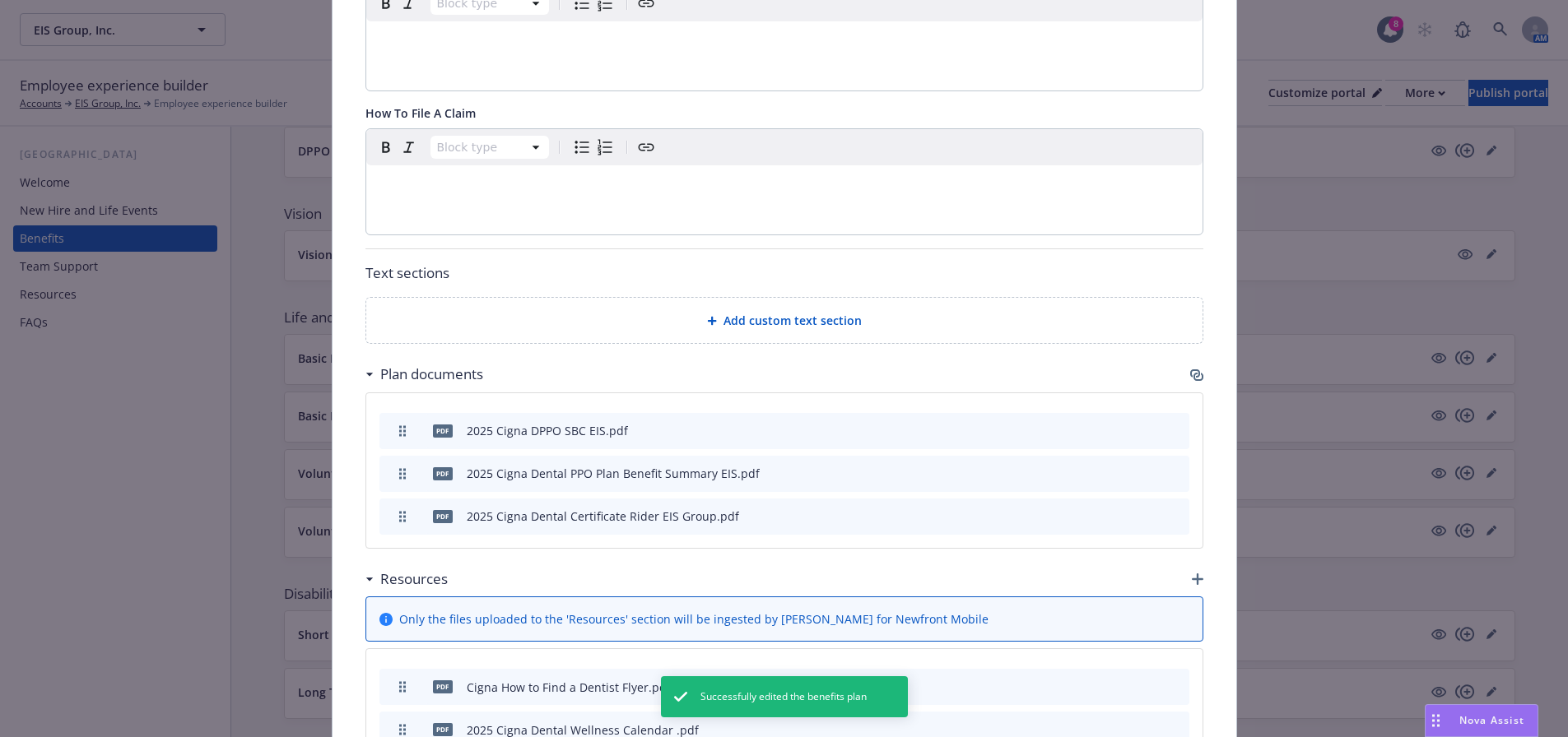
scroll to position [829, 0]
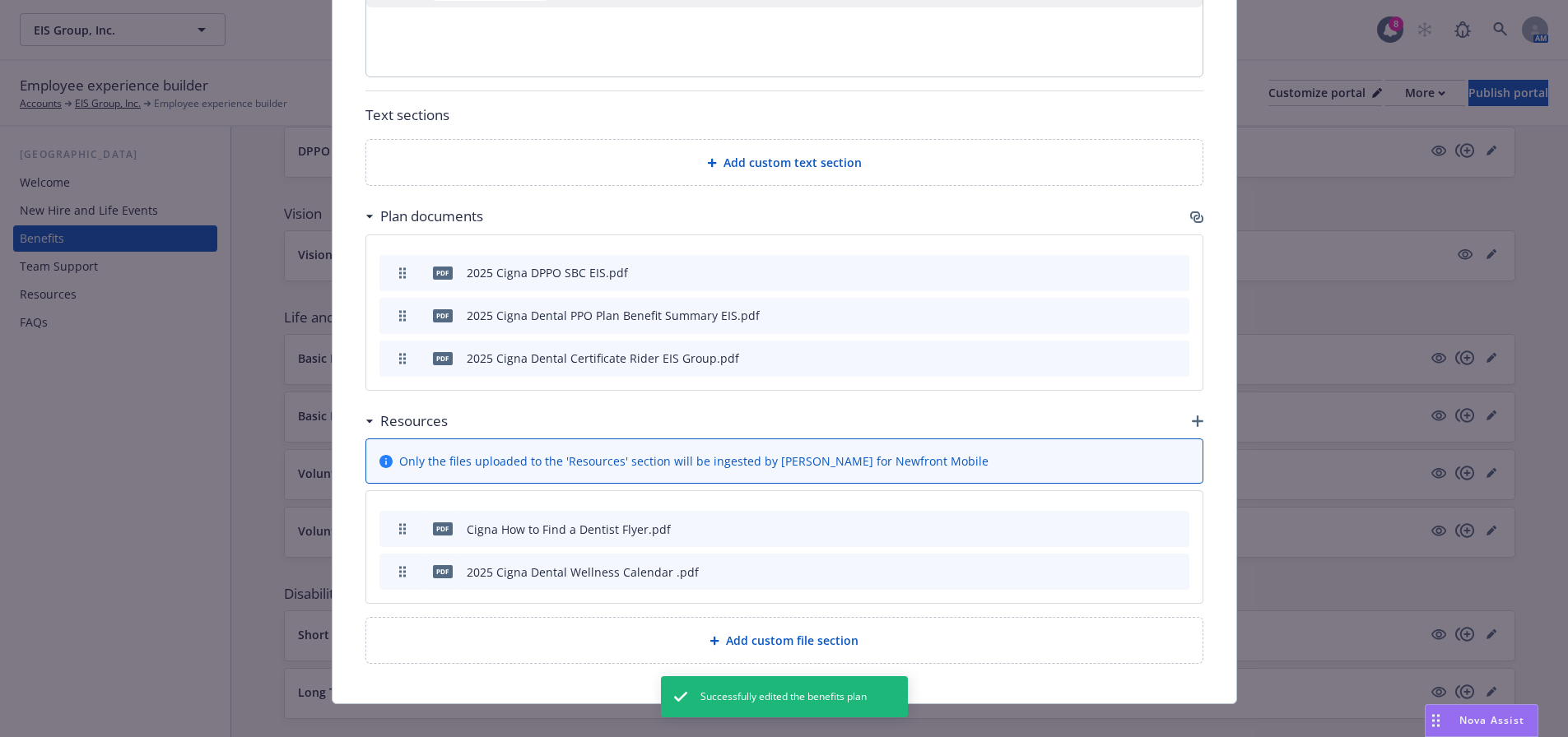
click at [1178, 199] on div "Plan documents" at bounding box center [784, 216] width 838 height 35
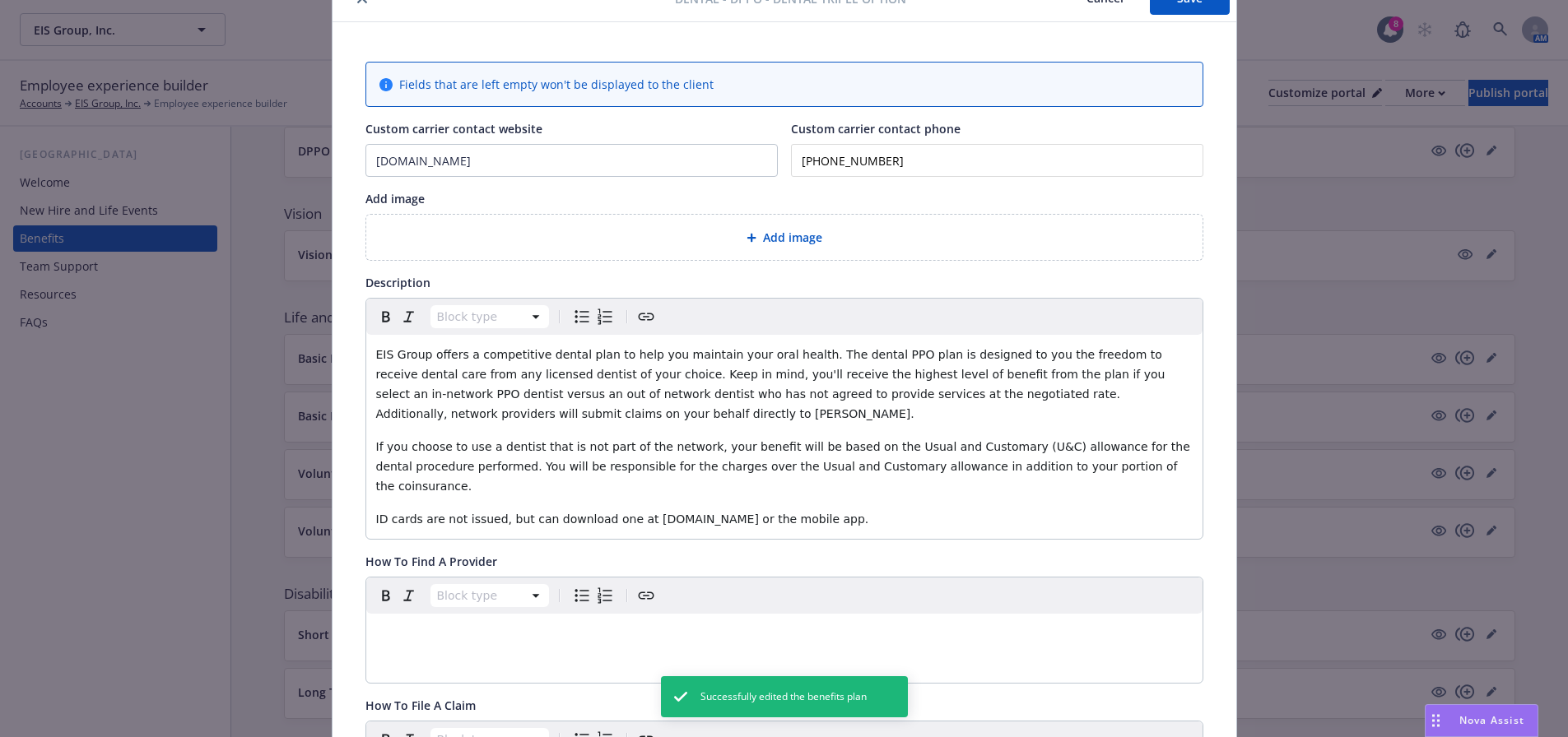
scroll to position [0, 0]
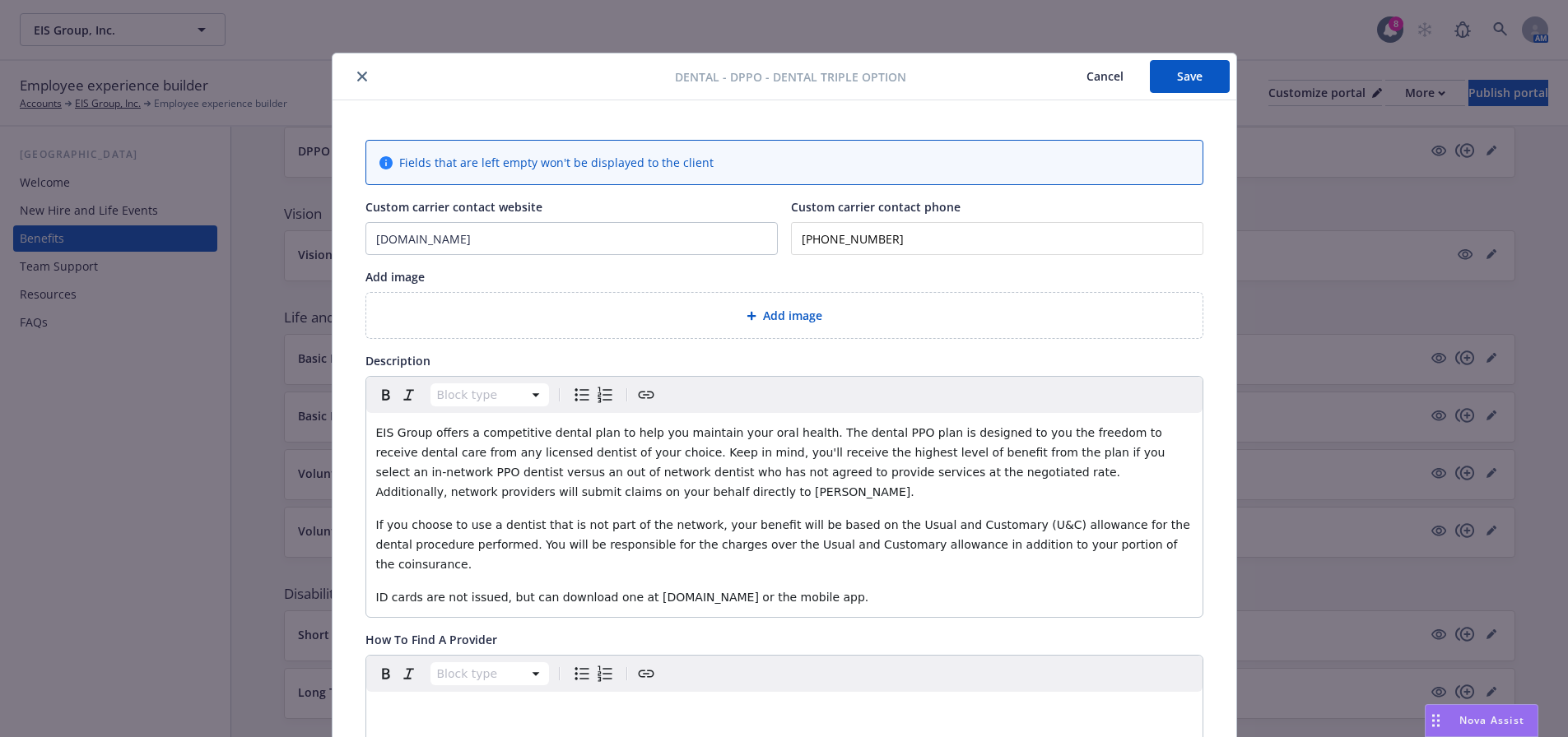
click at [357, 74] on icon "close" at bounding box center [362, 77] width 10 height 10
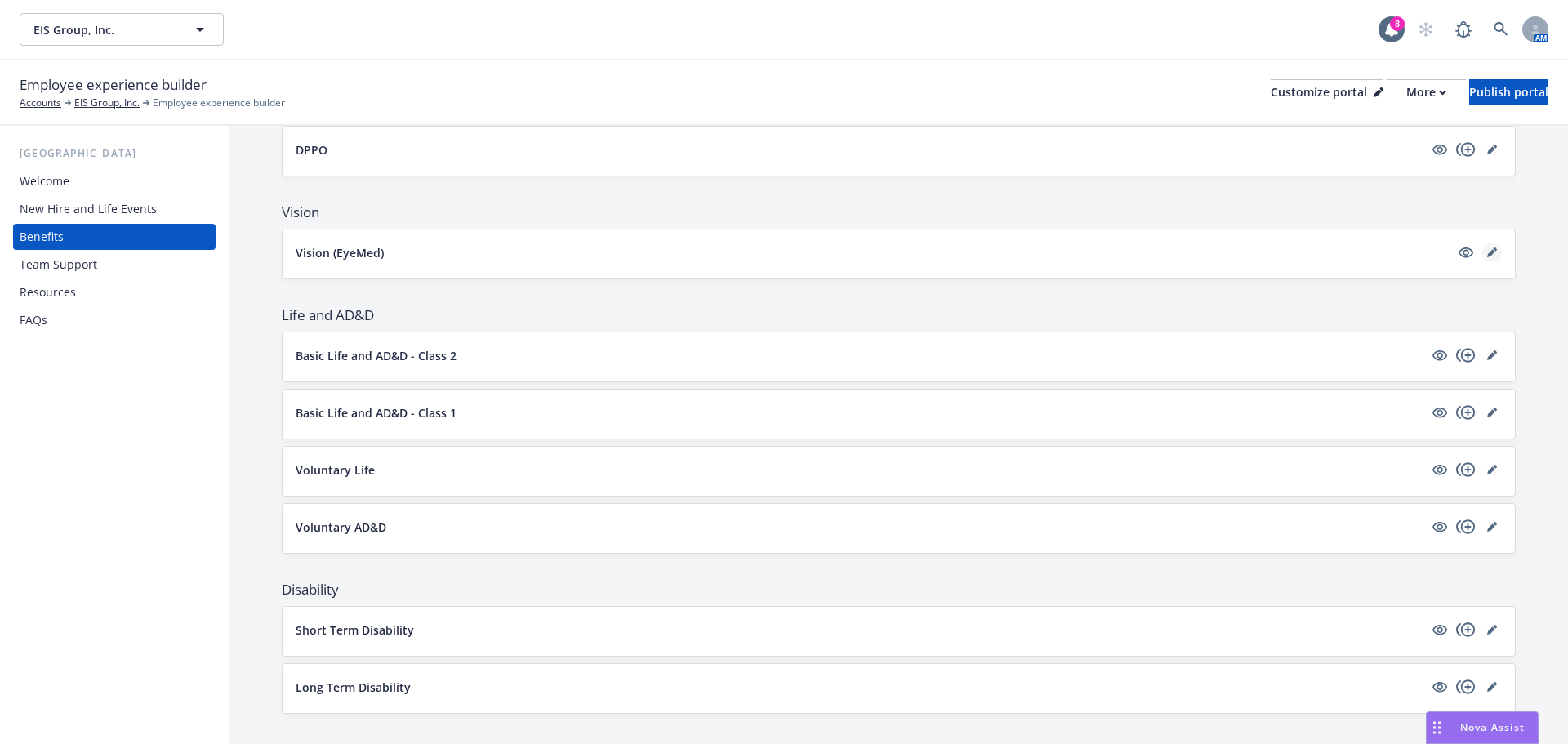
click at [1493, 249] on icon "editPencil" at bounding box center [1495, 250] width 4 height 4
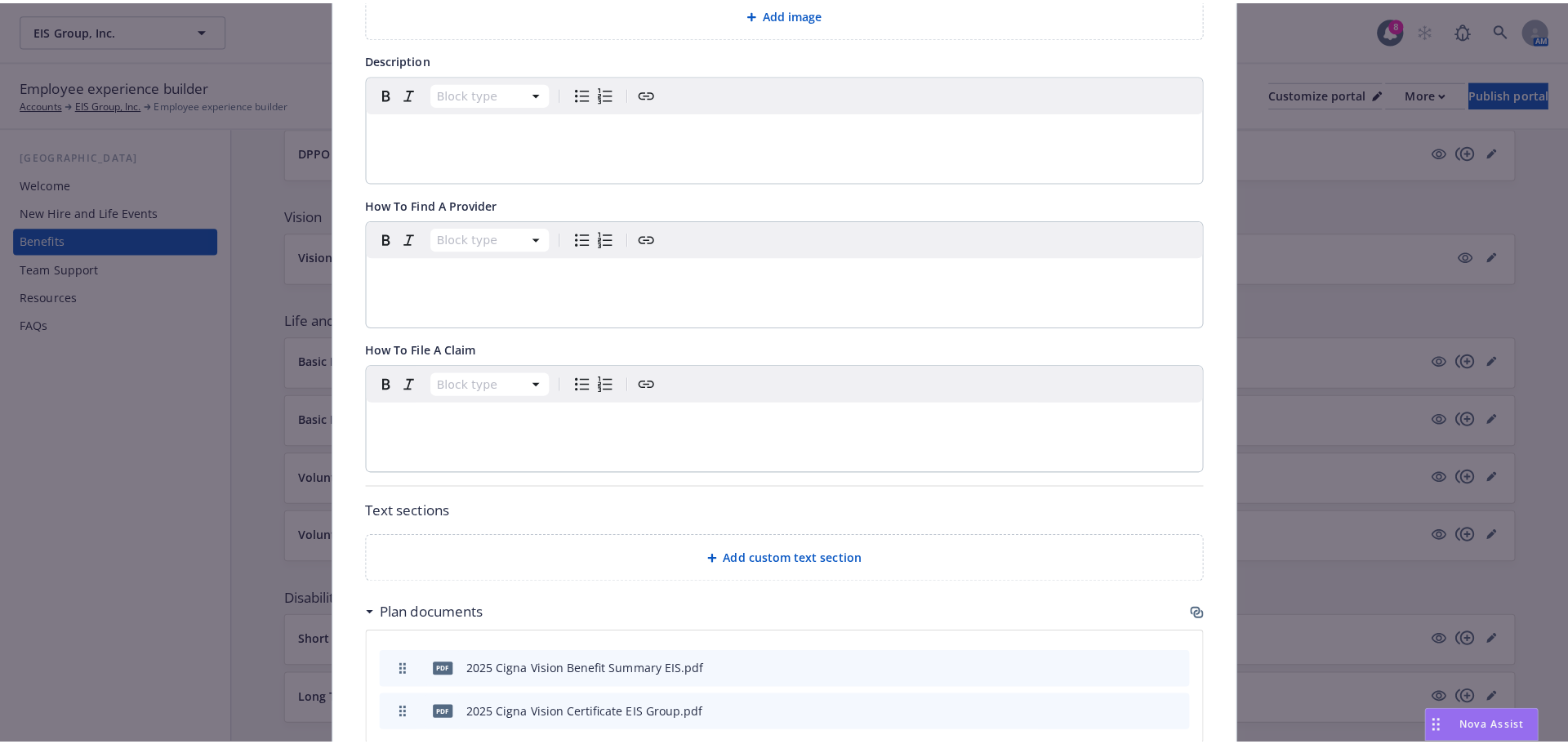
scroll to position [623, 0]
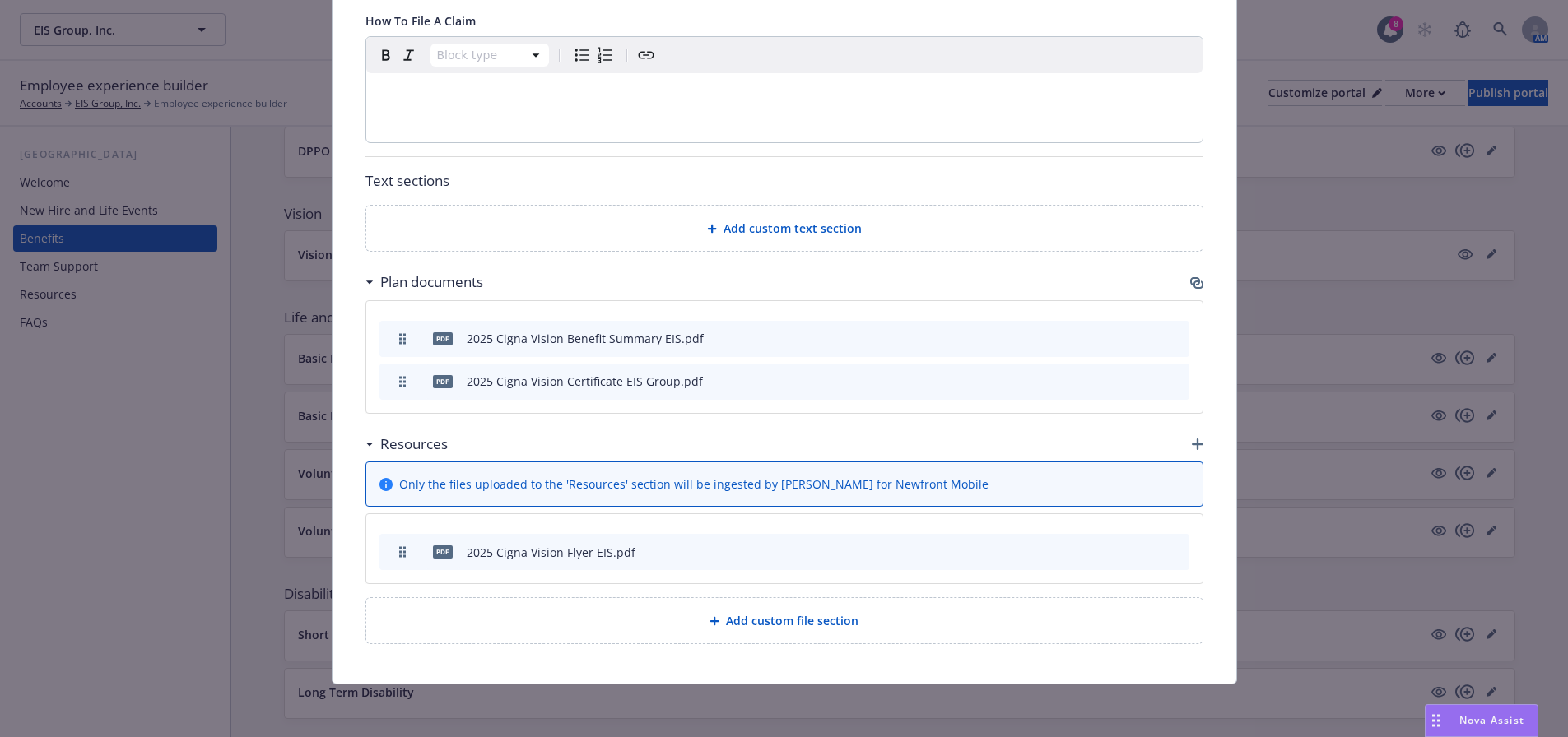
click at [1194, 281] on icon "button" at bounding box center [1199, 284] width 10 height 8
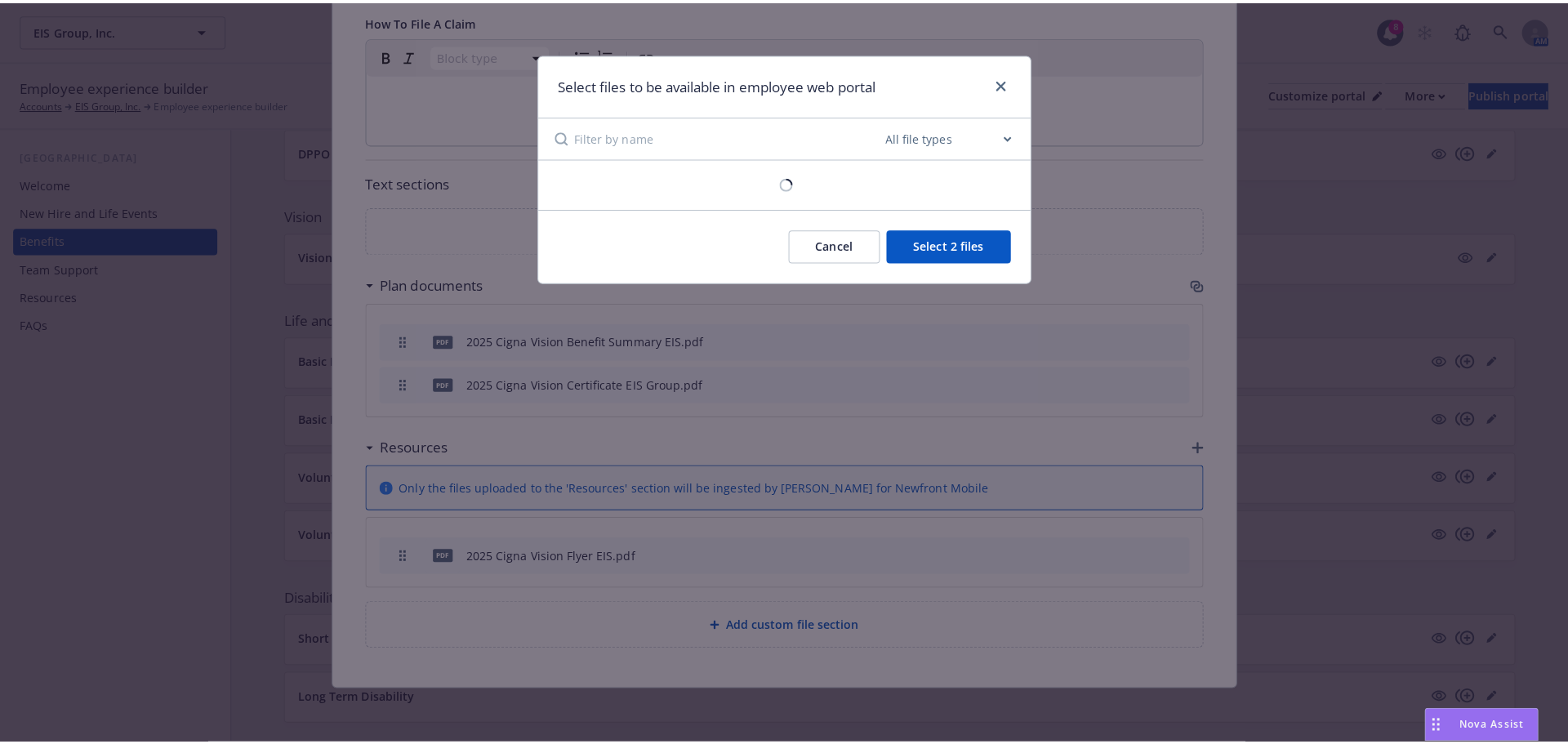
scroll to position [611, 0]
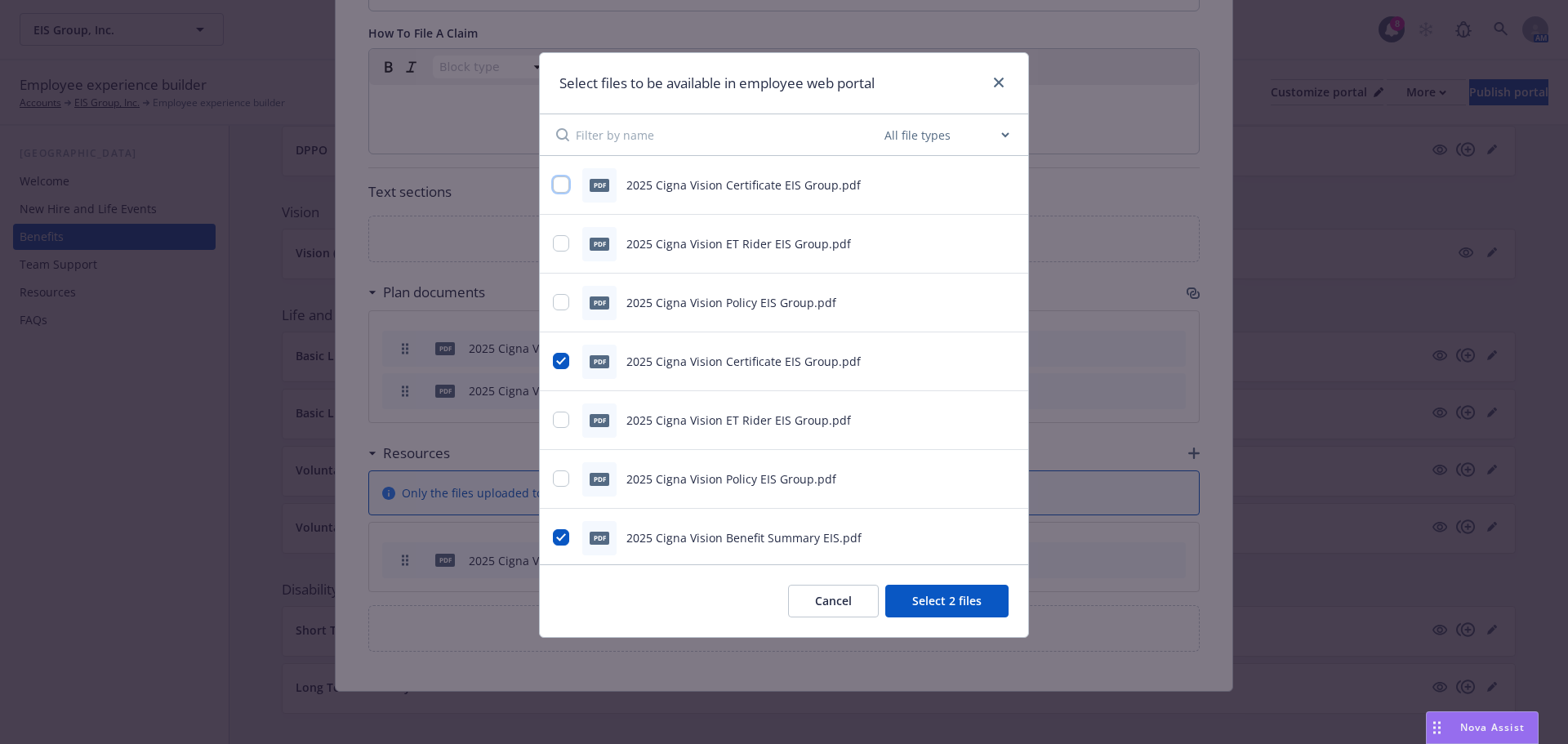
click at [567, 186] on input "checkbox" at bounding box center [560, 185] width 17 height 17
checkbox input "true"
click at [556, 347] on div "pdf 2025 Cigna Vision Certificate EIS Group.pdf" at bounding box center [763, 361] width 421 height 35
click at [557, 362] on input "checkbox" at bounding box center [560, 360] width 17 height 17
checkbox input "false"
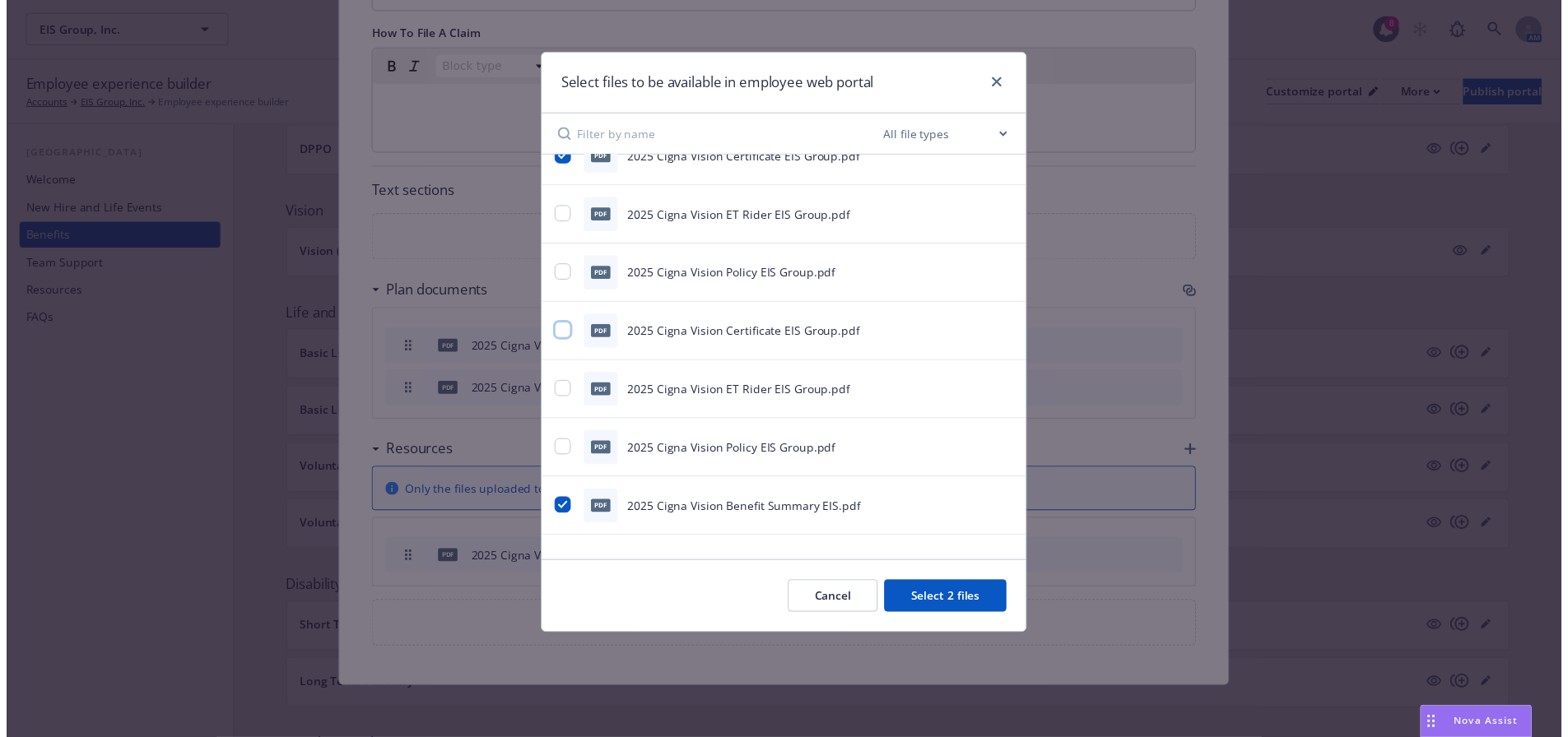
scroll to position [43, 0]
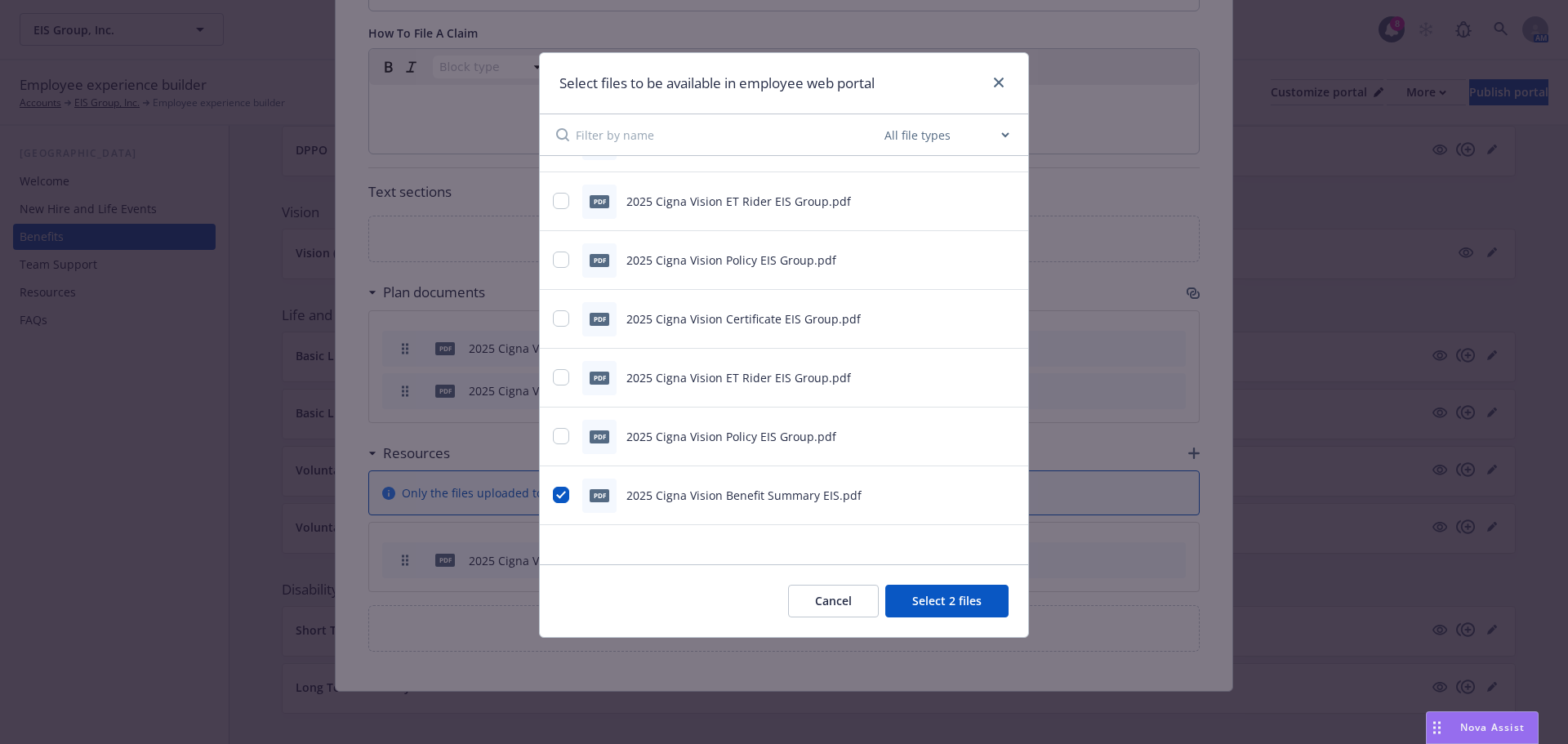
click at [931, 584] on div "Cancel Select 2 files" at bounding box center [784, 601] width 488 height 73
click at [931, 599] on button "Select 2 files" at bounding box center [946, 600] width 123 height 33
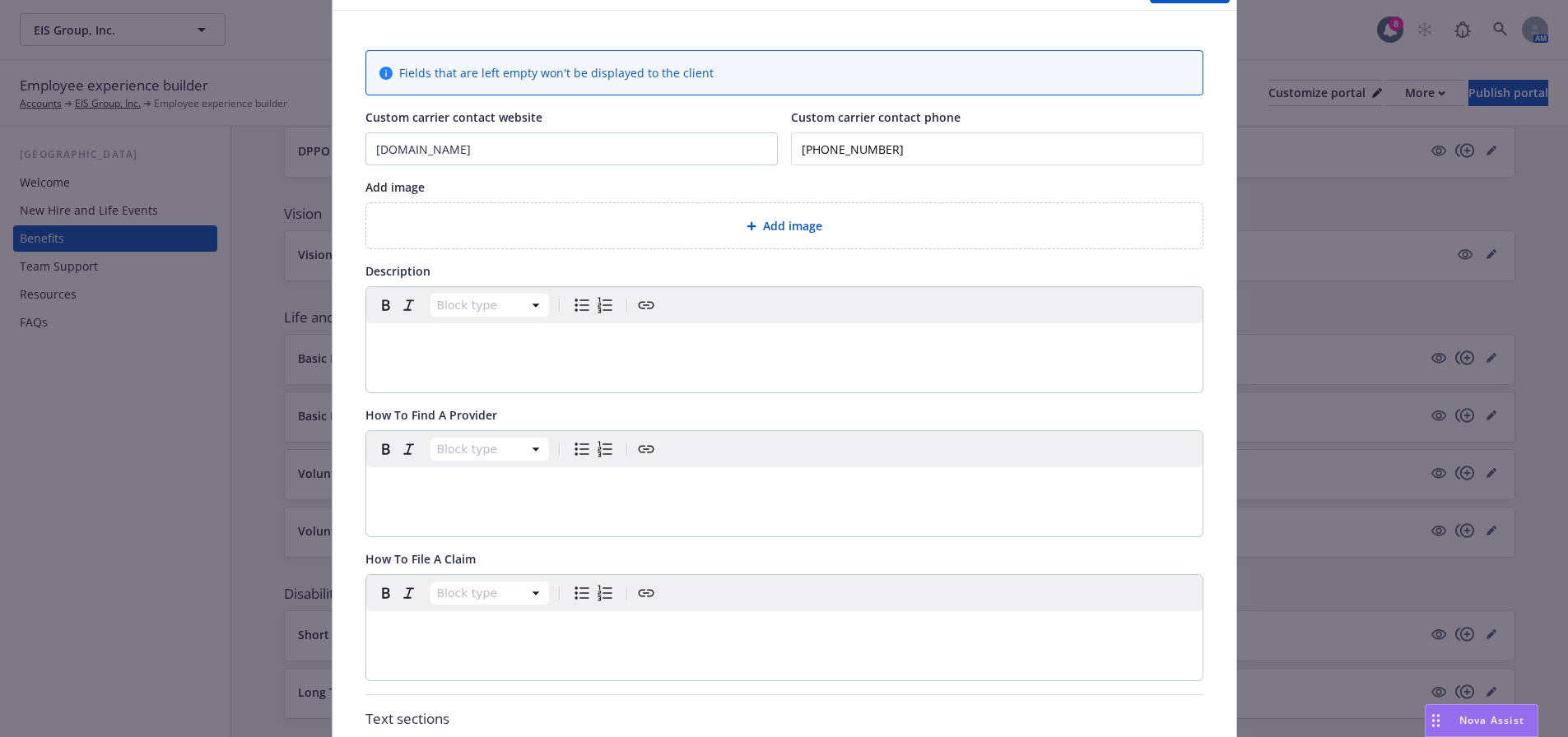
scroll to position [0, 0]
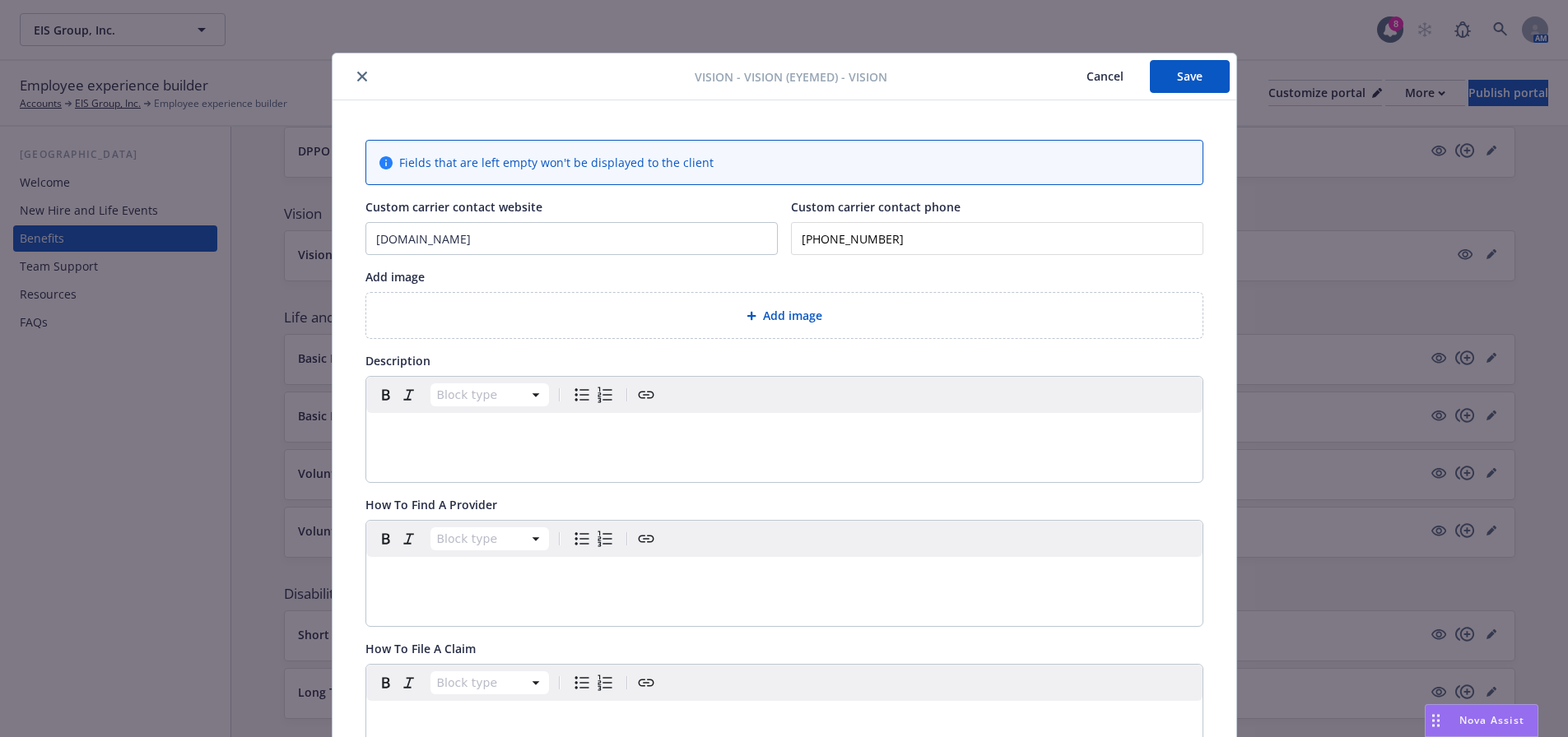
click at [1181, 83] on button "Save" at bounding box center [1190, 76] width 80 height 33
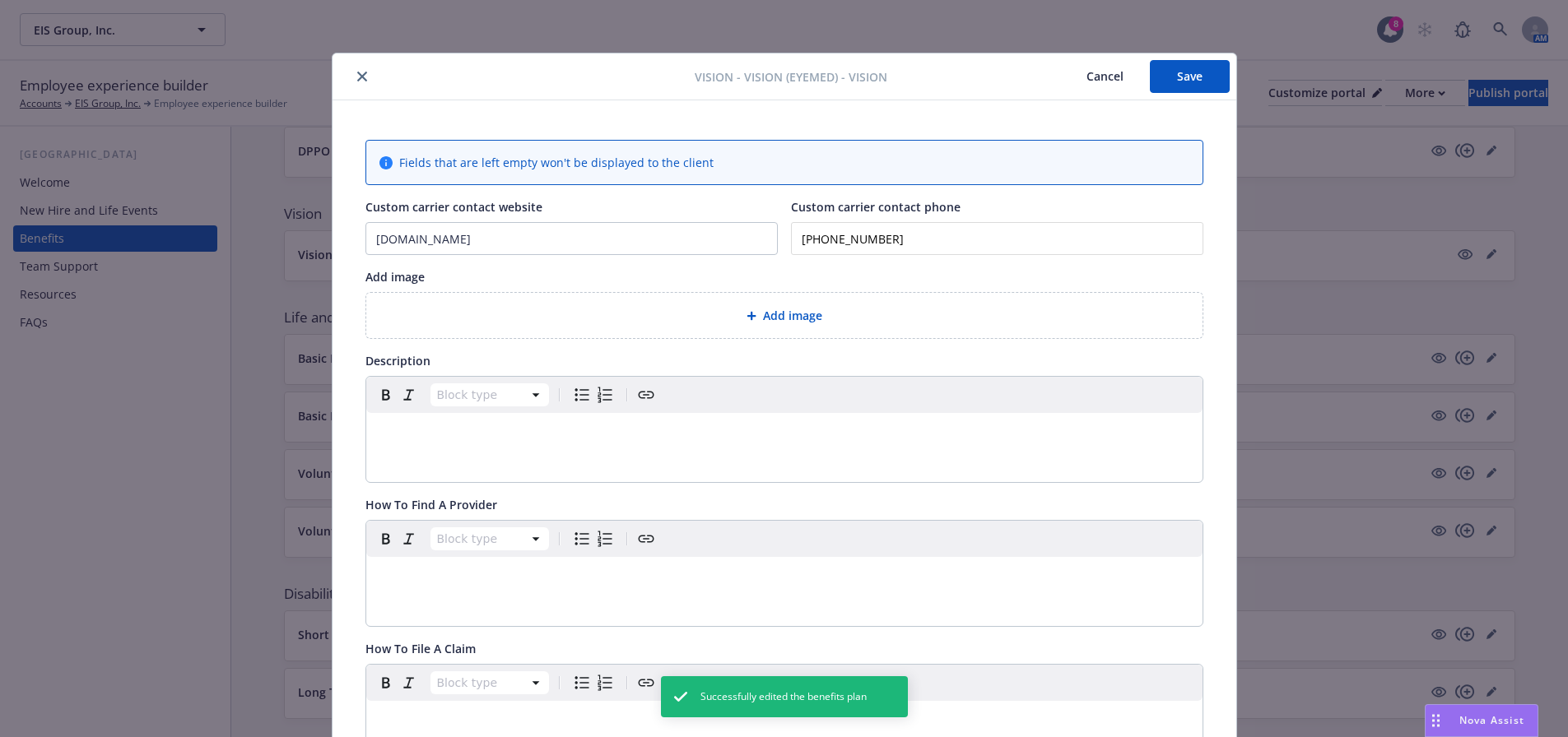
click at [357, 74] on icon "close" at bounding box center [362, 77] width 10 height 10
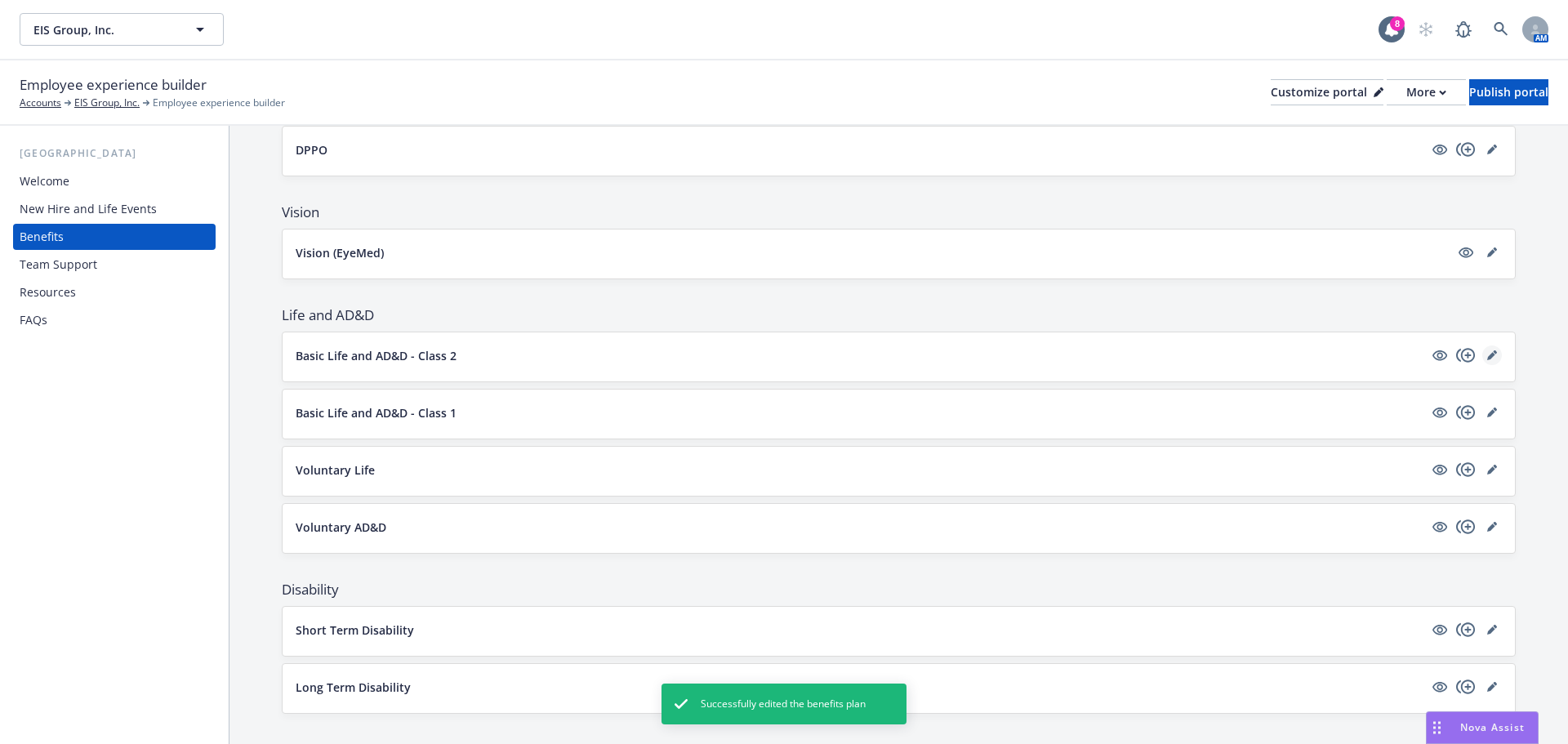
click at [1487, 350] on link "editPencil" at bounding box center [1492, 355] width 20 height 20
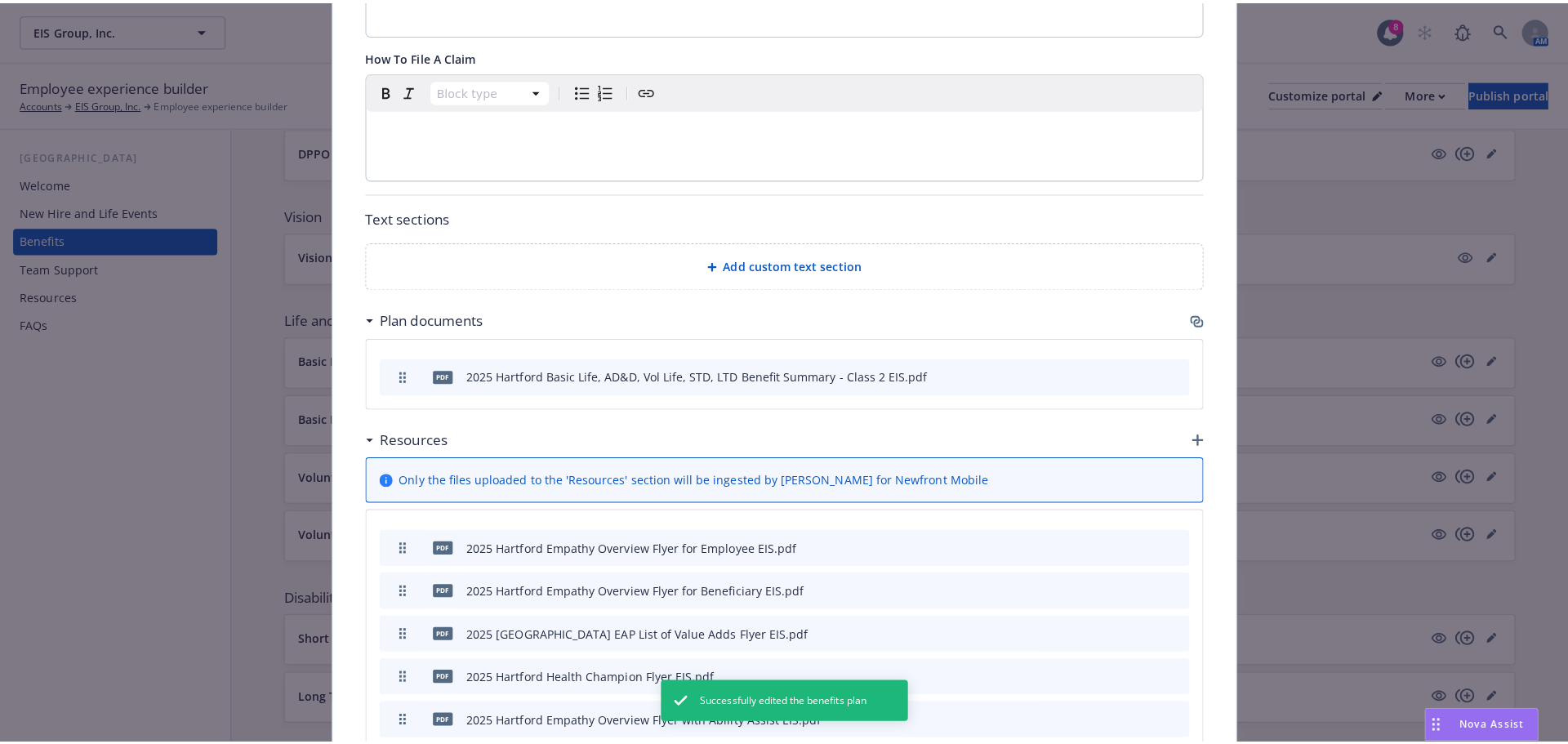
scroll to position [835, 0]
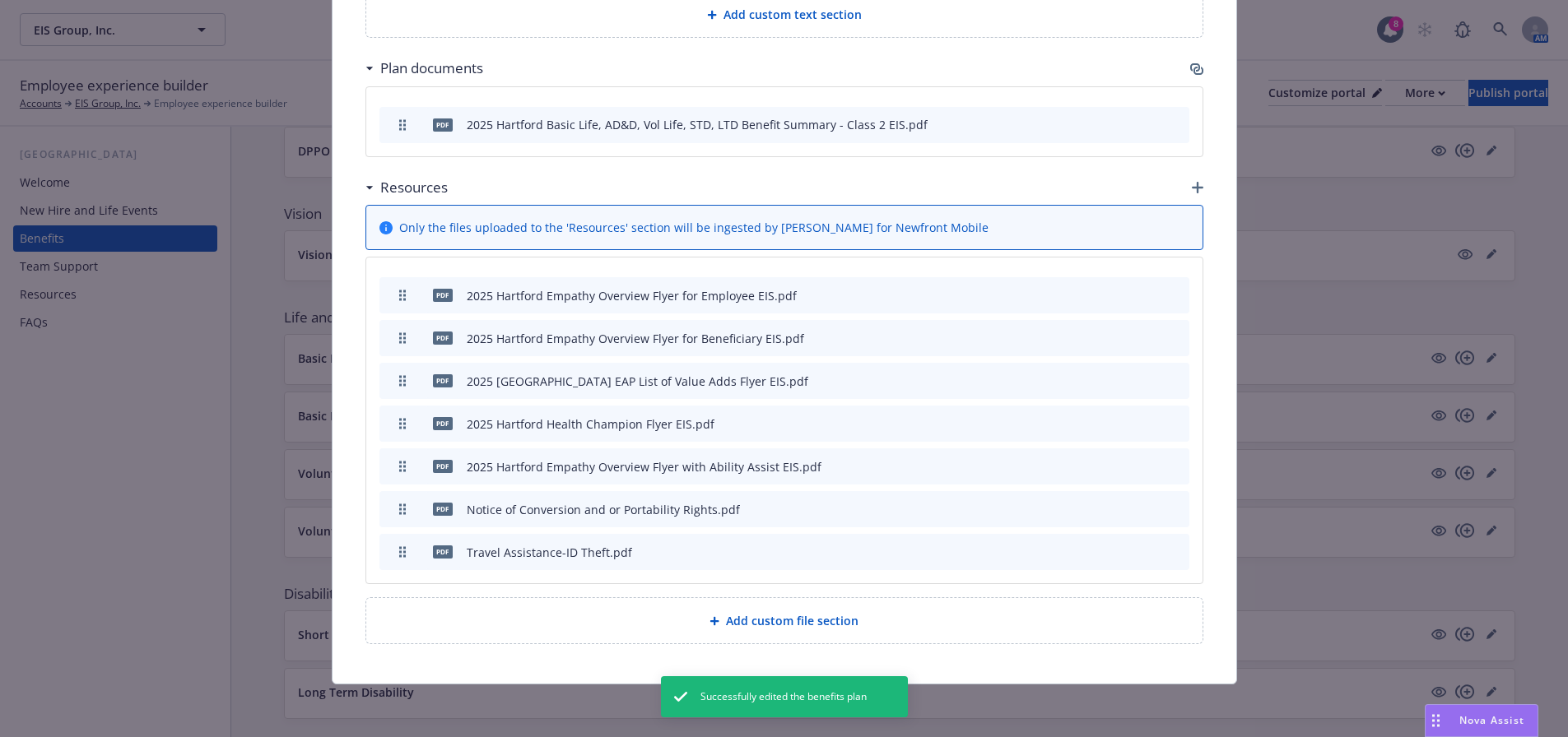
click at [1190, 65] on icon "button" at bounding box center [1196, 69] width 13 height 13
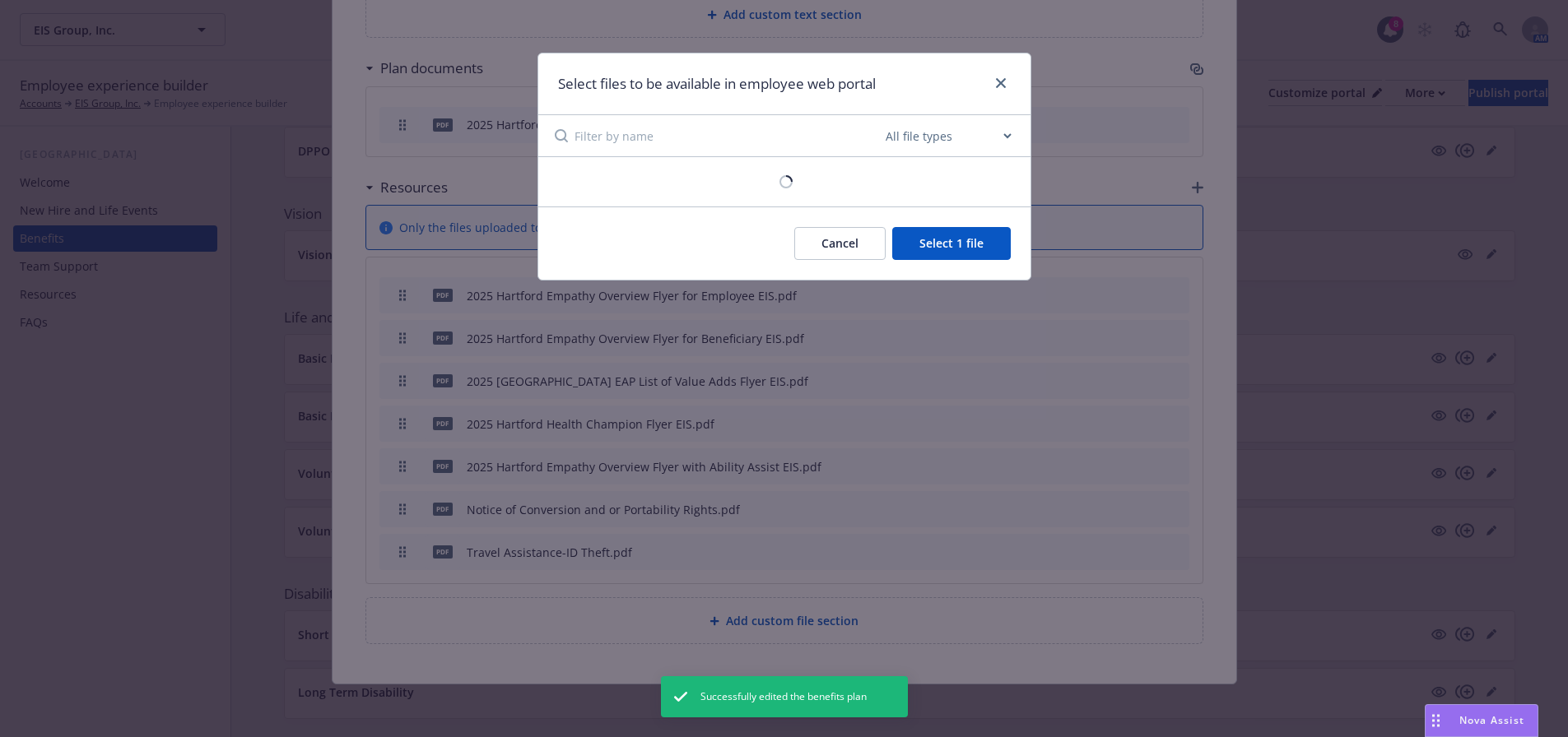
scroll to position [829, 0]
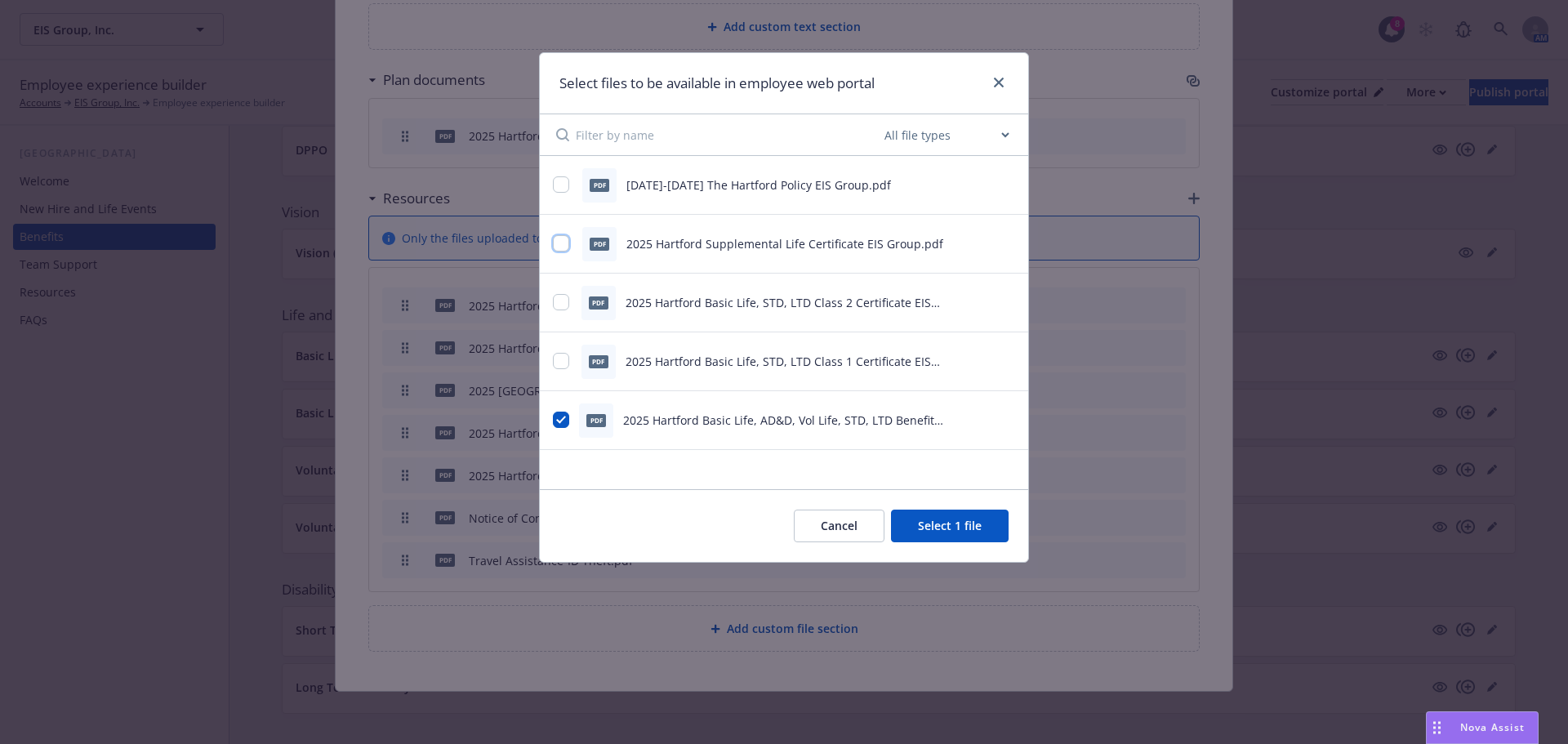
click at [560, 243] on input "checkbox" at bounding box center [560, 243] width 17 height 17
checkbox input "true"
click at [558, 357] on input "checkbox" at bounding box center [560, 360] width 17 height 17
checkbox input "true"
click at [559, 311] on div at bounding box center [561, 302] width 19 height 17
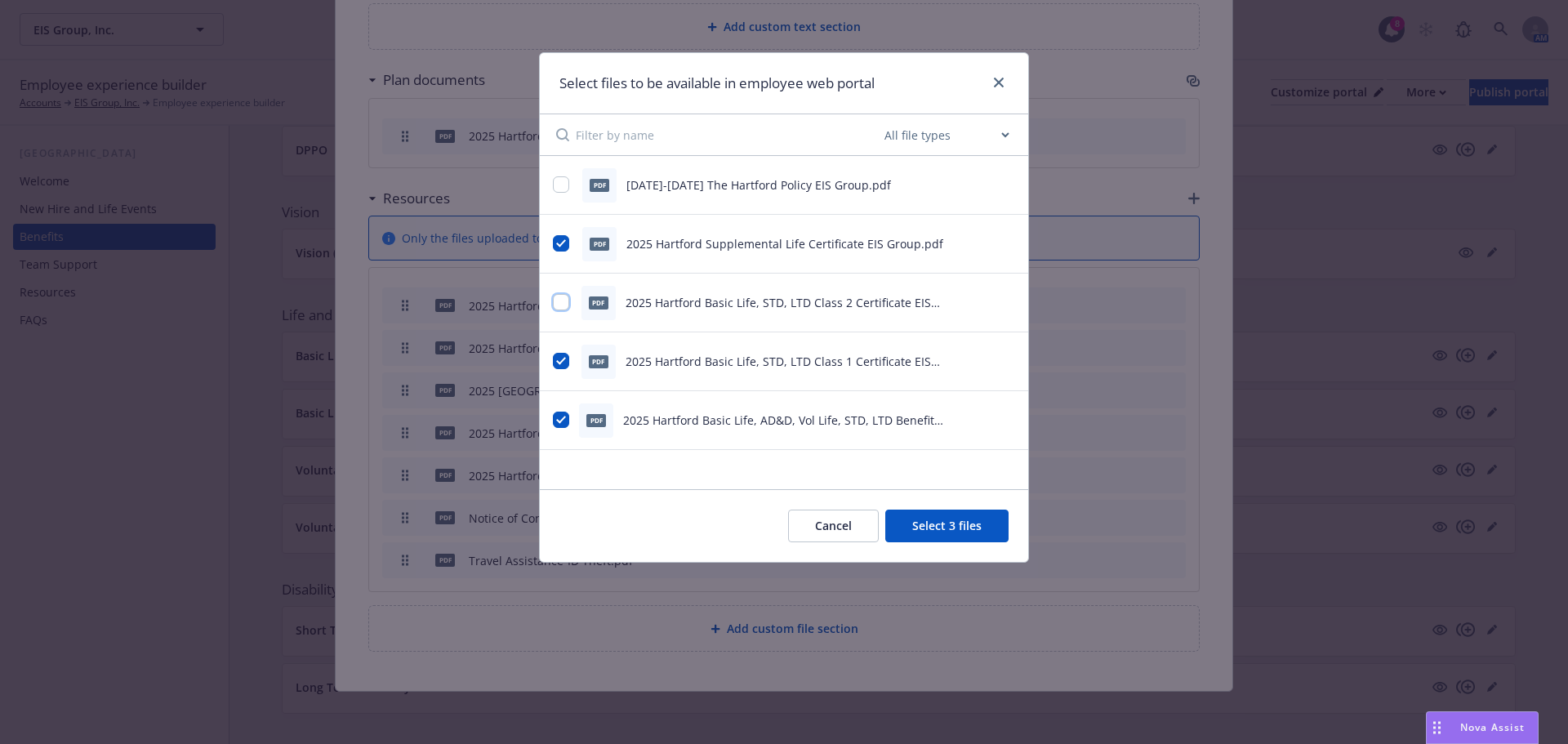
click at [557, 301] on input "checkbox" at bounding box center [560, 302] width 17 height 17
checkbox input "true"
click at [556, 239] on input "checkbox" at bounding box center [560, 243] width 17 height 17
checkbox input "false"
click at [967, 523] on button "Select 3 files" at bounding box center [946, 525] width 123 height 33
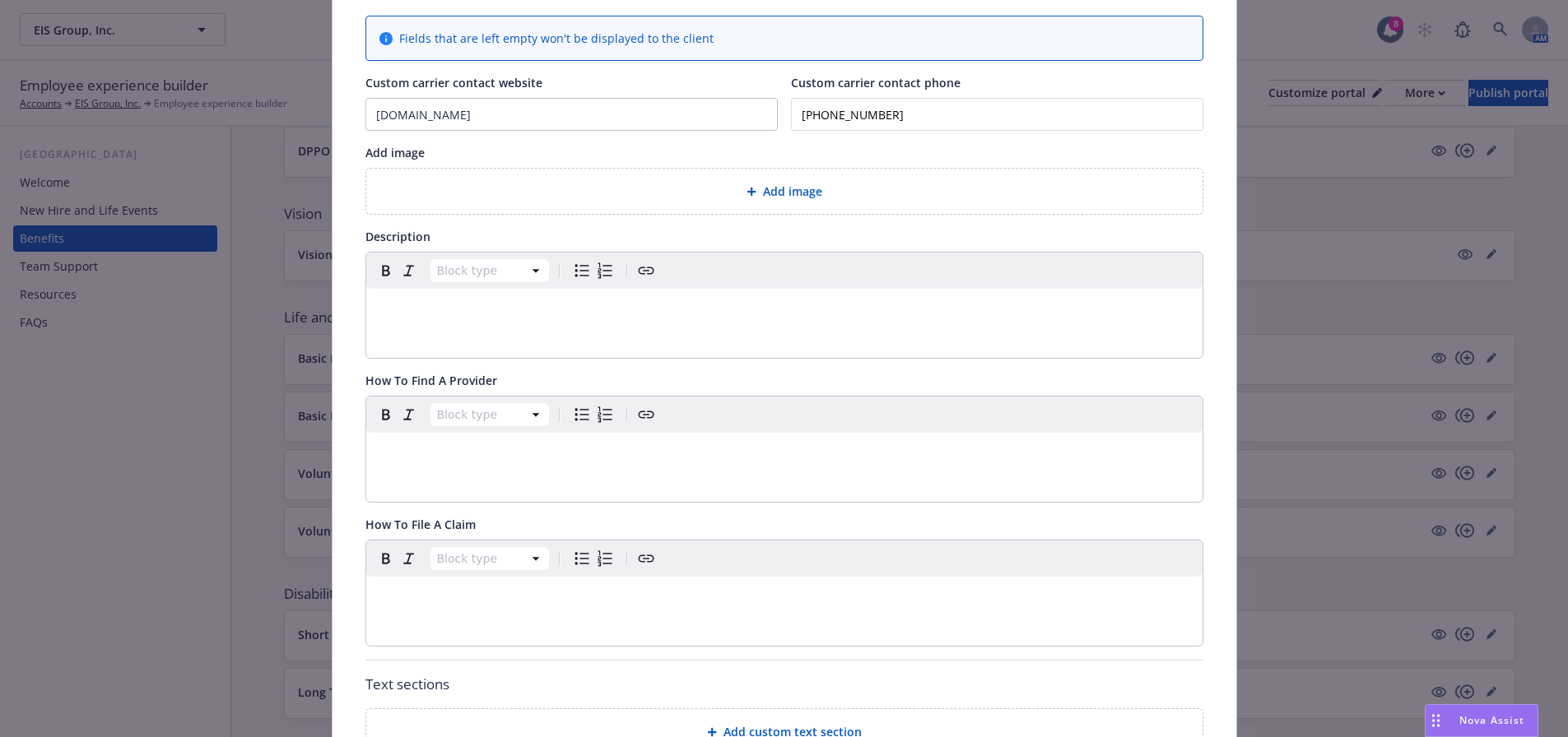
scroll to position [0, 0]
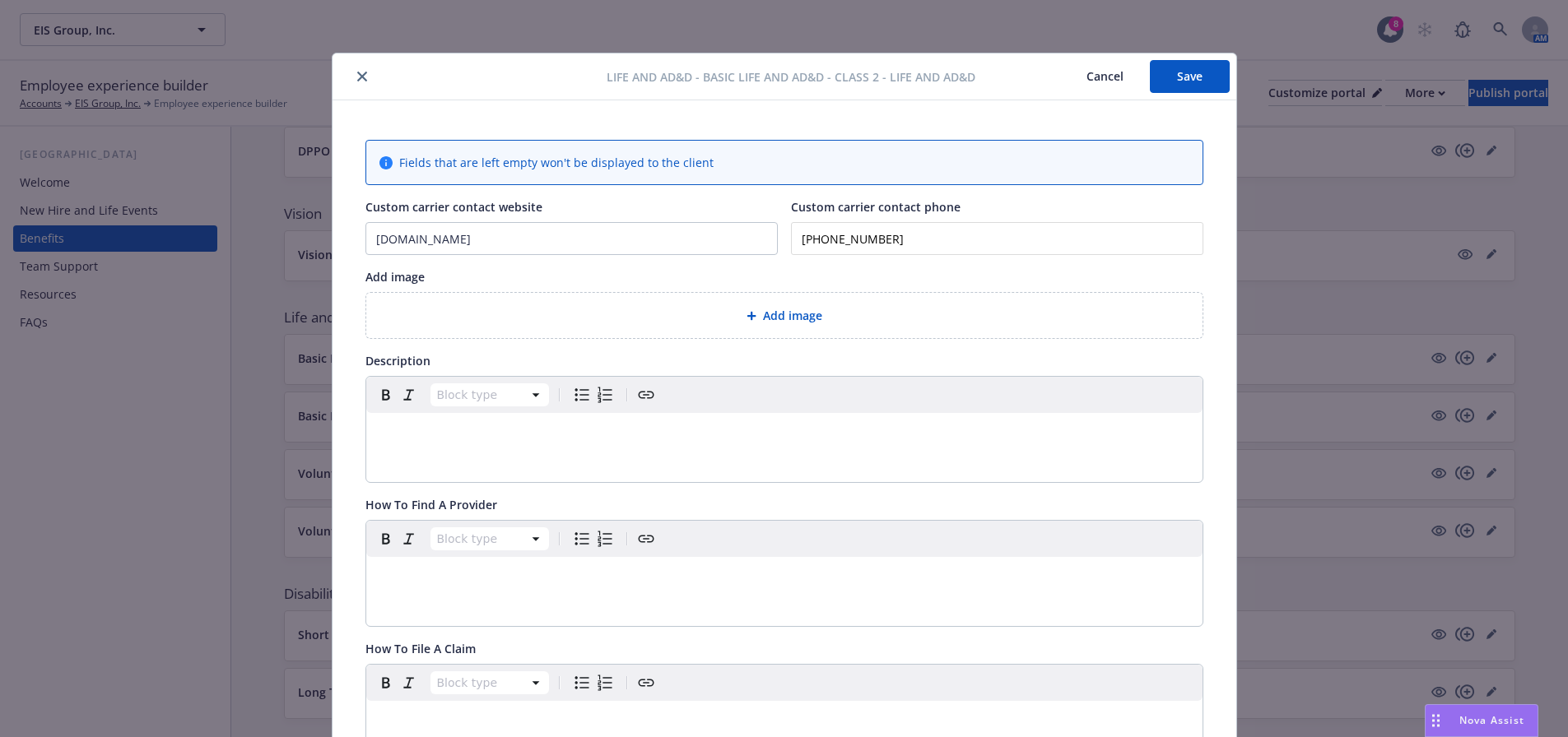
click at [1174, 90] on button "Save" at bounding box center [1190, 76] width 80 height 33
click at [352, 72] on button "close" at bounding box center [362, 77] width 20 height 20
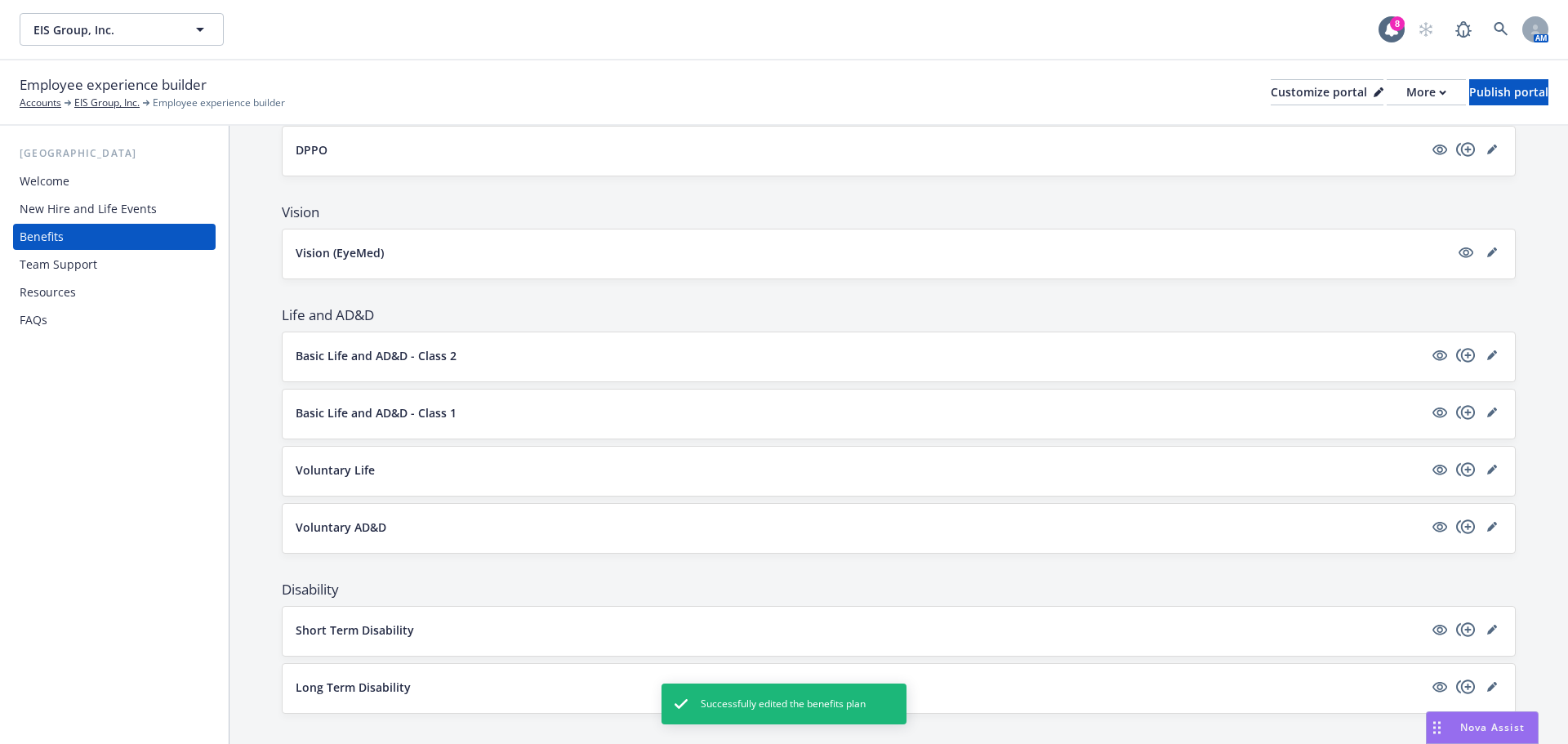
click at [1488, 408] on div at bounding box center [1465, 412] width 72 height 20
click at [1488, 409] on link "editPencil" at bounding box center [1492, 412] width 20 height 20
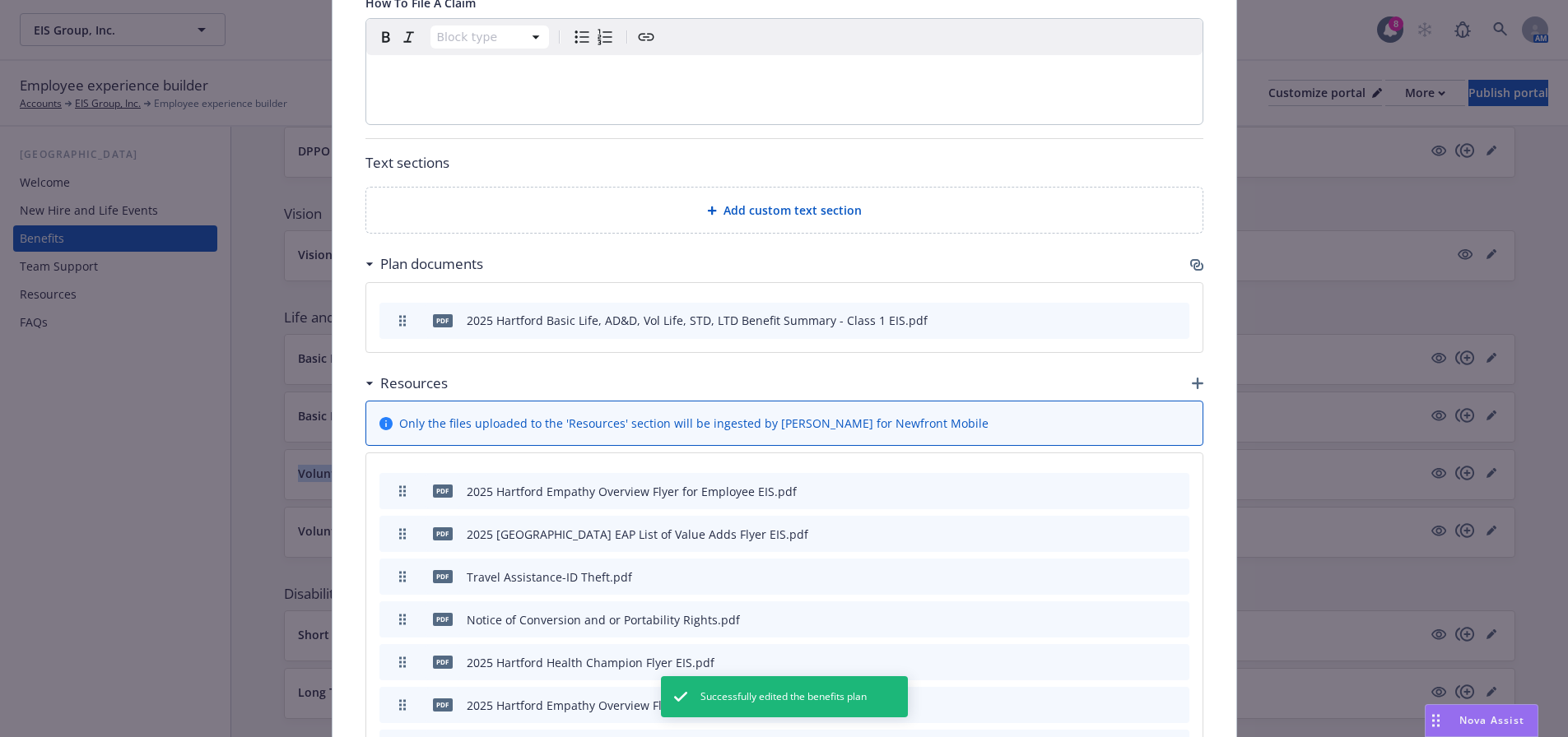
scroll to position [708, 0]
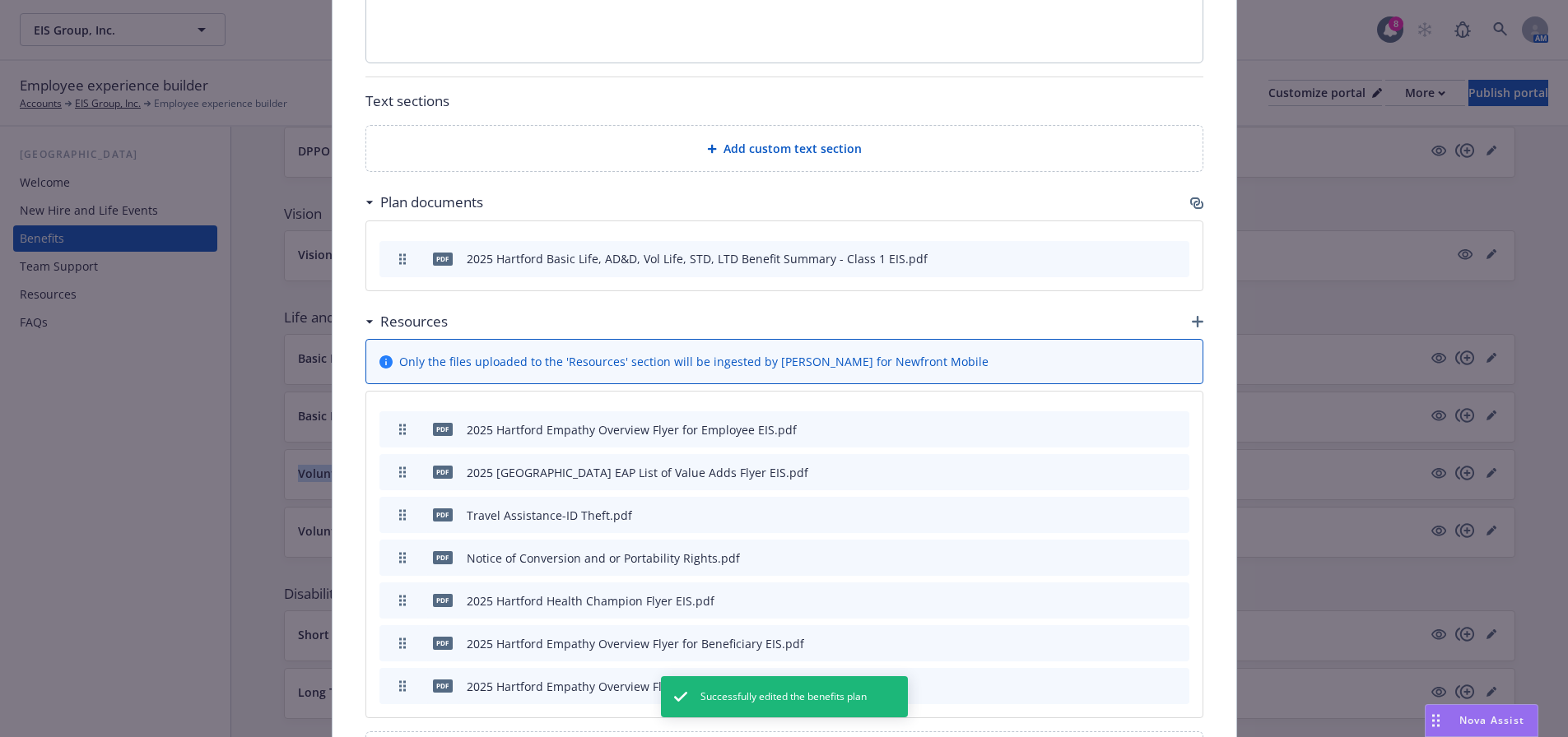
click at [1190, 197] on icon "button" at bounding box center [1196, 203] width 13 height 13
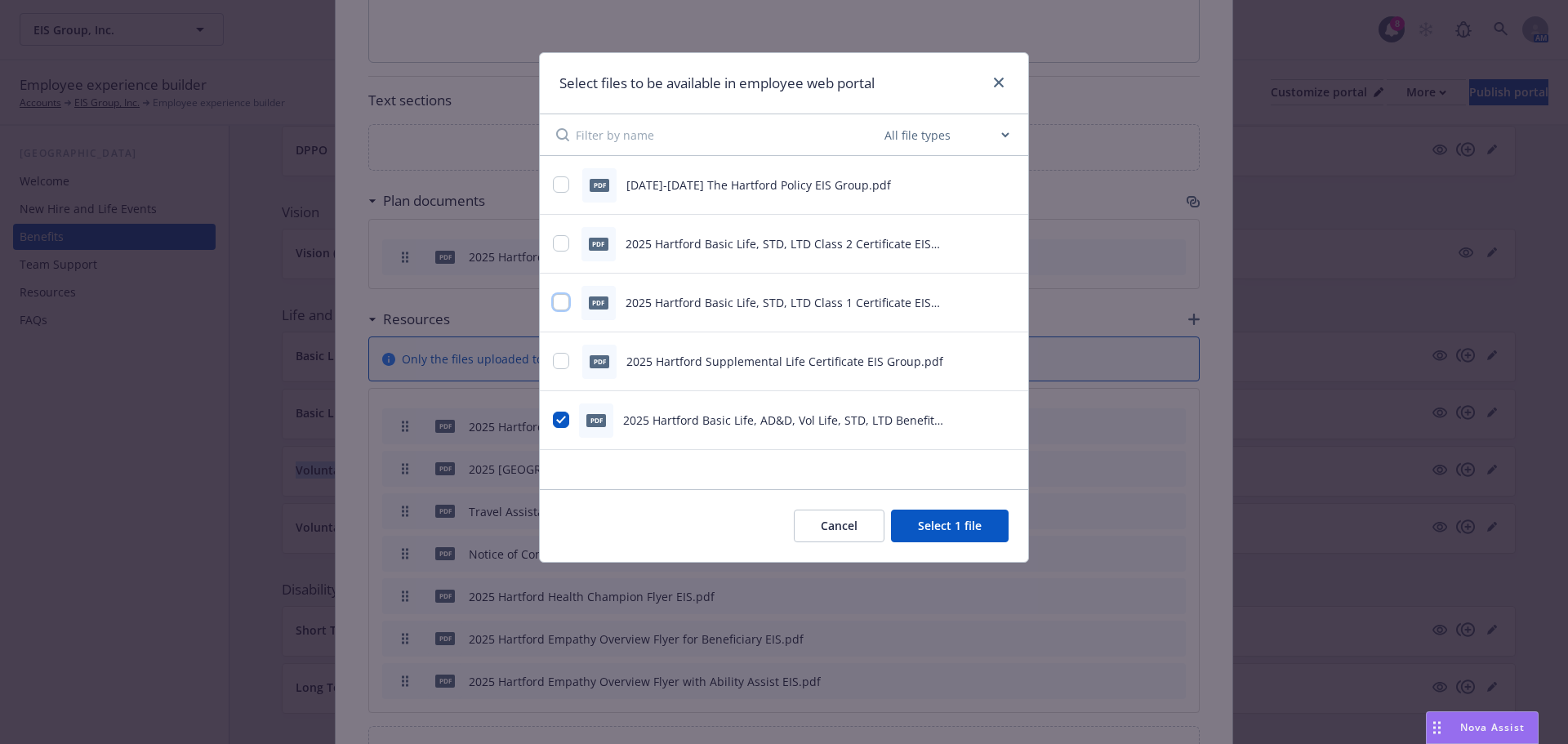
click at [568, 301] on input "checkbox" at bounding box center [560, 302] width 17 height 17
checkbox input "true"
click at [946, 529] on button "Select 2 files" at bounding box center [946, 525] width 123 height 33
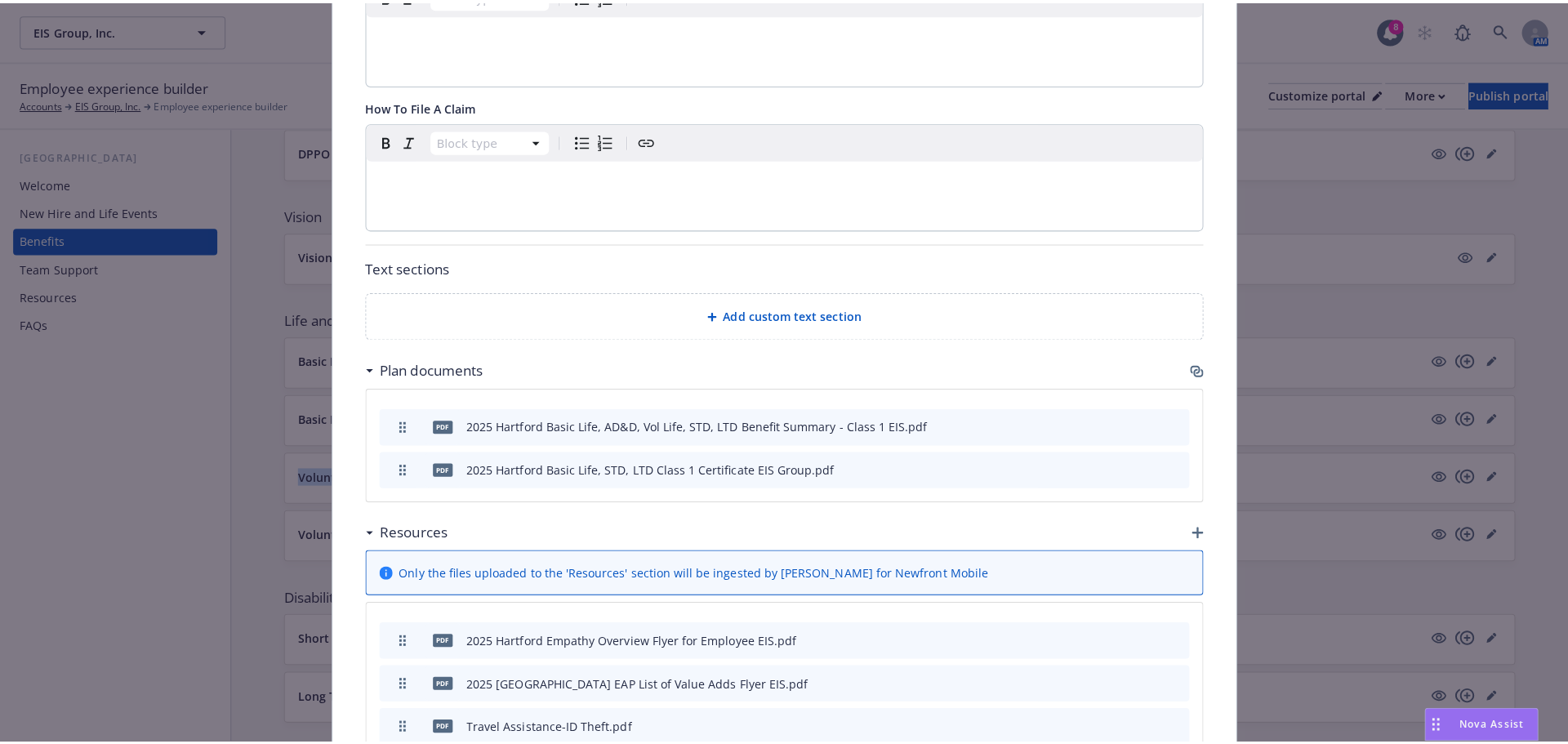
scroll to position [0, 0]
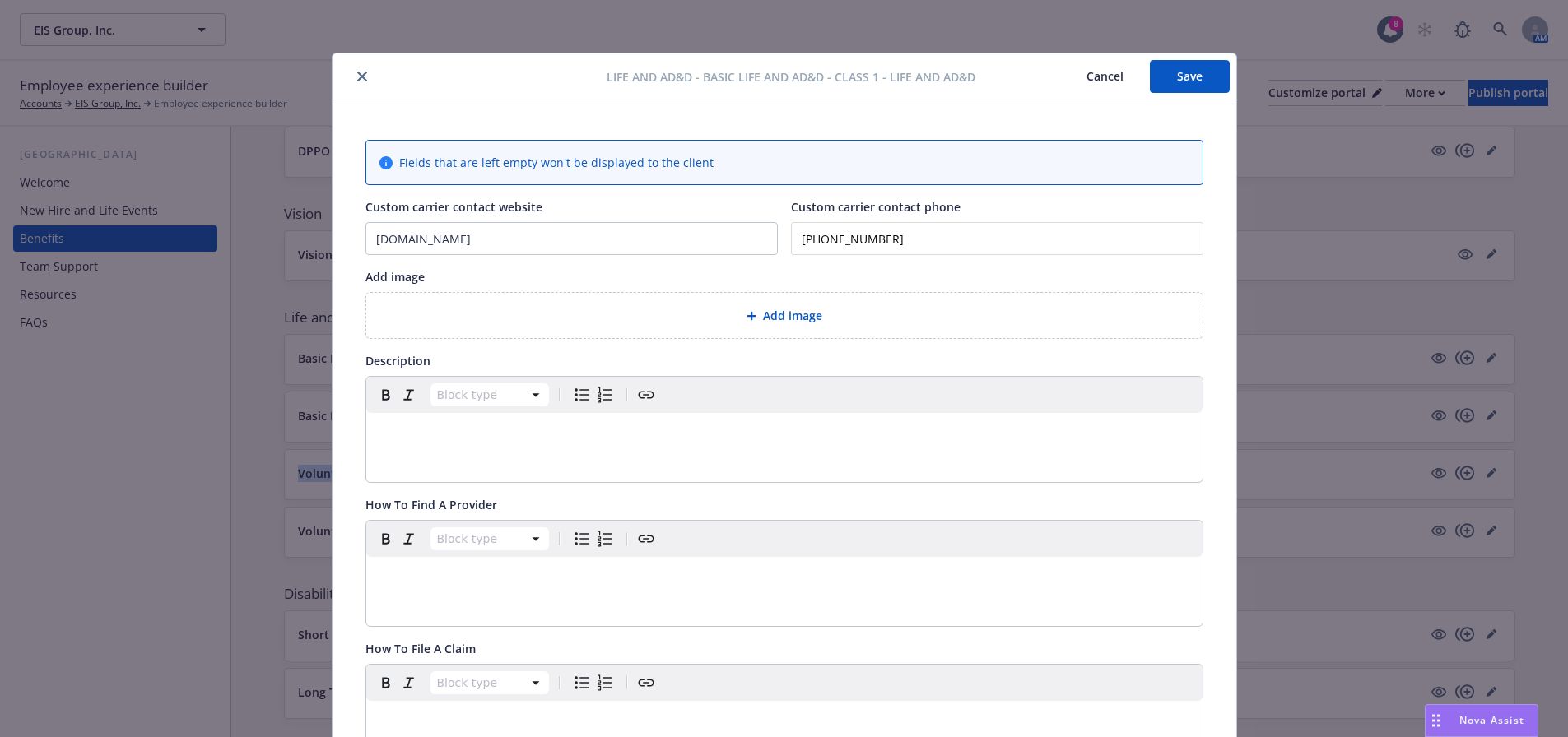
click at [1182, 90] on button "Save" at bounding box center [1190, 76] width 80 height 33
click at [357, 74] on icon "close" at bounding box center [362, 77] width 10 height 10
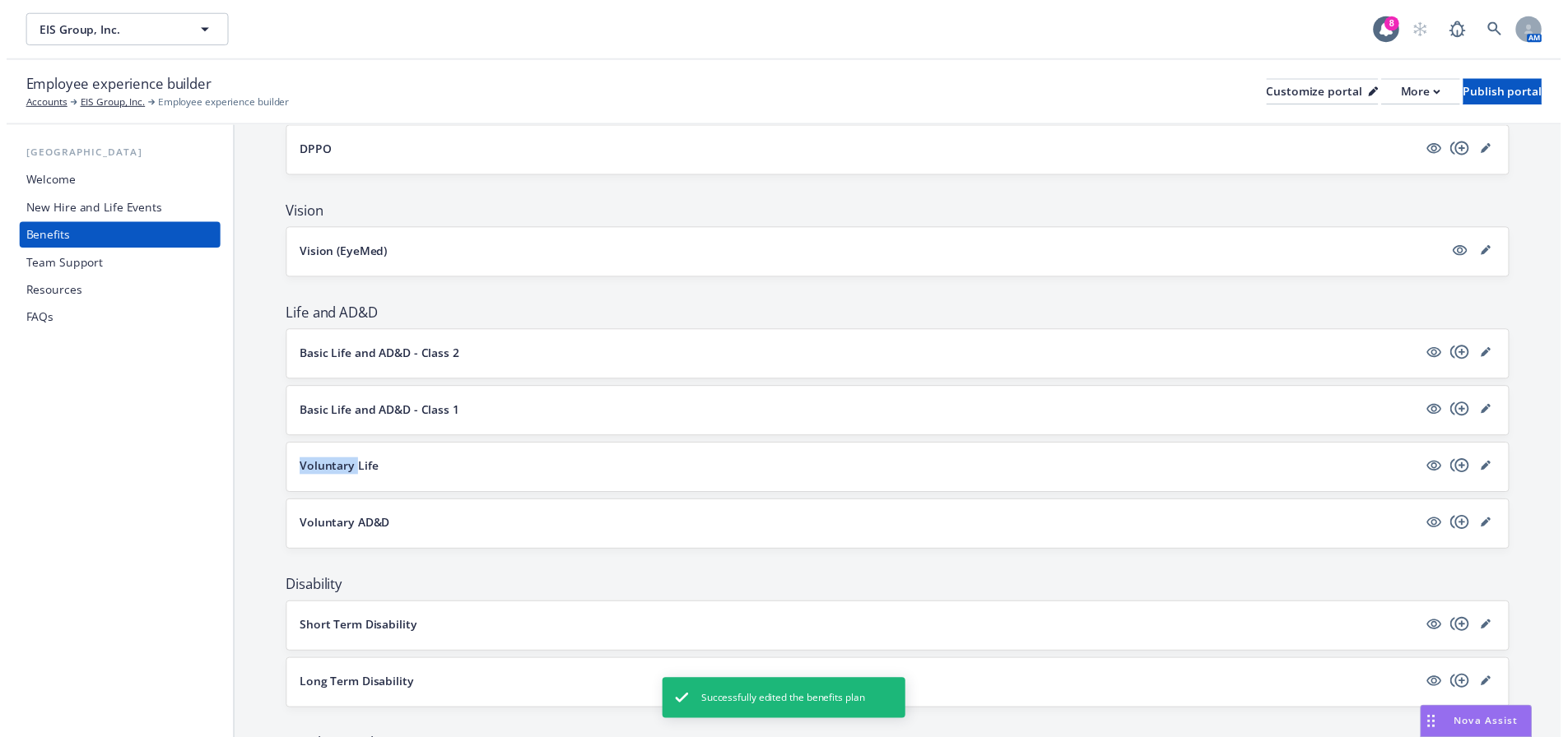
scroll to position [823, 0]
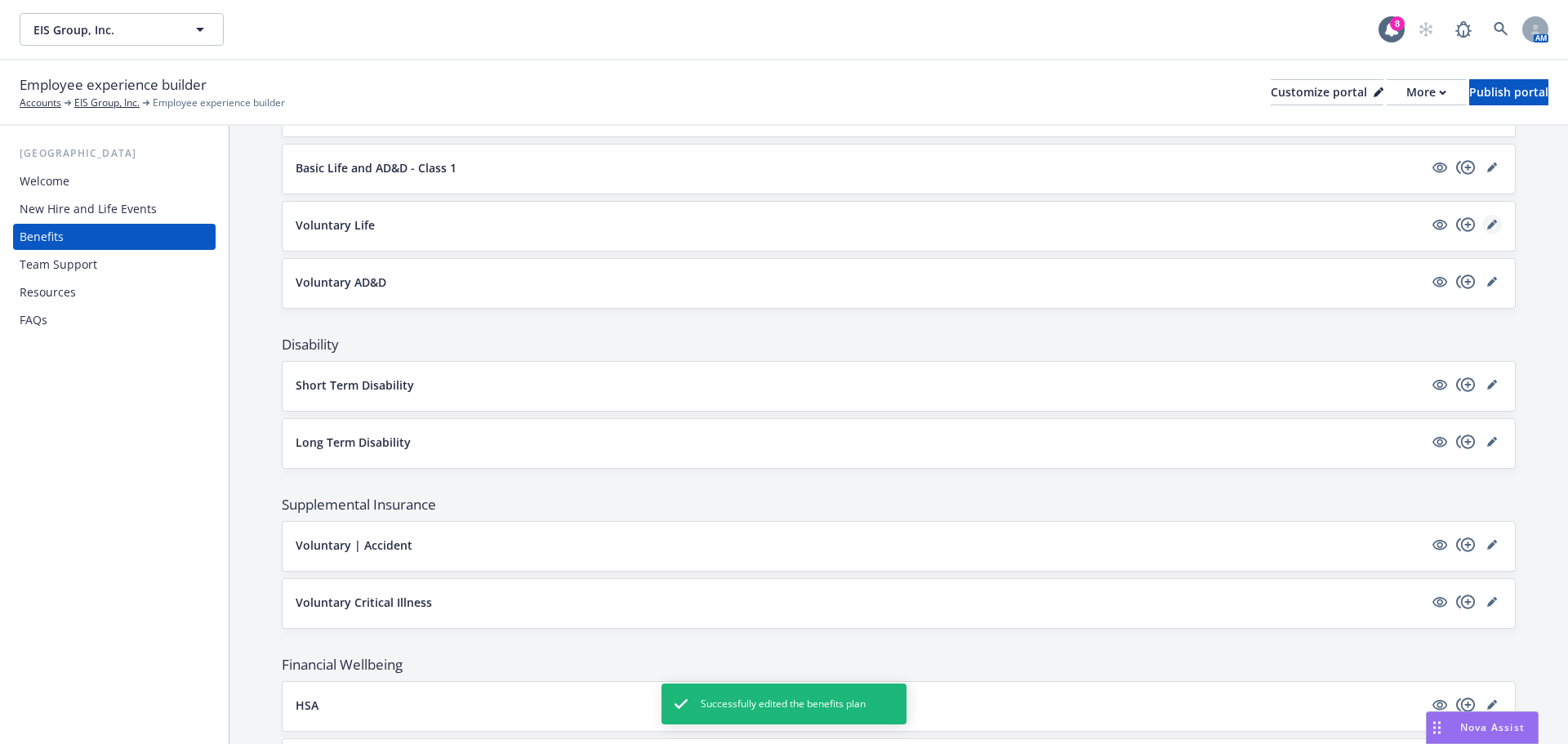
click at [1487, 227] on icon "editPencil" at bounding box center [1491, 225] width 8 height 8
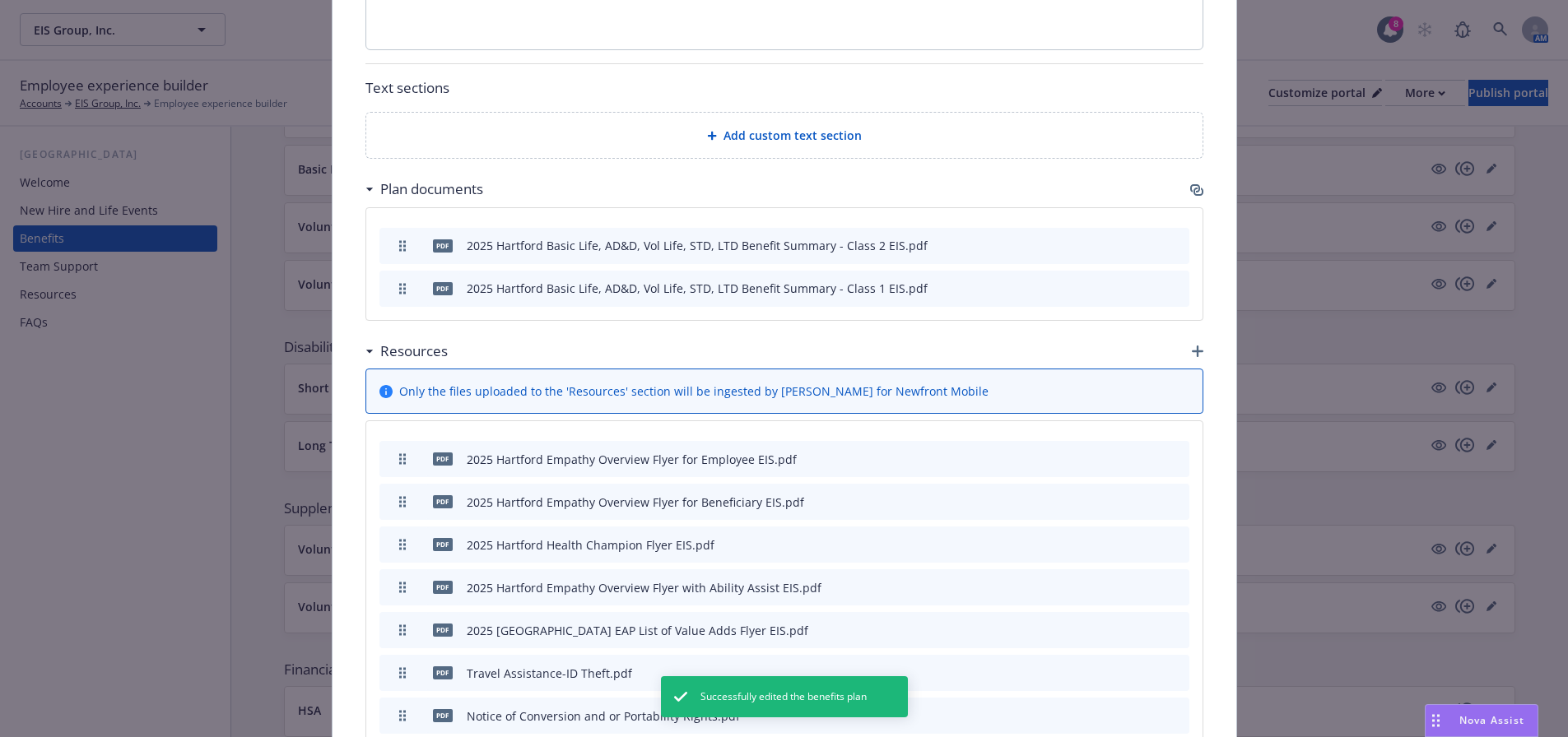
scroll to position [720, 0]
click at [1190, 184] on icon "button" at bounding box center [1196, 190] width 13 height 13
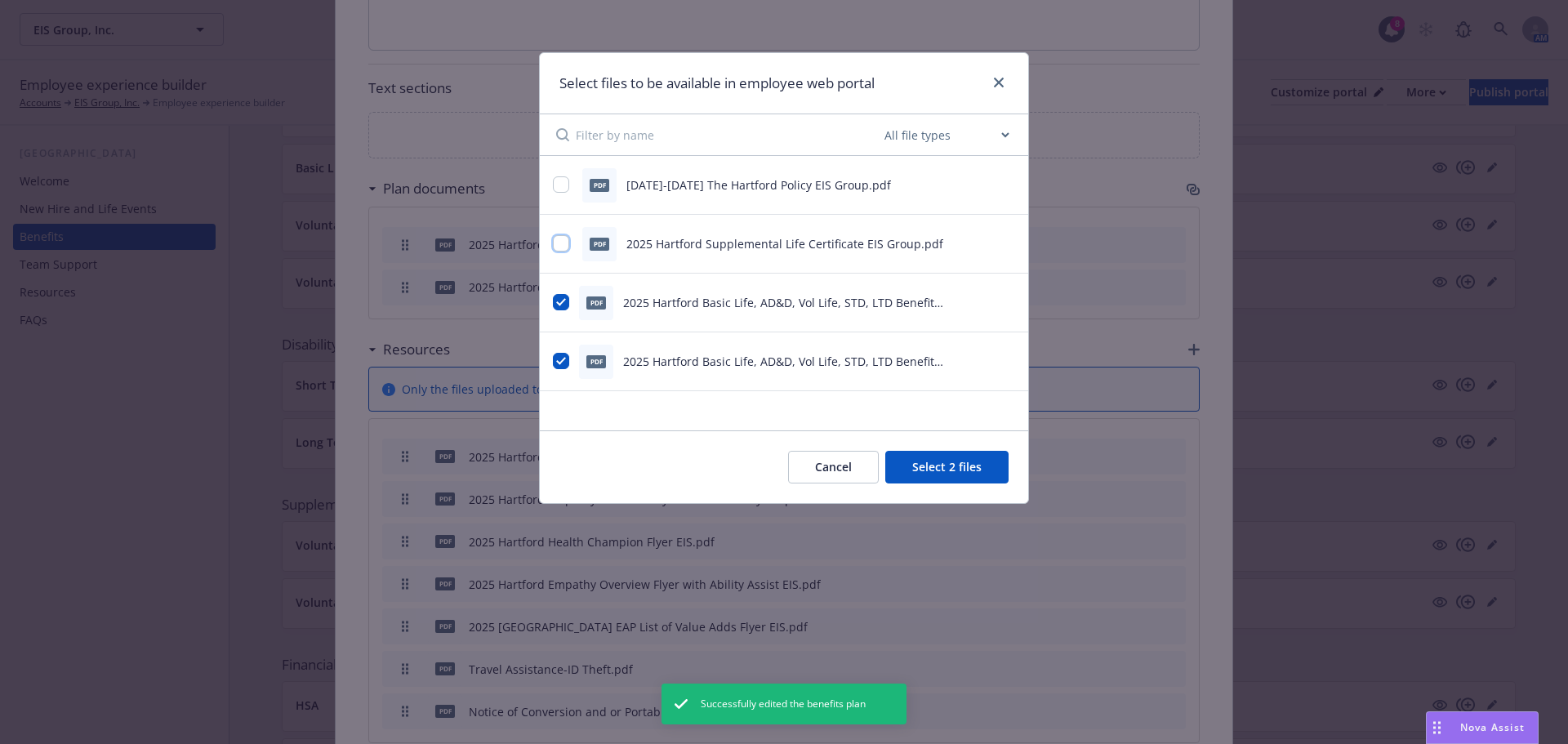
click at [560, 241] on input "checkbox" at bounding box center [560, 243] width 17 height 17
checkbox input "true"
click at [980, 457] on button "Select 3 files" at bounding box center [946, 467] width 123 height 33
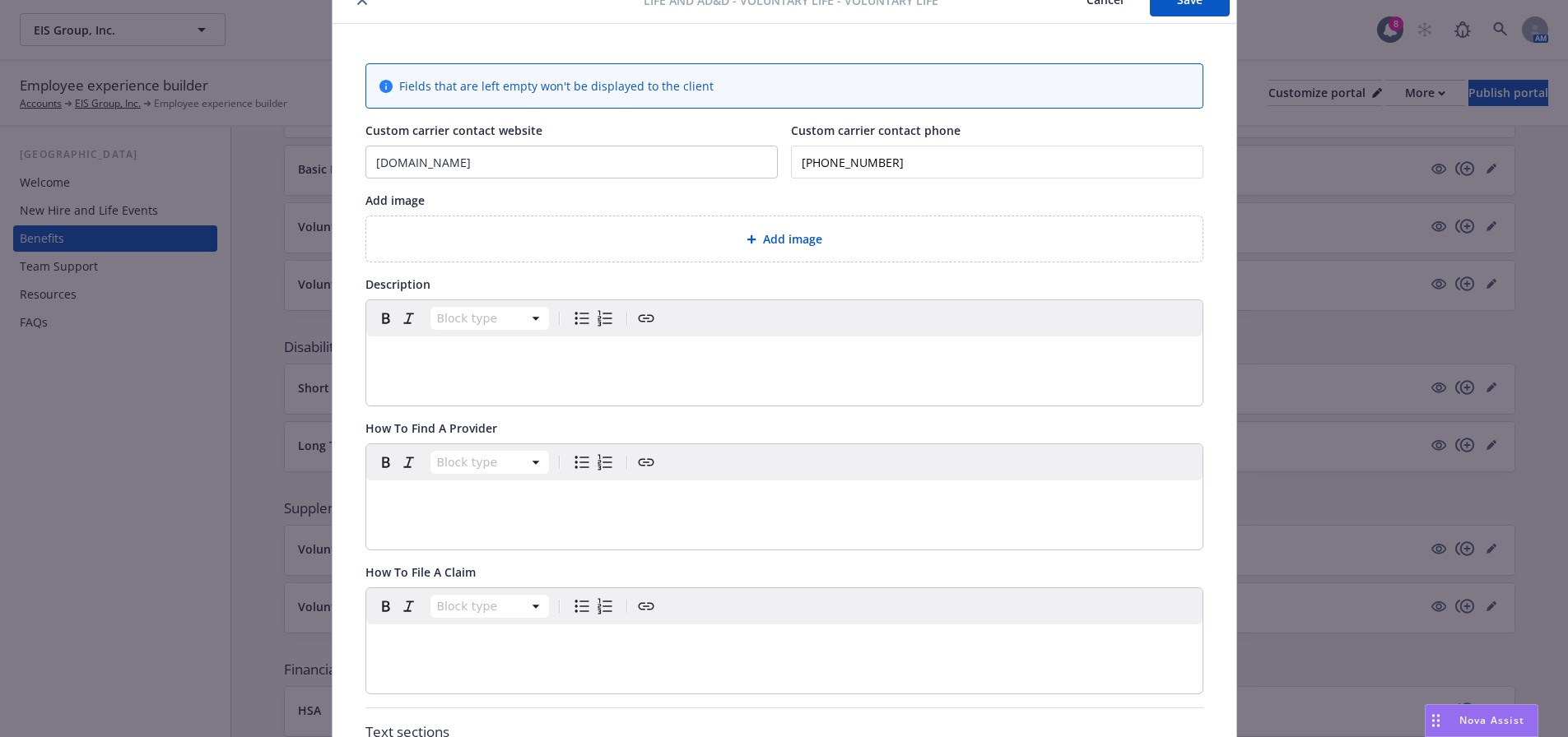
scroll to position [0, 0]
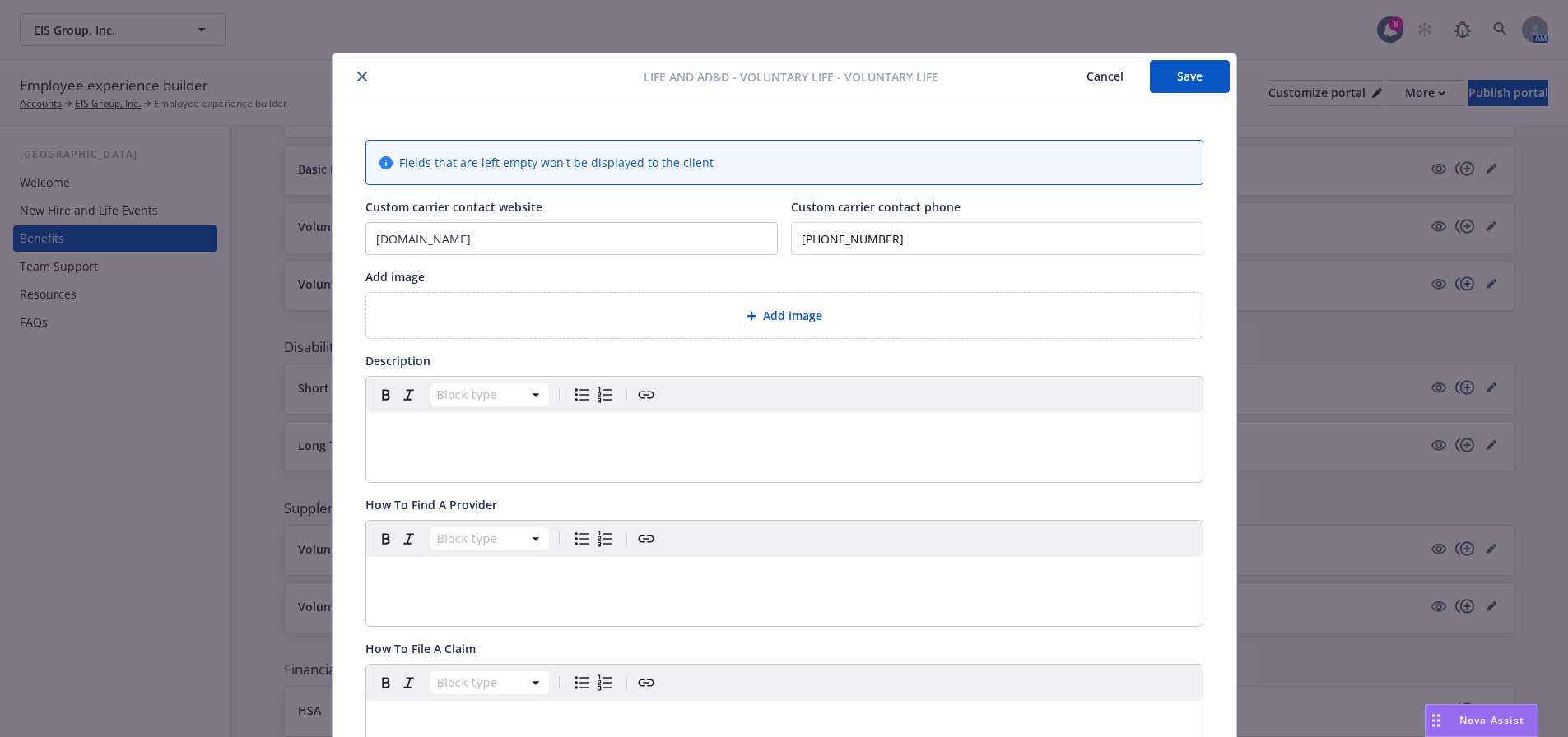
click at [1179, 93] on div "Life and AD&D - Voluntary Life - Voluntary Life Cancel Save" at bounding box center [784, 77] width 904 height 47
click at [1180, 85] on button "Save" at bounding box center [1190, 76] width 80 height 33
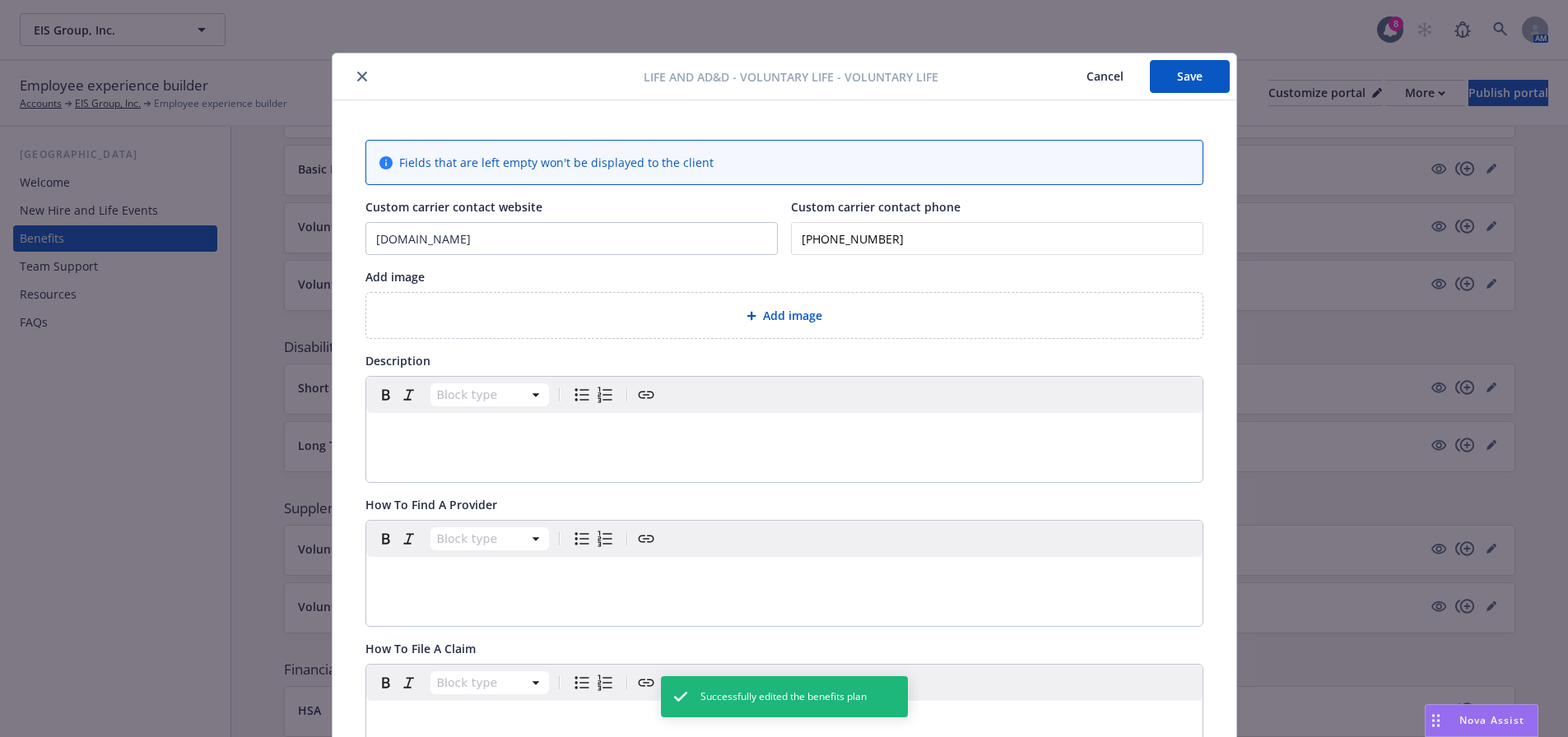
click at [358, 81] on icon "close" at bounding box center [362, 77] width 10 height 10
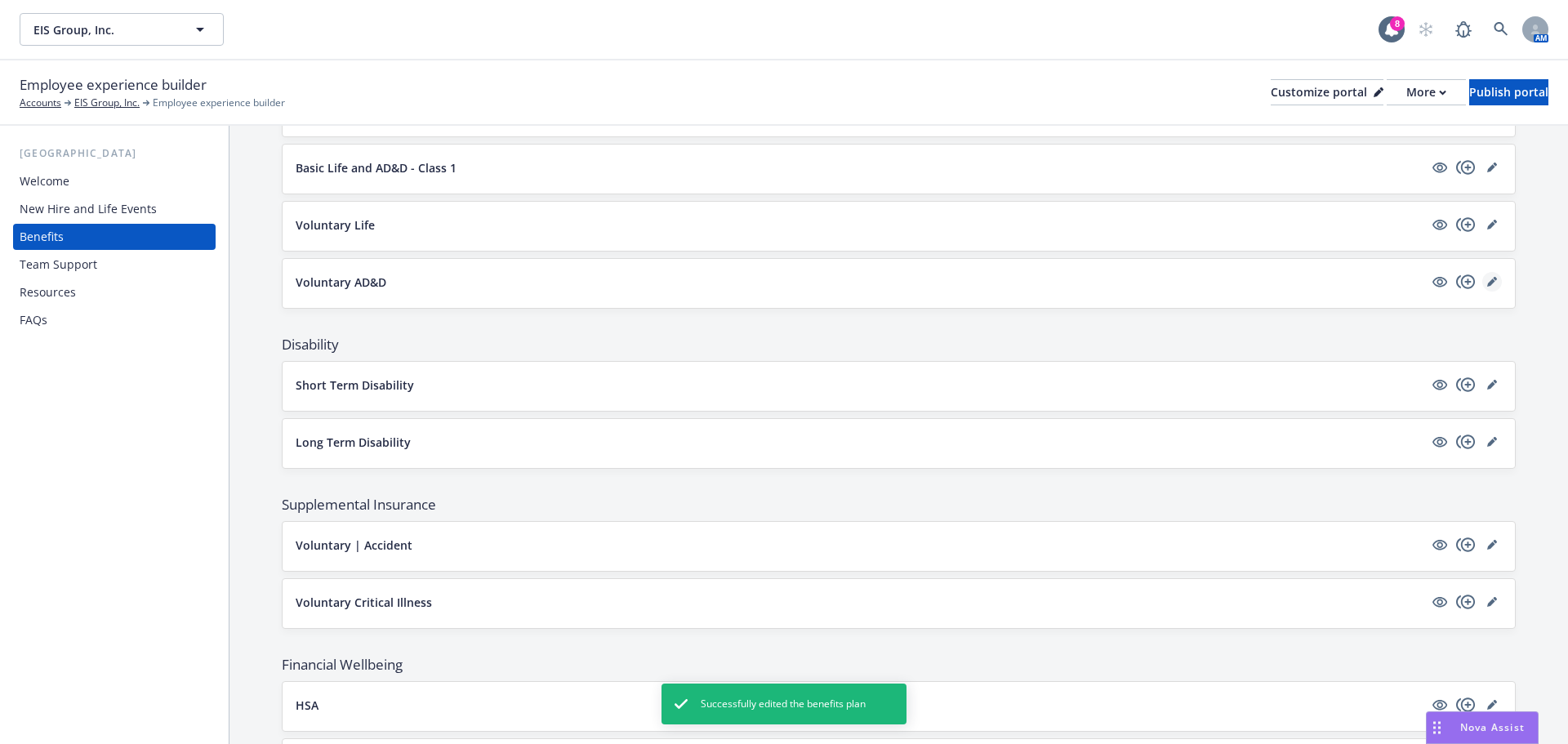
click at [1485, 276] on link "editPencil" at bounding box center [1492, 282] width 20 height 20
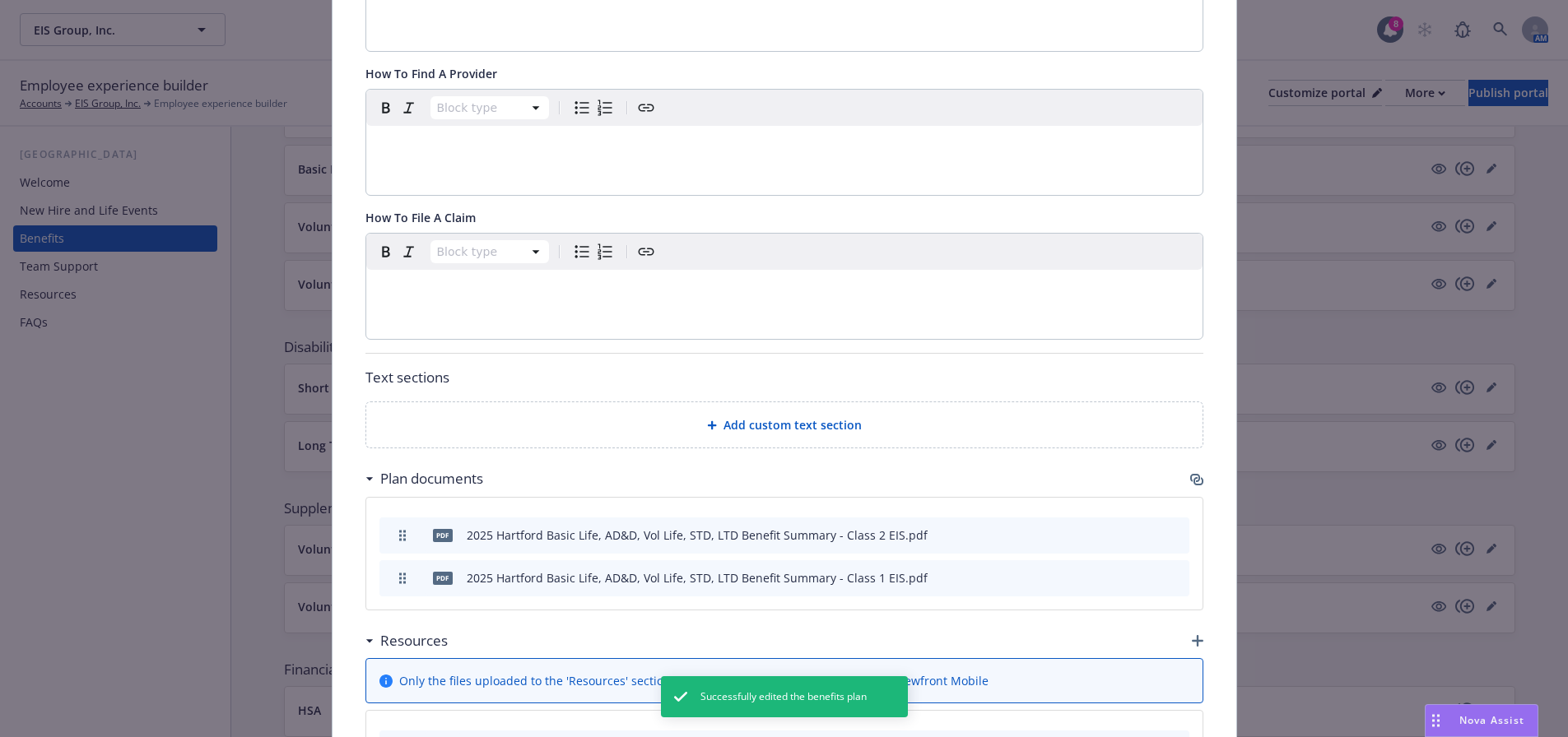
scroll to position [461, 0]
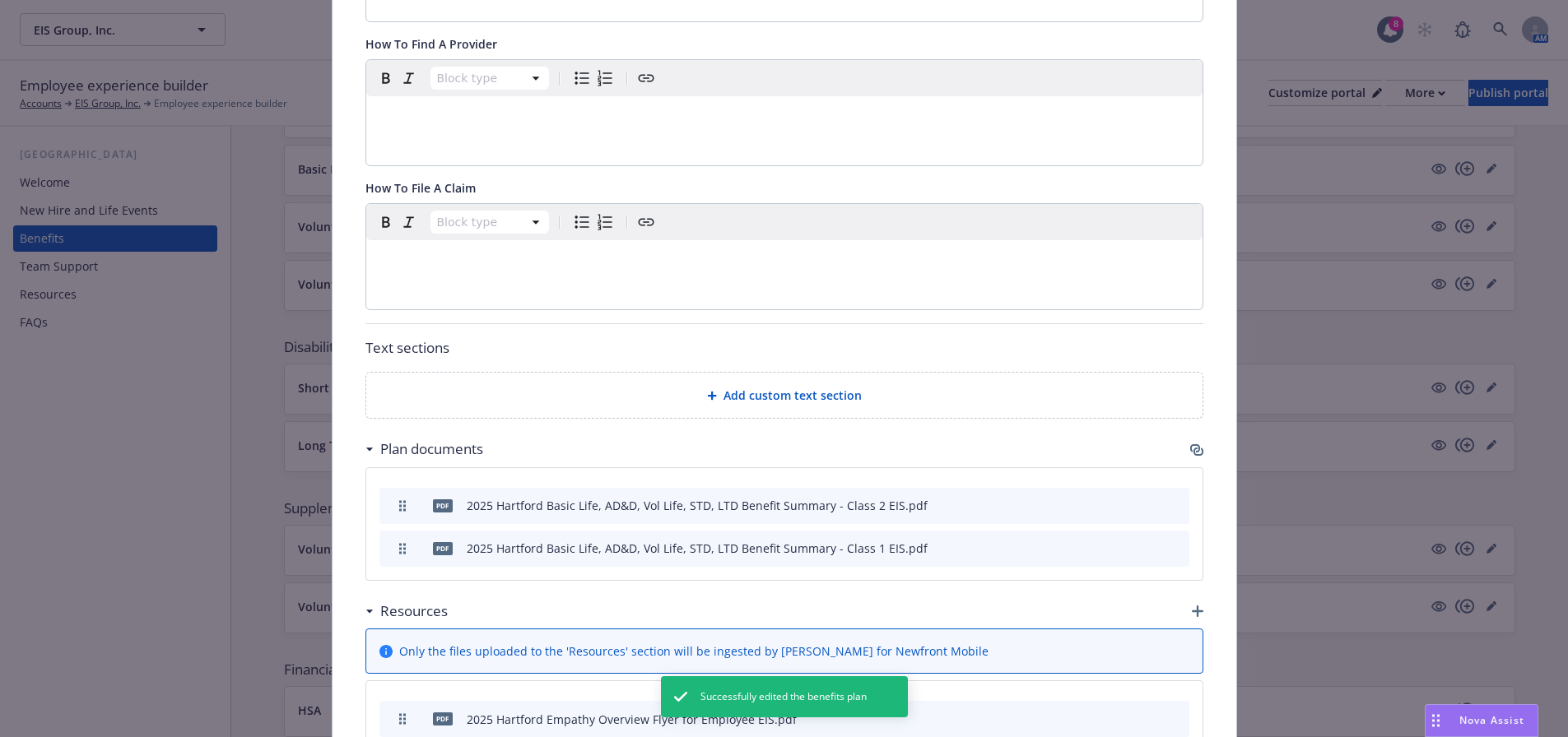
click at [1195, 447] on icon "button" at bounding box center [1196, 450] width 13 height 13
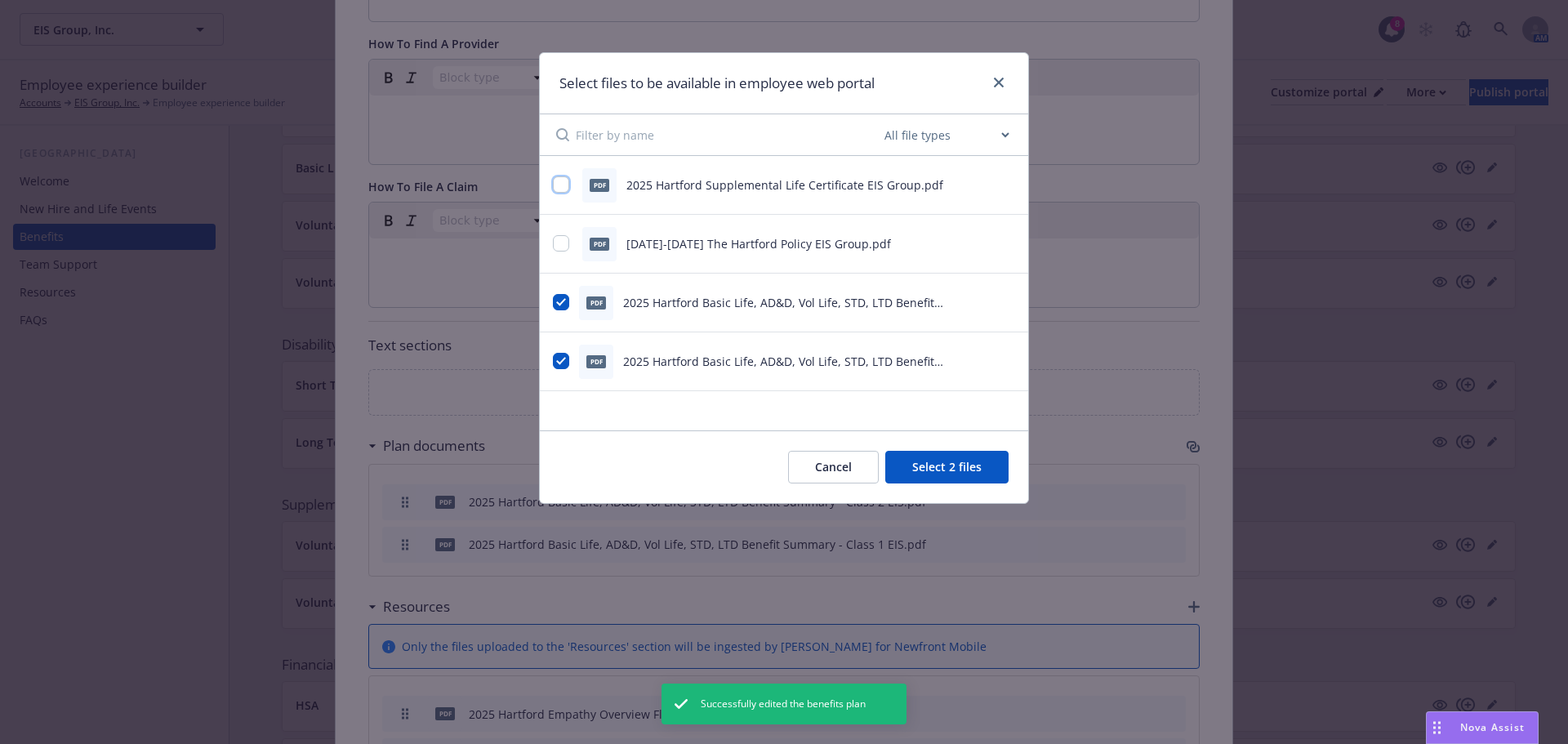
click at [562, 179] on input "checkbox" at bounding box center [560, 185] width 17 height 17
checkbox input "true"
click at [942, 462] on button "Select 3 files" at bounding box center [946, 467] width 123 height 33
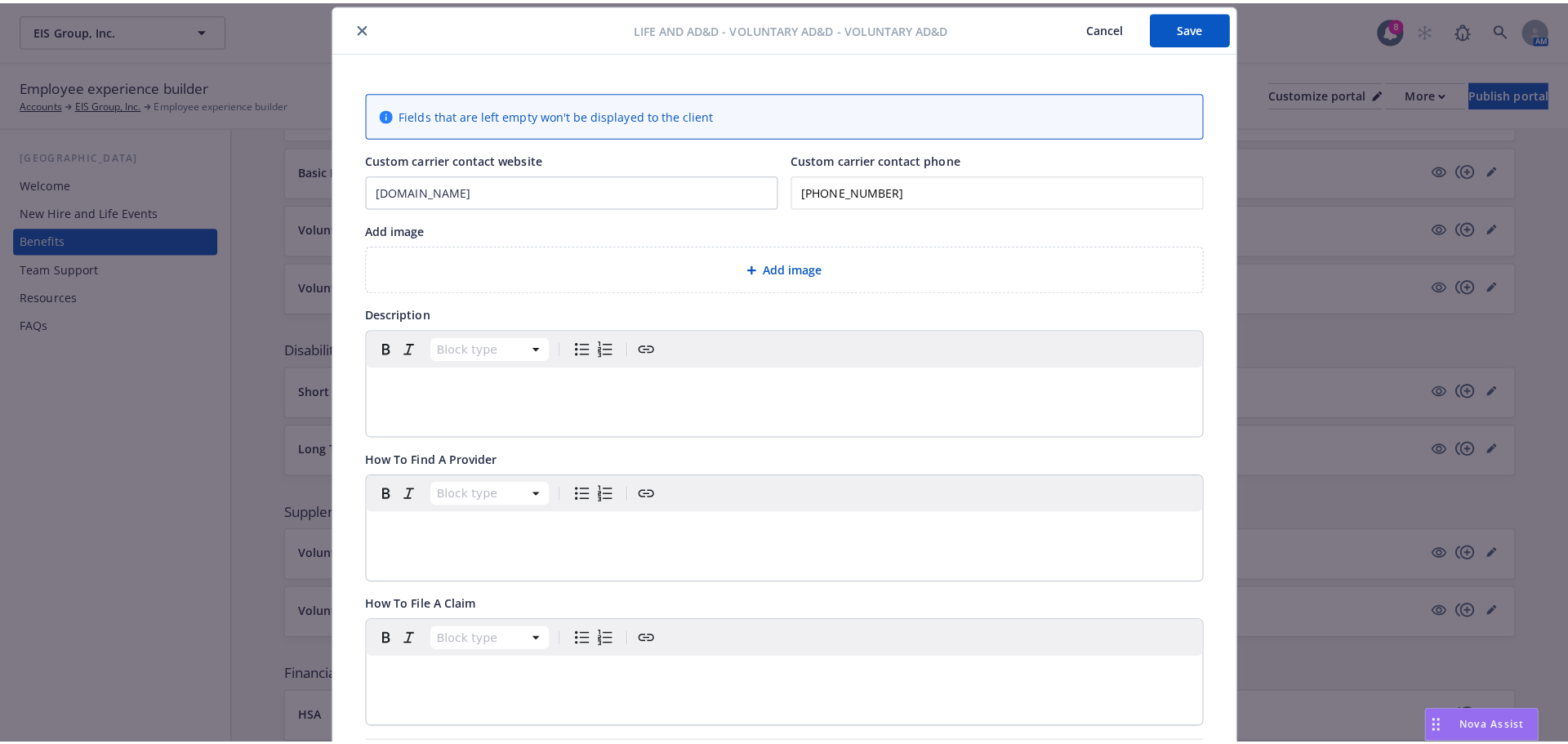
scroll to position [0, 0]
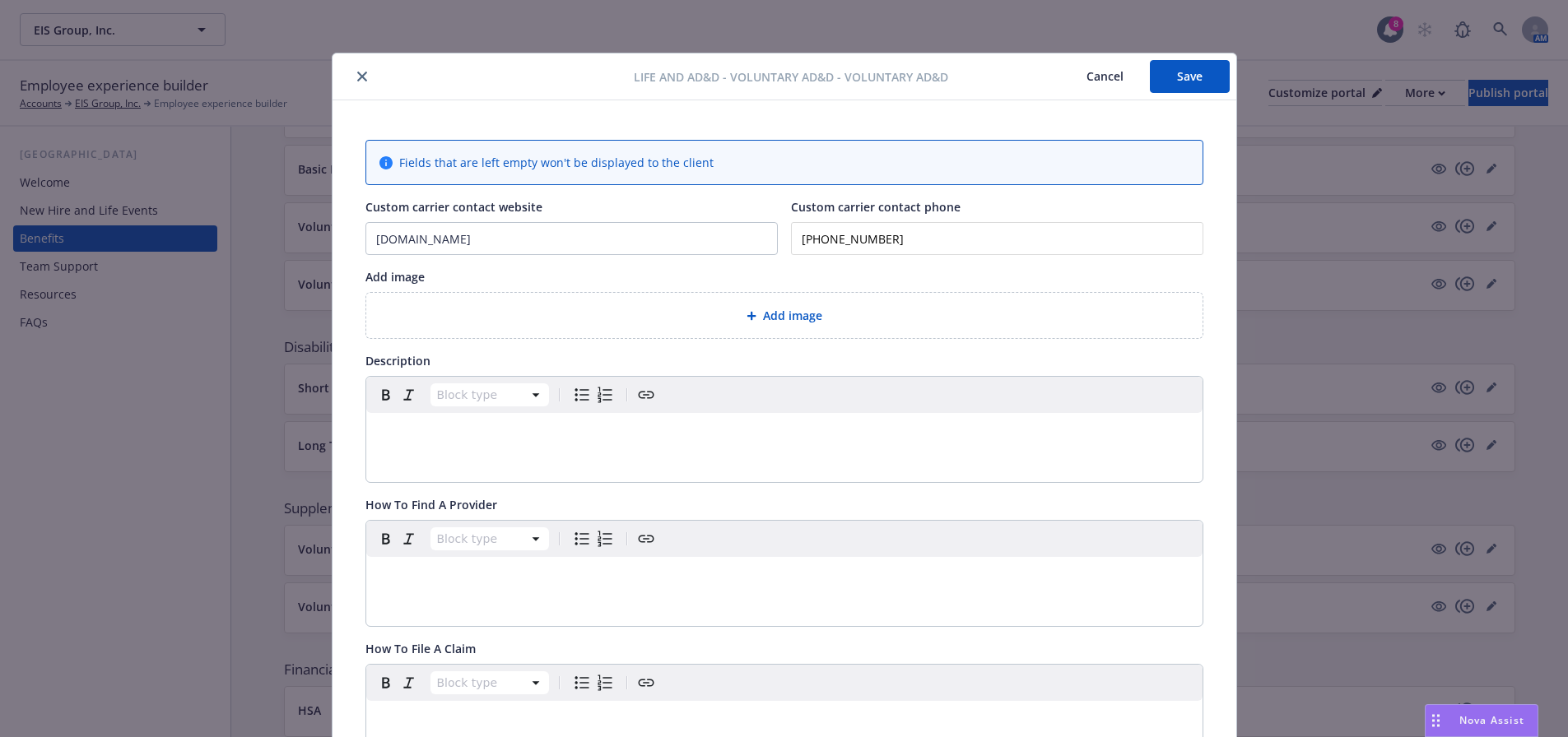
click at [1204, 68] on button "Save" at bounding box center [1190, 76] width 80 height 33
click at [360, 77] on icon "close" at bounding box center [362, 77] width 10 height 10
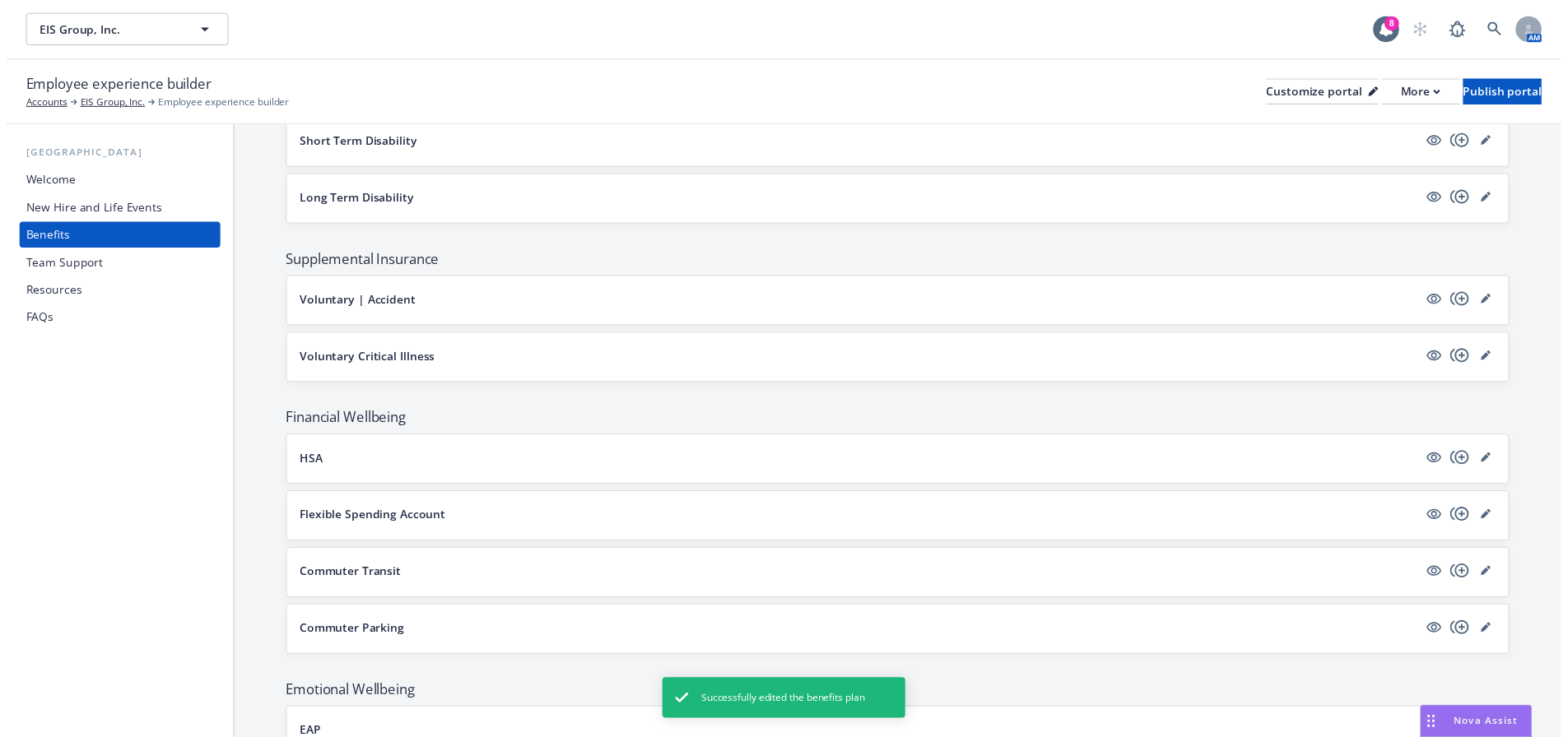
scroll to position [1070, 0]
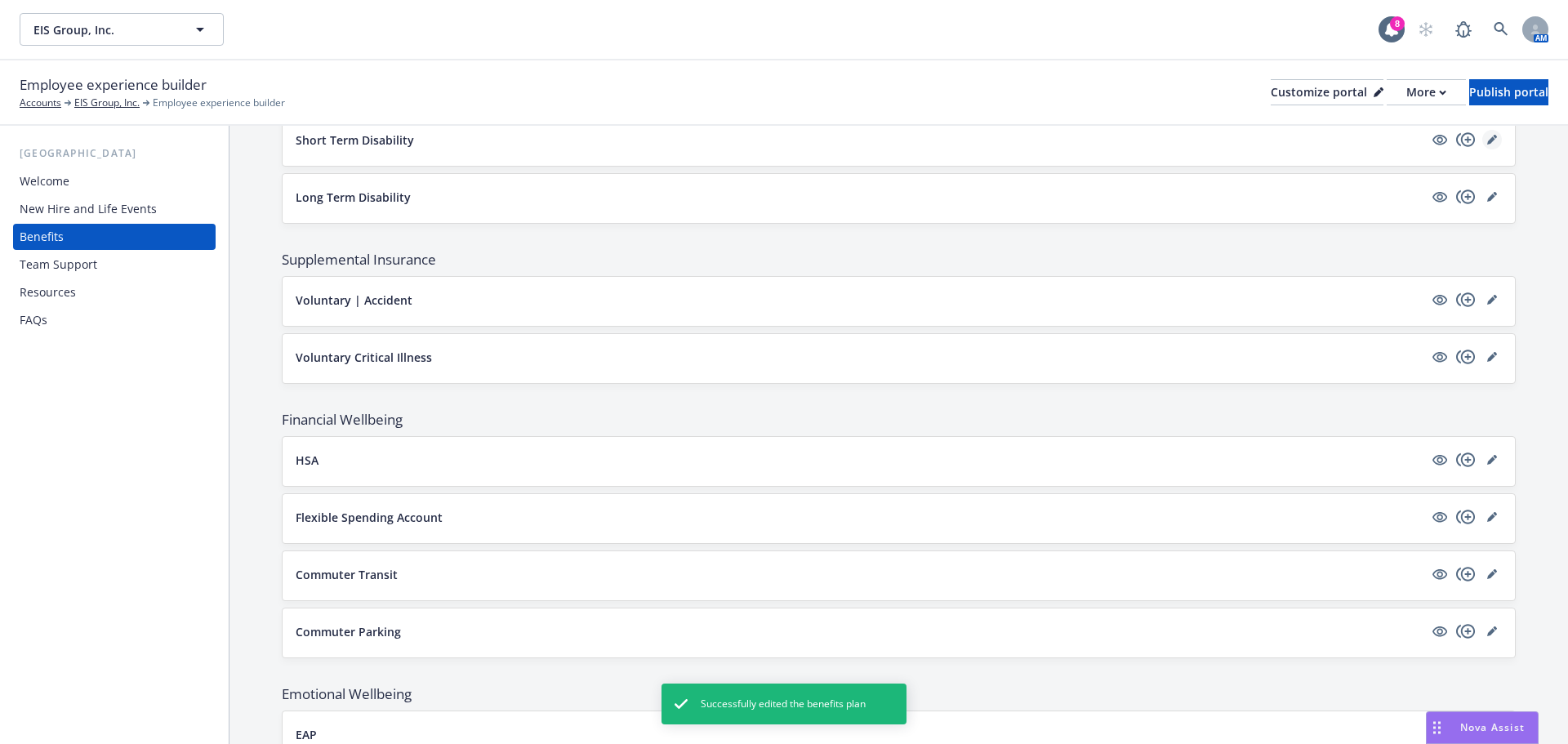
click at [1487, 143] on icon "editPencil" at bounding box center [1492, 140] width 10 height 10
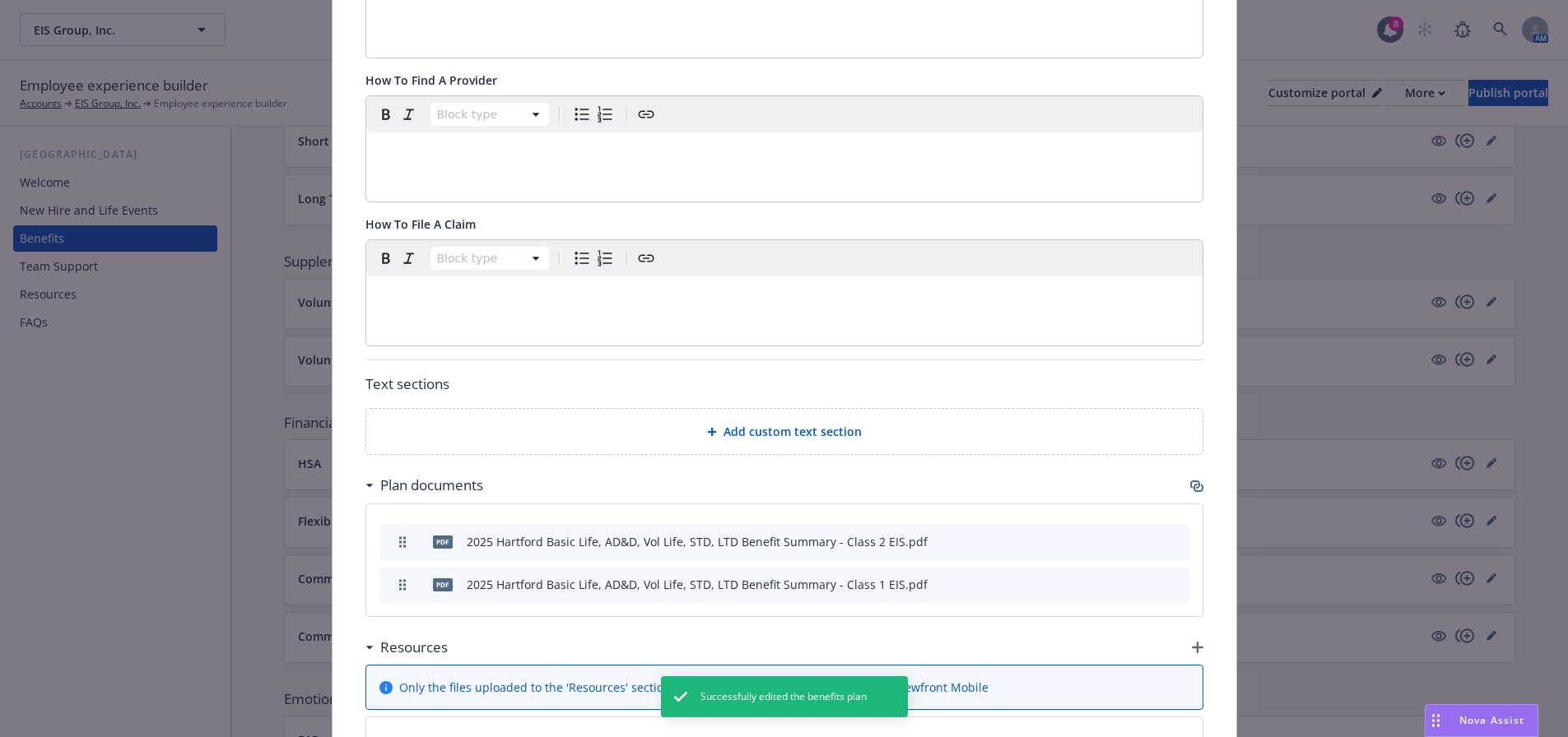
scroll to position [461, 0]
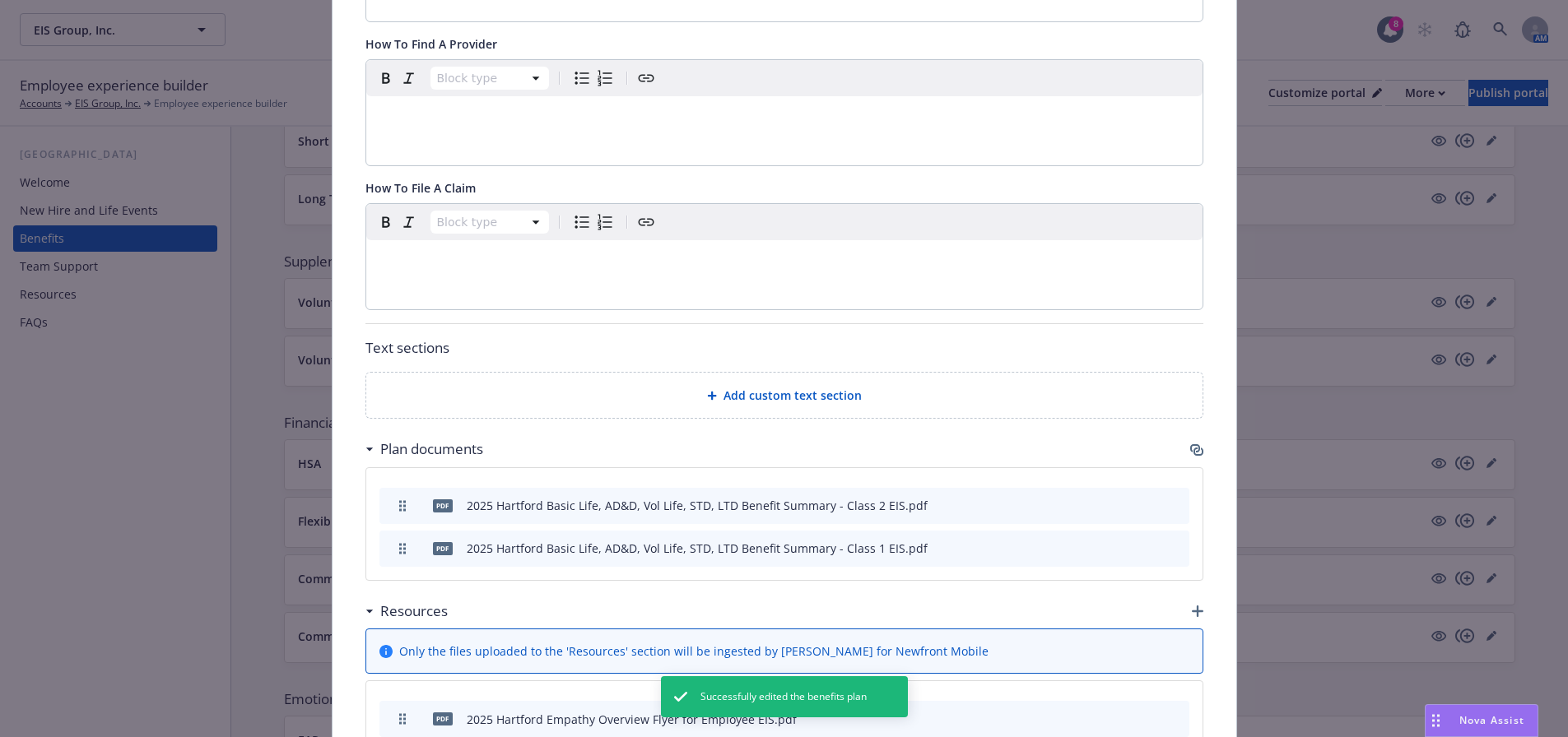
click at [1195, 445] on icon "button" at bounding box center [1196, 450] width 13 height 13
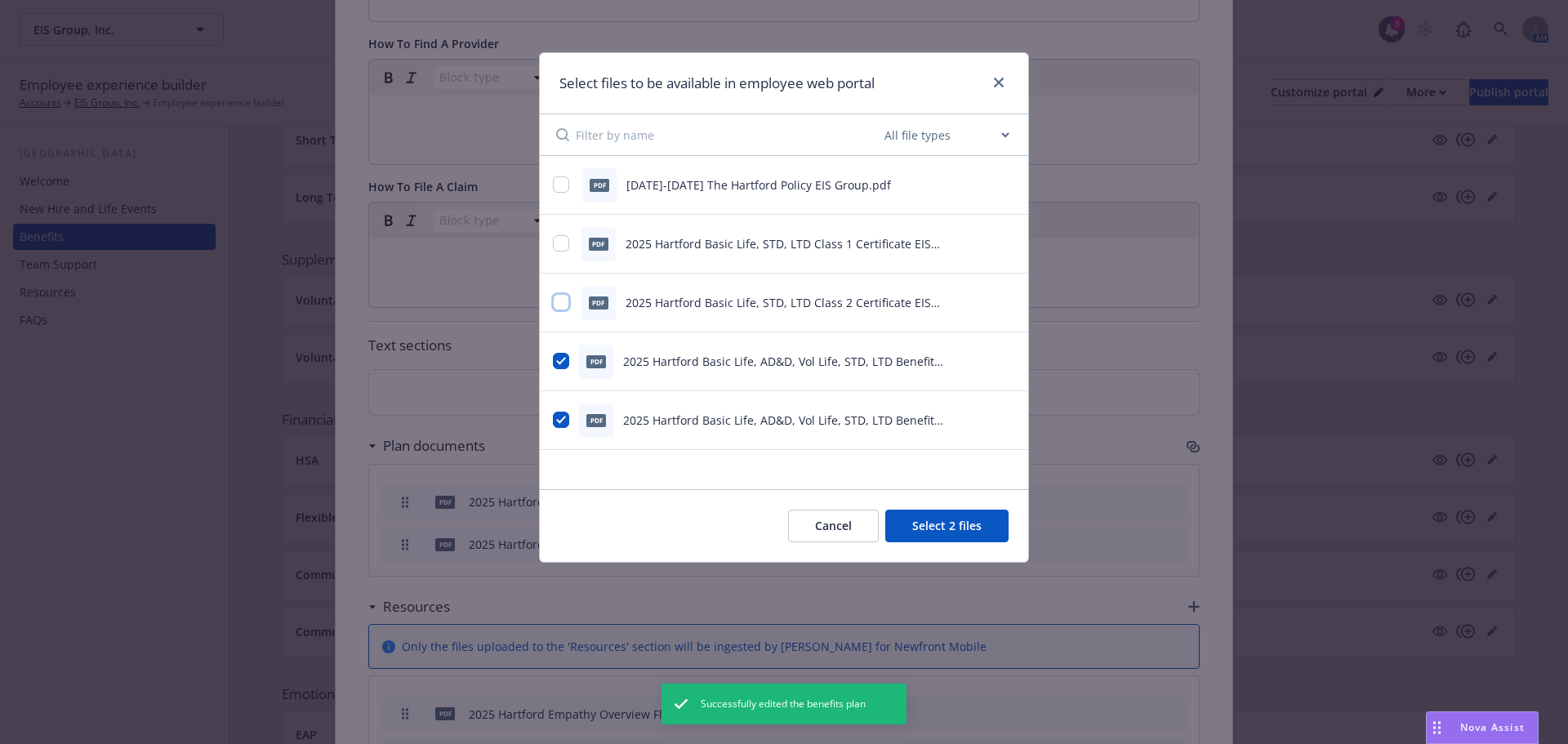
click at [558, 298] on input "checkbox" at bounding box center [560, 302] width 17 height 17
checkbox input "true"
click at [562, 239] on input "checkbox" at bounding box center [560, 243] width 17 height 17
checkbox input "true"
click at [985, 527] on button "Select 4 files" at bounding box center [946, 525] width 123 height 33
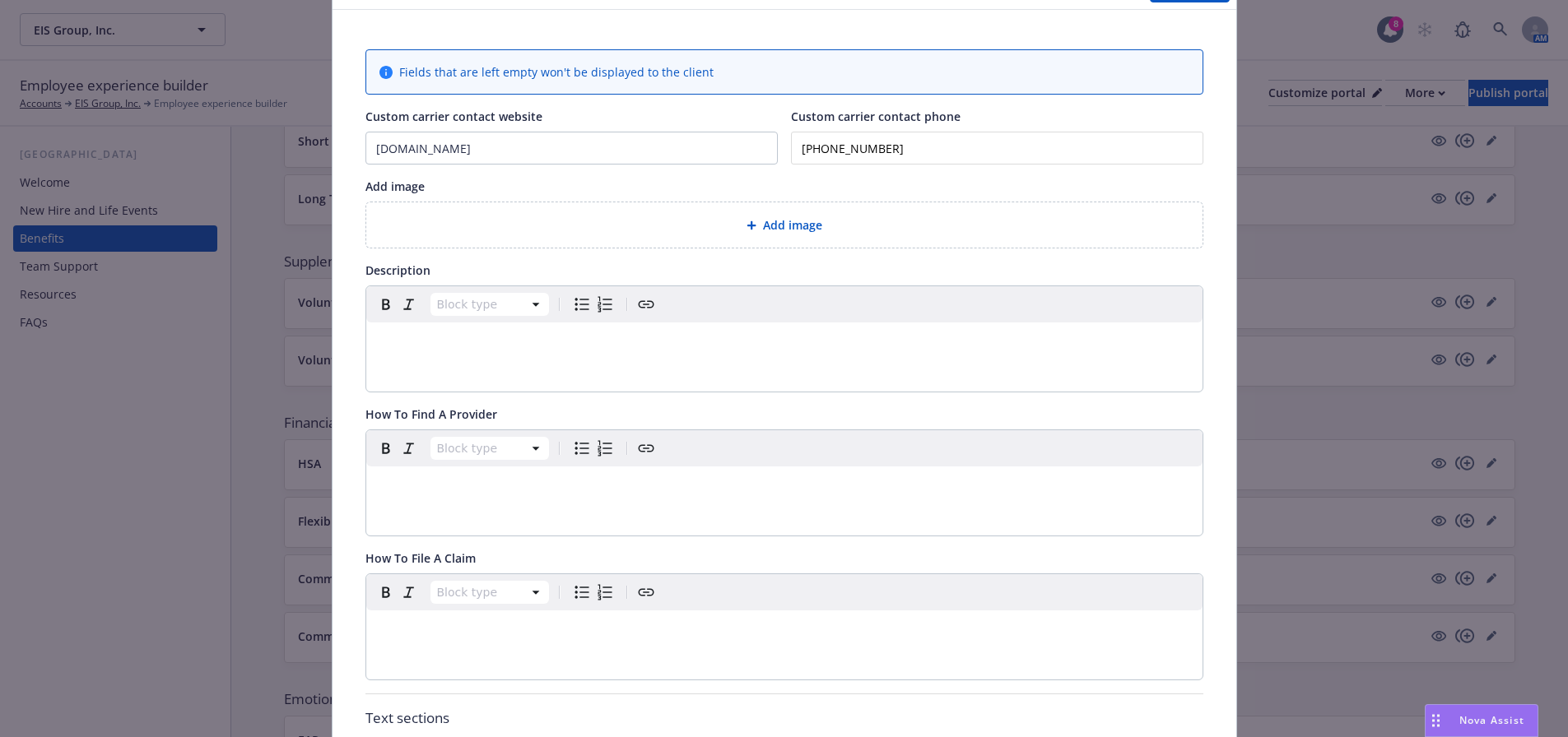
scroll to position [0, 0]
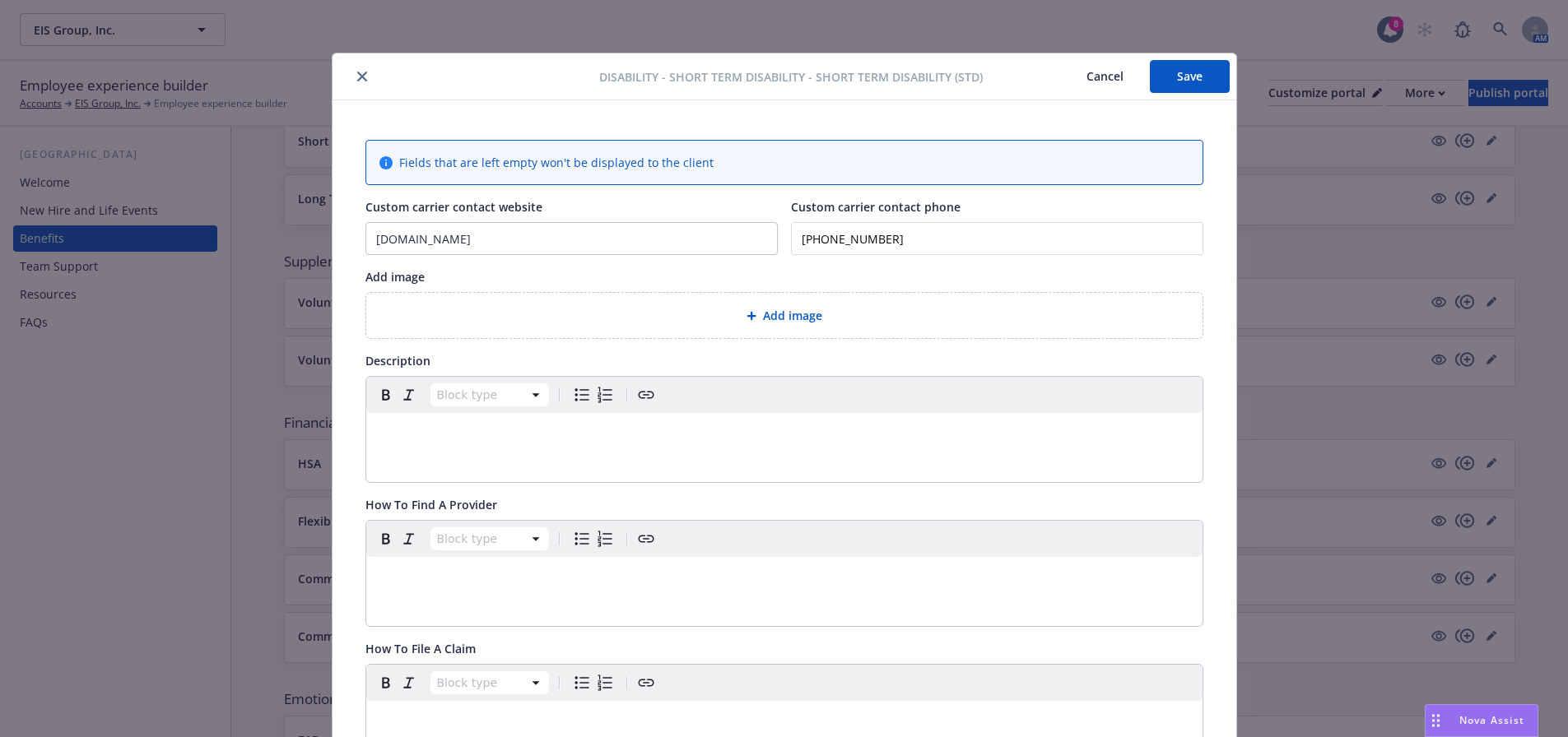
click at [1175, 70] on button "Save" at bounding box center [1190, 76] width 80 height 33
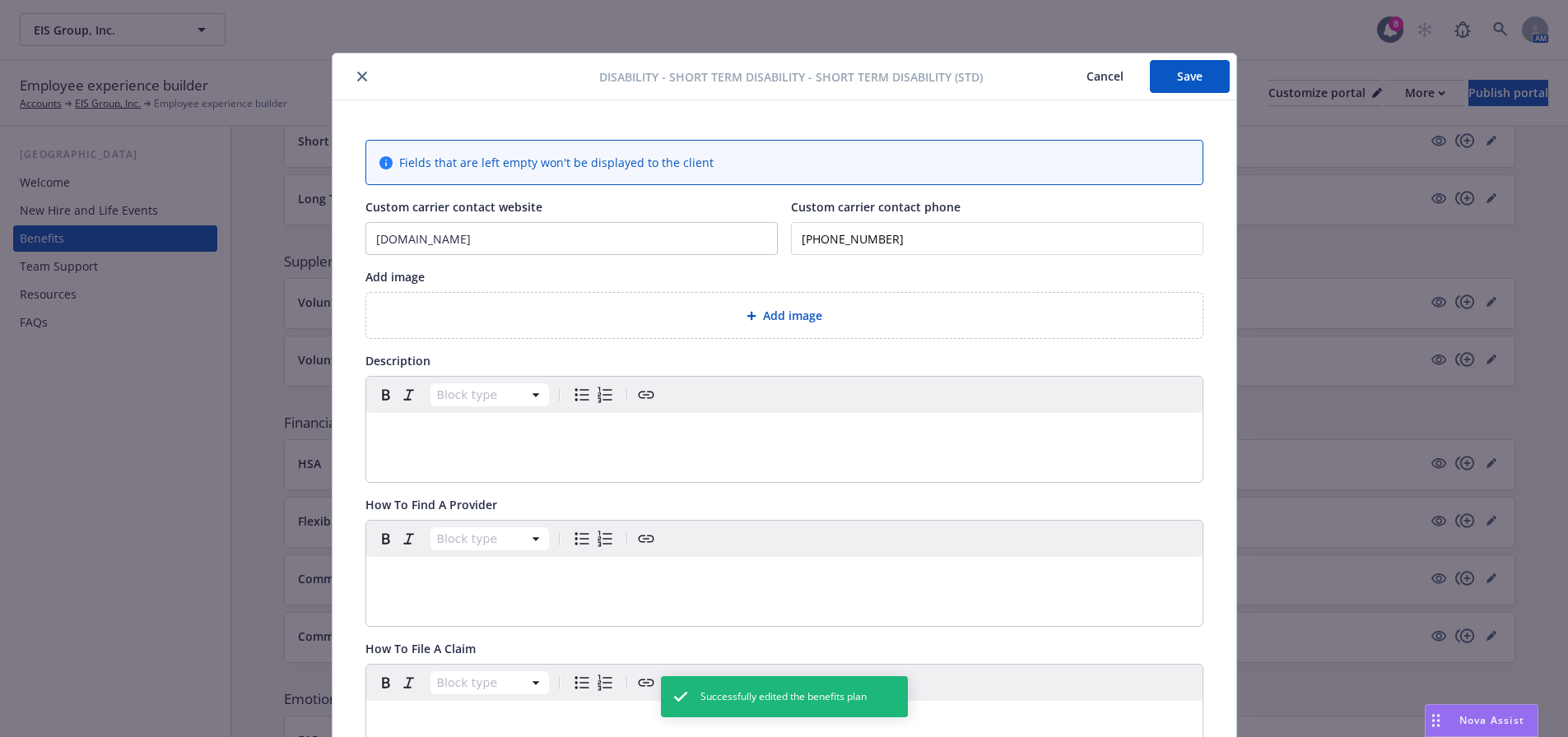
click at [360, 76] on icon "close" at bounding box center [362, 77] width 10 height 10
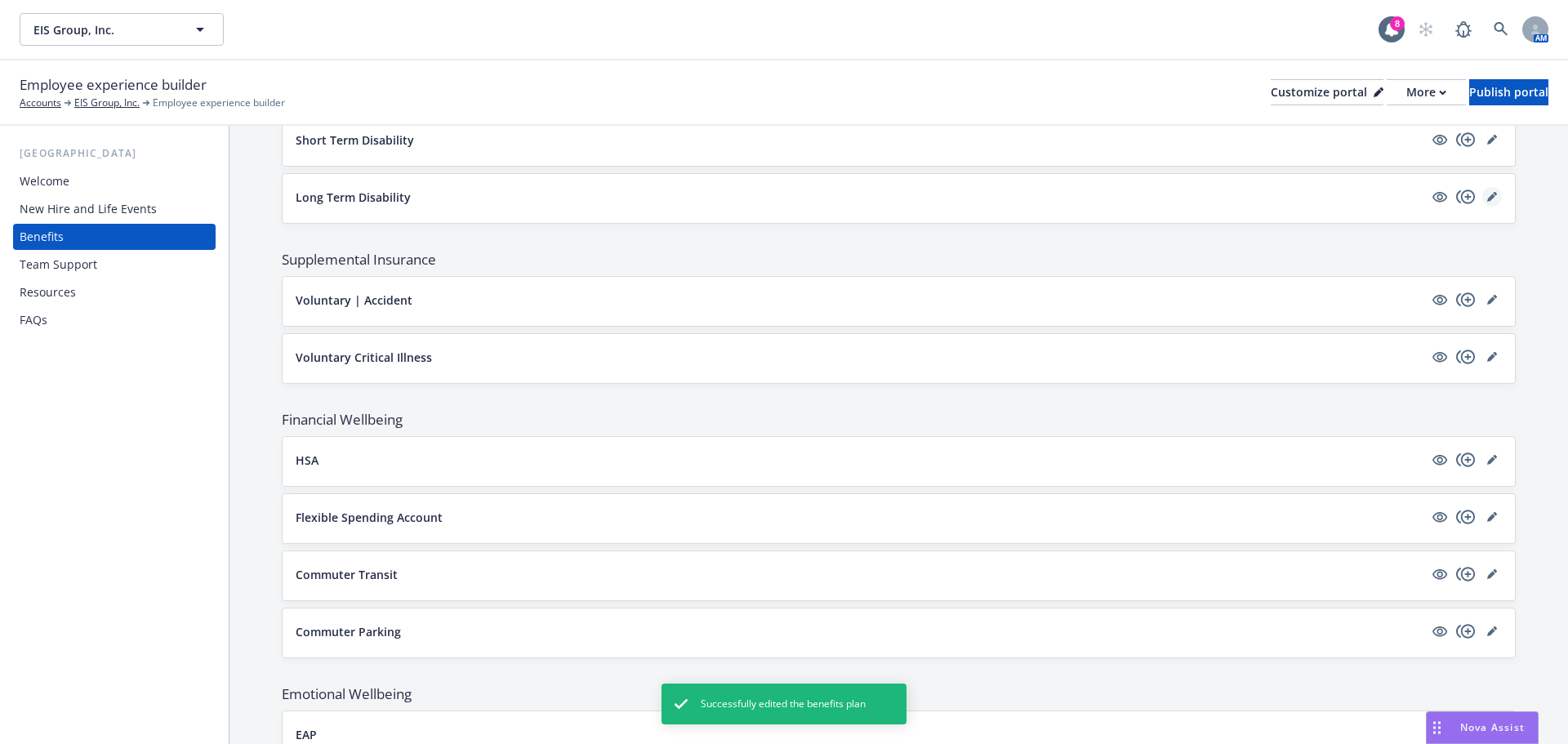
click at [1487, 198] on icon "editPencil" at bounding box center [1491, 197] width 8 height 8
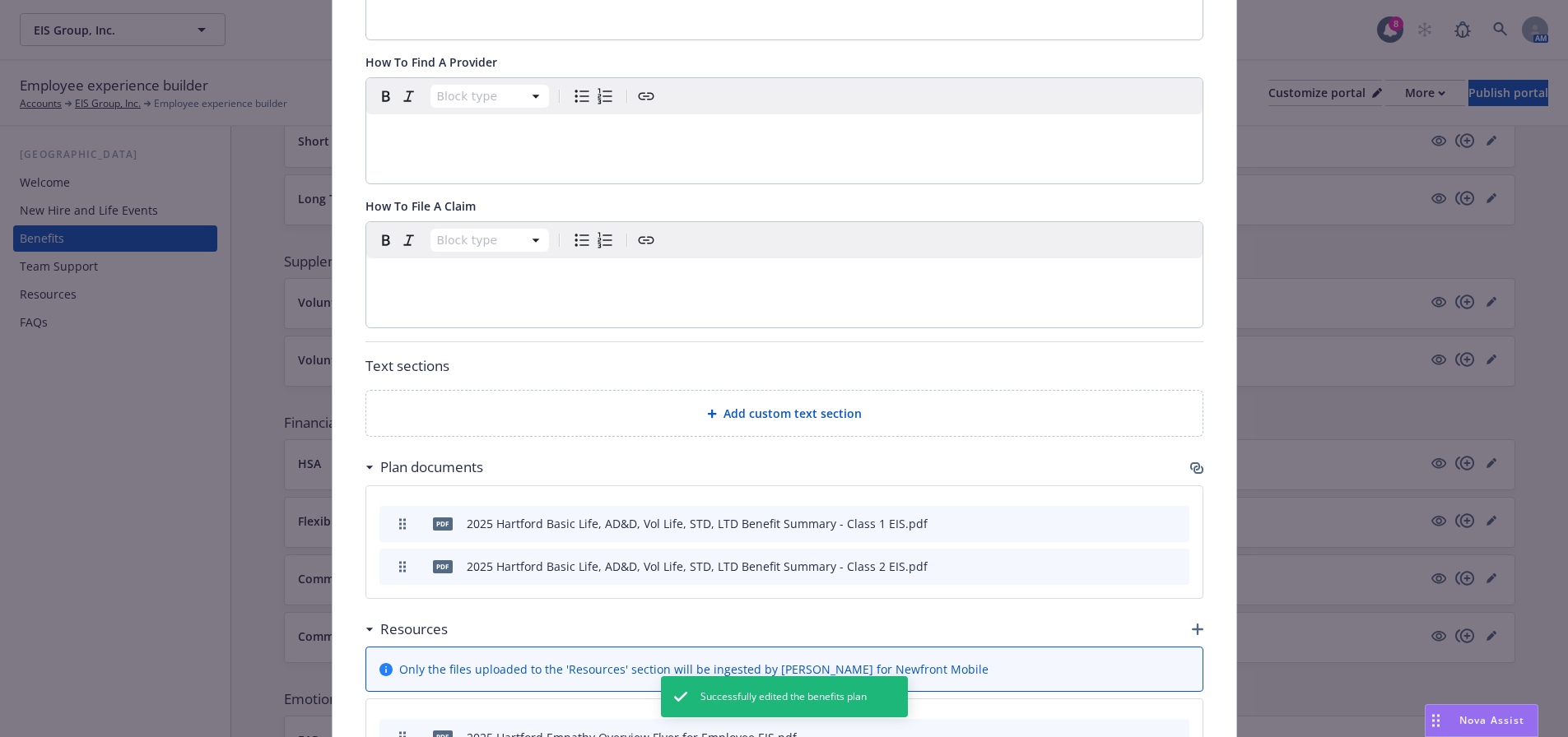
scroll to position [461, 0]
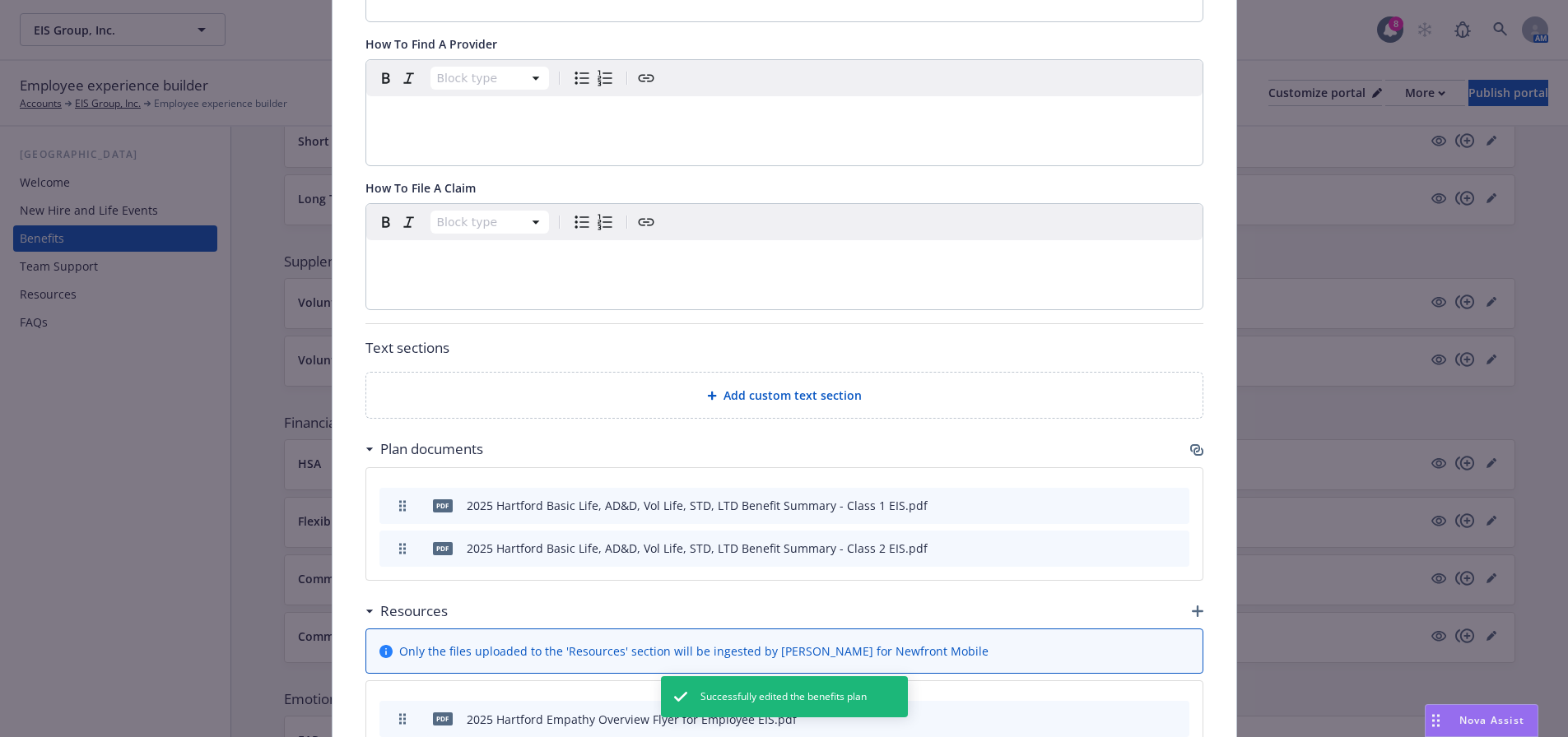
click at [1194, 456] on icon "button" at bounding box center [1199, 452] width 10 height 8
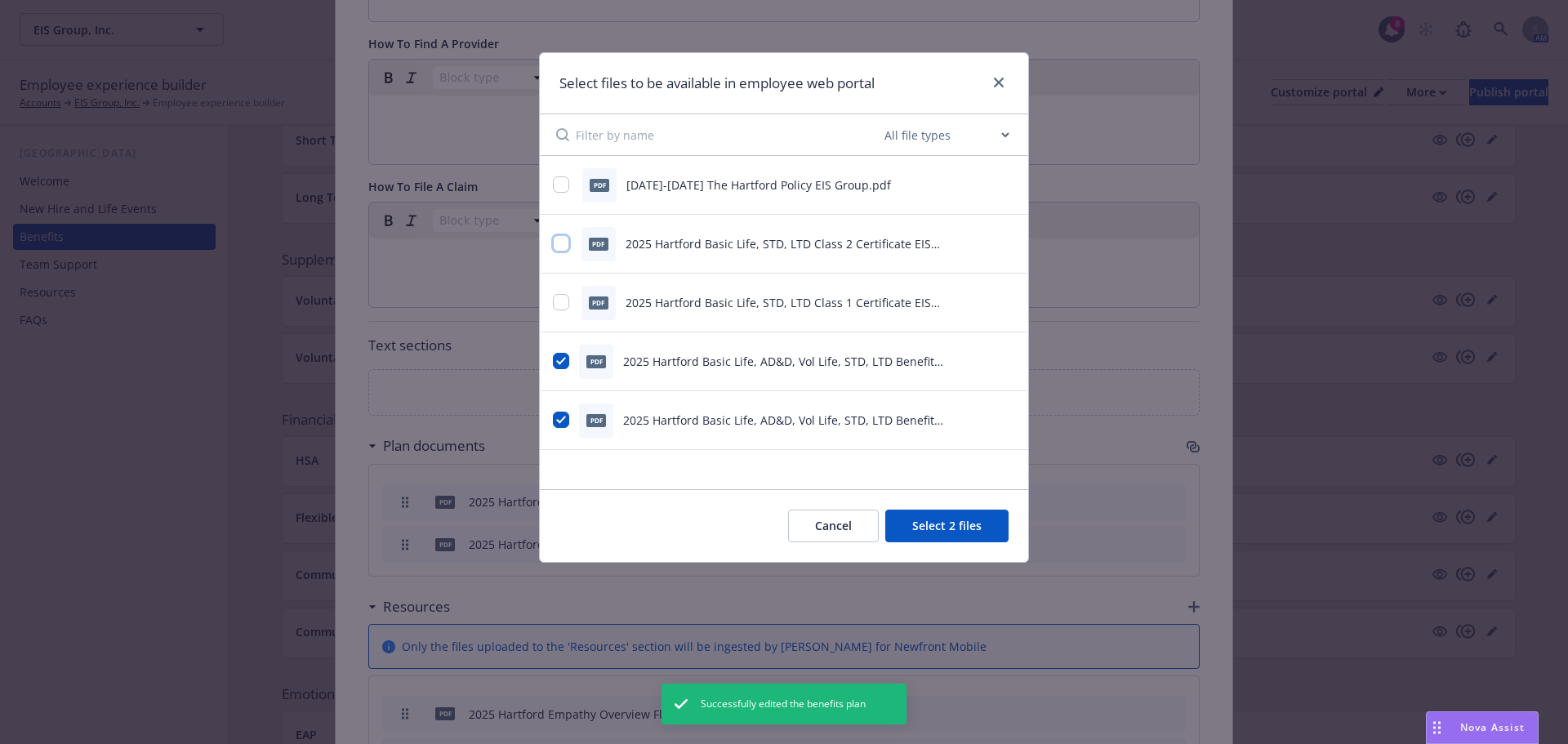
click at [560, 243] on input "checkbox" at bounding box center [560, 243] width 17 height 17
checkbox input "true"
click at [560, 301] on input "checkbox" at bounding box center [560, 302] width 17 height 17
checkbox input "true"
click at [981, 532] on button "Select 4 files" at bounding box center [946, 525] width 123 height 33
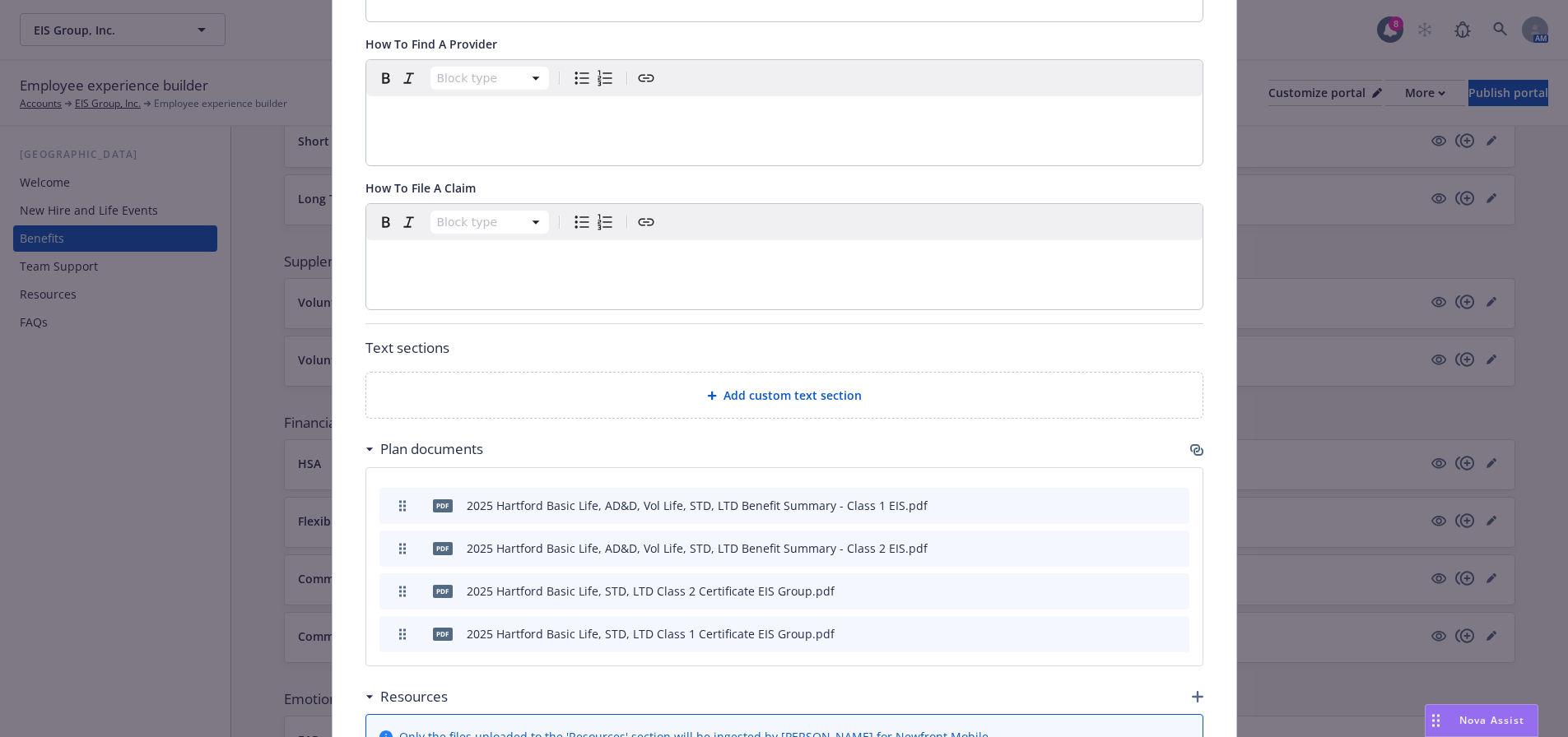
scroll to position [0, 0]
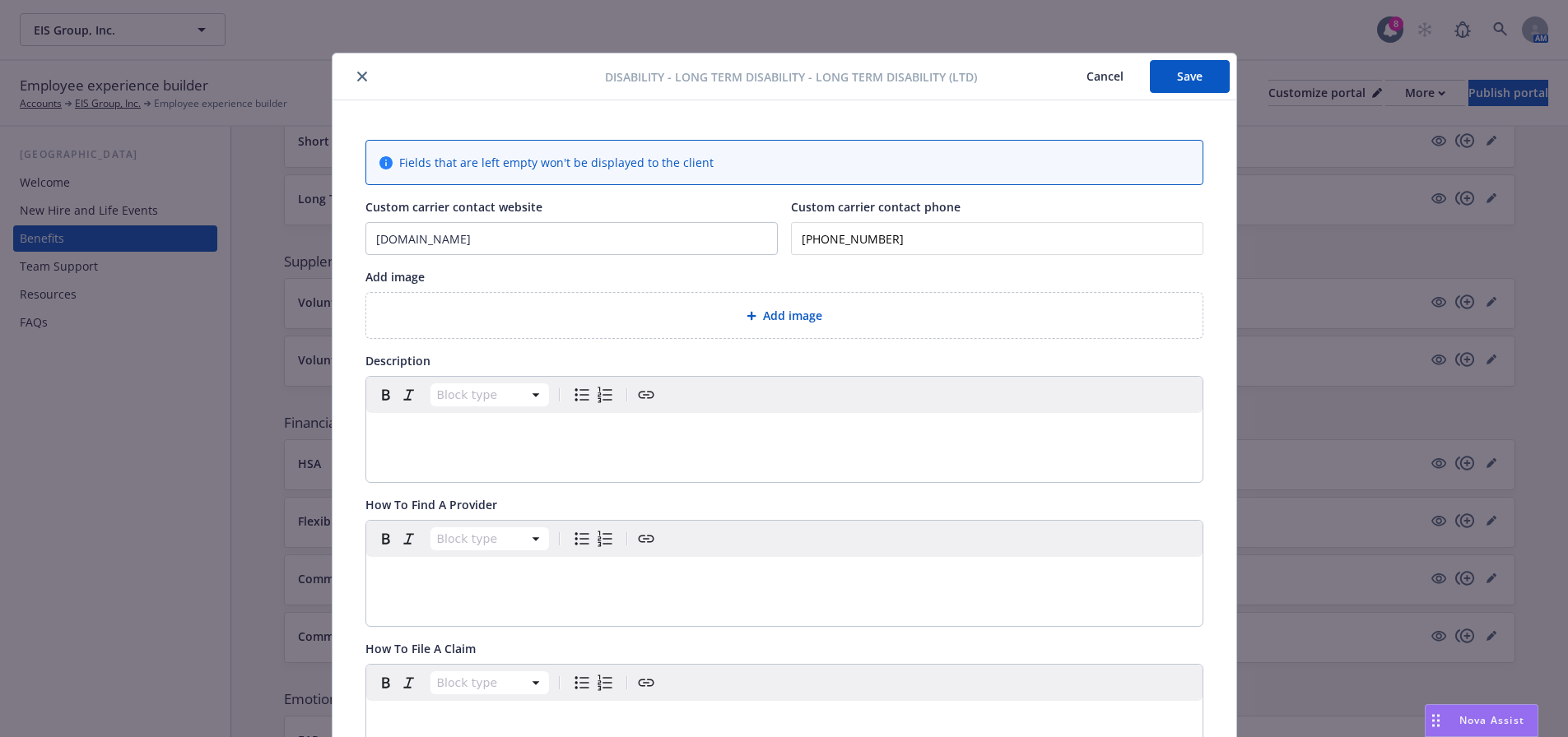
click at [1170, 75] on button "Save" at bounding box center [1190, 76] width 80 height 33
click at [352, 76] on button "close" at bounding box center [362, 80] width 20 height 20
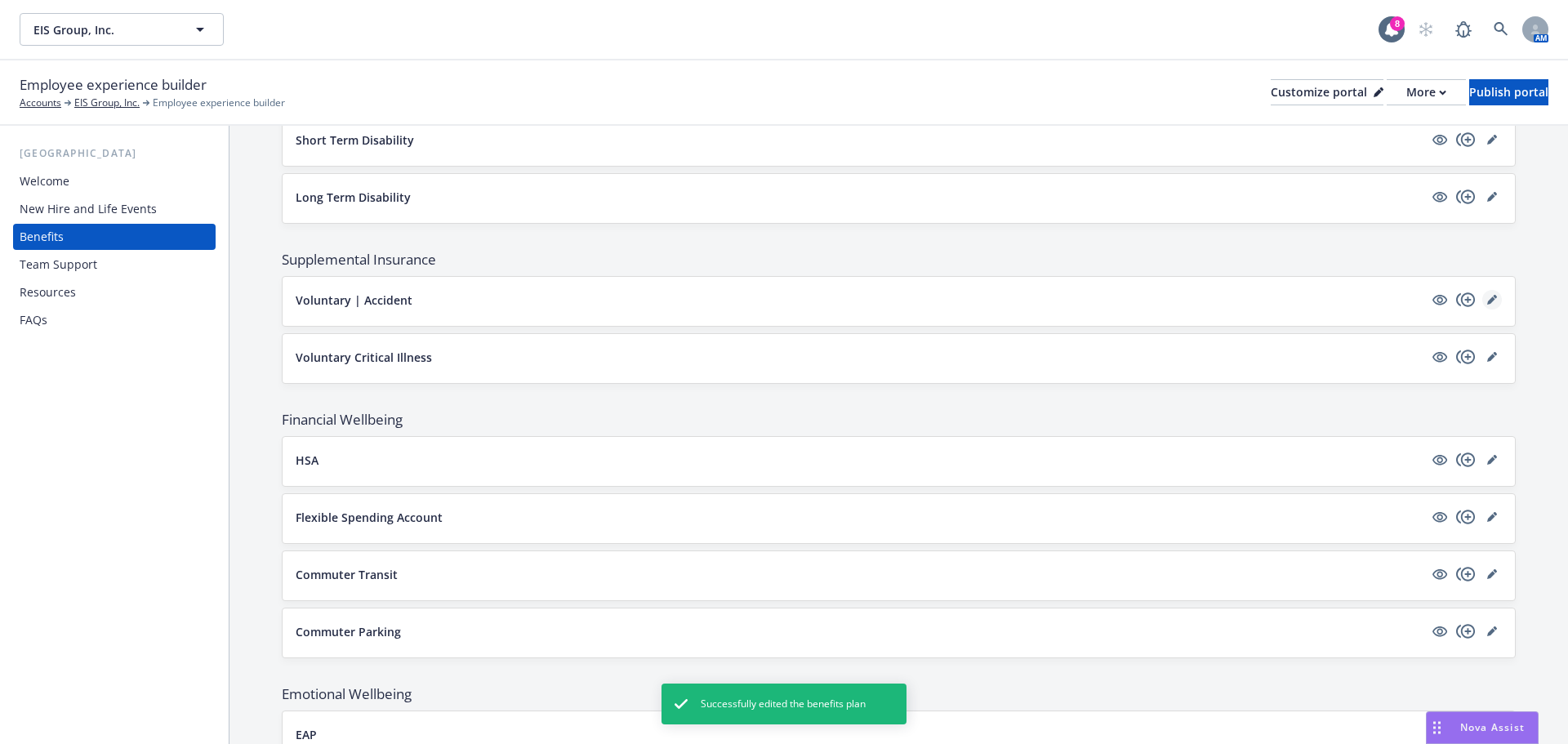
click at [1487, 299] on icon "editPencil" at bounding box center [1492, 300] width 10 height 10
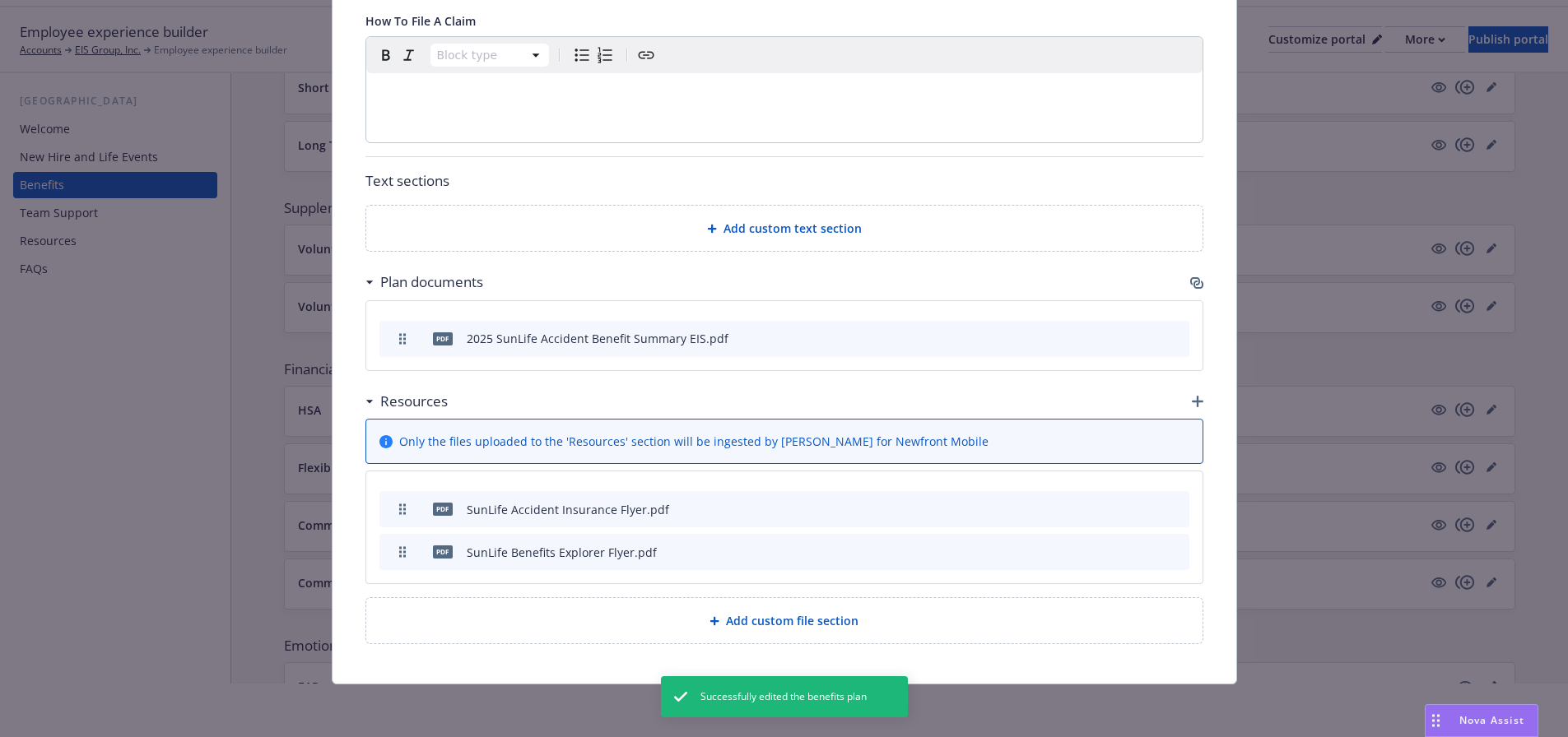
scroll to position [83, 0]
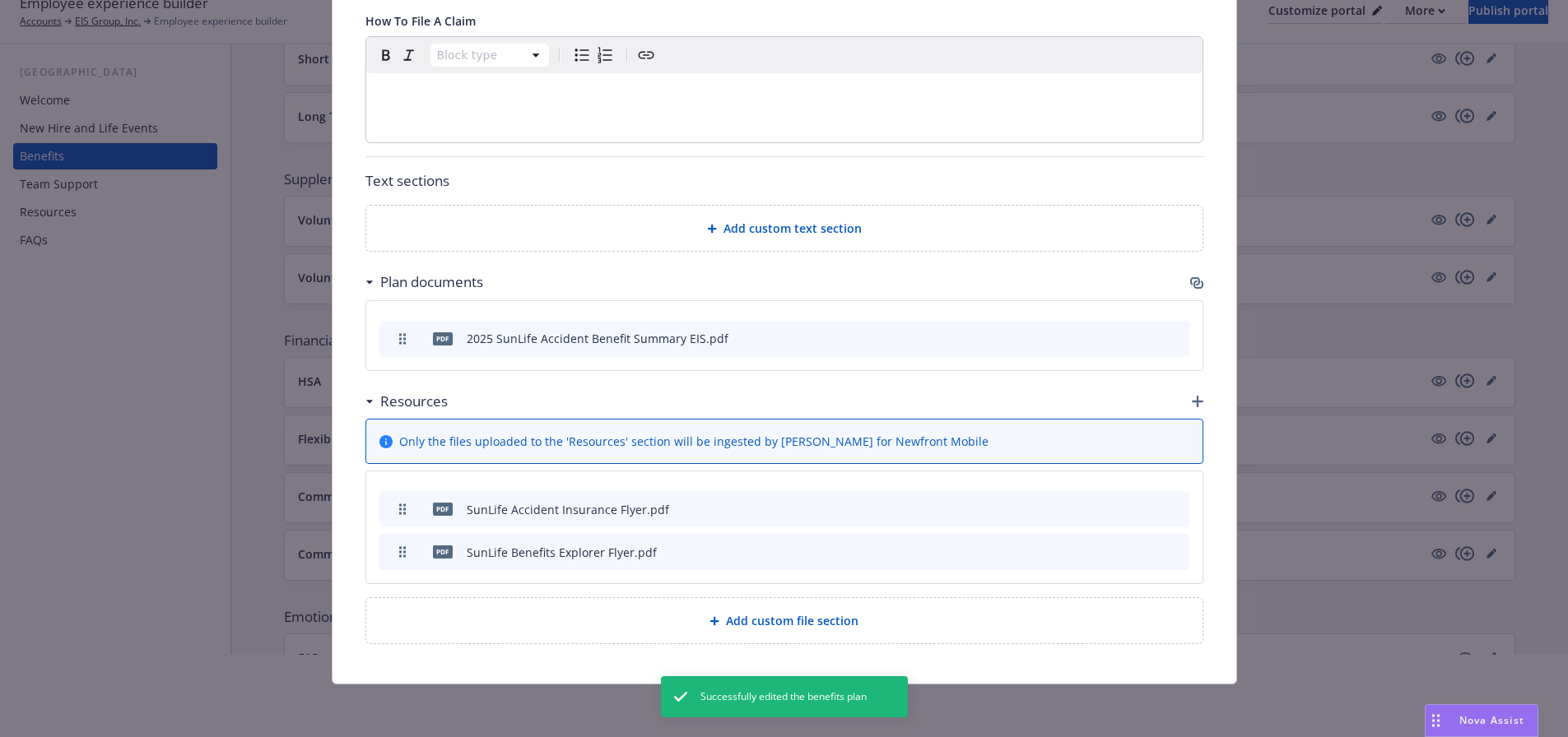
click at [1182, 283] on div "Plan documents" at bounding box center [784, 281] width 838 height 35
click at [1195, 272] on div "Plan documents" at bounding box center [784, 281] width 838 height 35
click at [1195, 281] on icon "button" at bounding box center [1199, 284] width 10 height 8
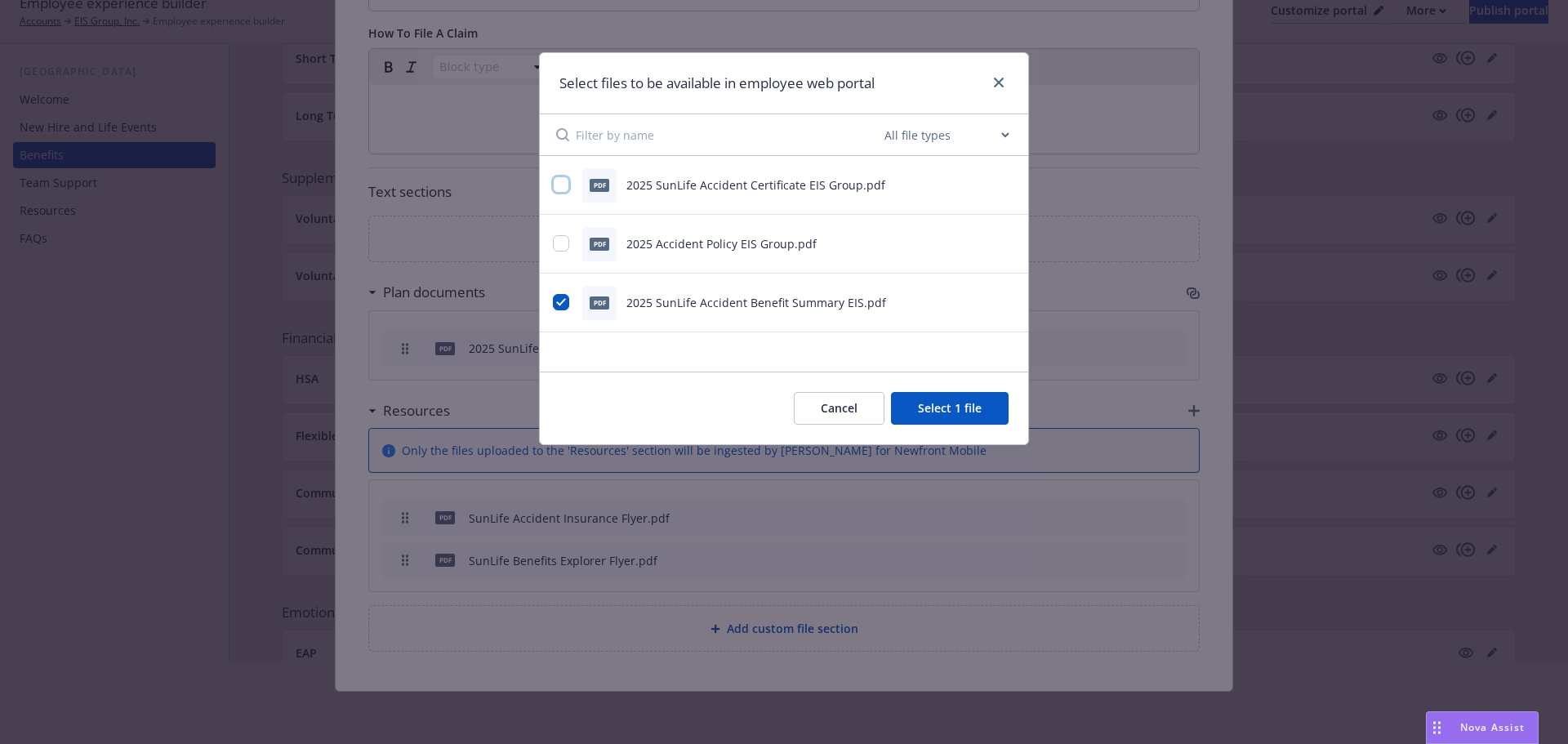
click at [565, 179] on input "checkbox" at bounding box center [560, 185] width 17 height 17
checkbox input "true"
click at [933, 395] on button "Select 2 files" at bounding box center [946, 408] width 123 height 33
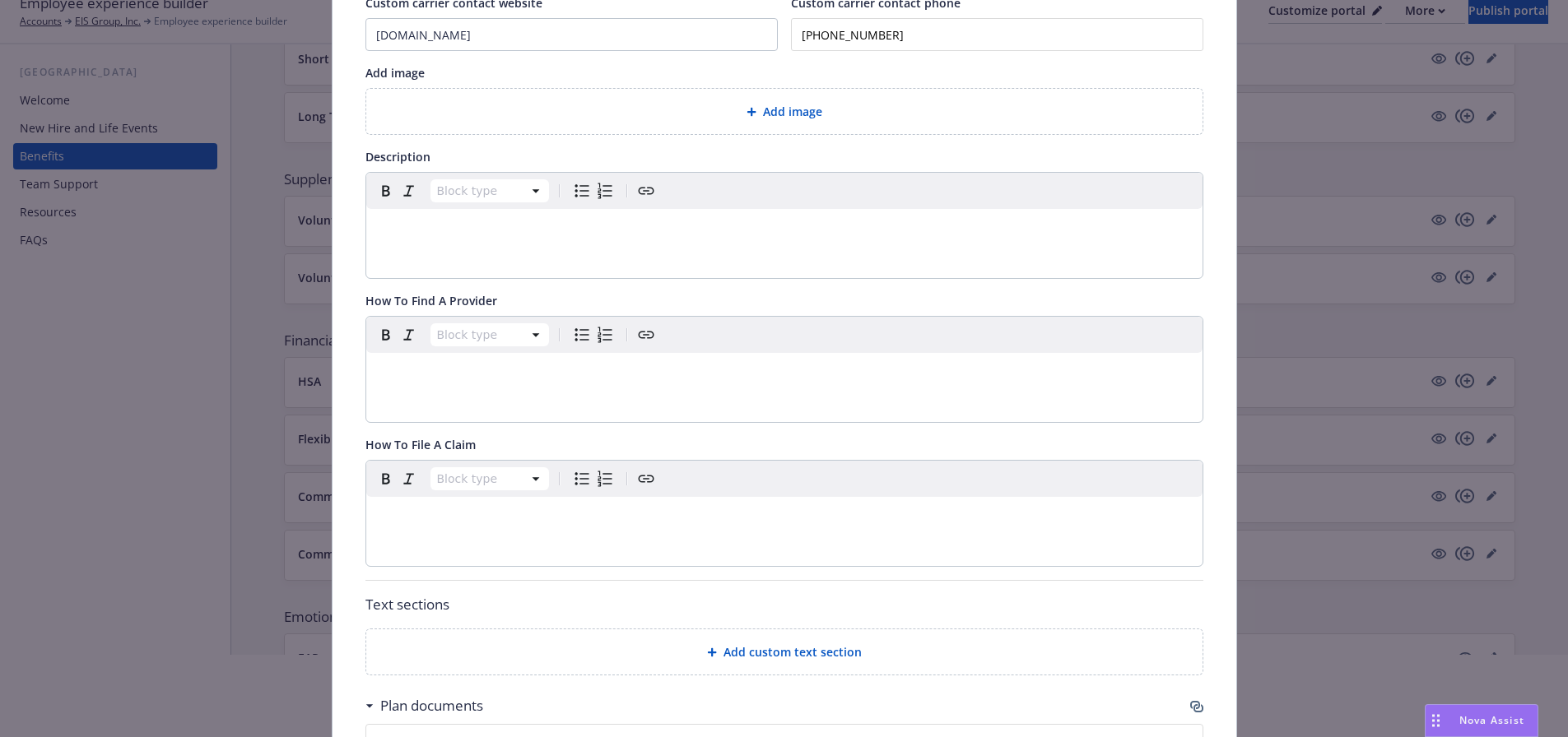
scroll to position [0, 0]
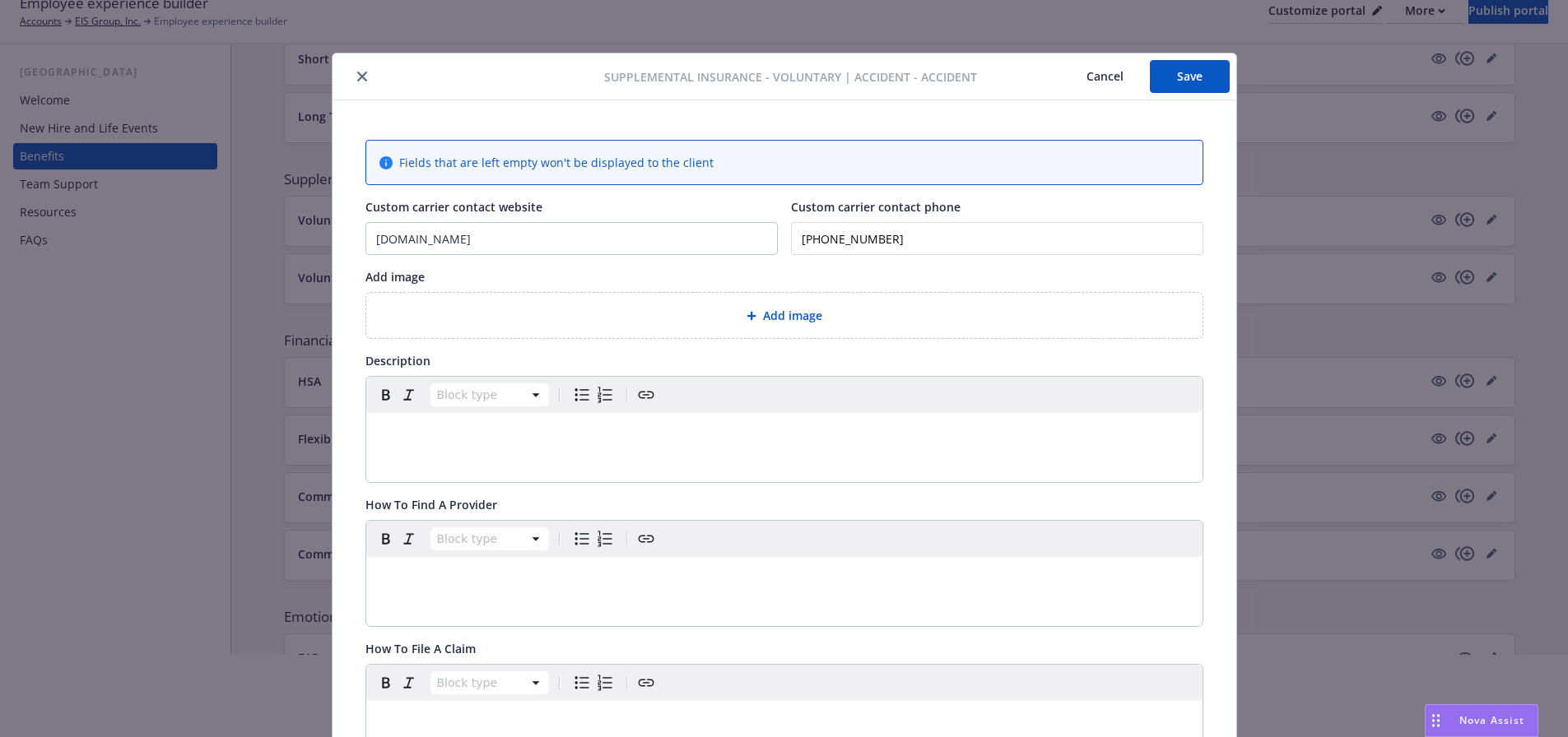
click at [1182, 82] on button "Save" at bounding box center [1190, 76] width 80 height 33
click at [357, 77] on icon "close" at bounding box center [362, 77] width 10 height 10
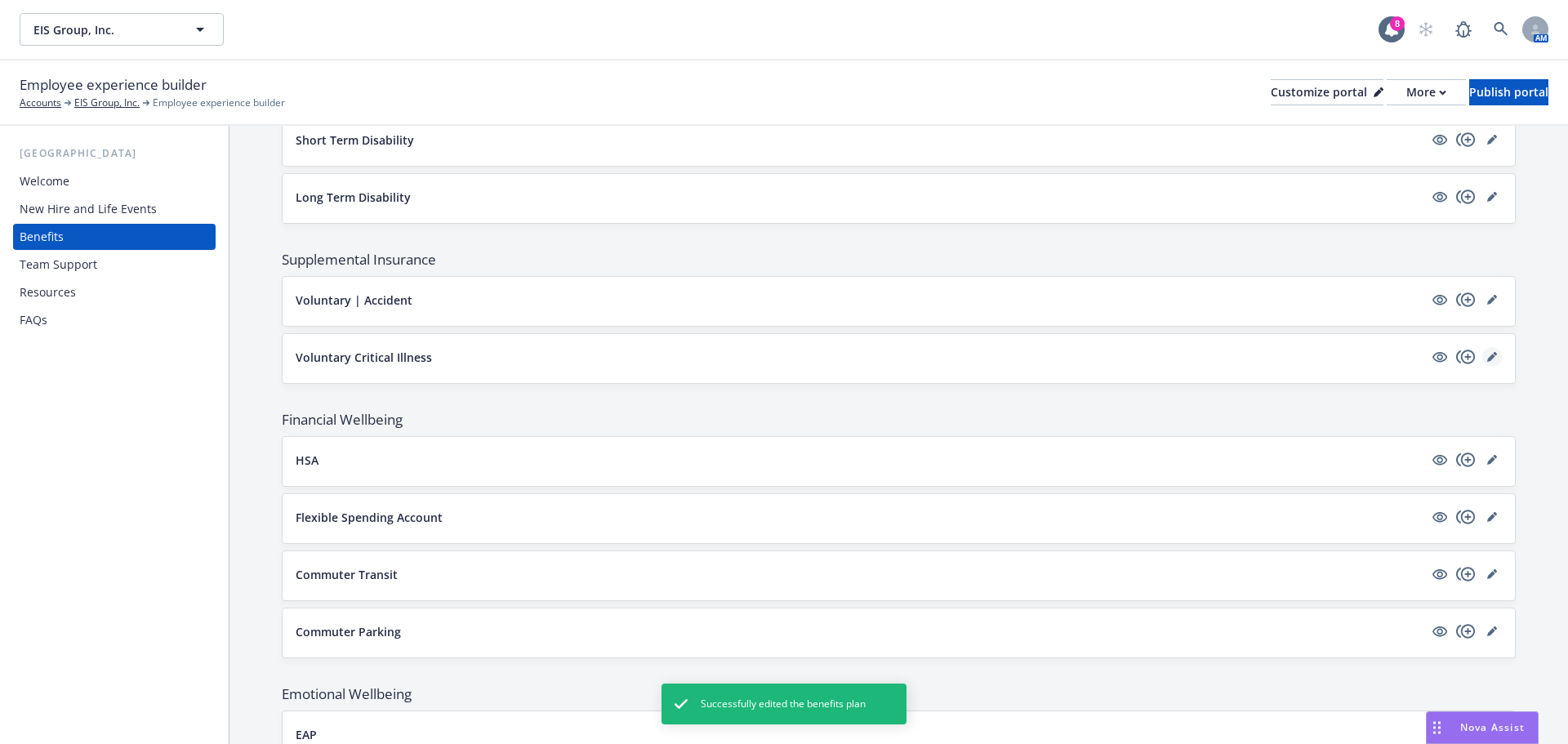
click at [1487, 356] on link "editPencil" at bounding box center [1492, 357] width 20 height 20
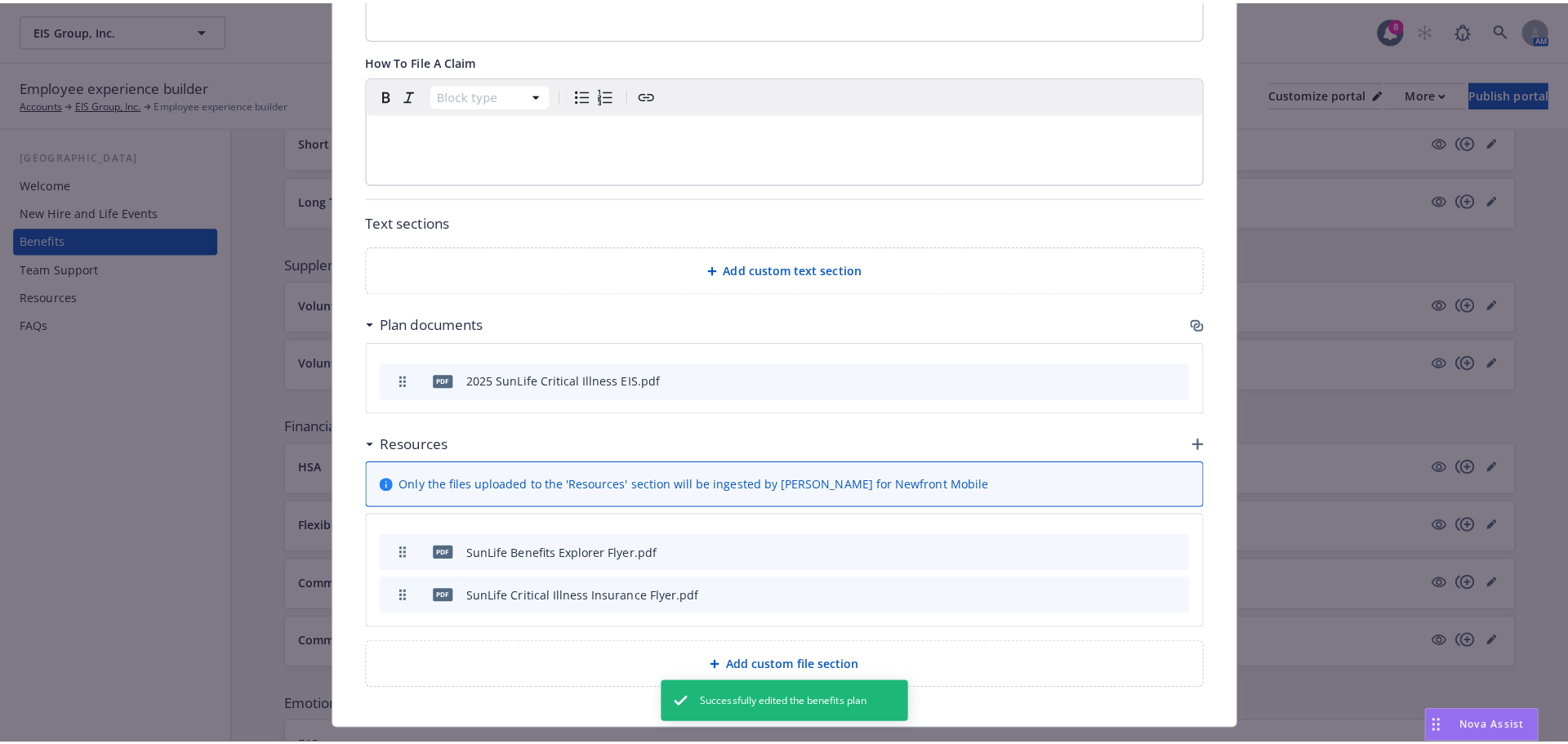
scroll to position [623, 0]
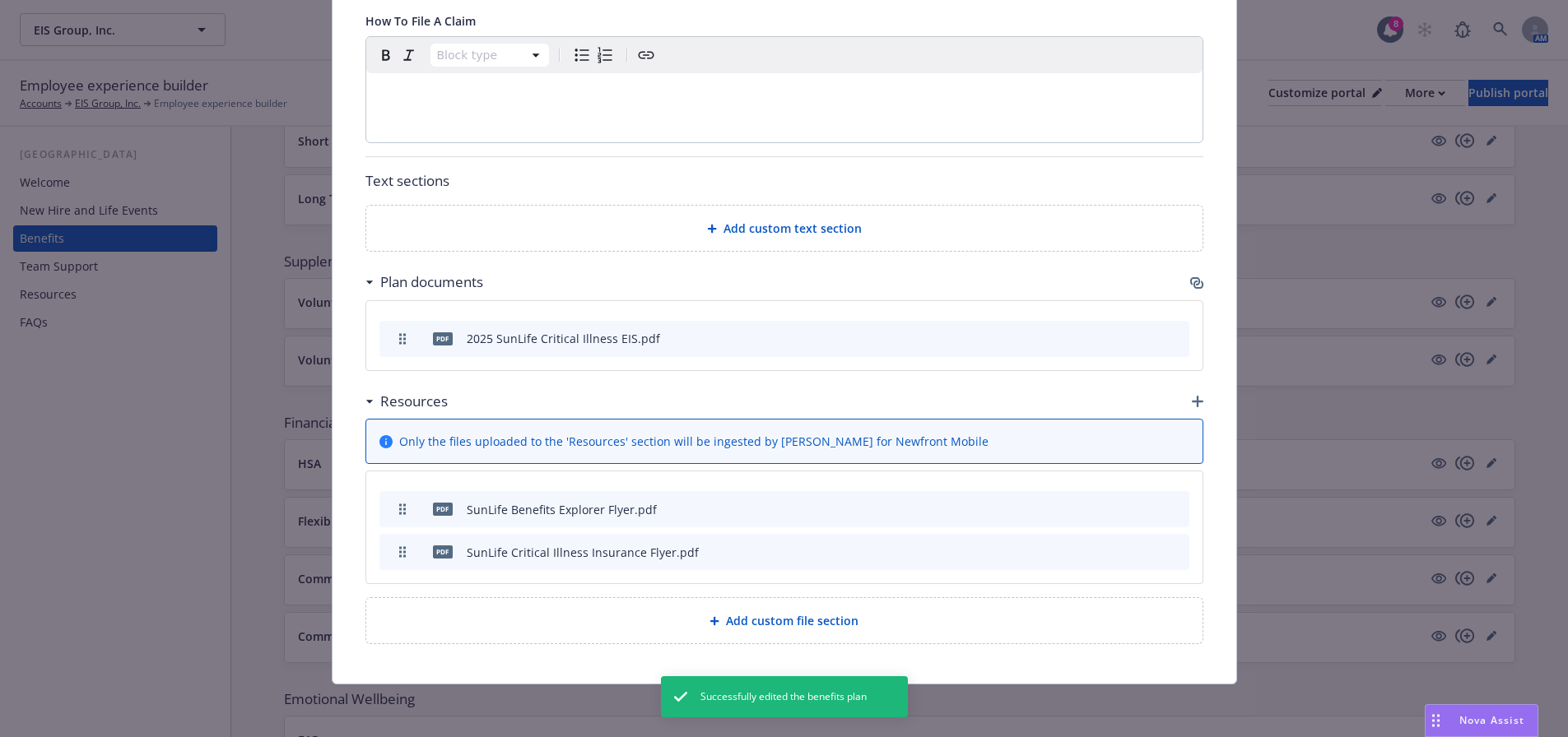
click at [1190, 279] on icon "button" at bounding box center [1195, 281] width 10 height 8
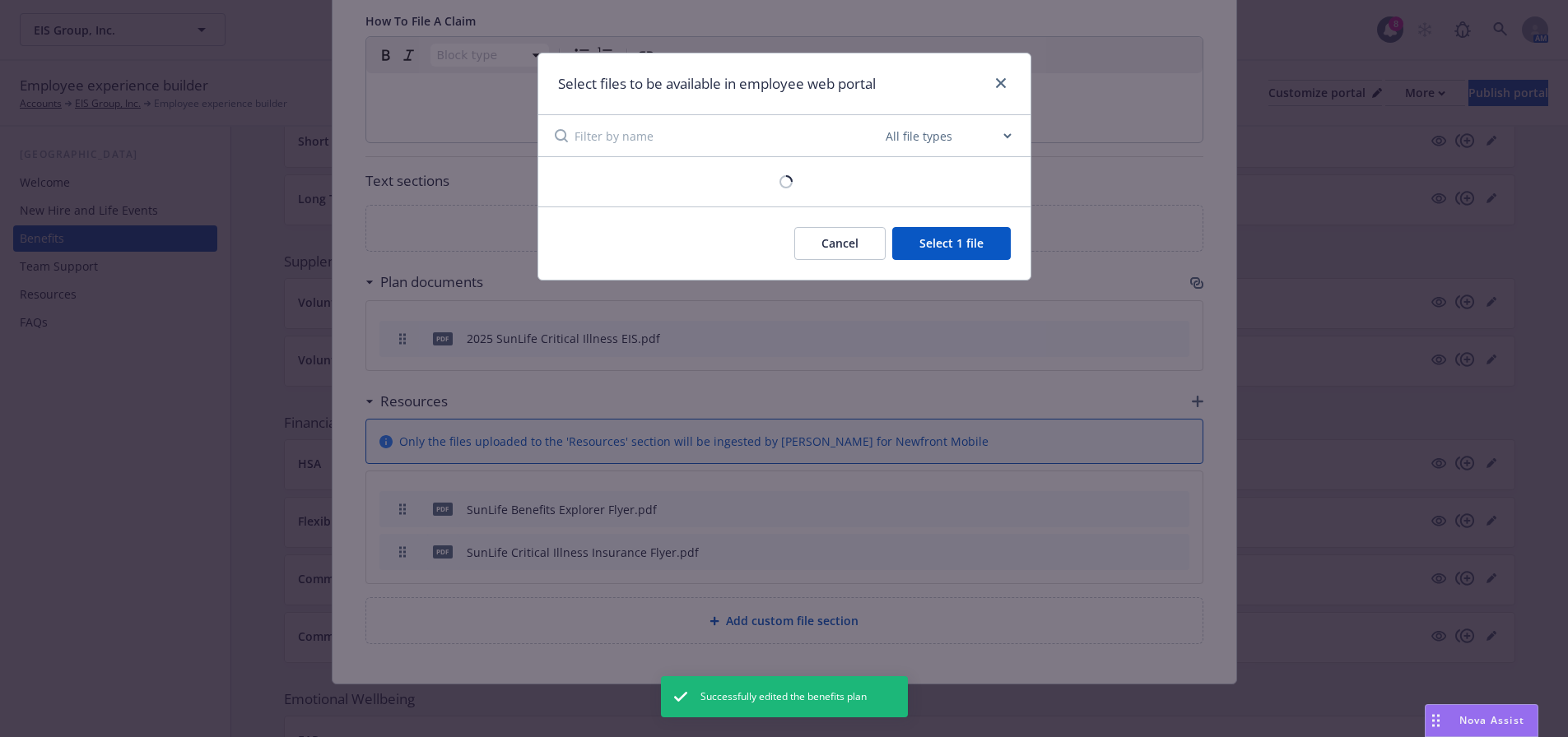
scroll to position [616, 0]
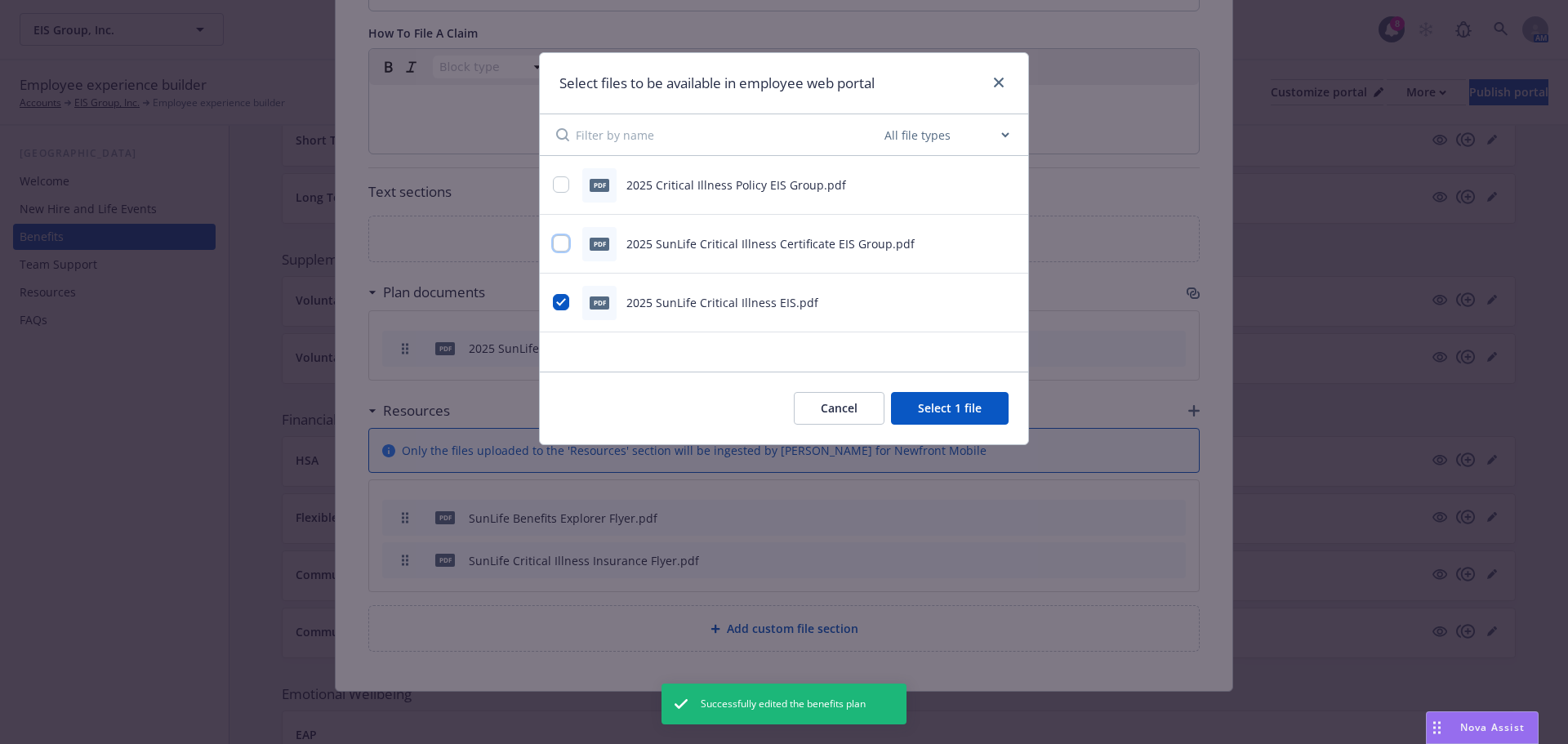
click at [564, 249] on input "checkbox" at bounding box center [560, 243] width 17 height 17
checkbox input "true"
click at [958, 409] on button "Select 2 files" at bounding box center [946, 408] width 123 height 33
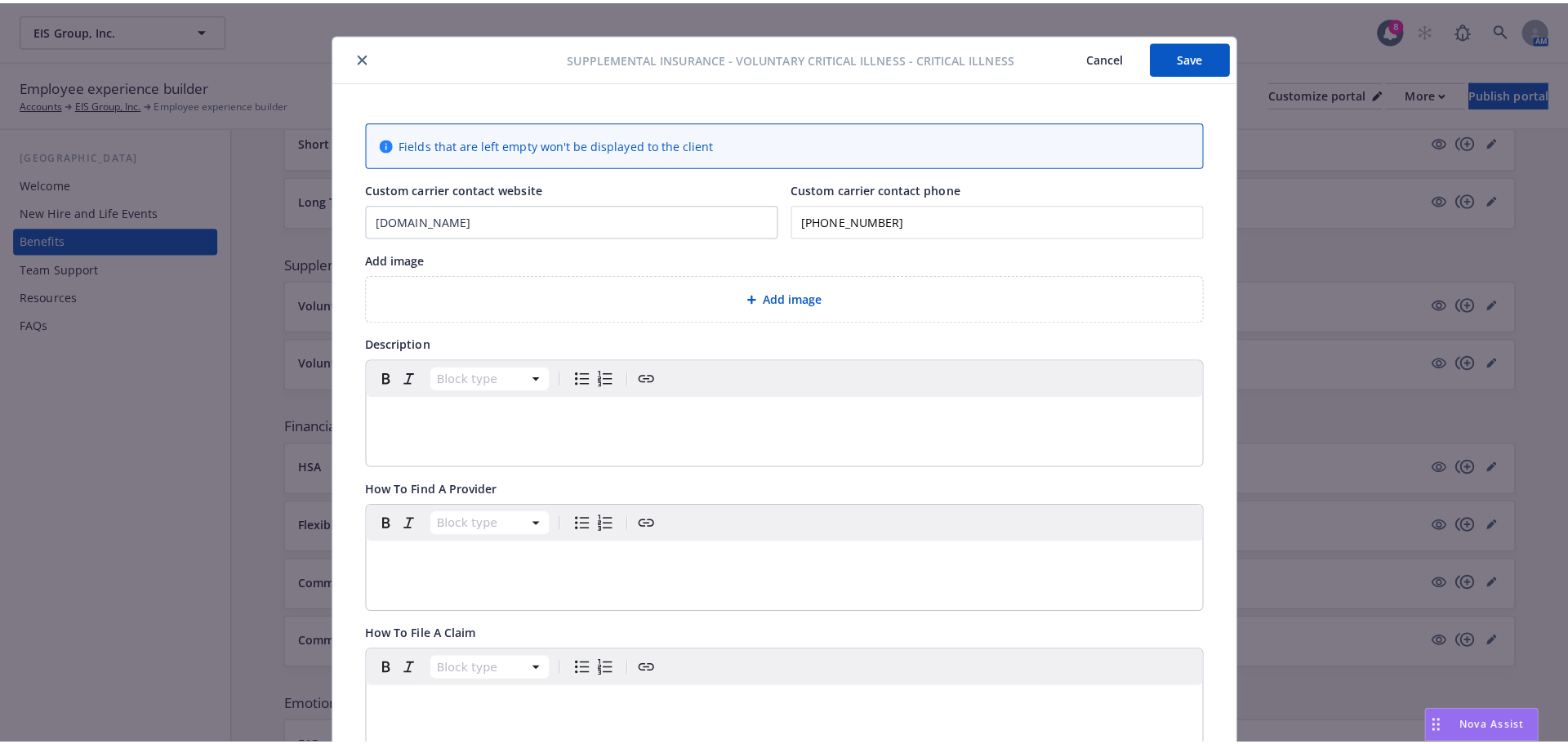
scroll to position [0, 0]
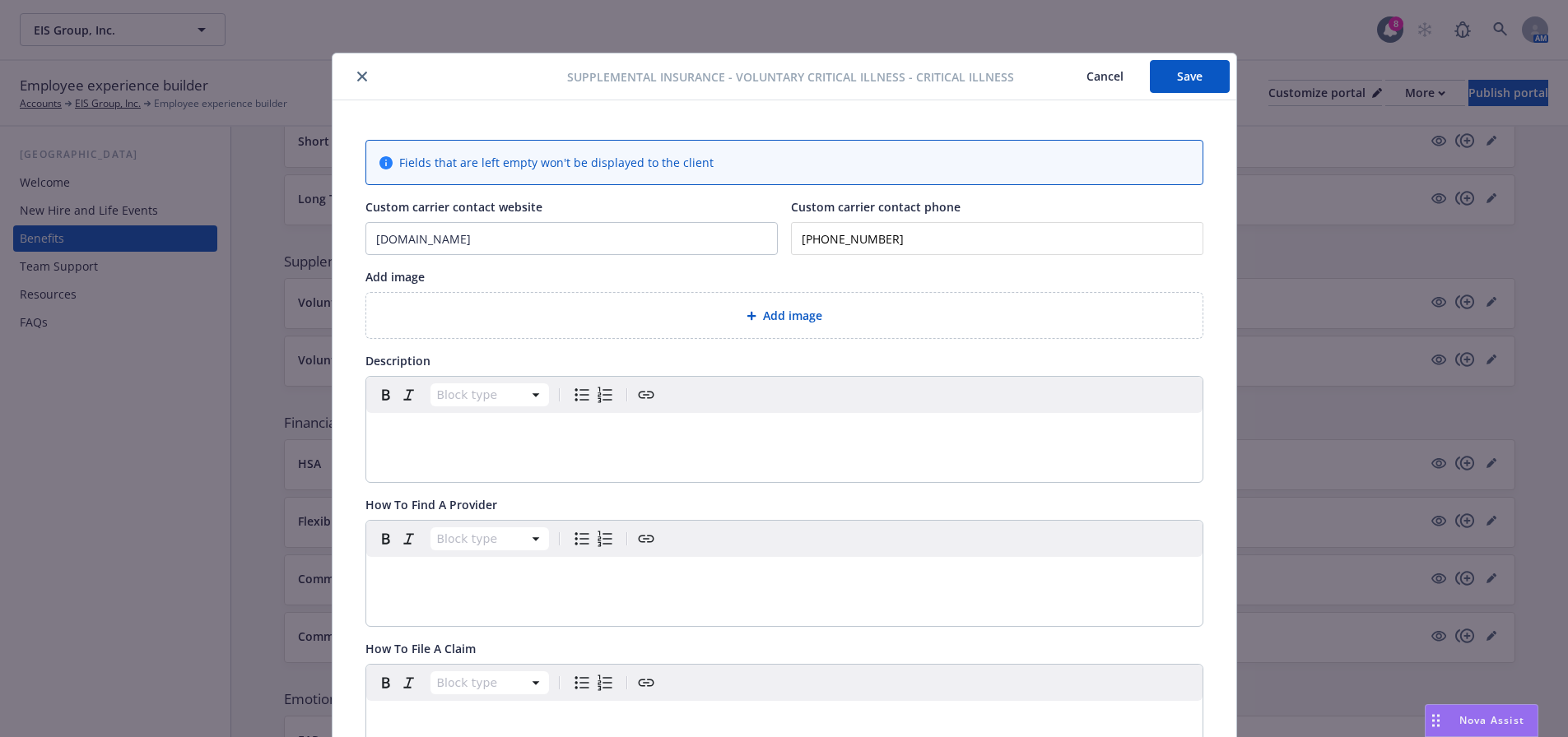
click at [1199, 70] on button "Save" at bounding box center [1190, 76] width 80 height 33
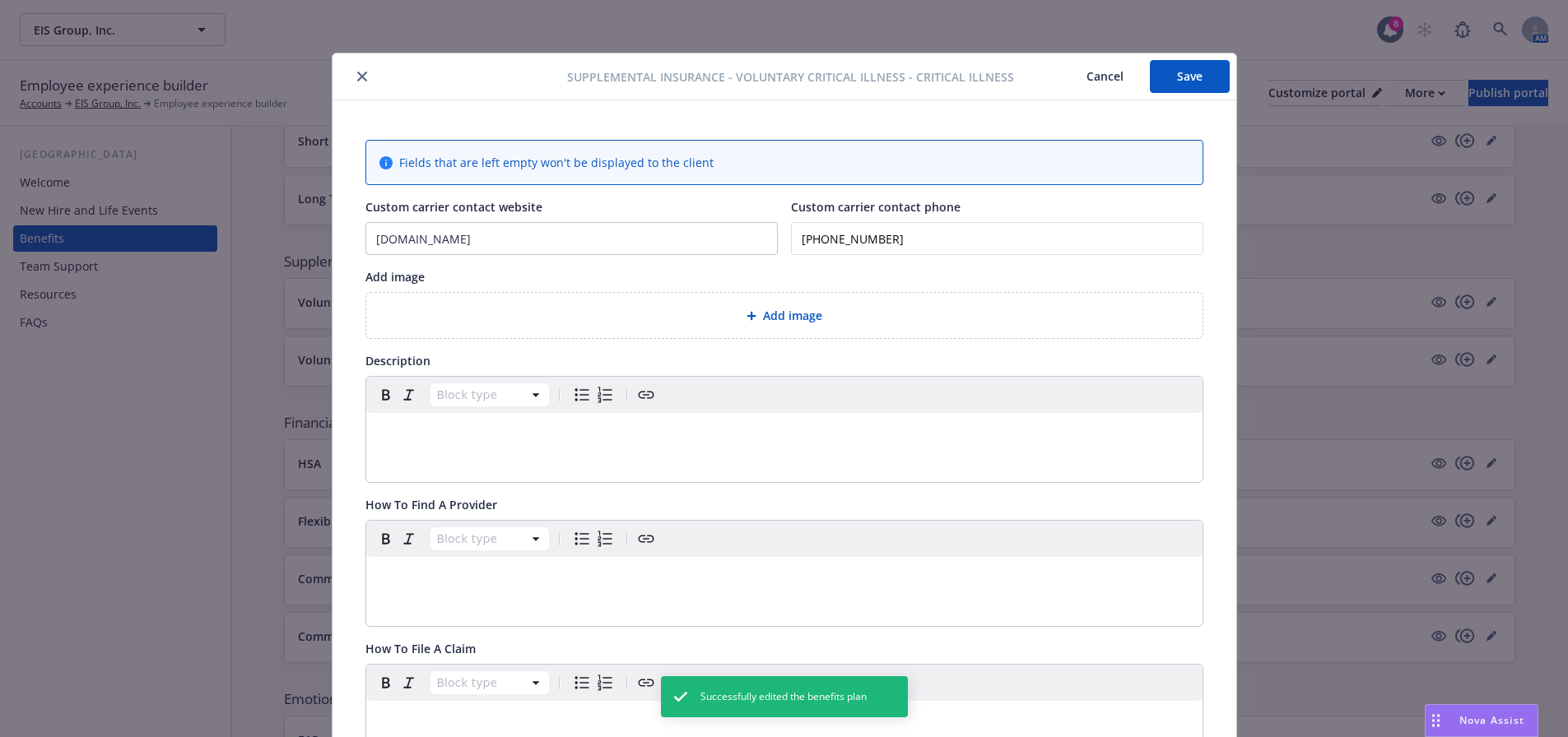
click at [357, 74] on icon "close" at bounding box center [362, 77] width 10 height 10
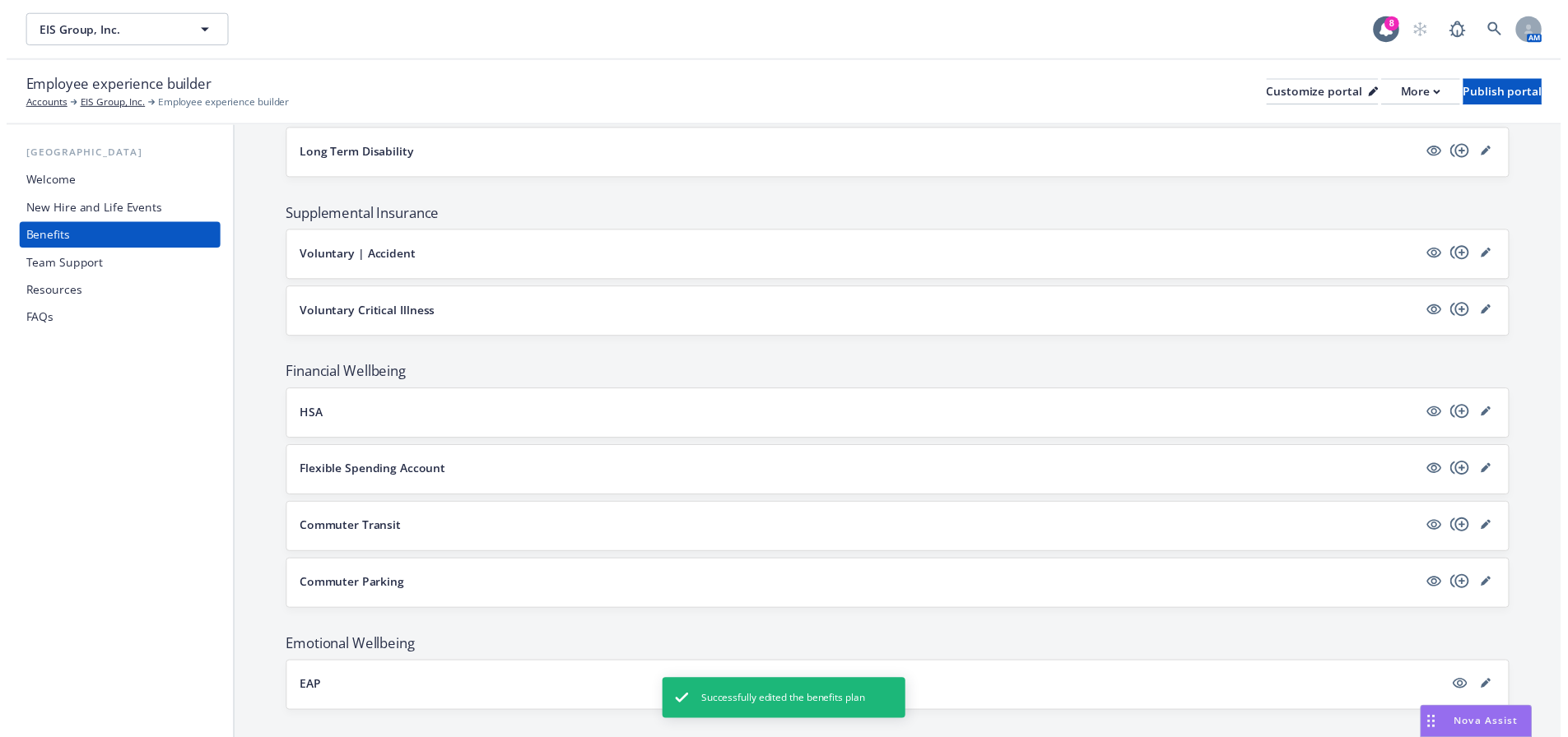
scroll to position [1140, 0]
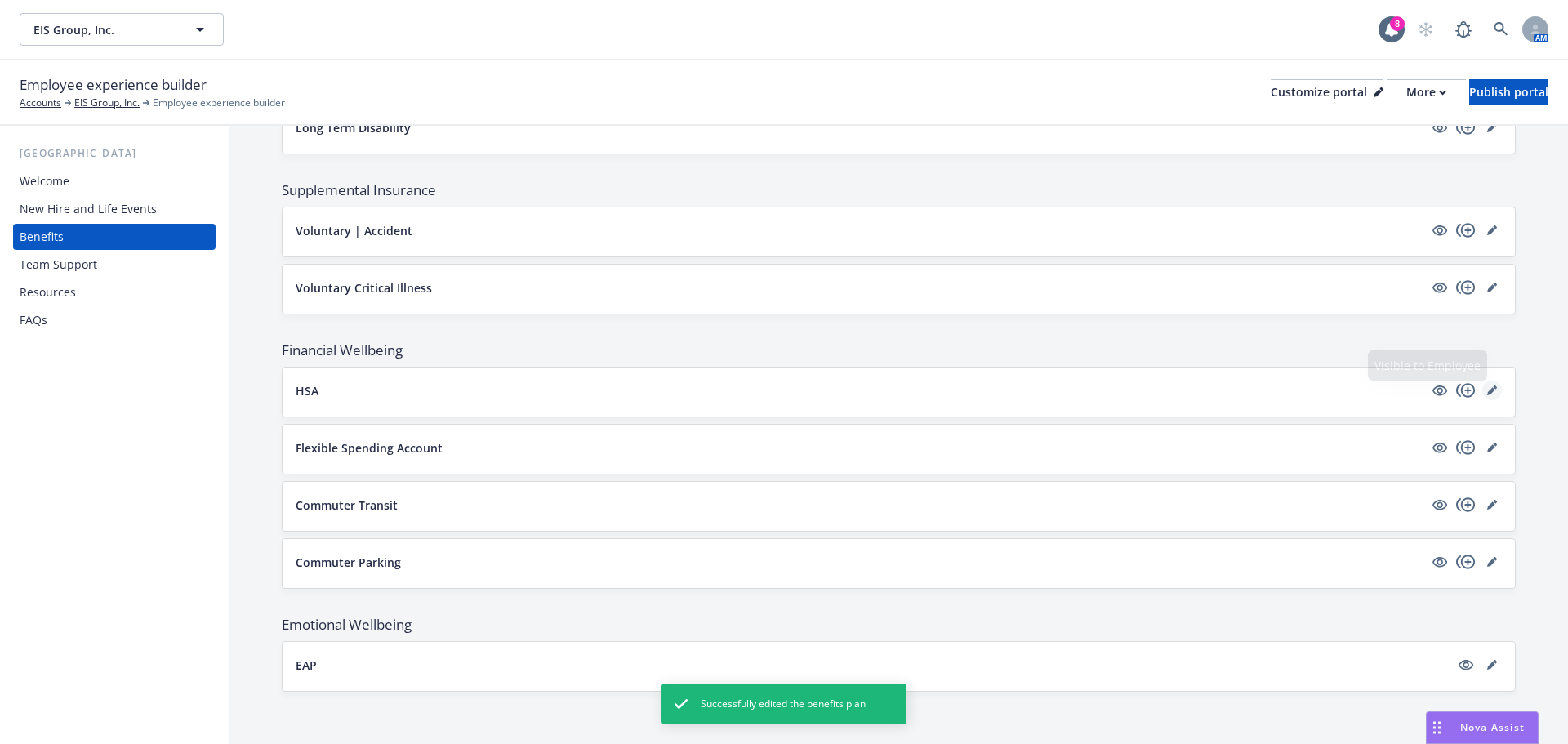
click at [1487, 389] on icon "editPencil" at bounding box center [1492, 391] width 10 height 10
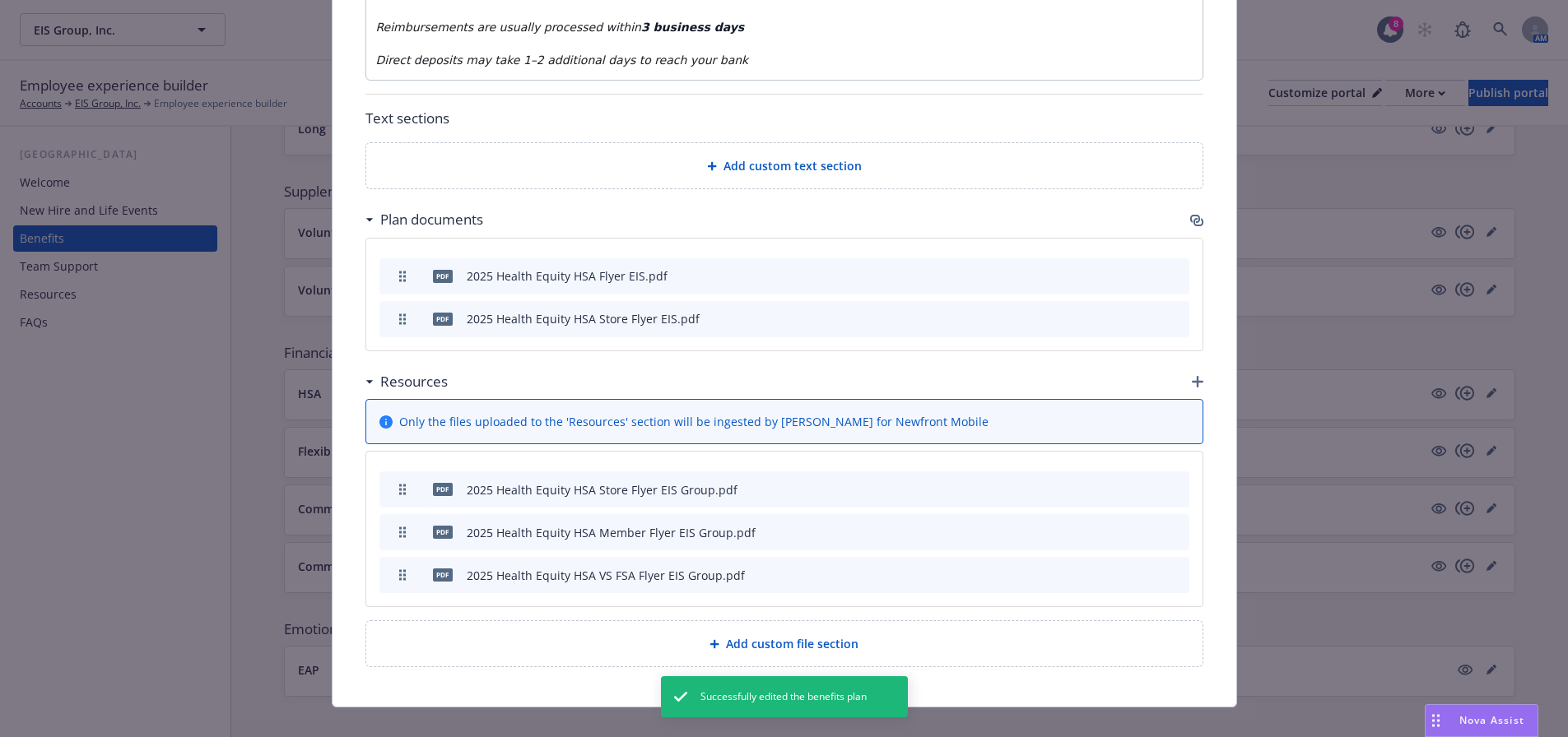
scroll to position [1372, 0]
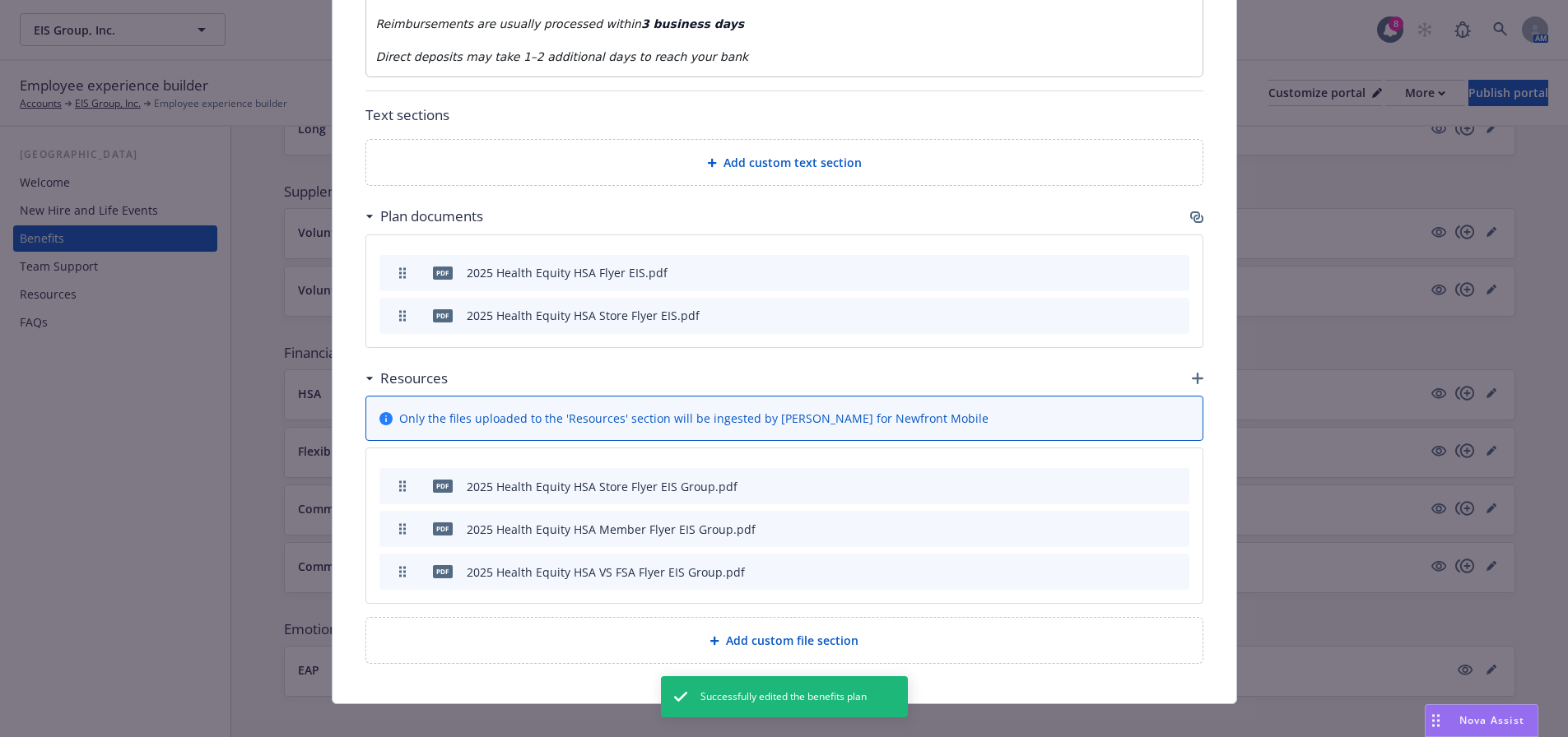
click at [1190, 211] on icon "button" at bounding box center [1196, 217] width 13 height 13
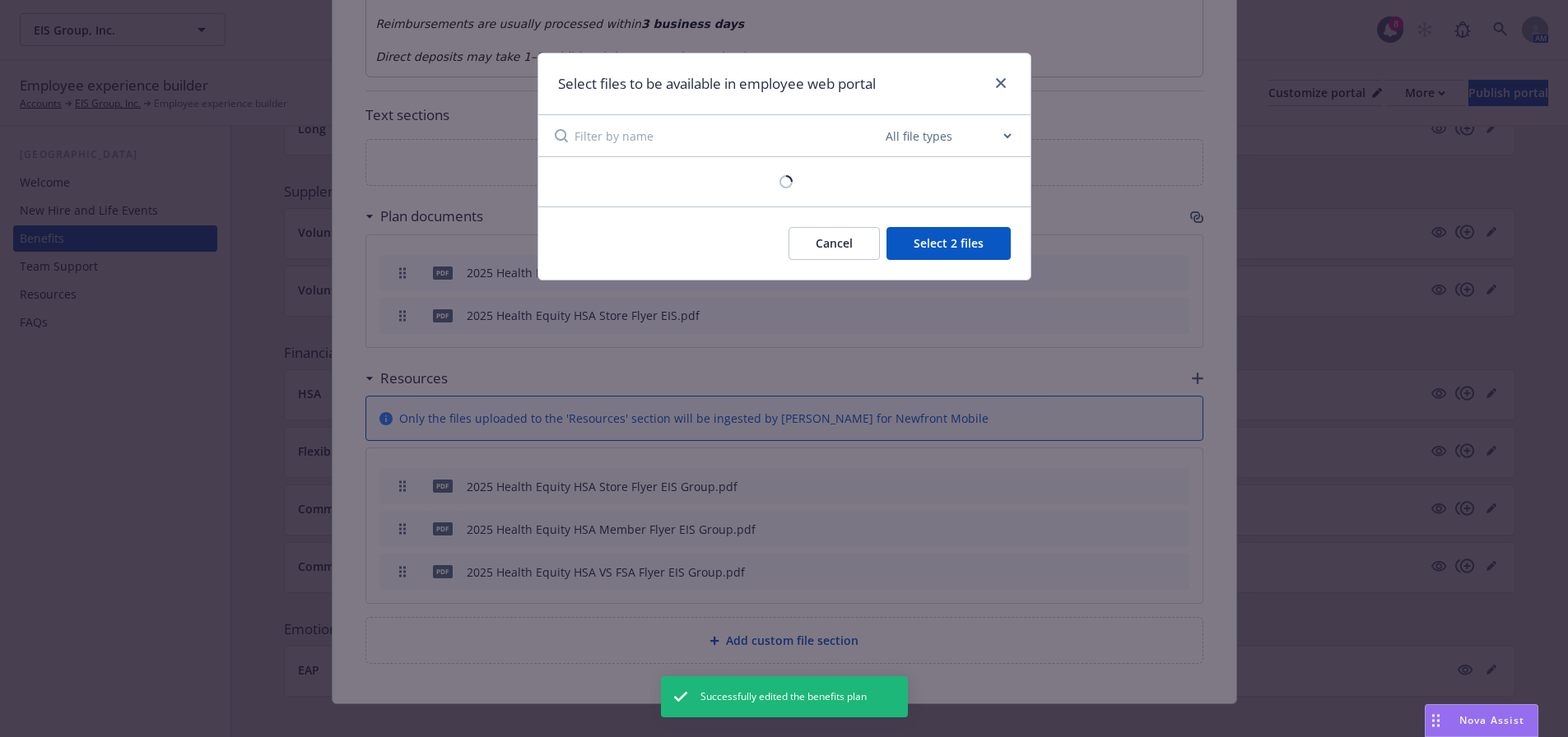
scroll to position [1360, 0]
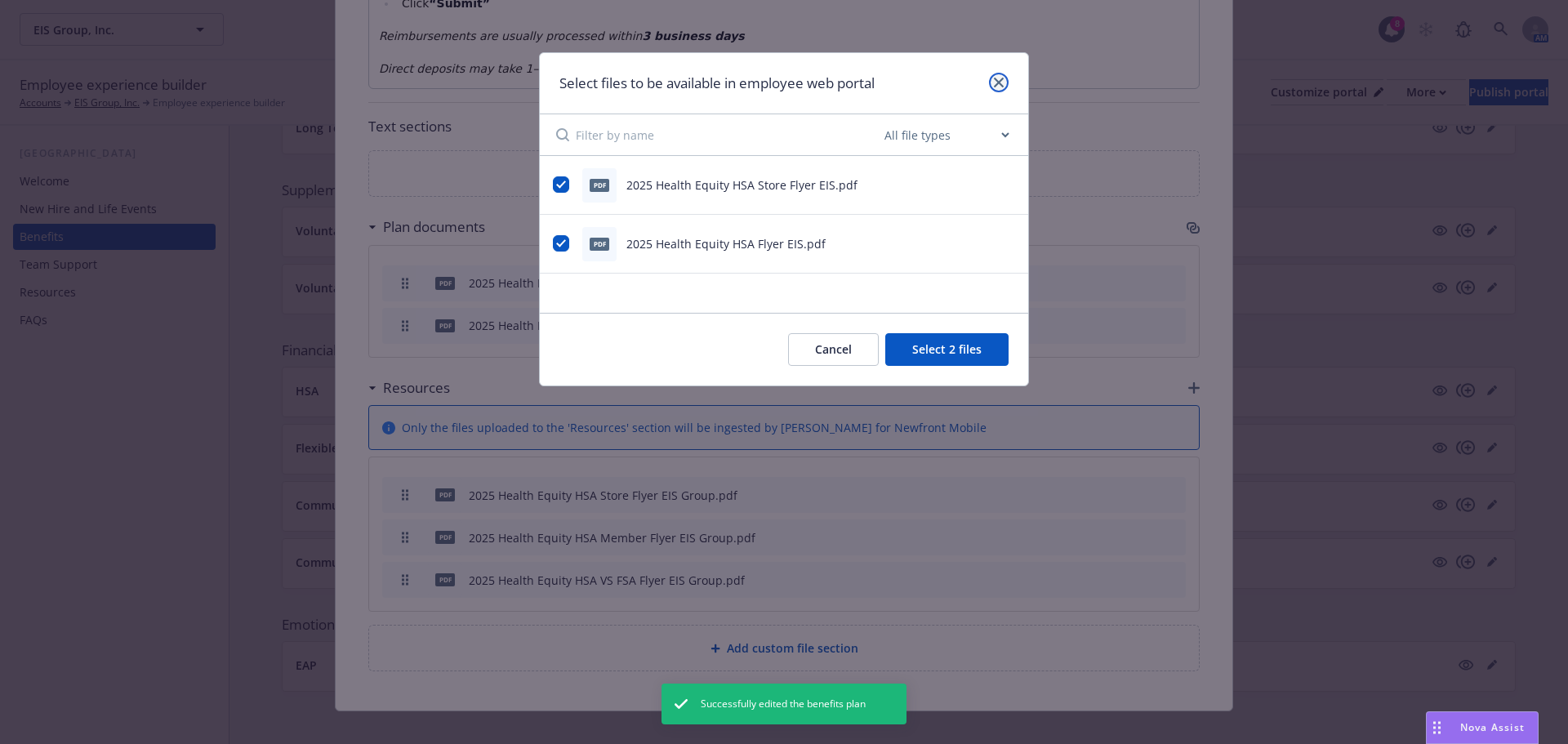
click at [1001, 82] on icon "close" at bounding box center [999, 83] width 10 height 10
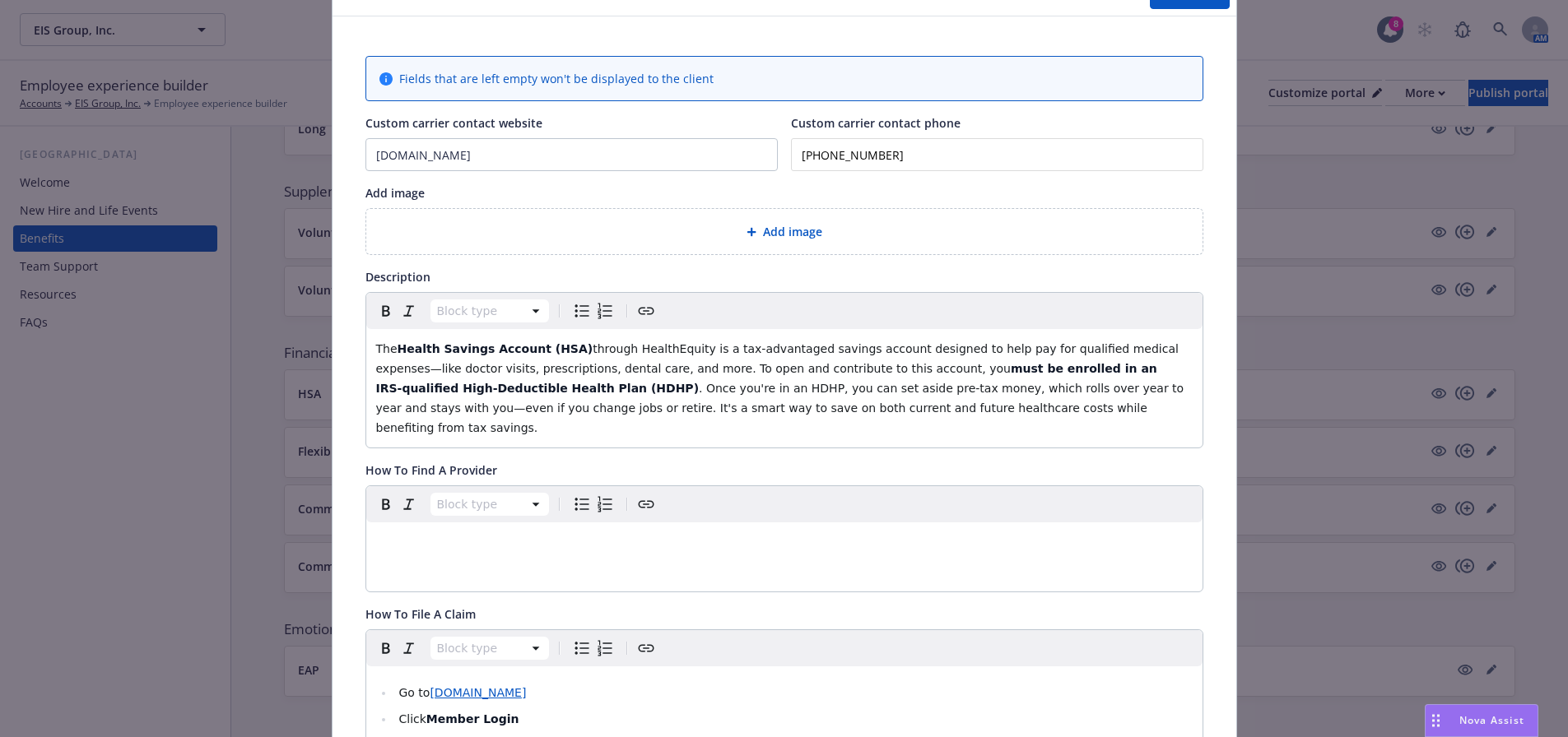
scroll to position [0, 0]
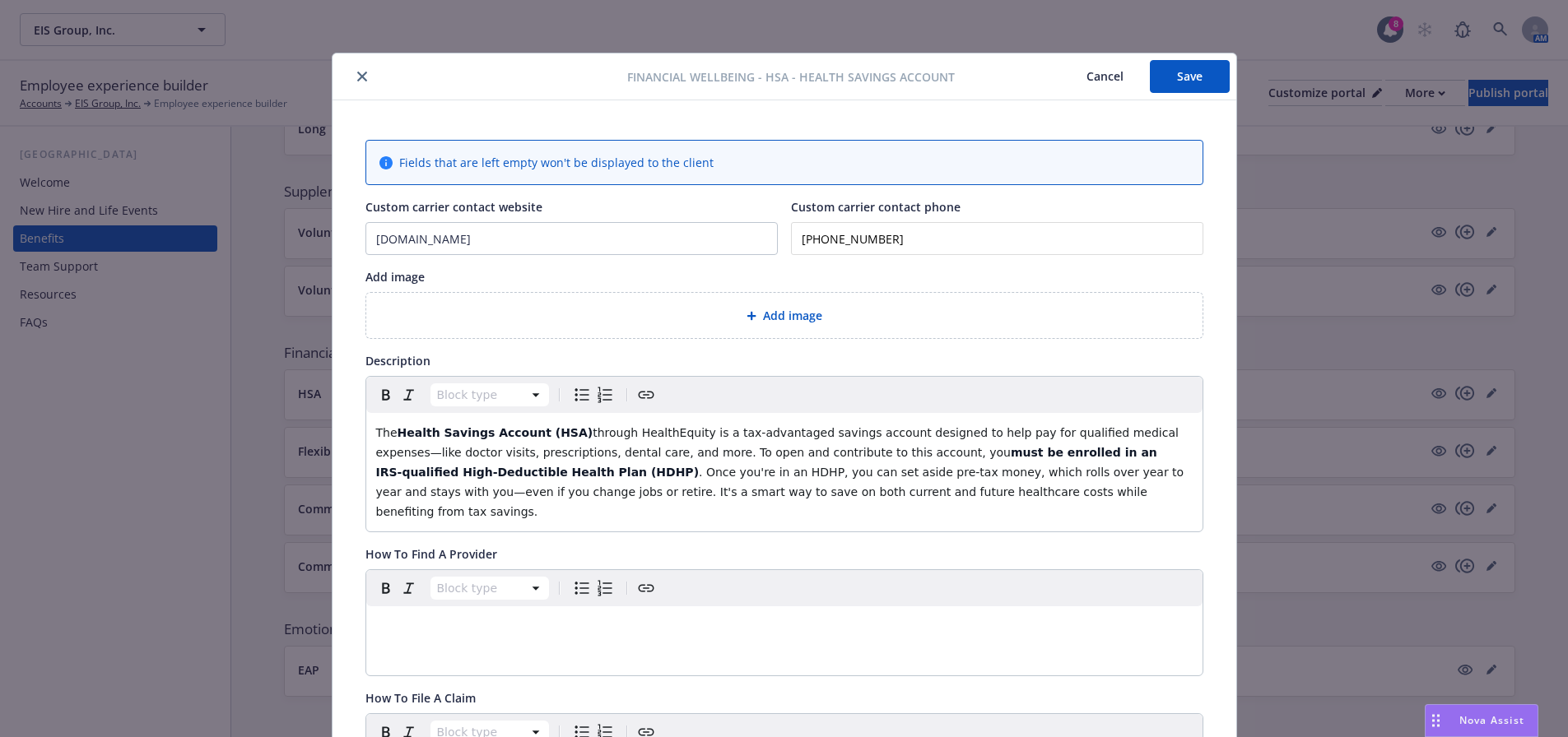
click at [359, 79] on icon "close" at bounding box center [362, 77] width 10 height 10
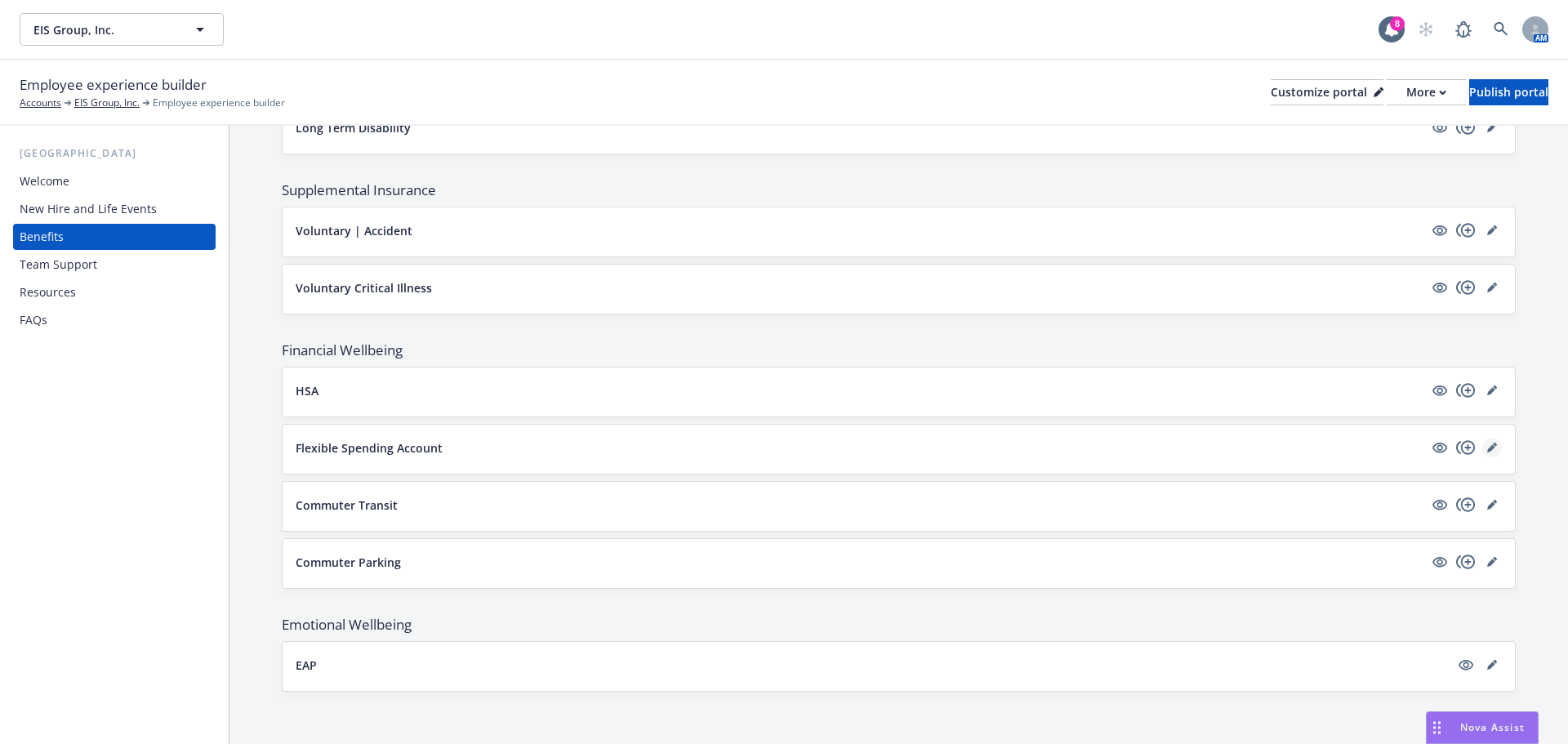
click at [1493, 443] on icon "editPencil" at bounding box center [1495, 444] width 4 height 4
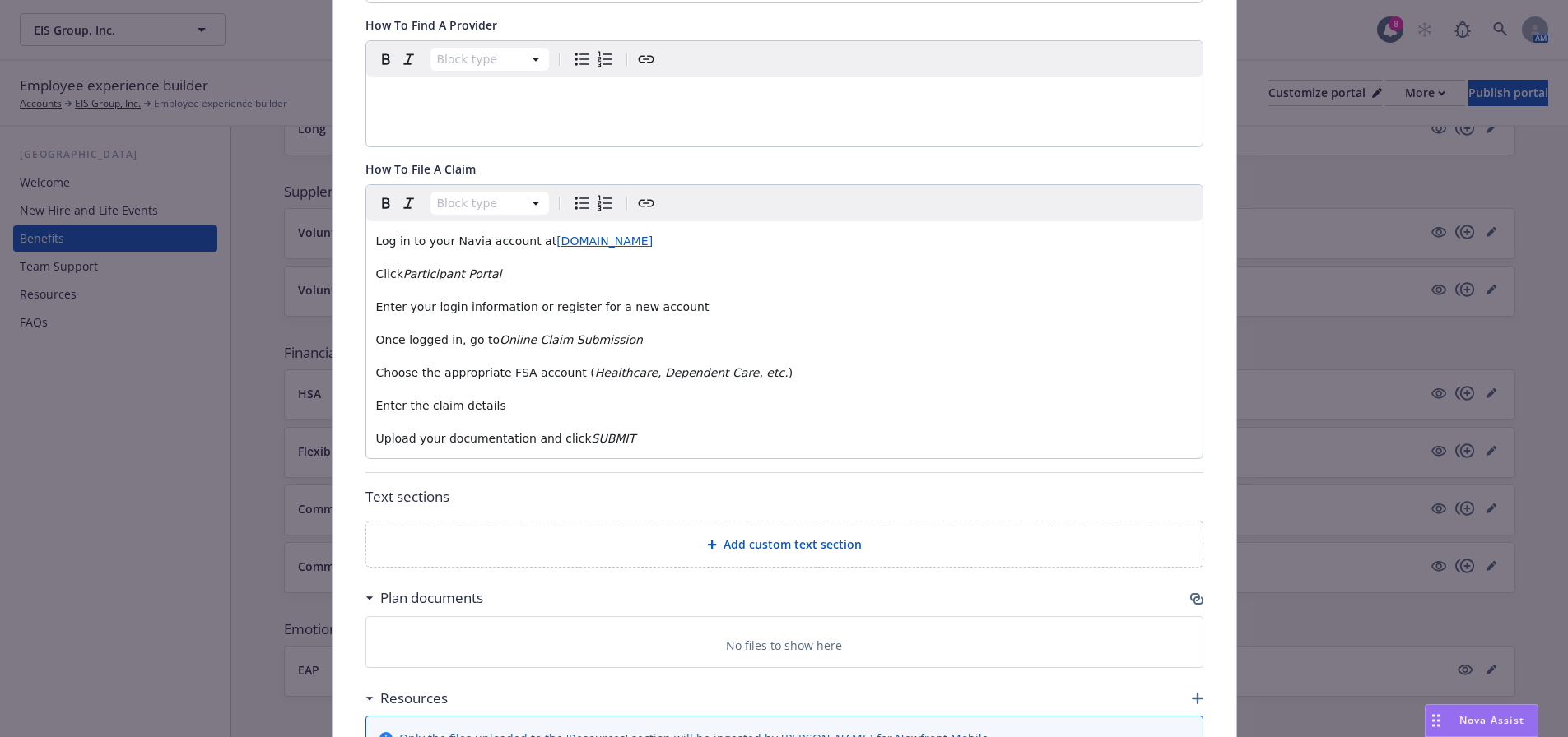
scroll to position [789, 0]
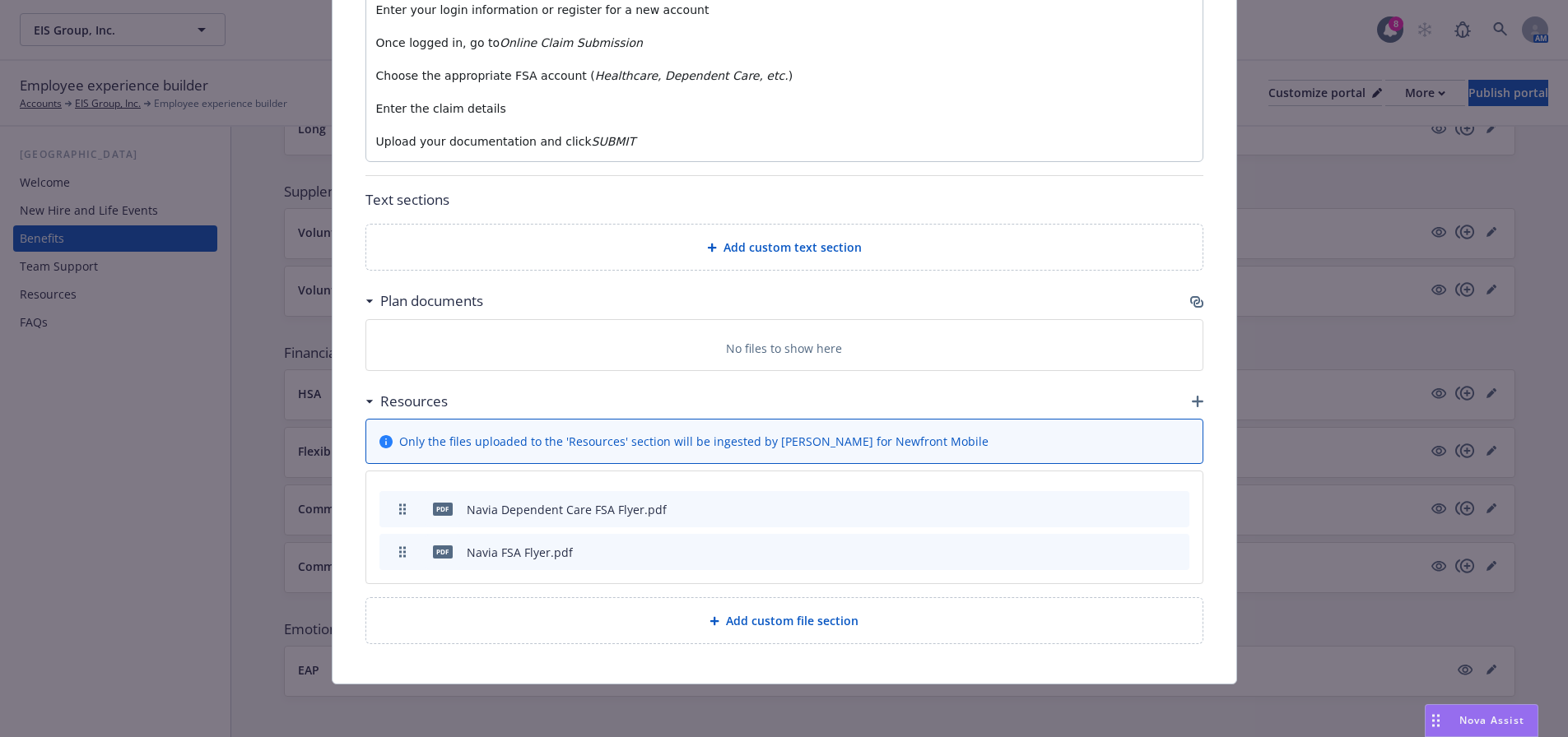
click at [1192, 302] on icon "button" at bounding box center [1195, 300] width 10 height 8
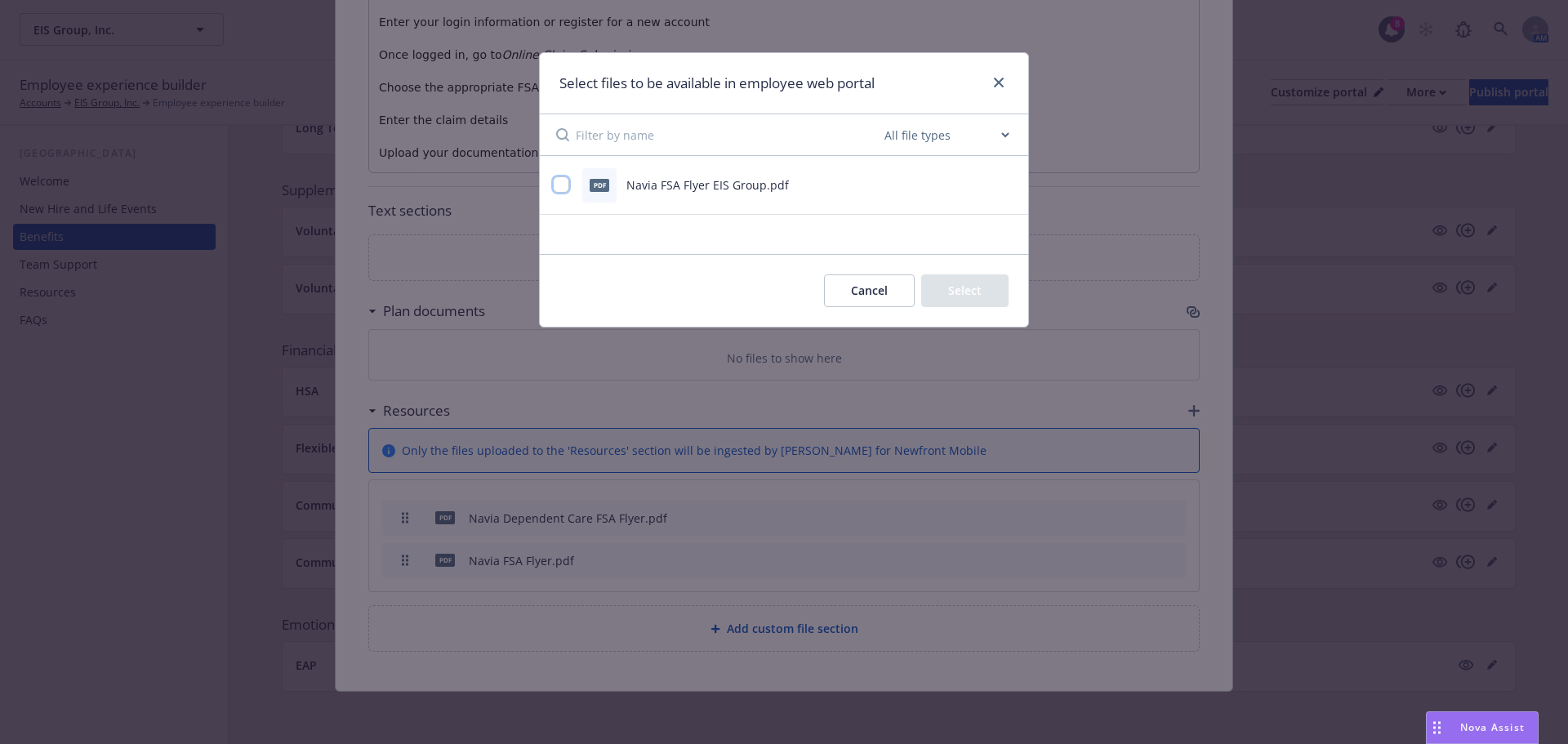
click at [564, 183] on input "checkbox" at bounding box center [560, 185] width 17 height 17
checkbox input "true"
click at [968, 288] on button "Select 1 file" at bounding box center [949, 290] width 117 height 33
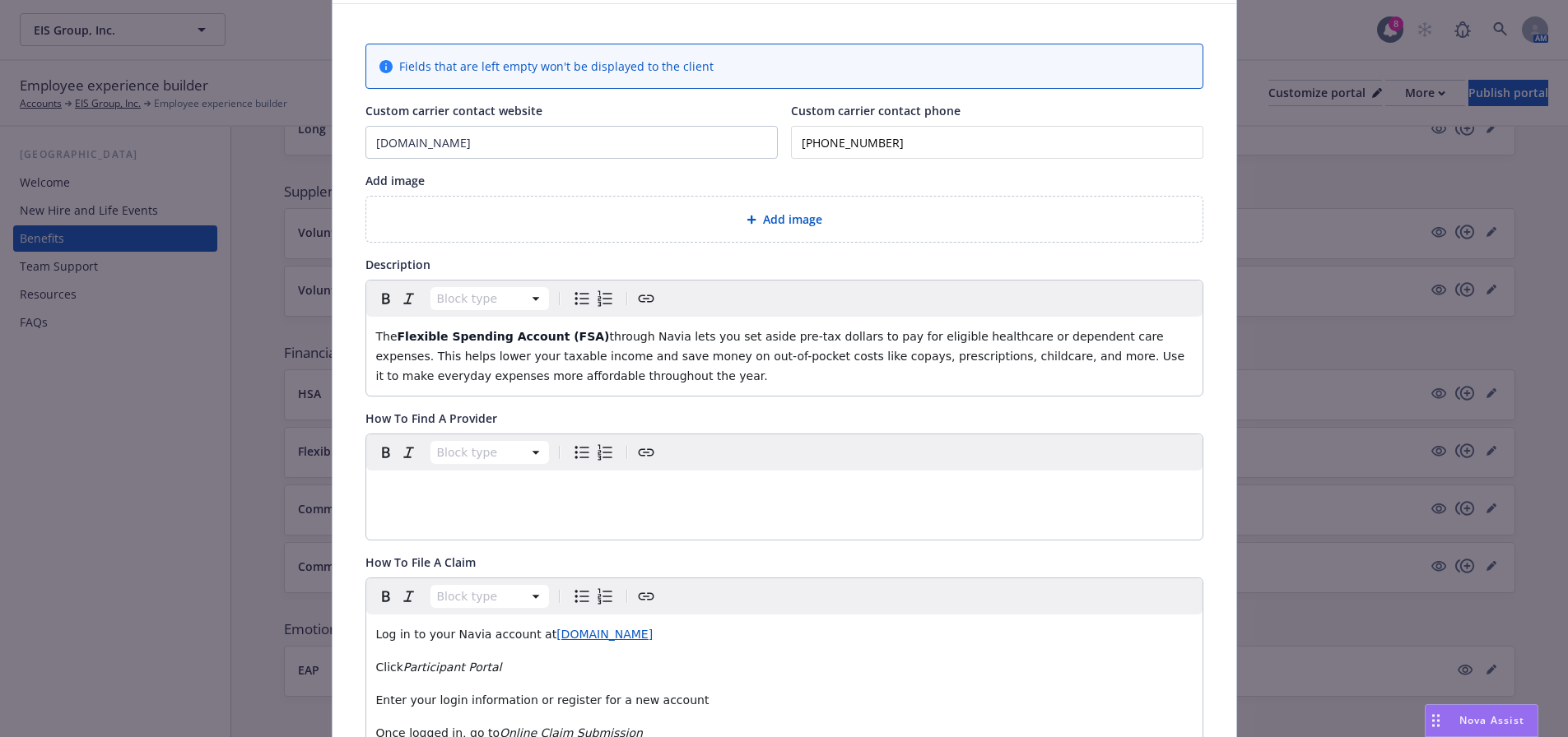
scroll to position [0, 0]
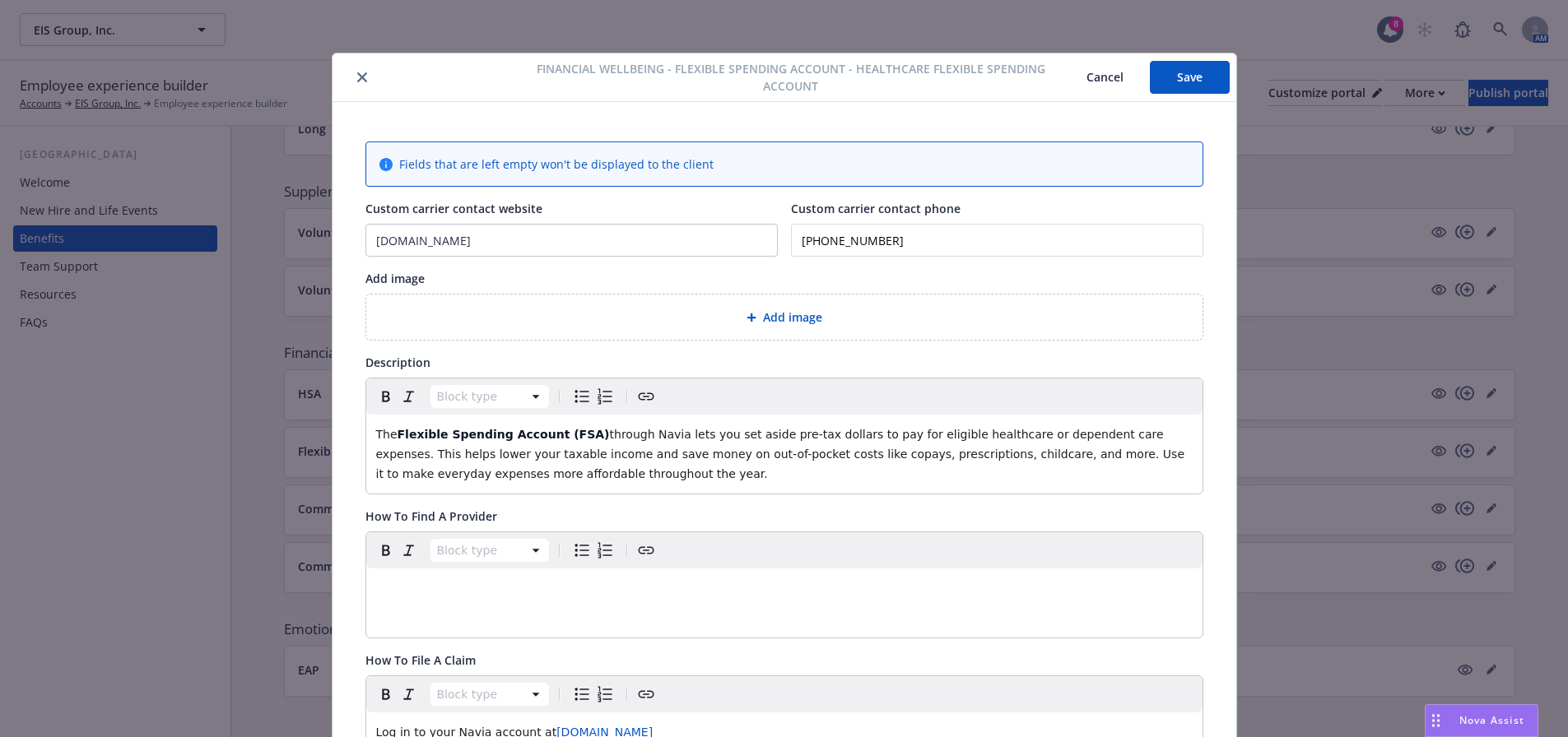
click at [1193, 69] on button "Save" at bounding box center [1190, 77] width 80 height 33
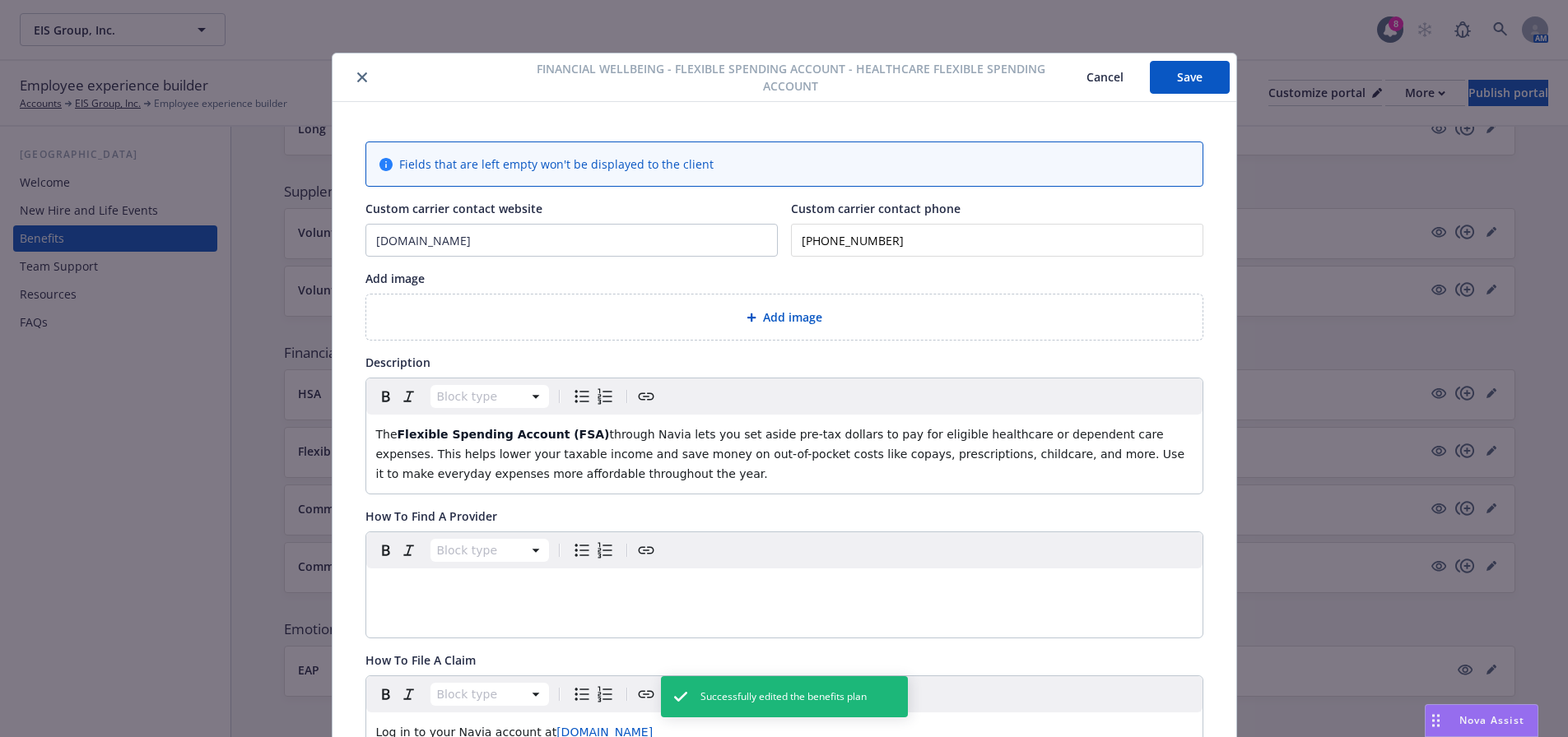
click at [362, 59] on div "Financial Wellbeing - Flexible Spending Account - Healthcare Flexible Spending …" at bounding box center [784, 78] width 904 height 49
click at [358, 70] on button "close" at bounding box center [362, 78] width 20 height 20
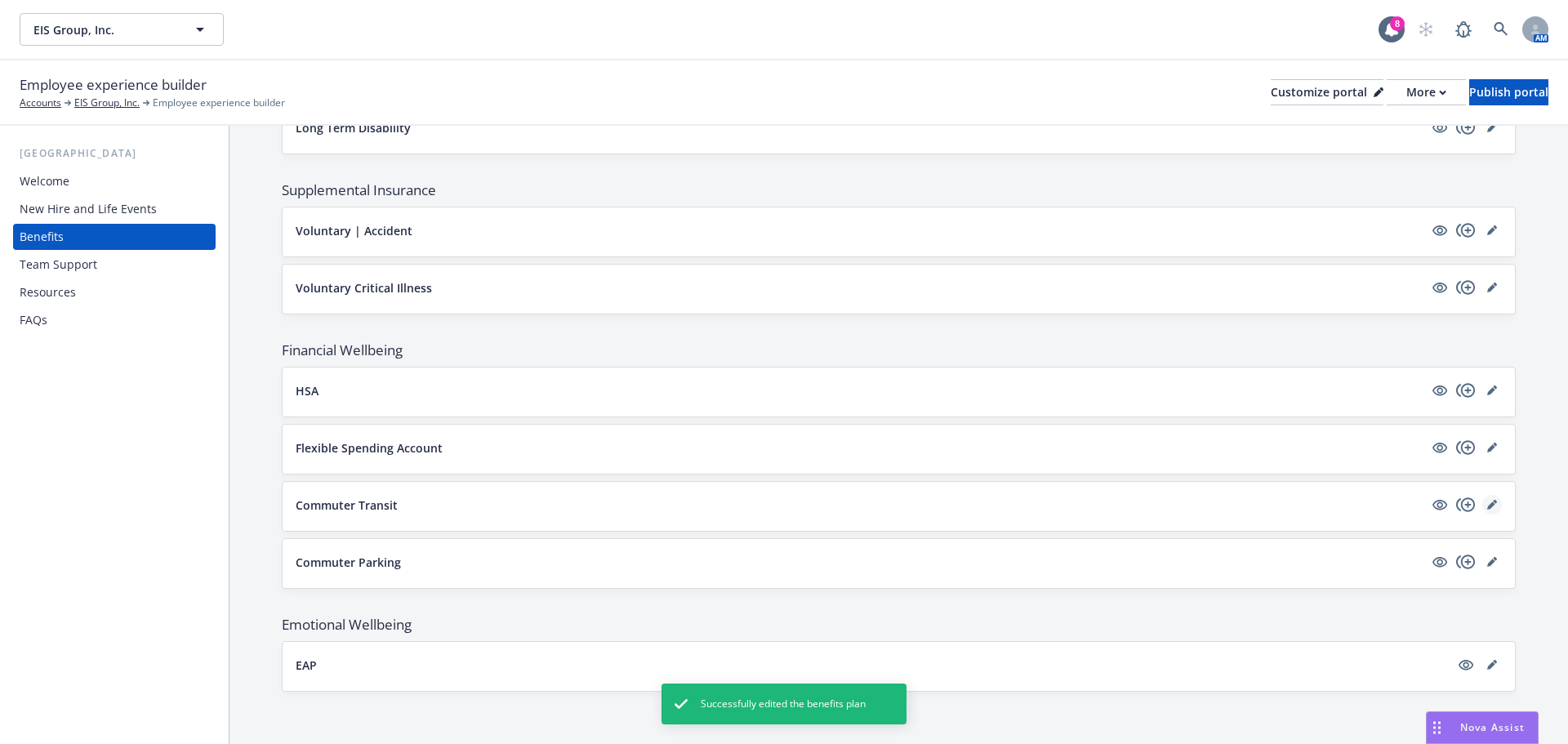
click at [1482, 511] on link "editPencil" at bounding box center [1492, 504] width 20 height 20
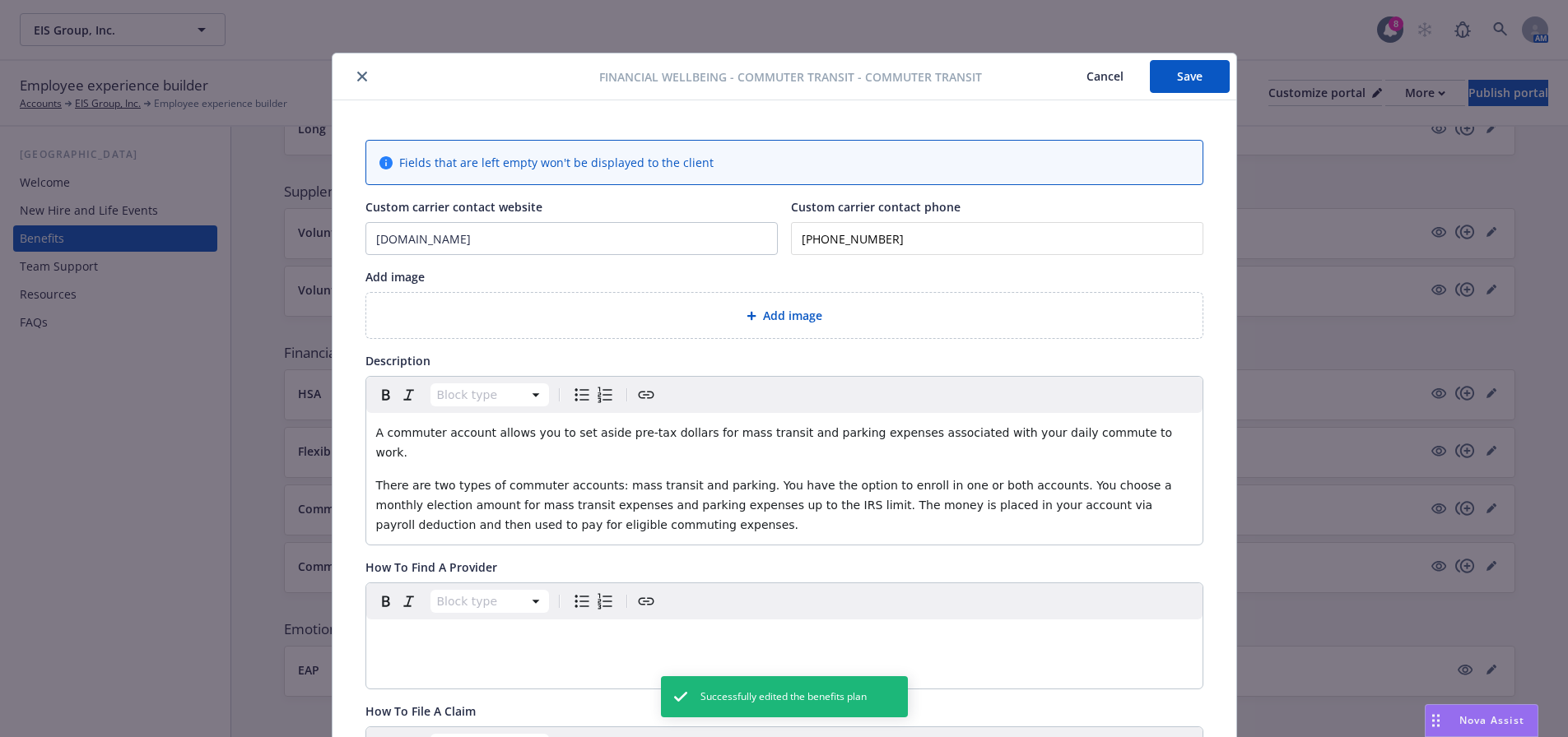
click at [357, 80] on icon "close" at bounding box center [362, 77] width 10 height 10
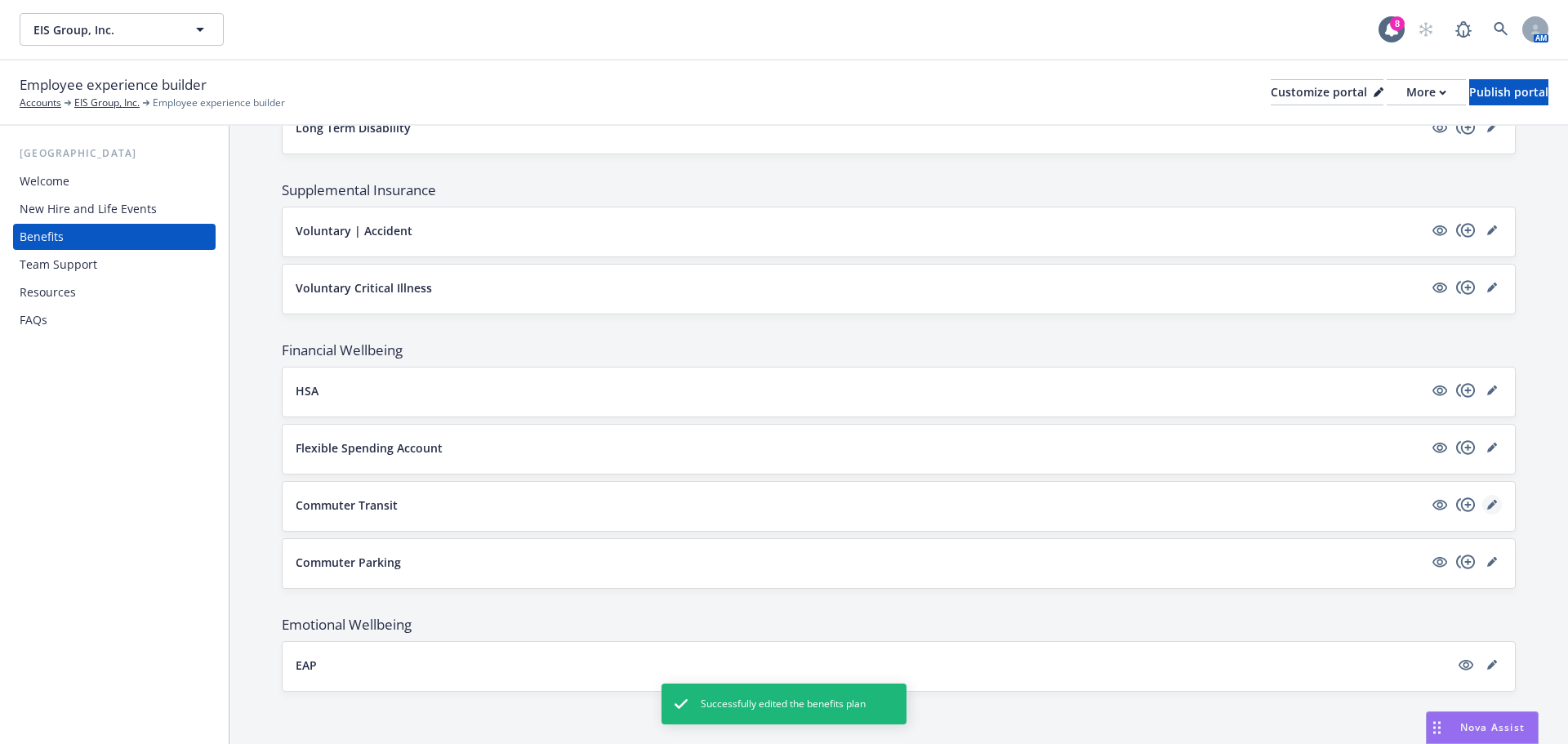
click at [1482, 497] on link "editPencil" at bounding box center [1492, 504] width 20 height 20
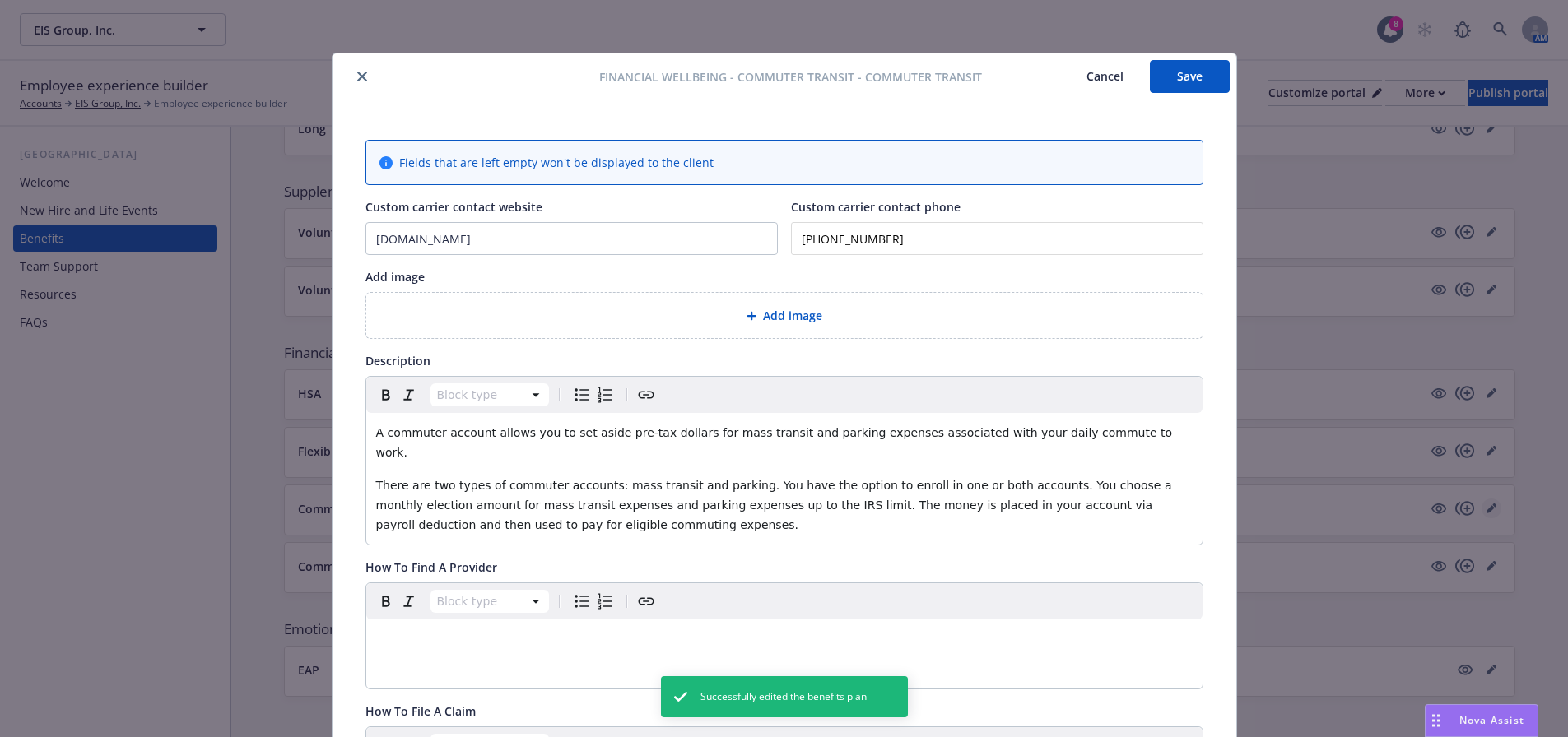
scroll to position [50, 0]
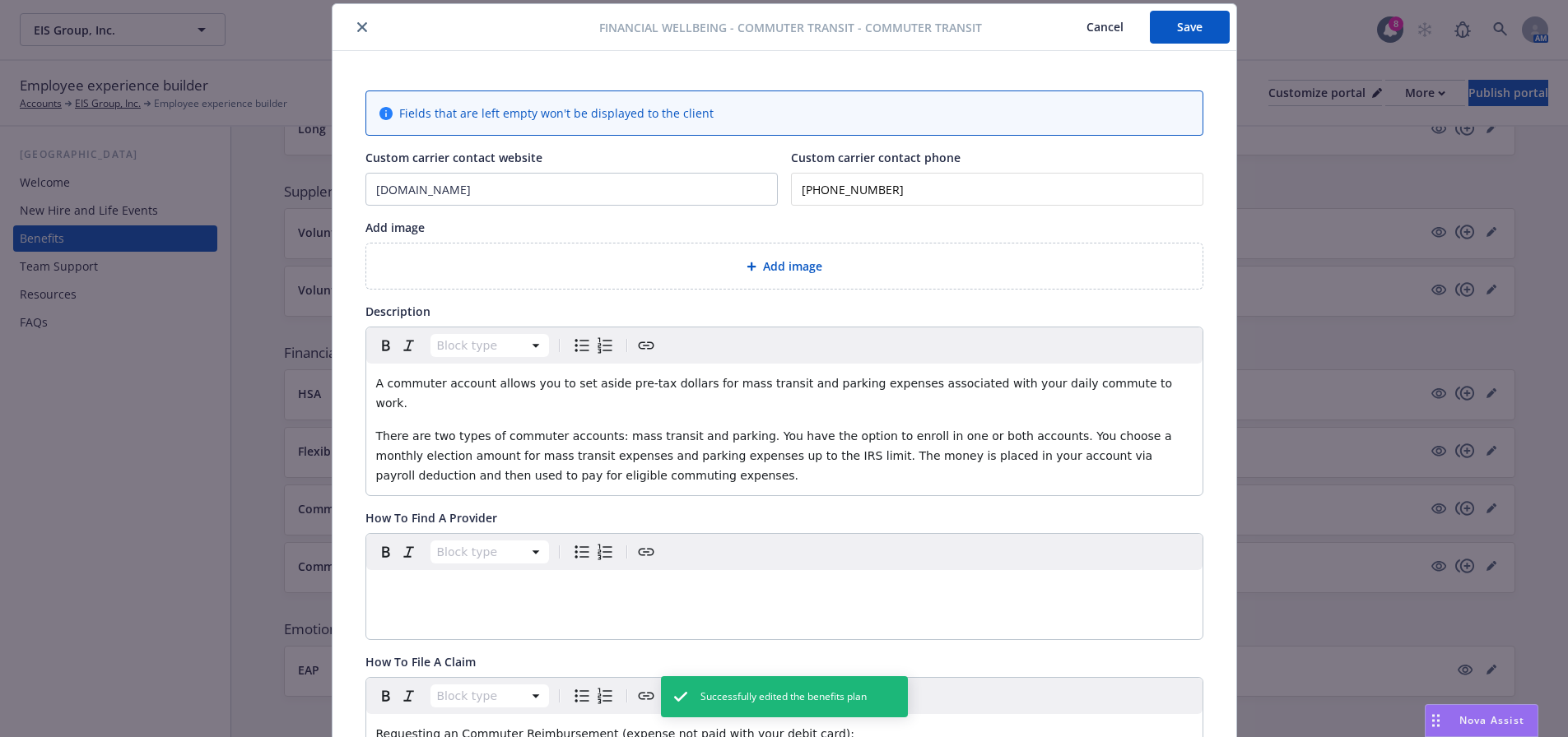
click at [352, 25] on button "close" at bounding box center [362, 27] width 20 height 20
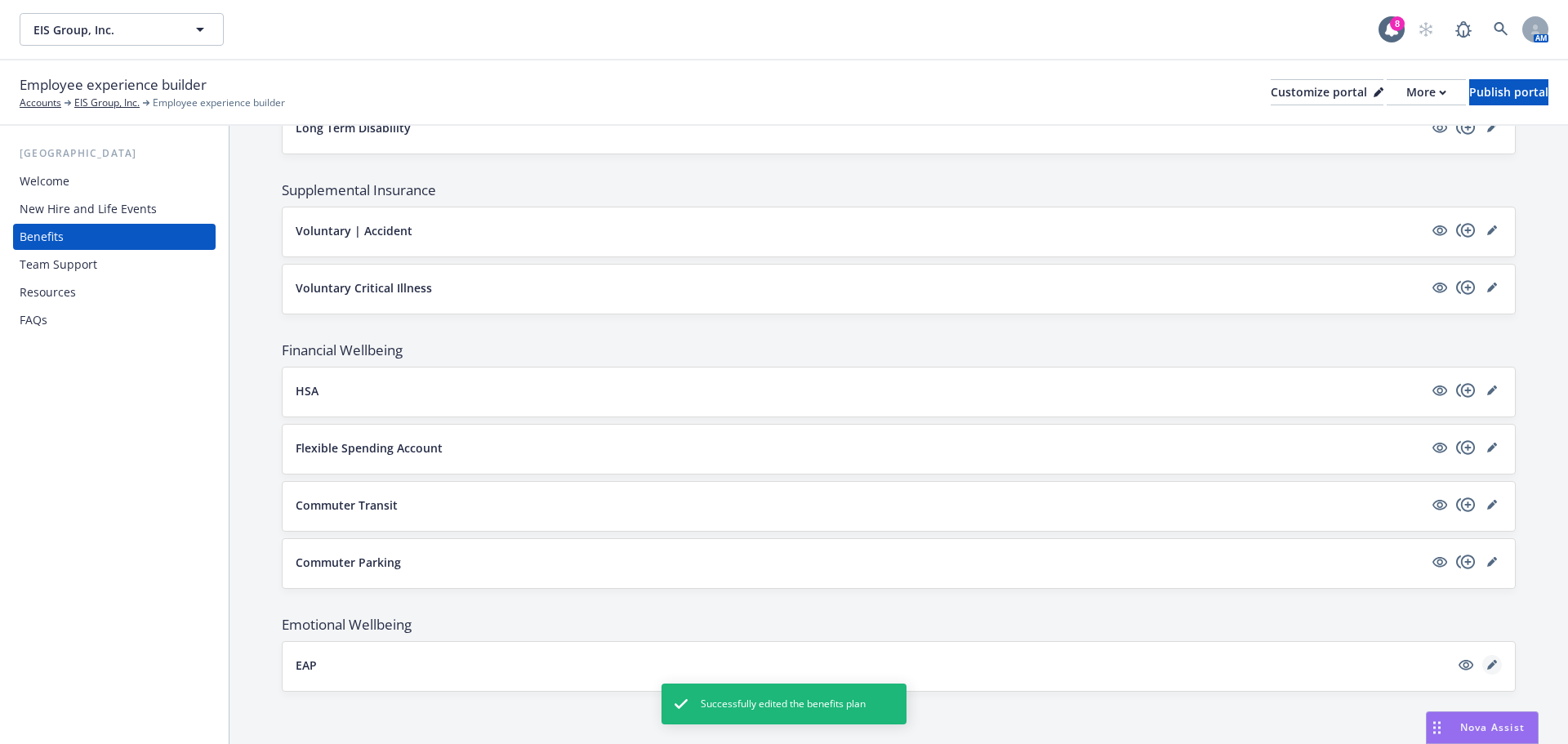
click at [1487, 665] on icon "editPencil" at bounding box center [1492, 665] width 10 height 10
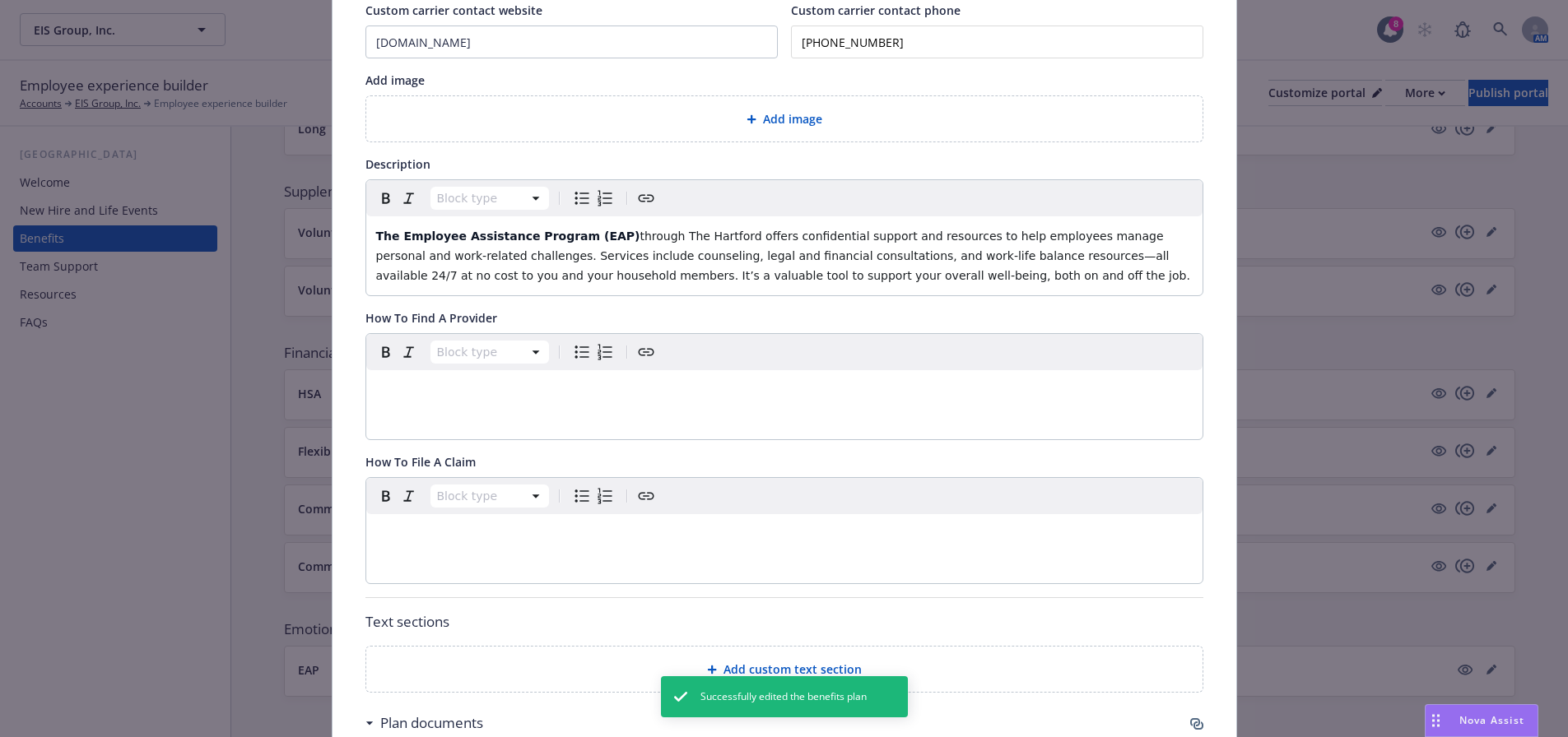
scroll to position [543, 0]
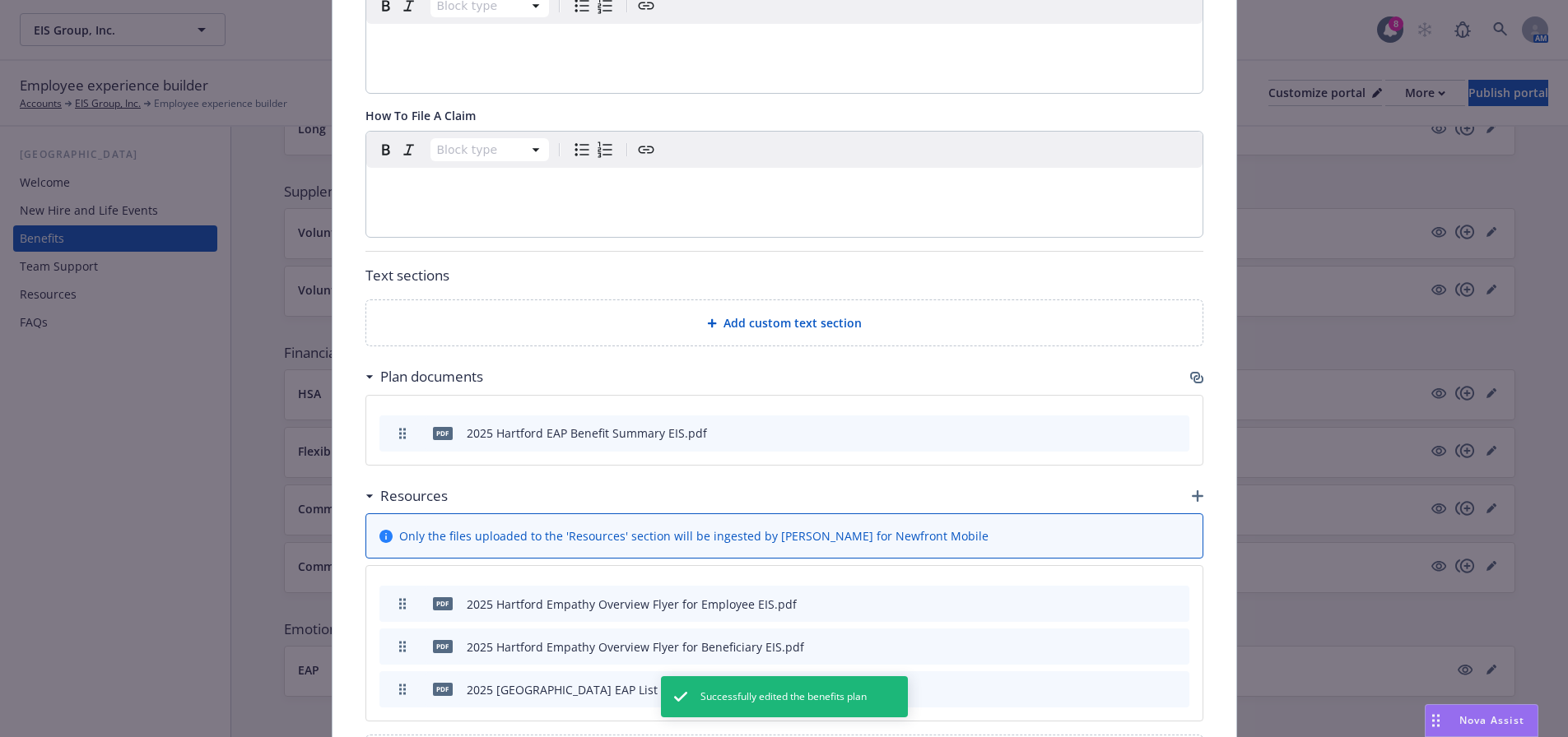
click at [1194, 379] on icon "button" at bounding box center [1199, 379] width 10 height 8
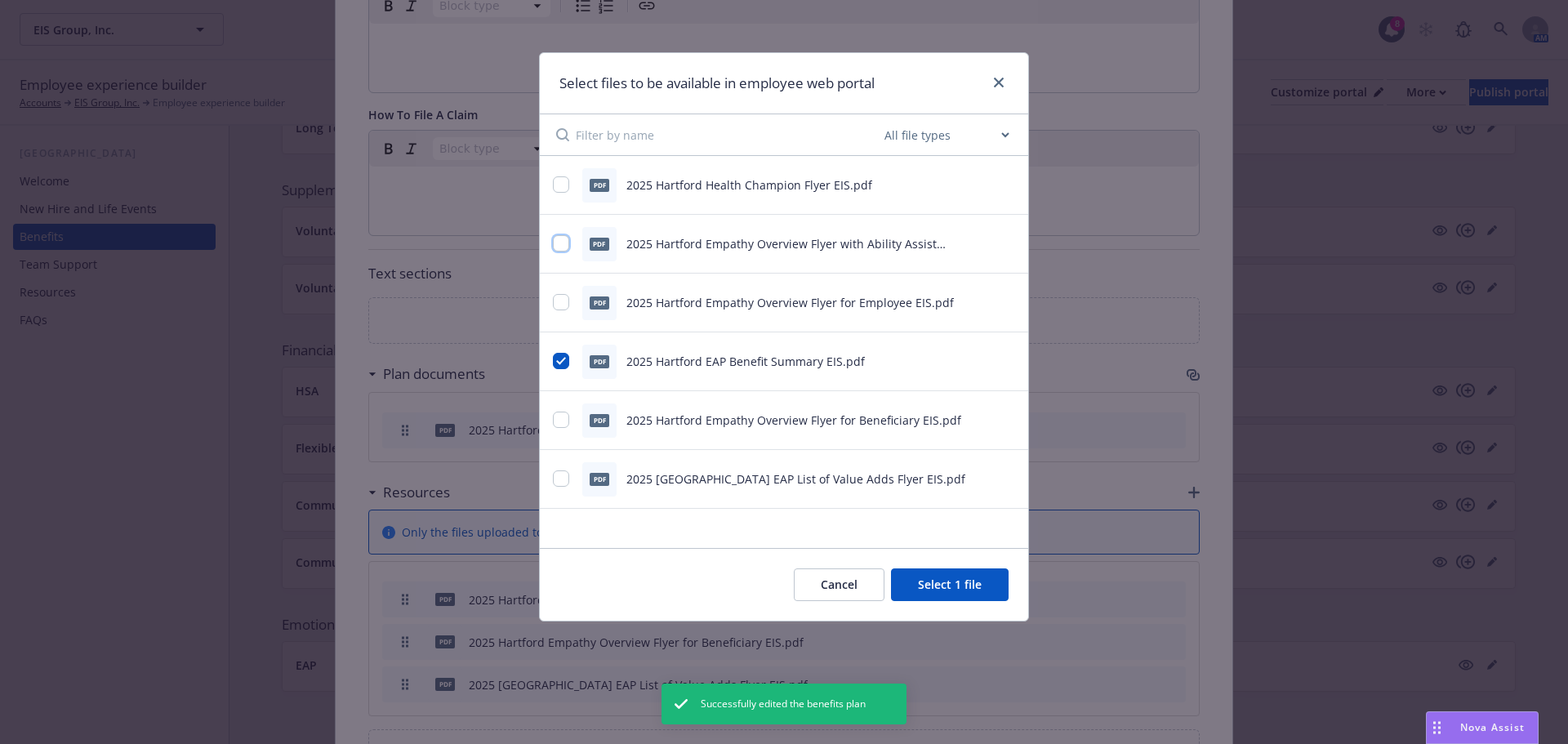
click at [556, 244] on input "checkbox" at bounding box center [560, 243] width 17 height 17
checkbox input "true"
click at [557, 301] on input "checkbox" at bounding box center [560, 302] width 17 height 17
checkbox input "true"
click at [560, 411] on input "checkbox" at bounding box center [560, 419] width 17 height 17
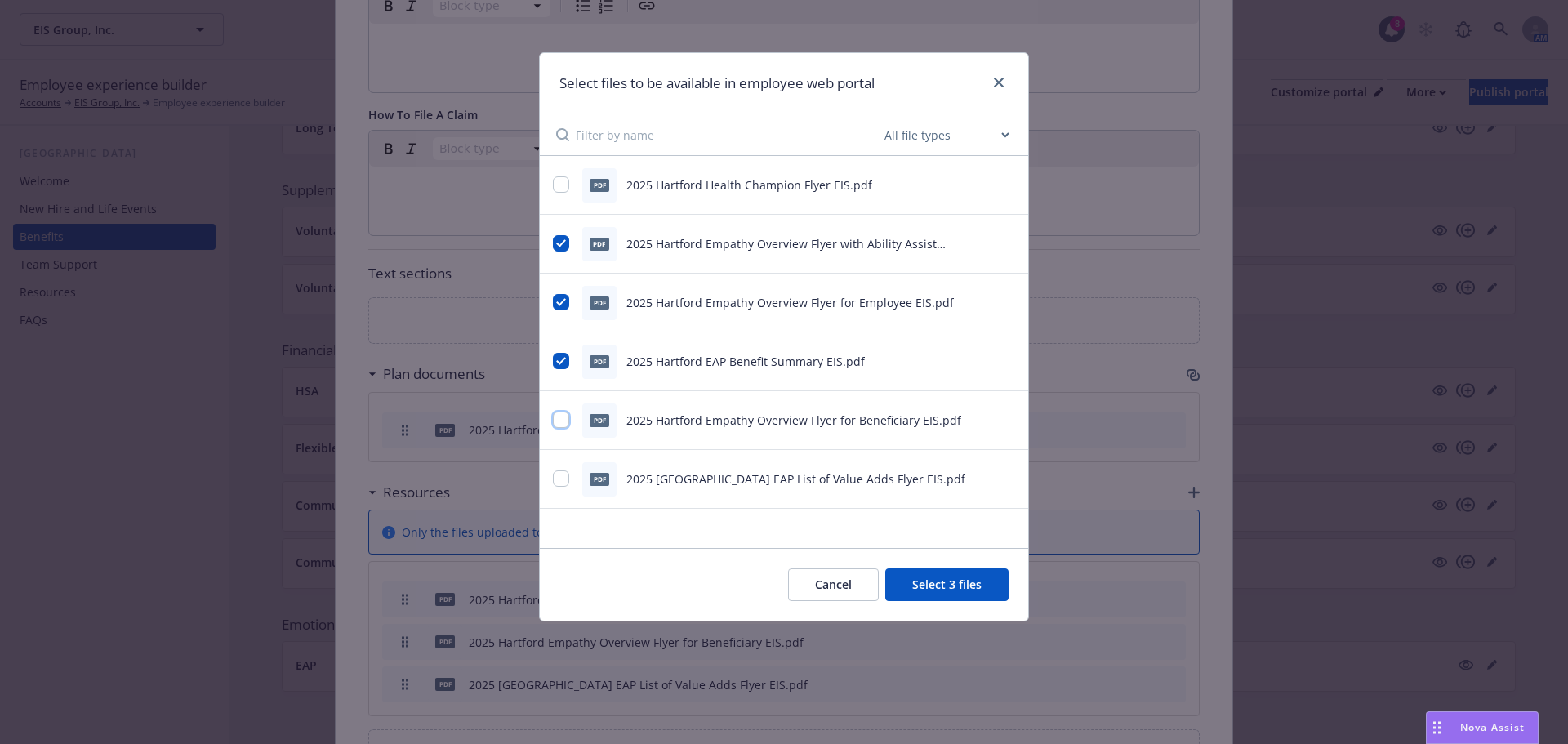
checkbox input "true"
click at [547, 485] on div "pdf 2025 [GEOGRAPHIC_DATA] EAP List of Value Adds Flyer EIS.pdf" at bounding box center [784, 480] width 488 height 59
click at [560, 187] on input "checkbox" at bounding box center [560, 185] width 17 height 17
checkbox input "true"
click at [558, 482] on input "checkbox" at bounding box center [560, 479] width 17 height 17
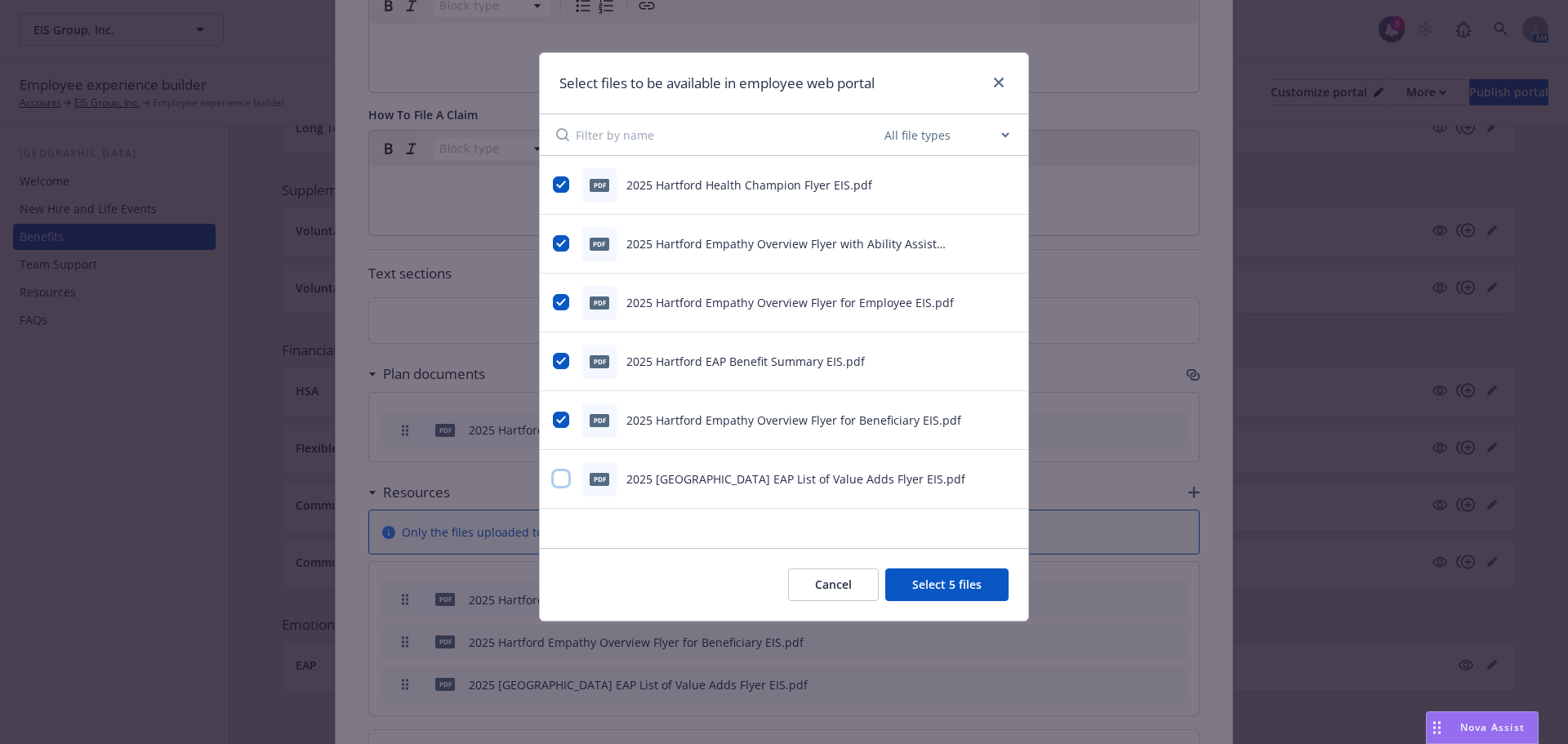
checkbox input "true"
click at [970, 589] on button "Select 6 files" at bounding box center [946, 584] width 123 height 33
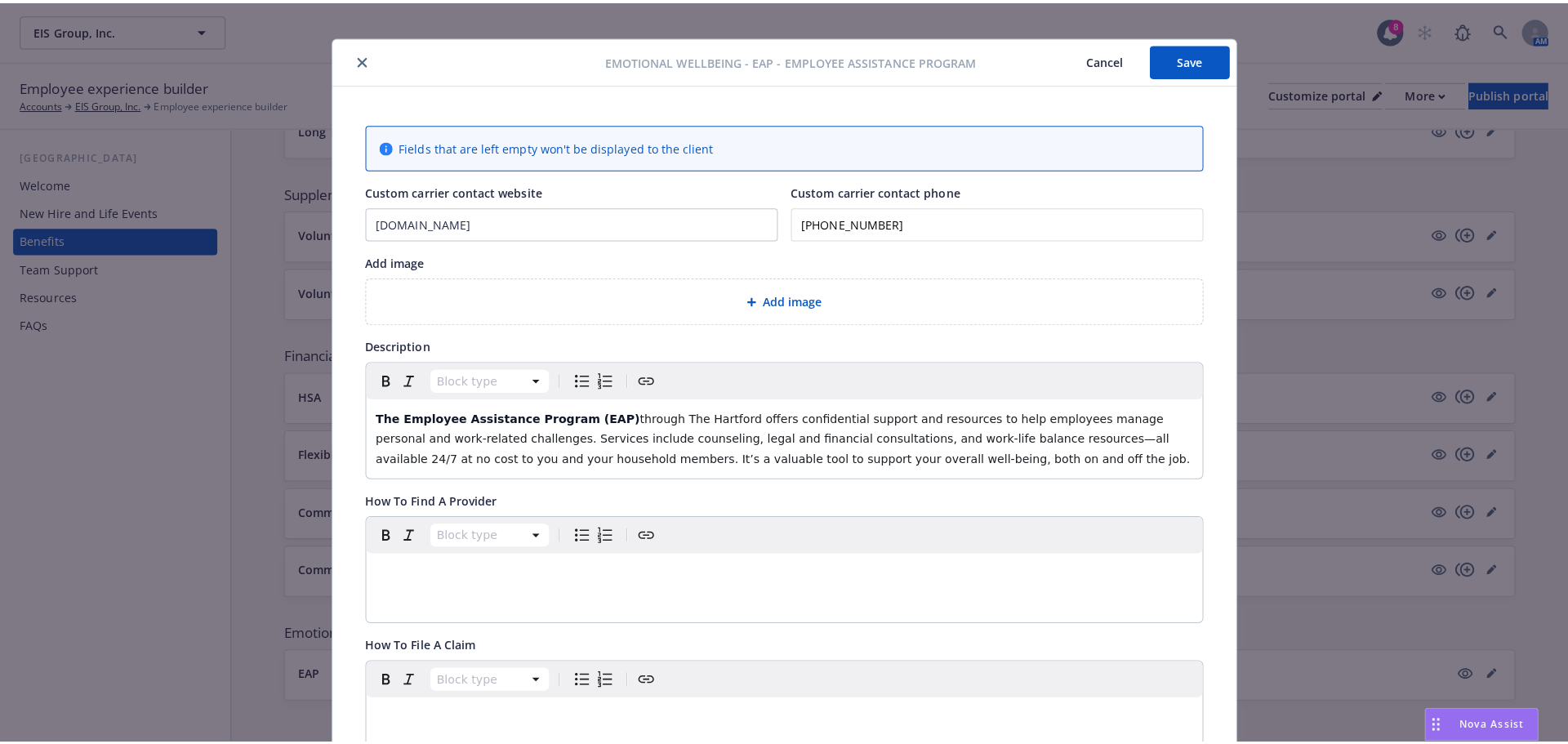
scroll to position [0, 0]
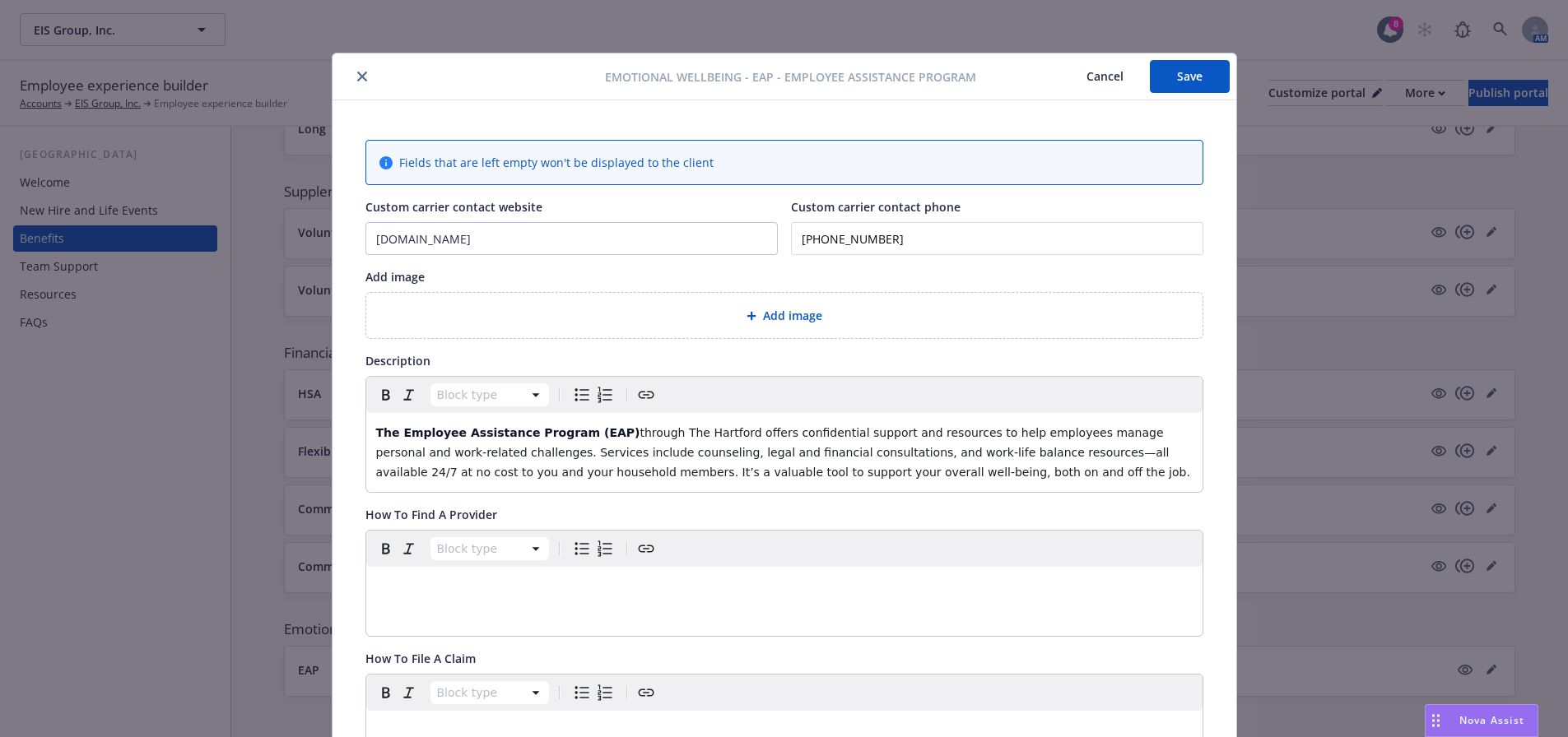
click at [1201, 77] on button "Save" at bounding box center [1190, 76] width 80 height 33
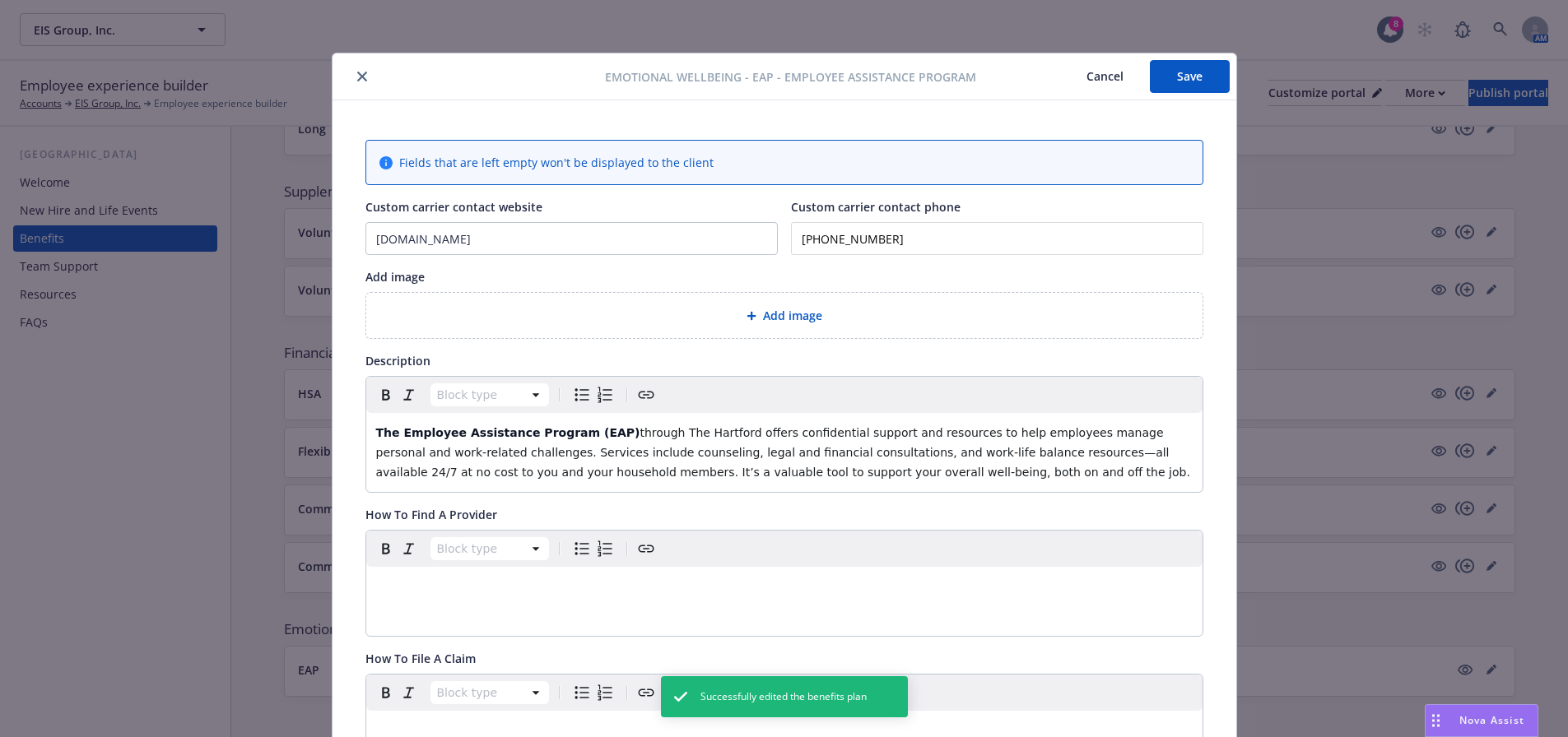
click at [357, 80] on icon "close" at bounding box center [362, 77] width 10 height 10
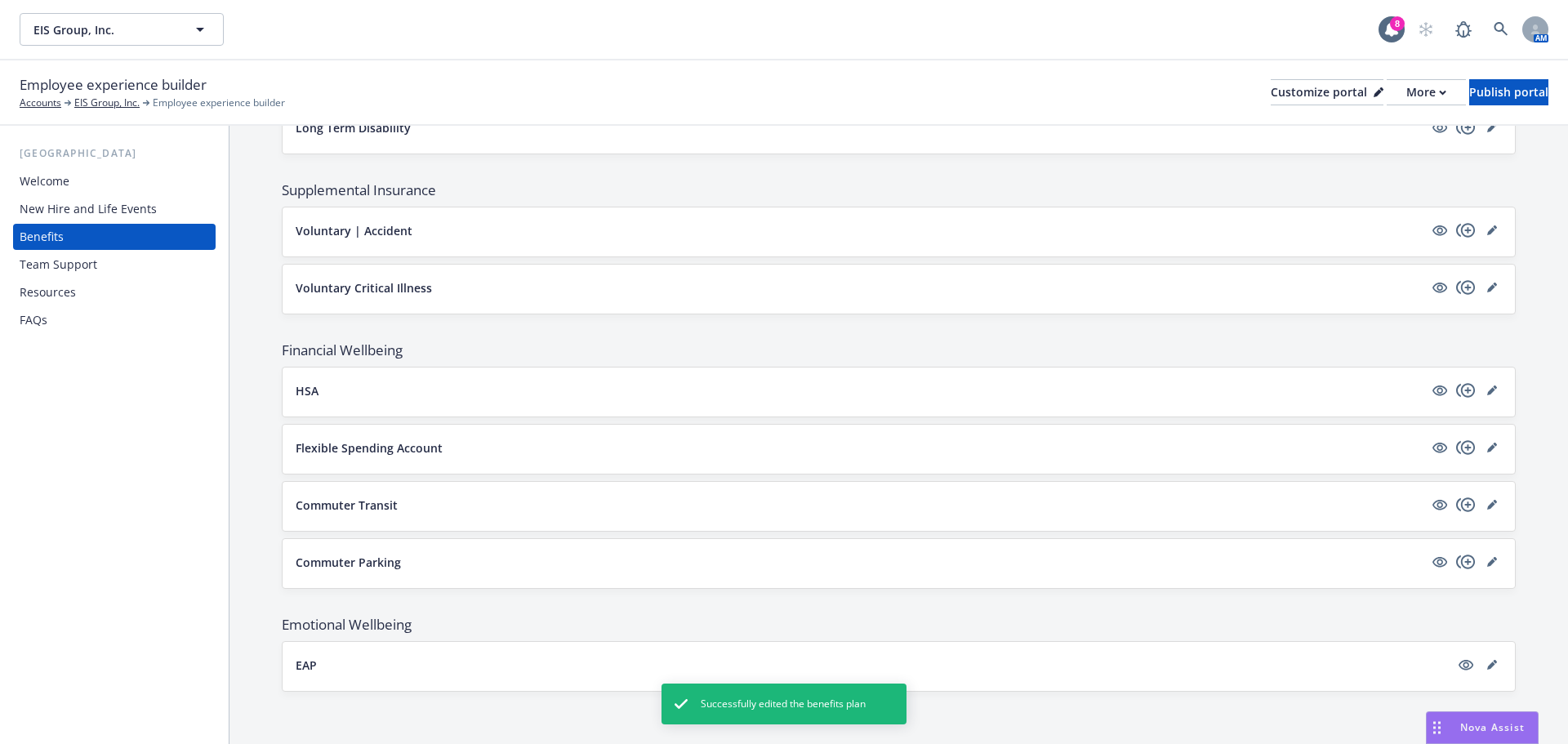
click at [117, 286] on div "Resources" at bounding box center [114, 292] width 189 height 26
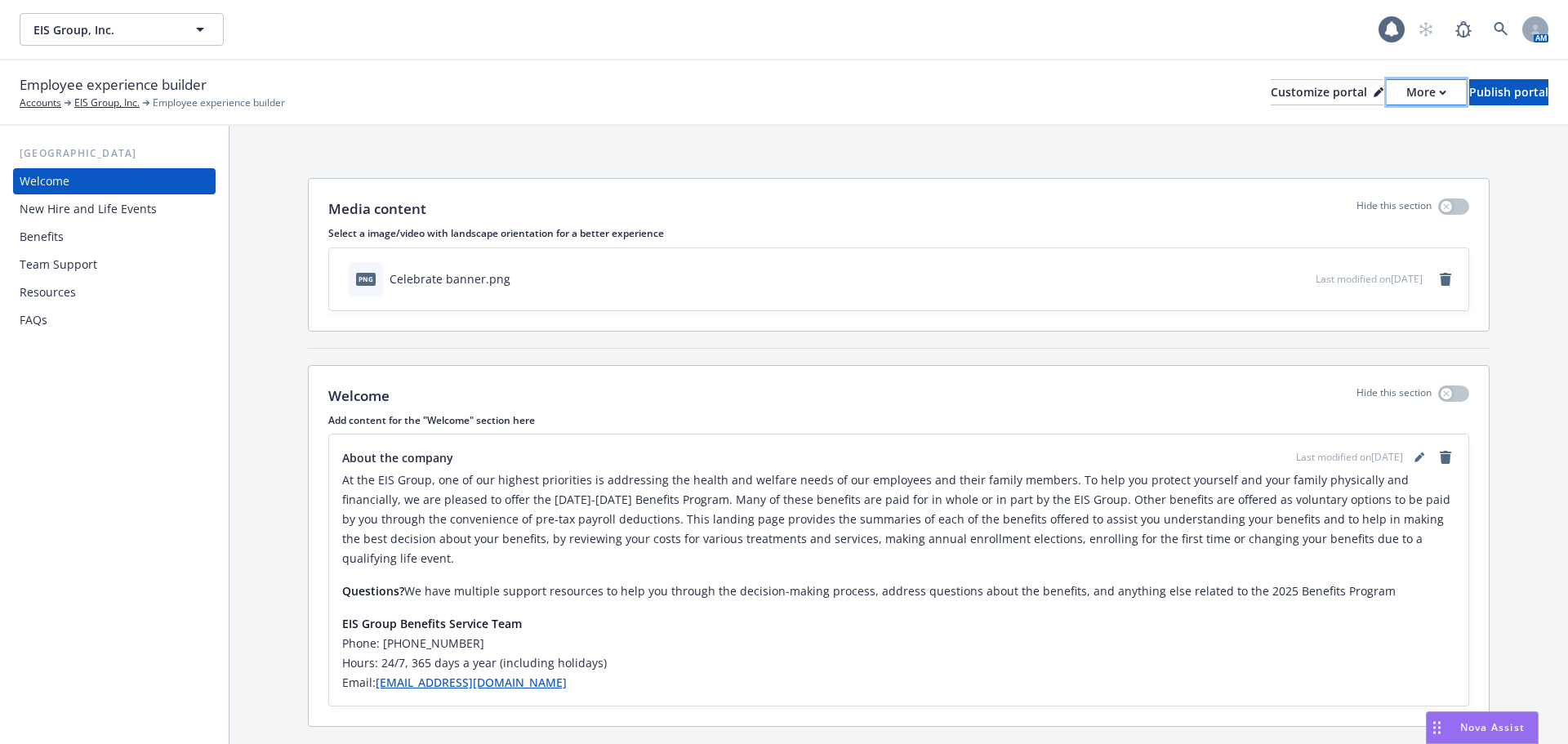
click at [1406, 89] on div "More" at bounding box center [1426, 92] width 40 height 25
click at [1472, 140] on div "Media content Hide this section Select a image/video with landscape orientation…" at bounding box center [899, 455] width 1338 height 660
click at [112, 207] on div "New Hire and Life Events" at bounding box center [88, 209] width 137 height 26
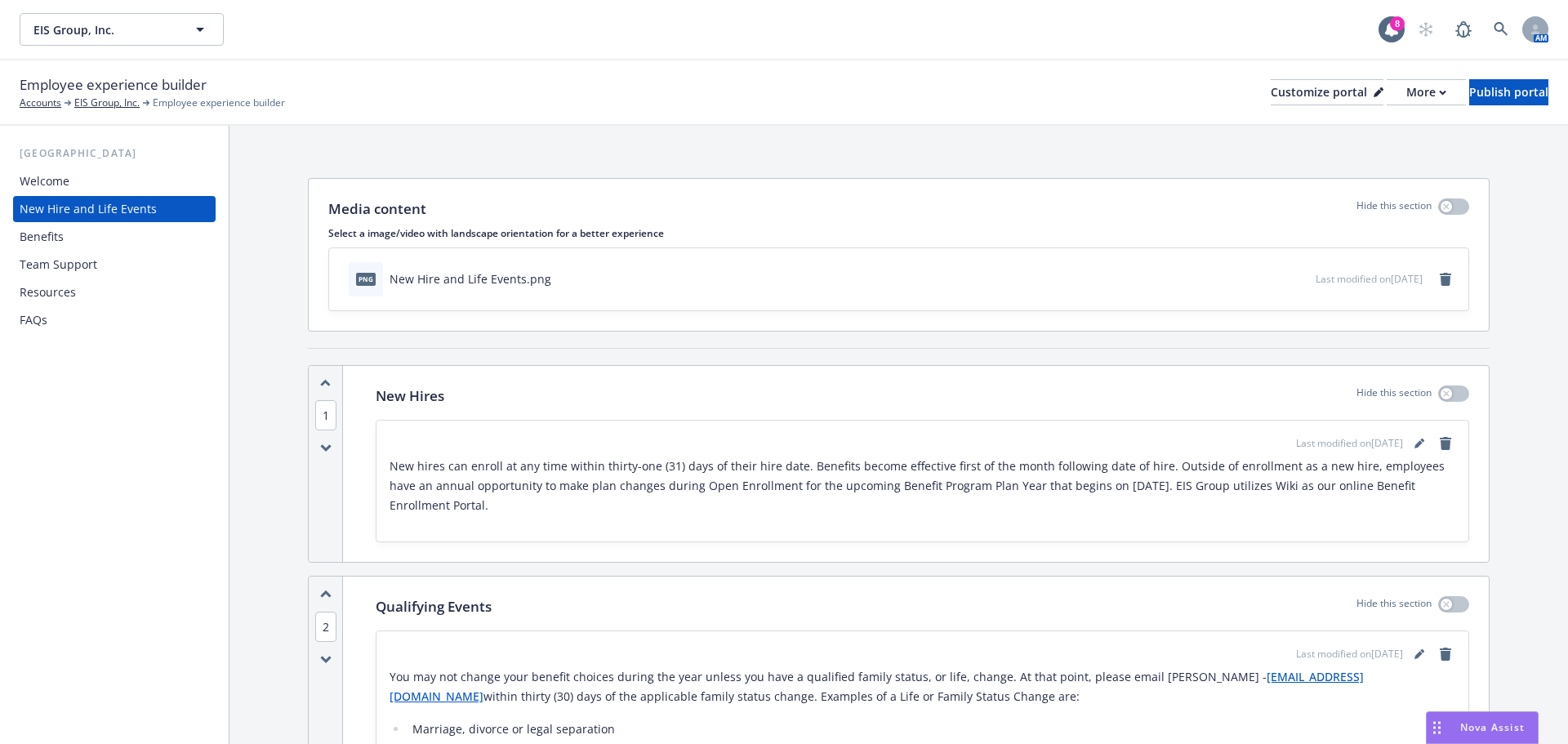
click at [107, 239] on div "Benefits" at bounding box center [114, 237] width 189 height 26
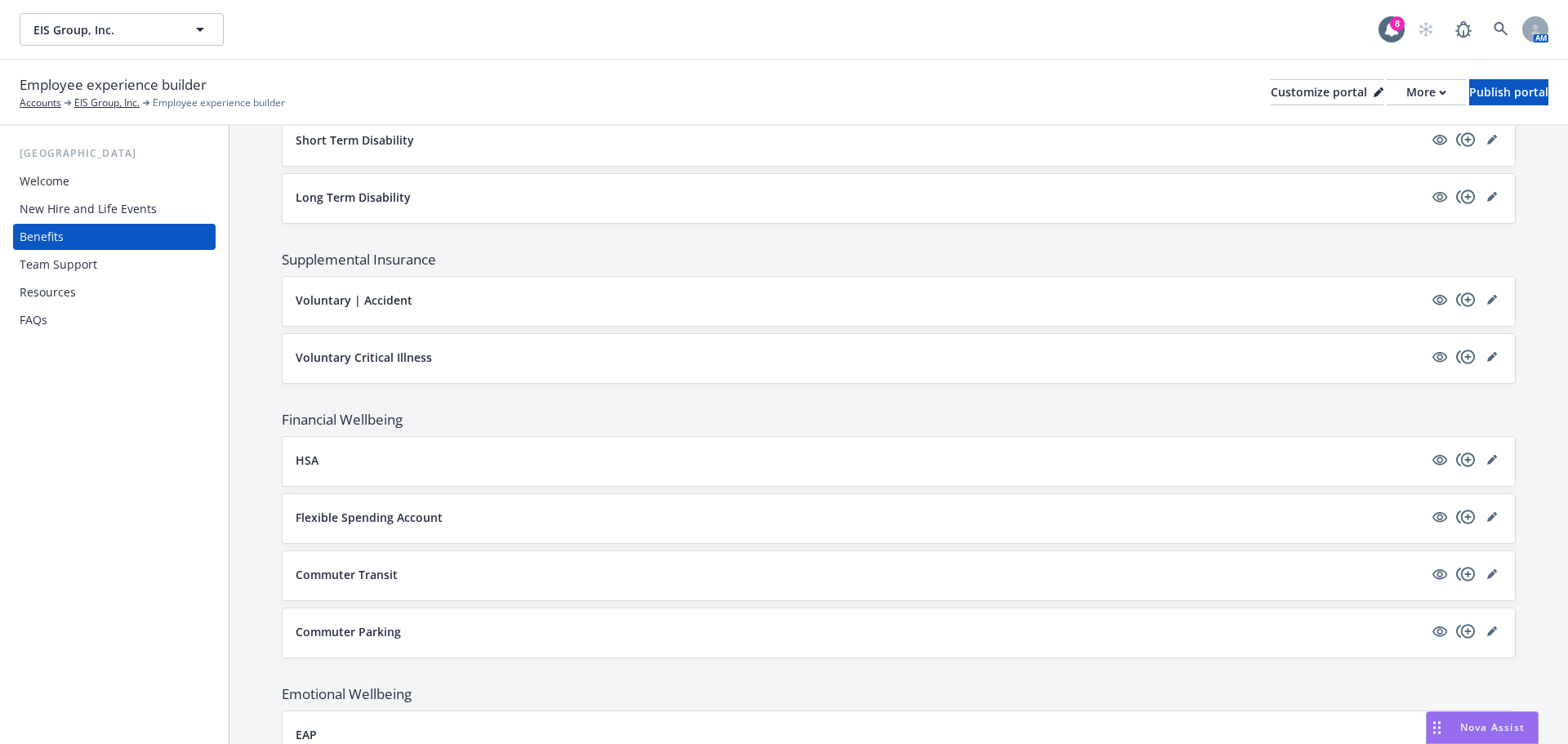
scroll to position [1131, 0]
